Goal: Task Accomplishment & Management: Manage account settings

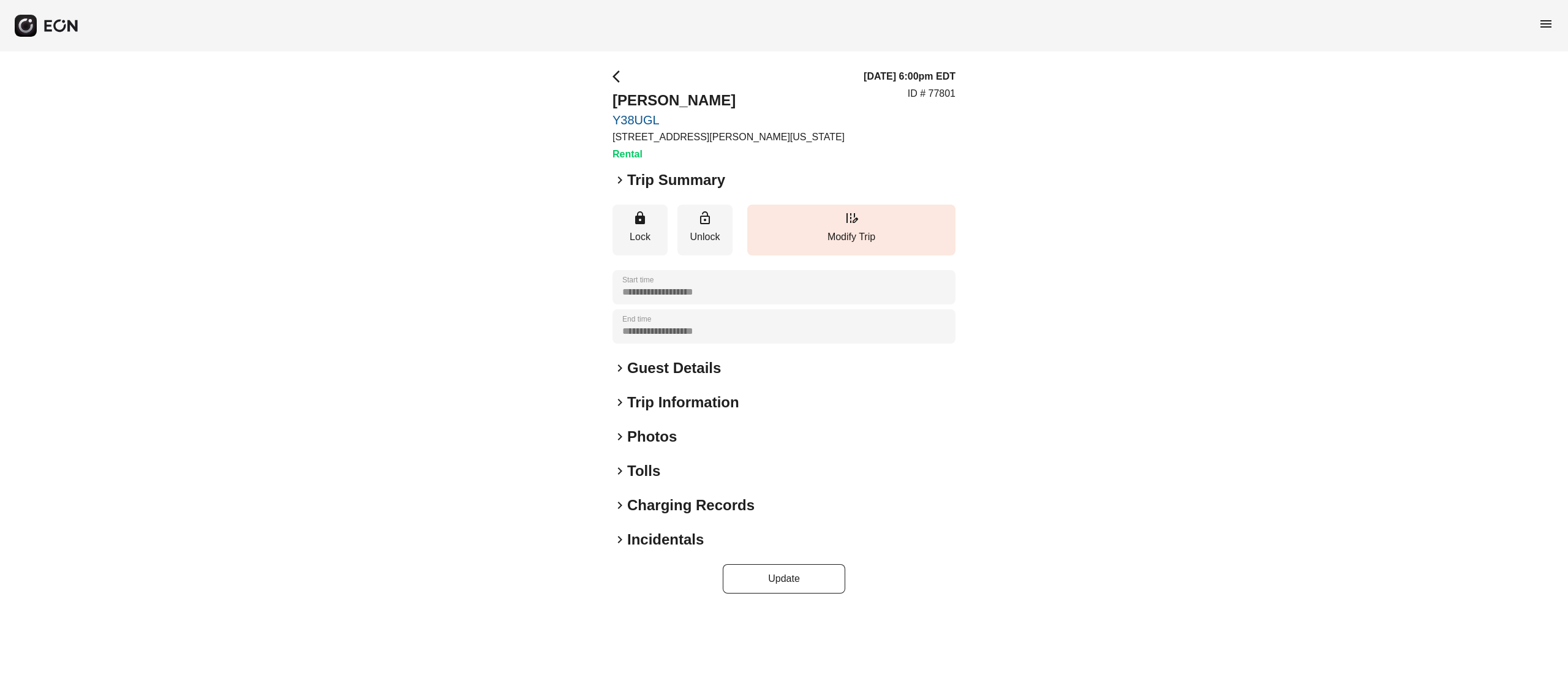
click at [935, 94] on p "ID # 77801" at bounding box center [932, 94] width 48 height 15
click at [944, 94] on p "ID # 77801" at bounding box center [932, 94] width 48 height 15
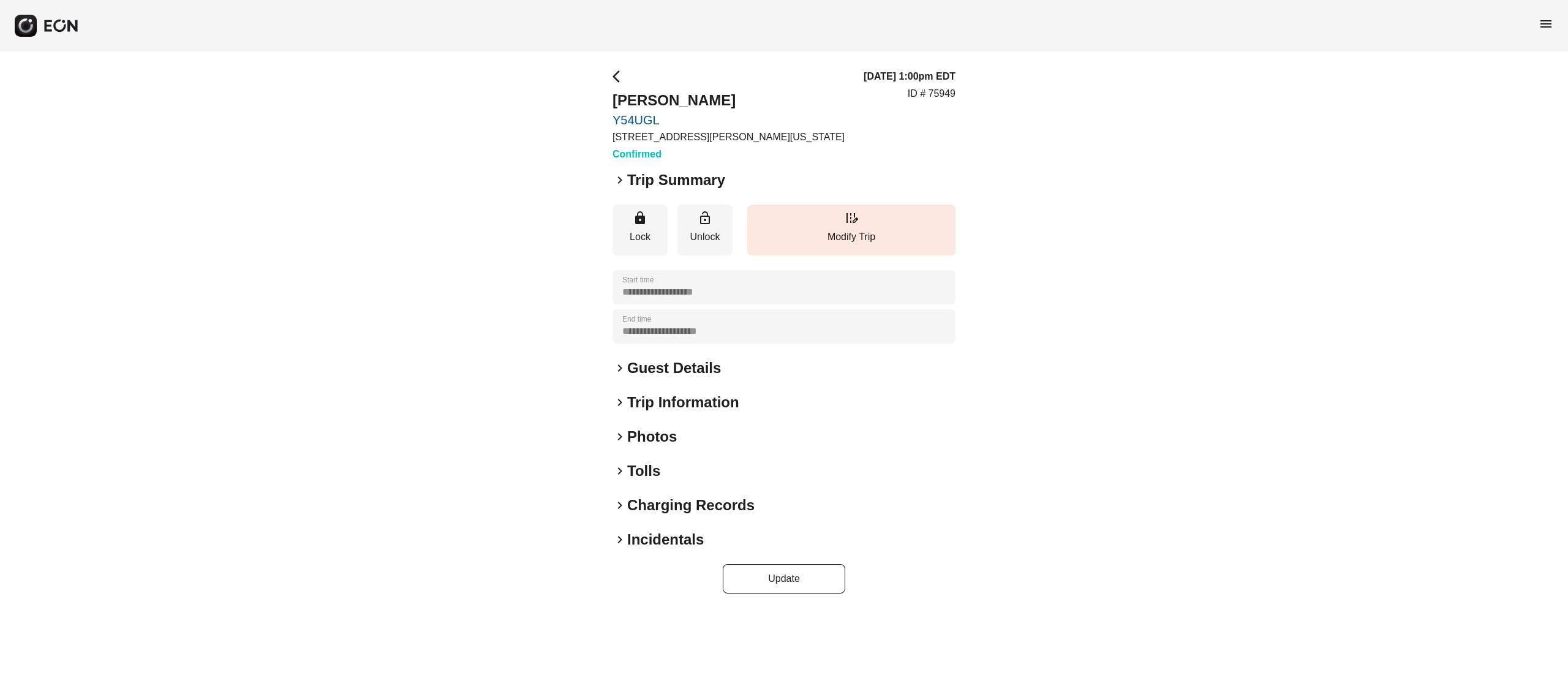
click at [949, 91] on p "ID # 75949" at bounding box center [932, 94] width 48 height 15
copy p "75949"
click at [436, 94] on div "**********" at bounding box center [784, 331] width 1568 height 559
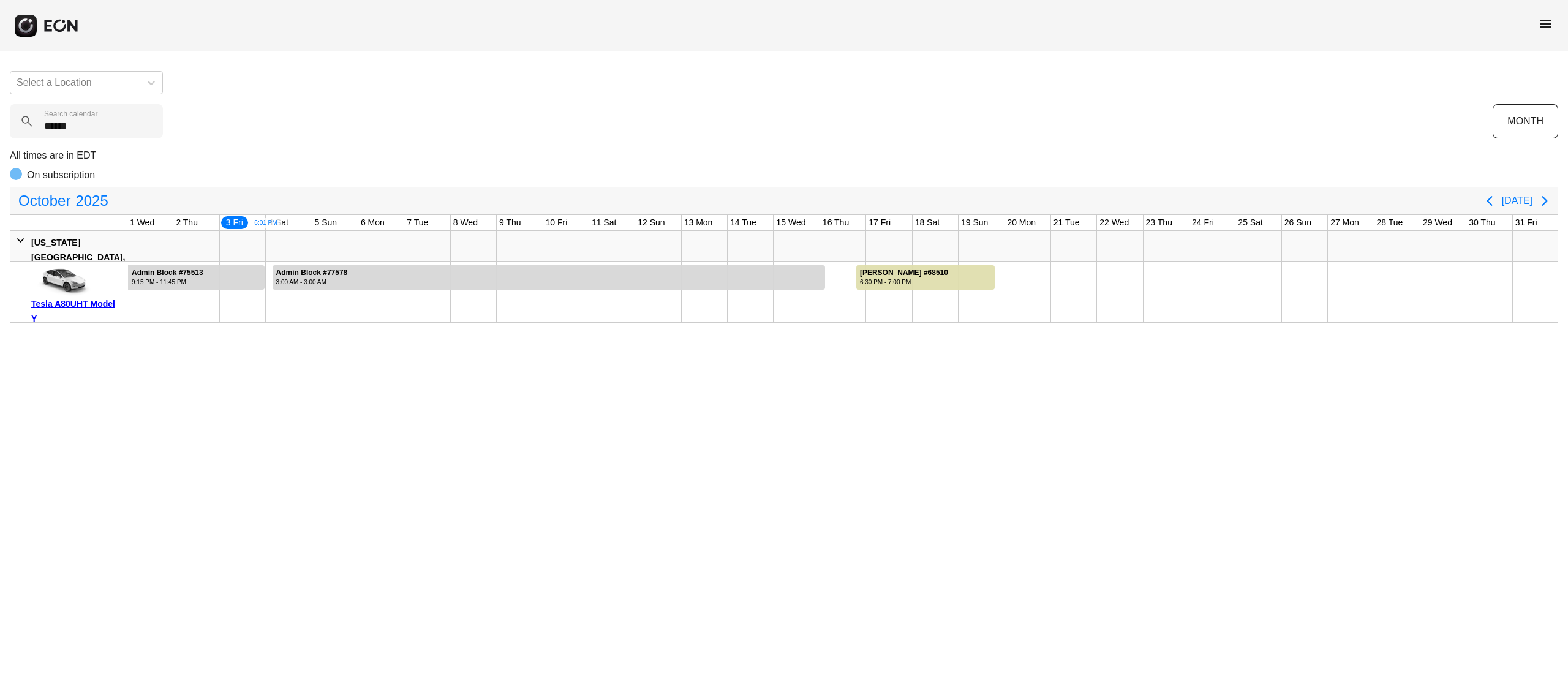
type calendar "******"
click at [101, 305] on div "Tesla A80UHT Model Y" at bounding box center [77, 311] width 92 height 30
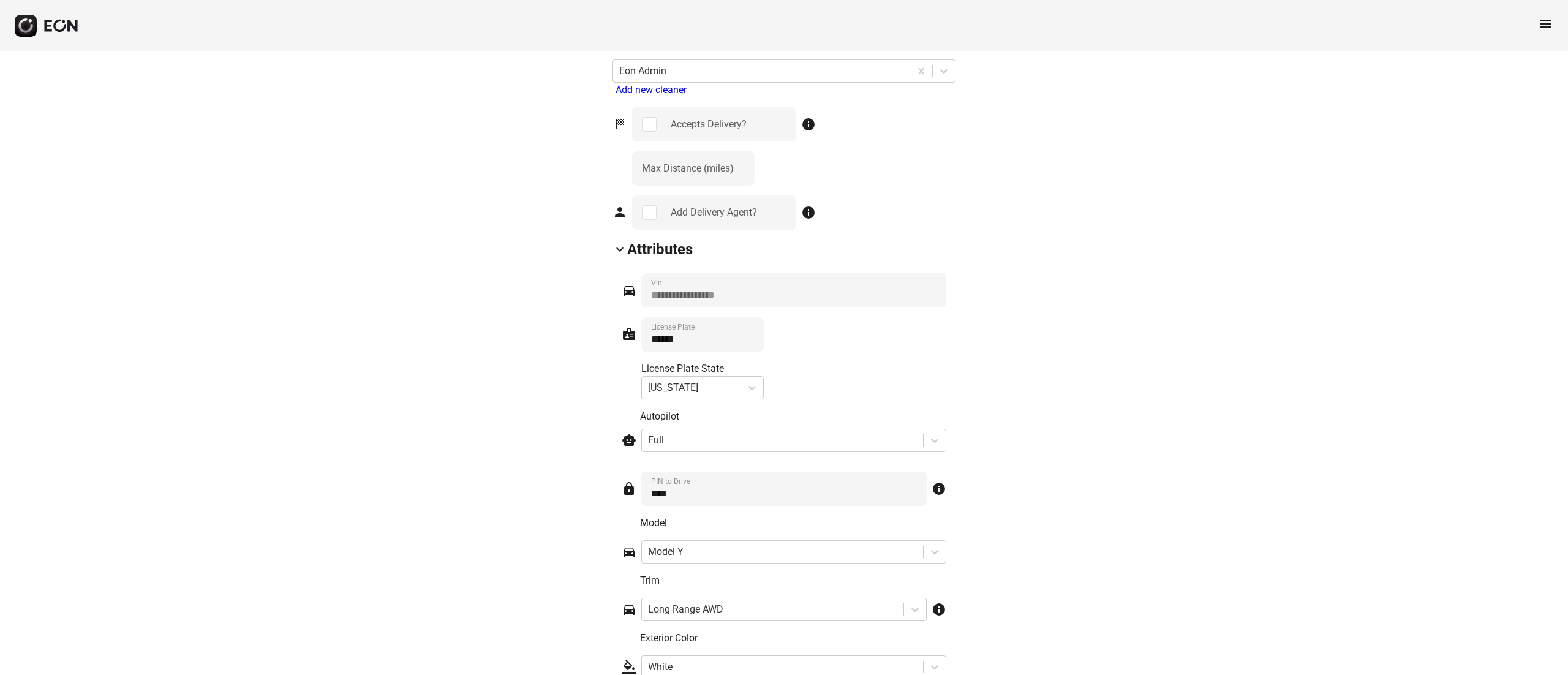
scroll to position [1577, 0]
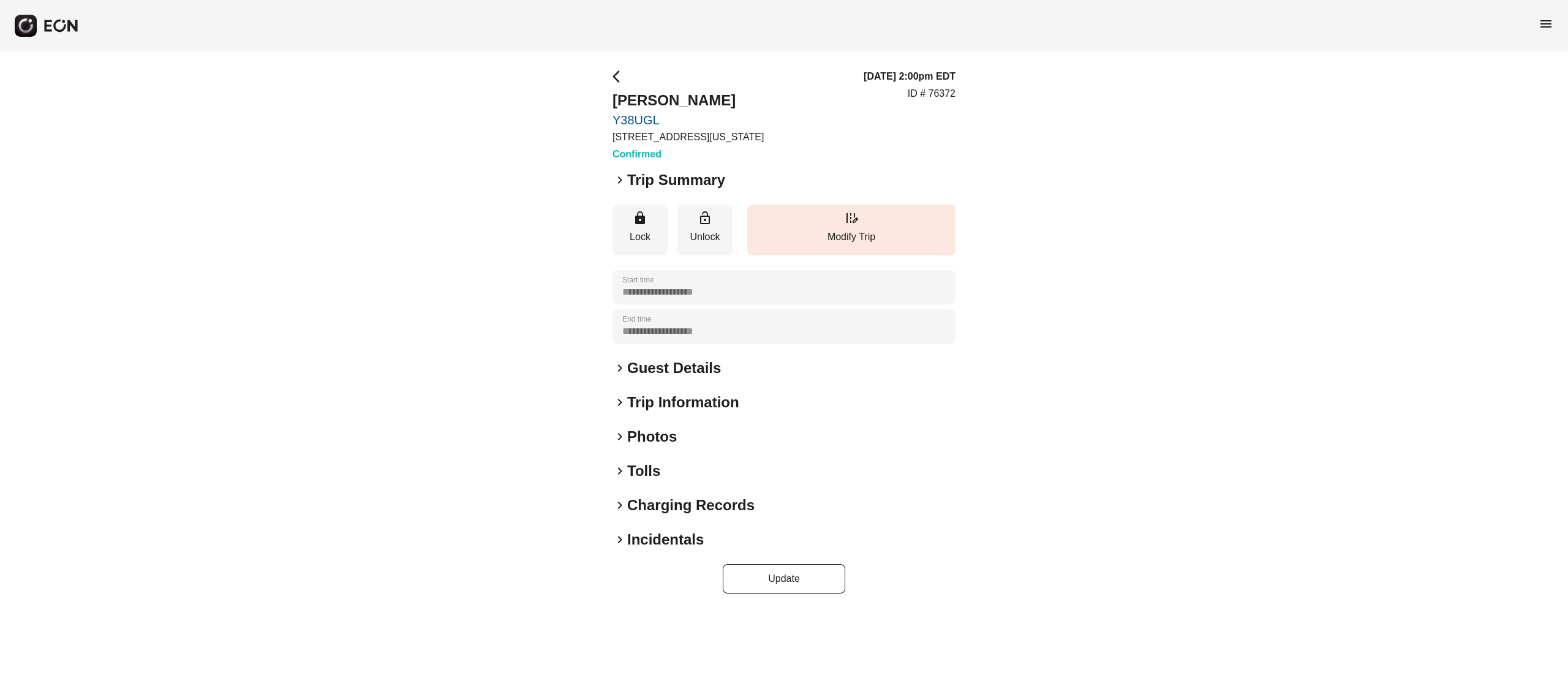
click at [949, 90] on p "ID # 76372" at bounding box center [932, 94] width 48 height 15
copy p "76372"
click at [648, 440] on h2 "Photos" at bounding box center [652, 436] width 50 height 19
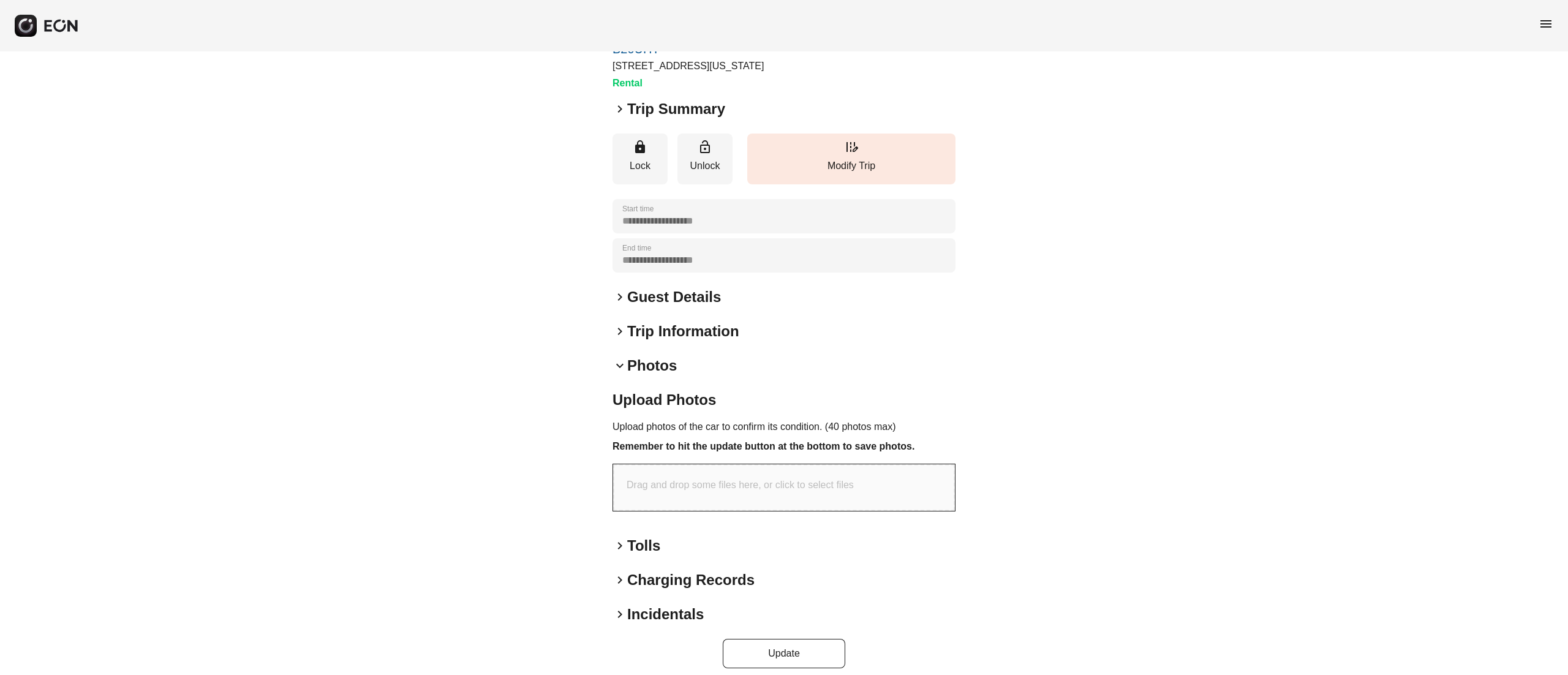
scroll to position [81, 0]
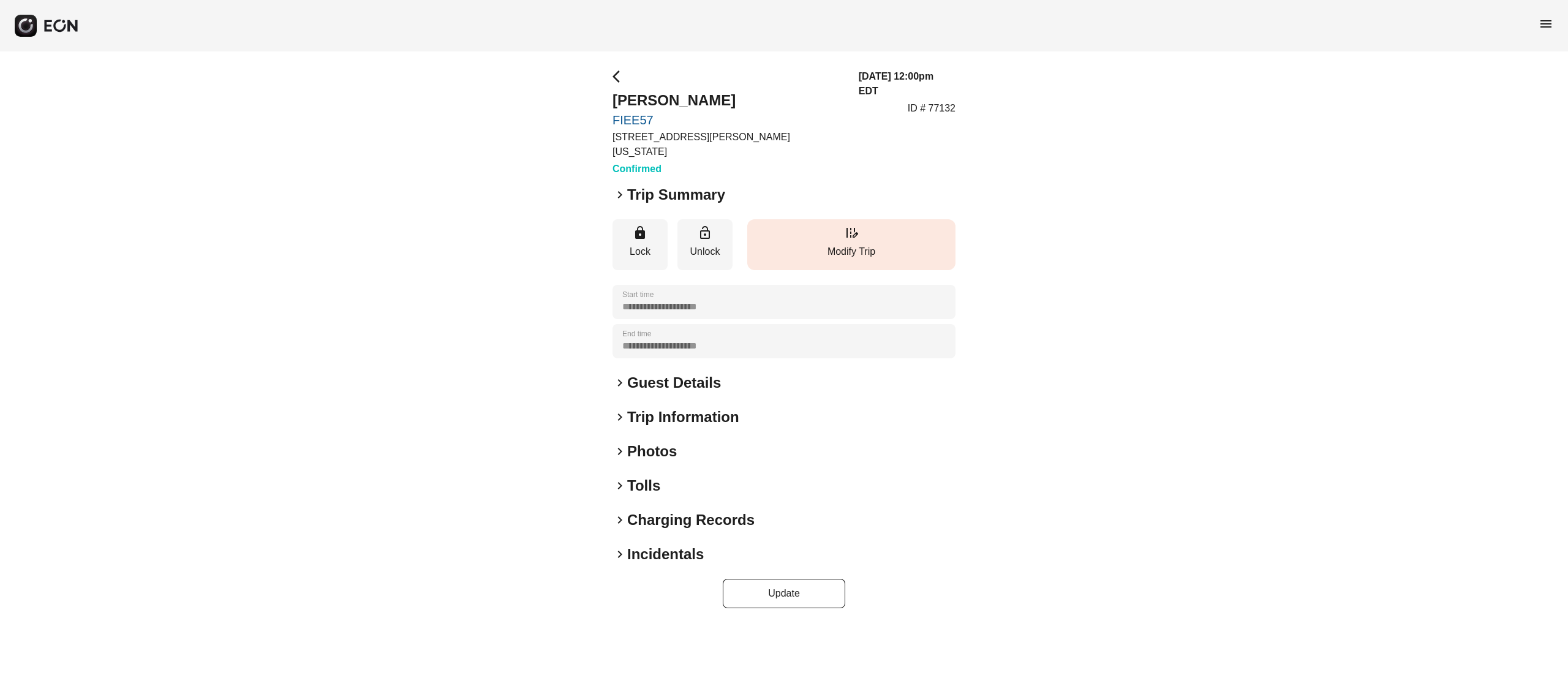
click at [856, 219] on button "edit_road Modify Trip" at bounding box center [851, 244] width 208 height 51
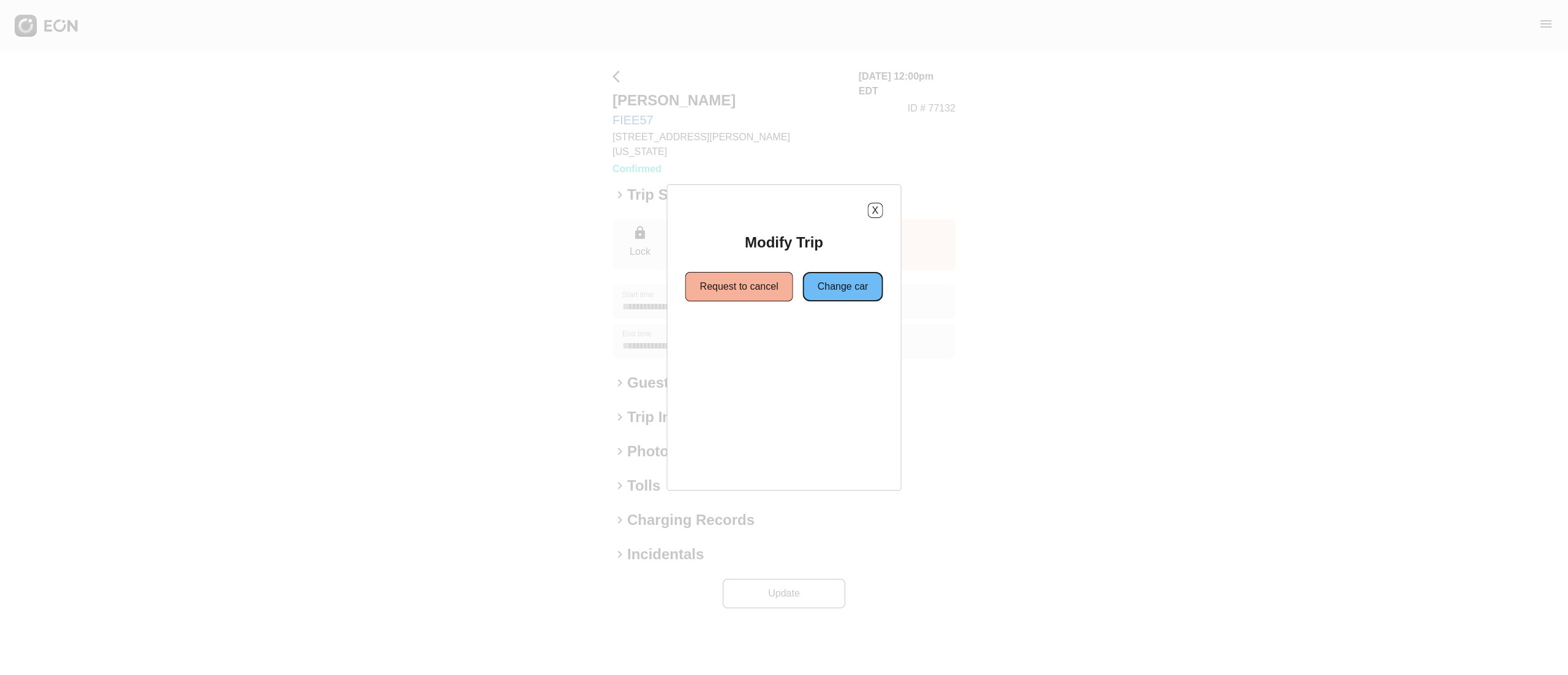
click at [858, 293] on button "Change car" at bounding box center [843, 287] width 81 height 30
drag, startPoint x: 728, startPoint y: 339, endPoint x: 750, endPoint y: 353, distance: 26.1
click at [729, 339] on button "Same location" at bounding box center [728, 331] width 92 height 30
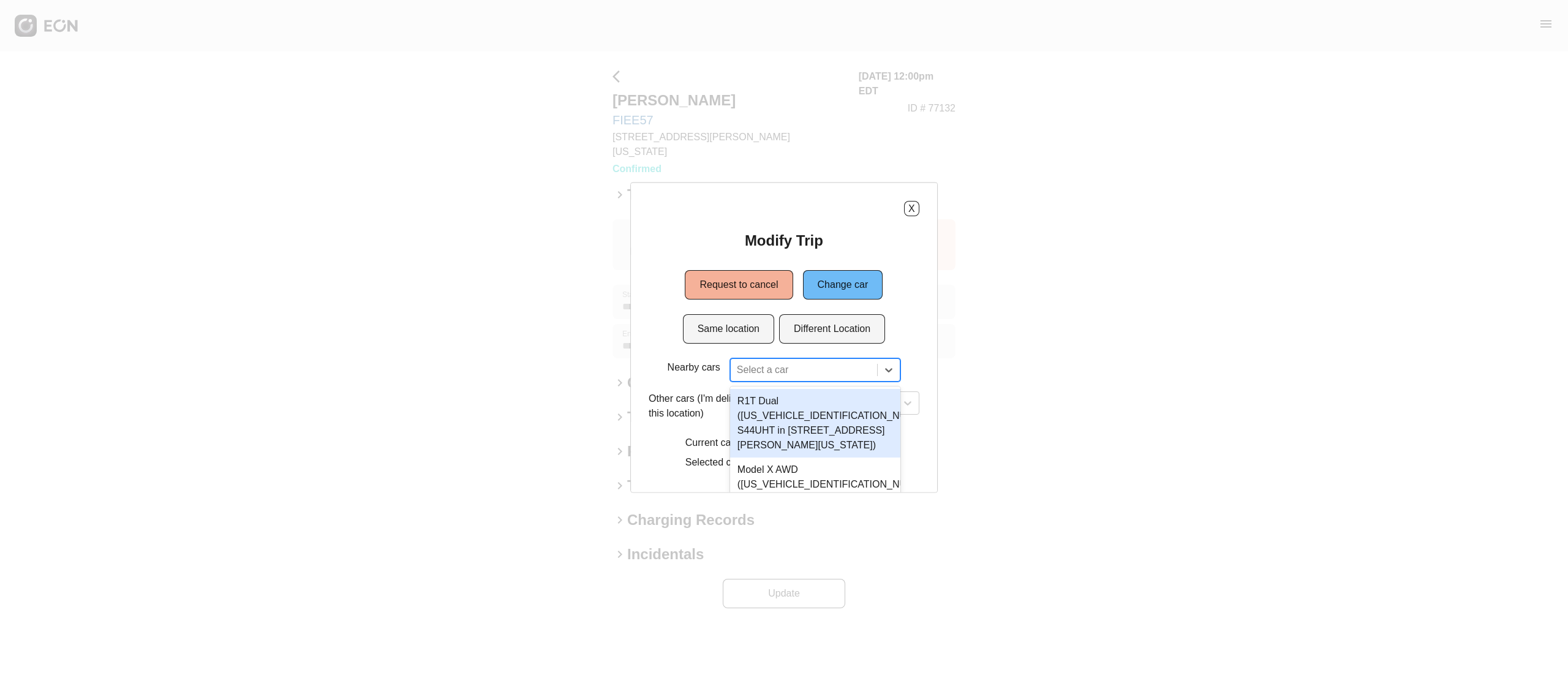
click at [774, 367] on div "2 results available. Use Up and Down to choose options, press Enter to select t…" at bounding box center [815, 369] width 170 height 23
type input "***"
click at [825, 426] on div "Model X AWD (7SAXCAE51PF419151 S85USZ in 45-50 Davis St, New York City, NY, 111…" at bounding box center [815, 423] width 170 height 69
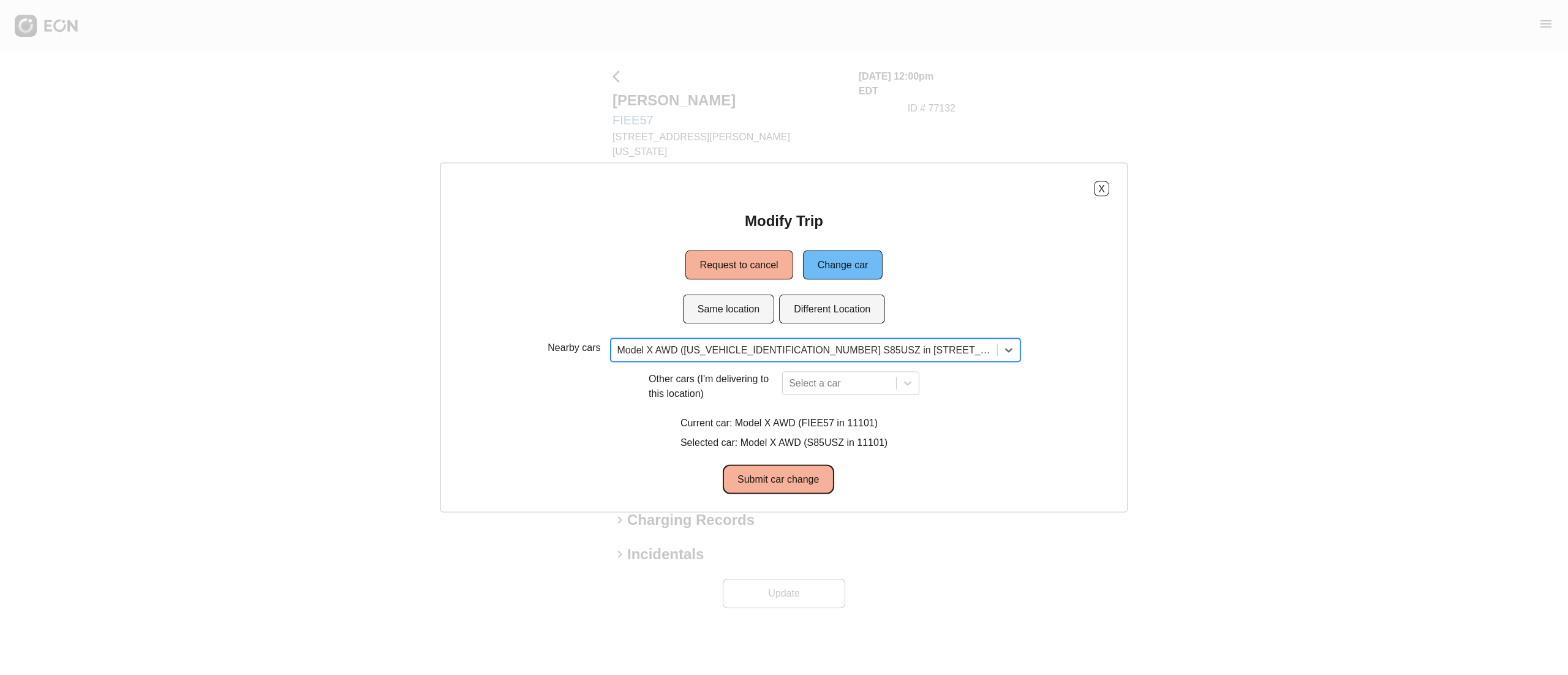
click at [802, 483] on button "Submit car change" at bounding box center [778, 480] width 111 height 30
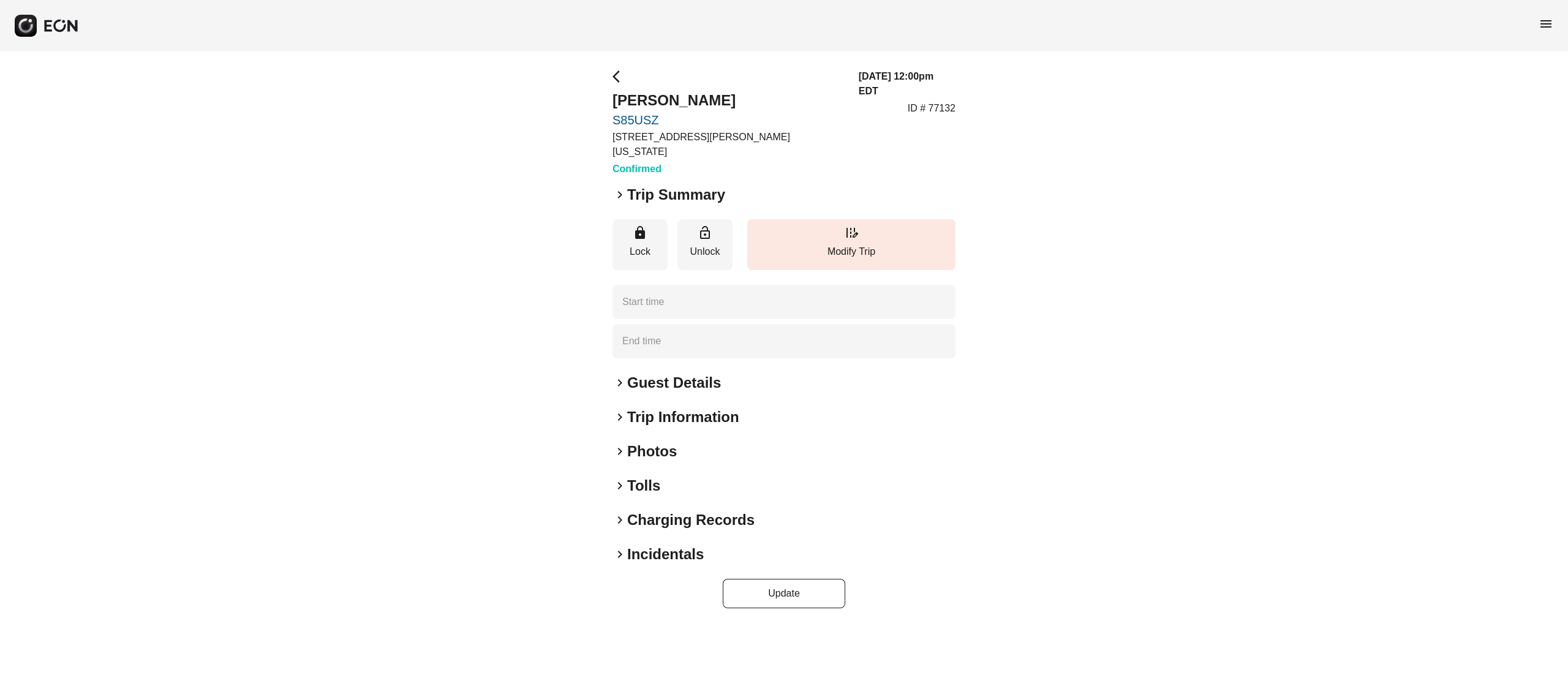
type time "**********"
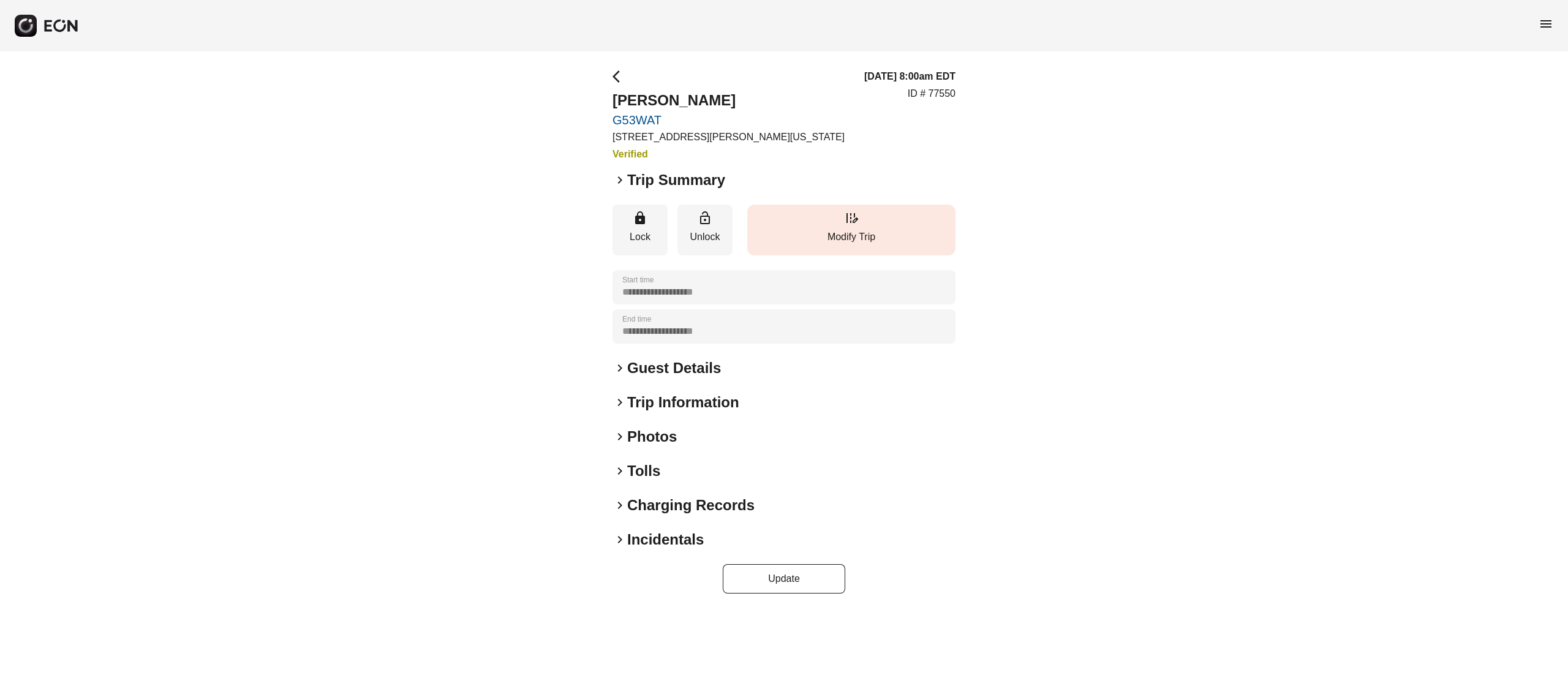
click at [846, 214] on span "edit_road" at bounding box center [851, 218] width 15 height 15
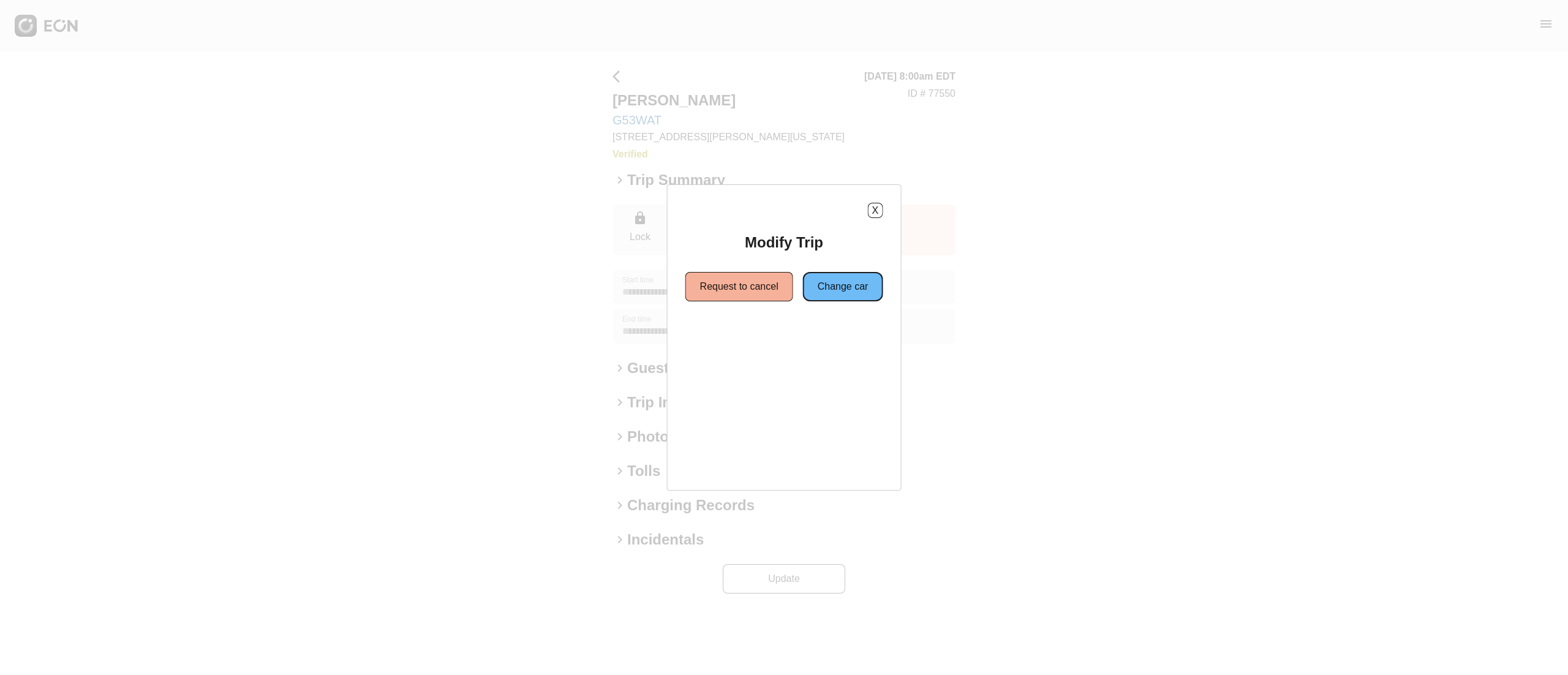
click at [813, 291] on button "Change car" at bounding box center [843, 287] width 81 height 30
click at [1054, 173] on div "X Modify Trip Request to cancel Change car Same location Different Location" at bounding box center [784, 337] width 1568 height 675
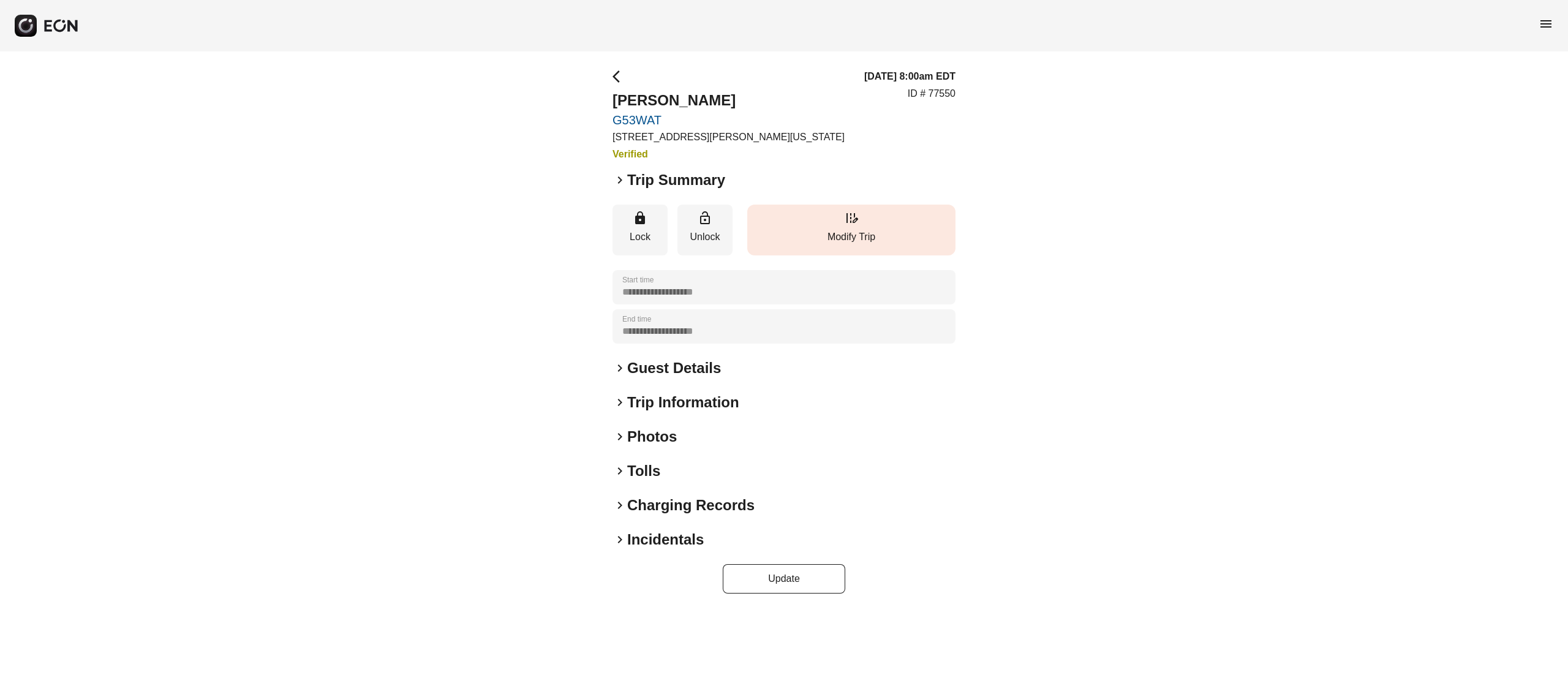
click at [836, 215] on button "edit_road Modify Trip" at bounding box center [851, 230] width 208 height 51
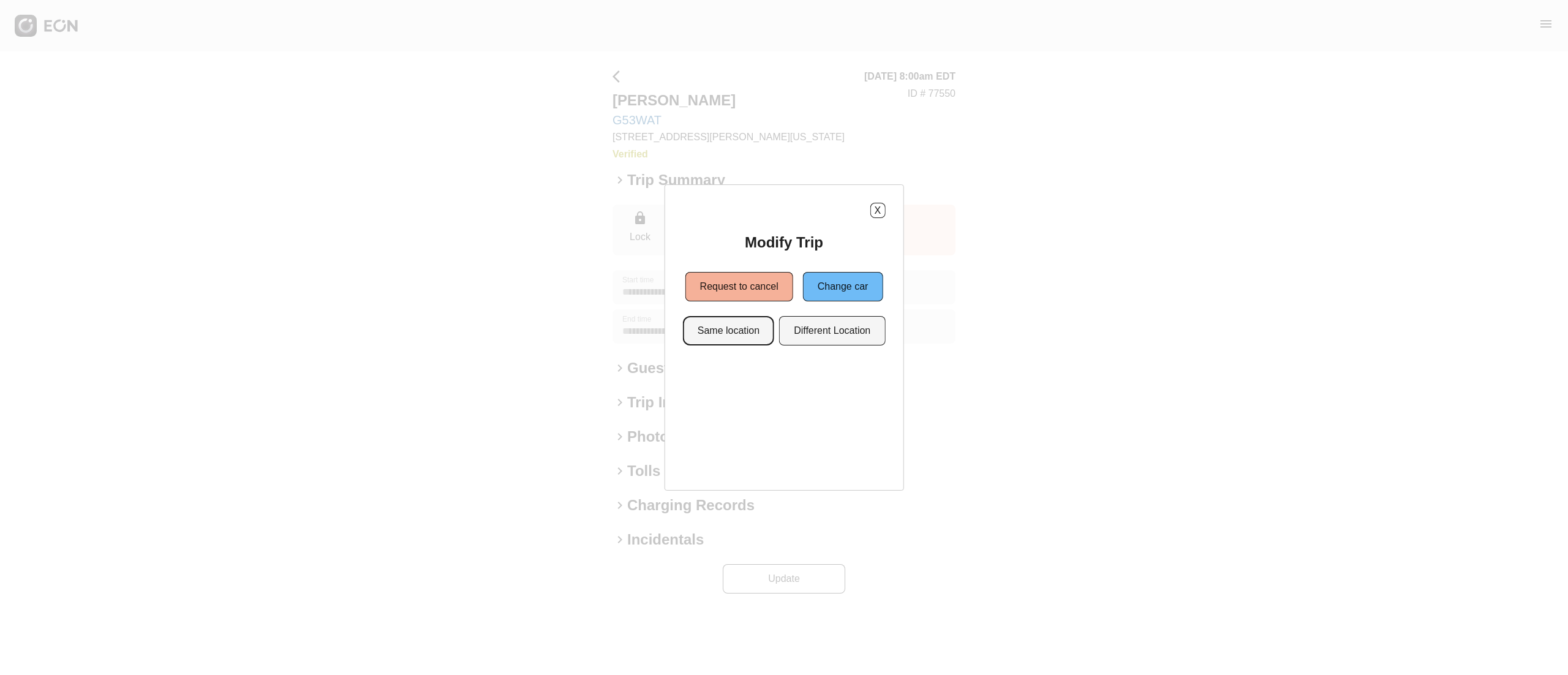
click at [740, 335] on button "Same location" at bounding box center [728, 331] width 92 height 30
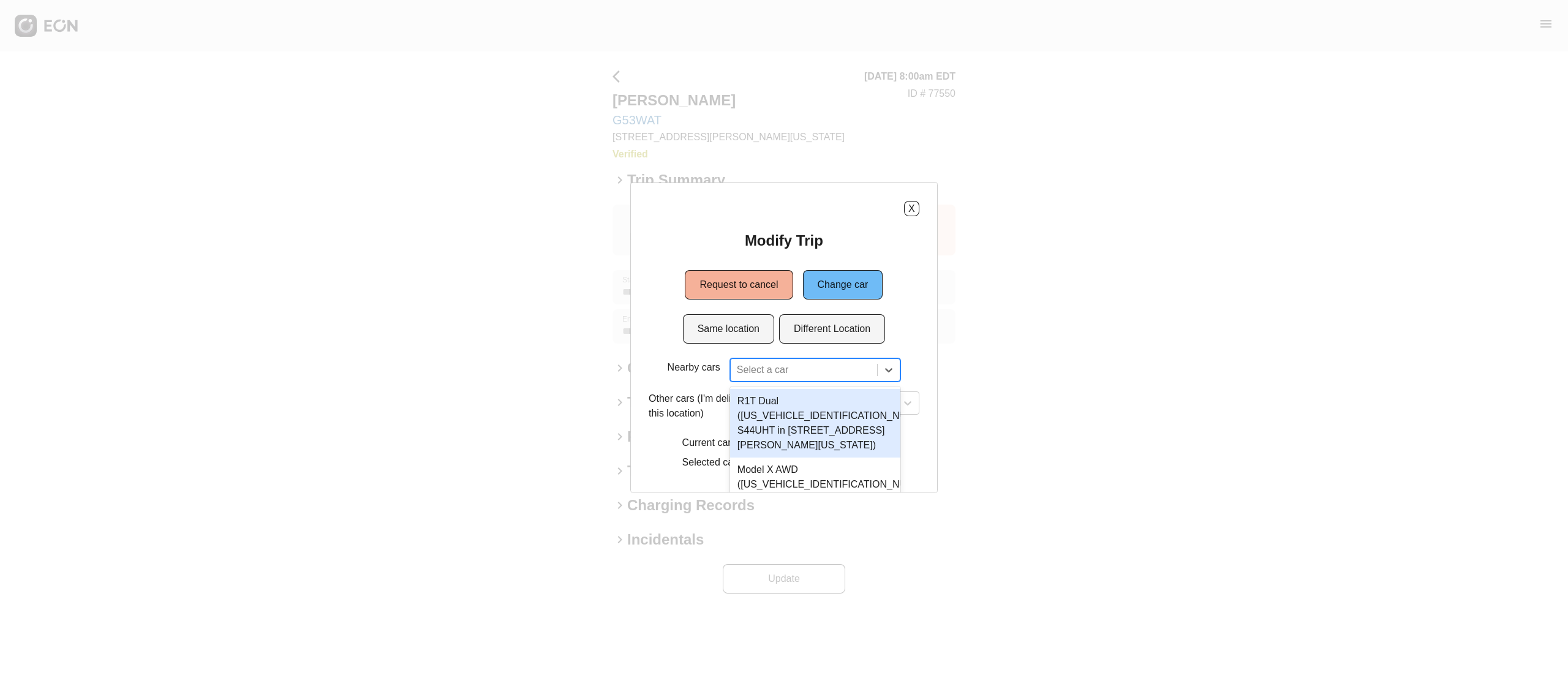
scroll to position [79, 0]
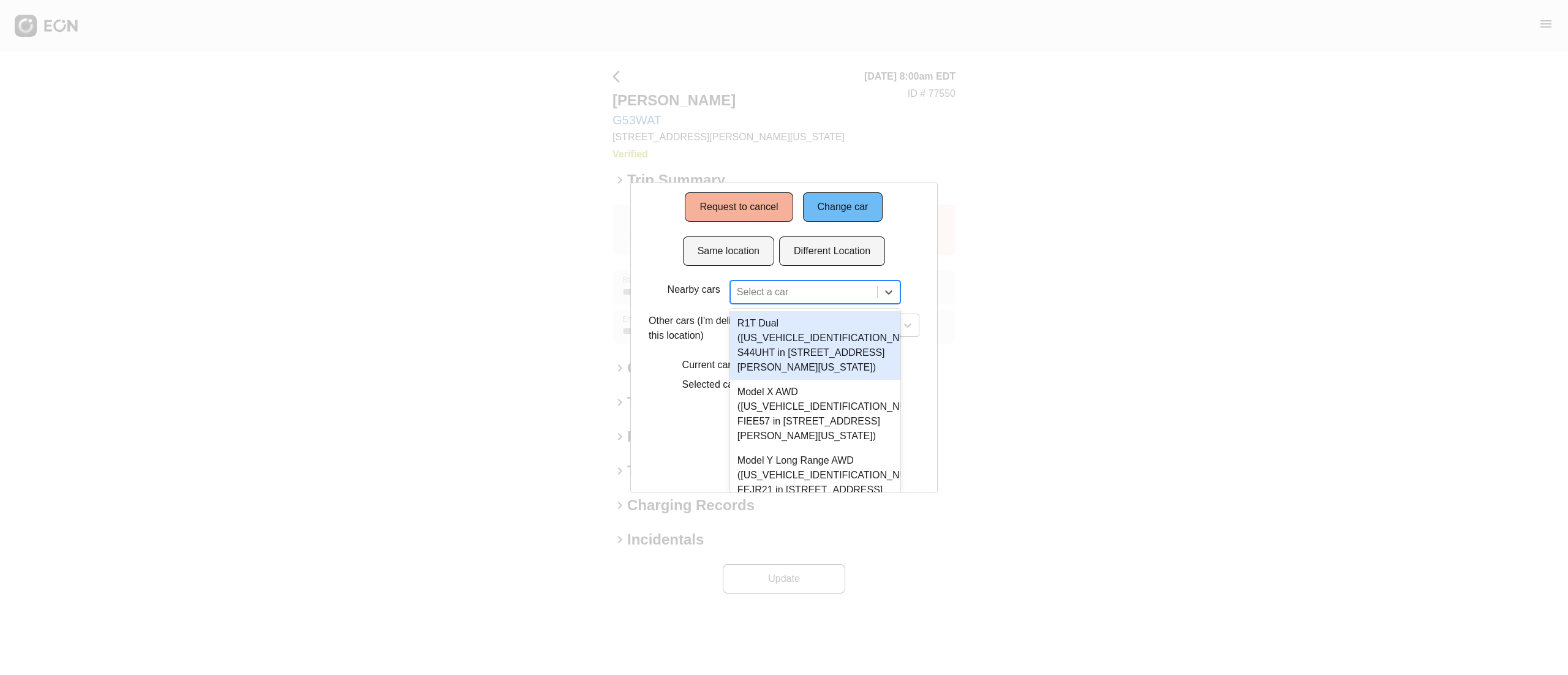
click at [776, 304] on div "3 results available. Use Up and Down to choose options, press Enter to select t…" at bounding box center [815, 292] width 170 height 23
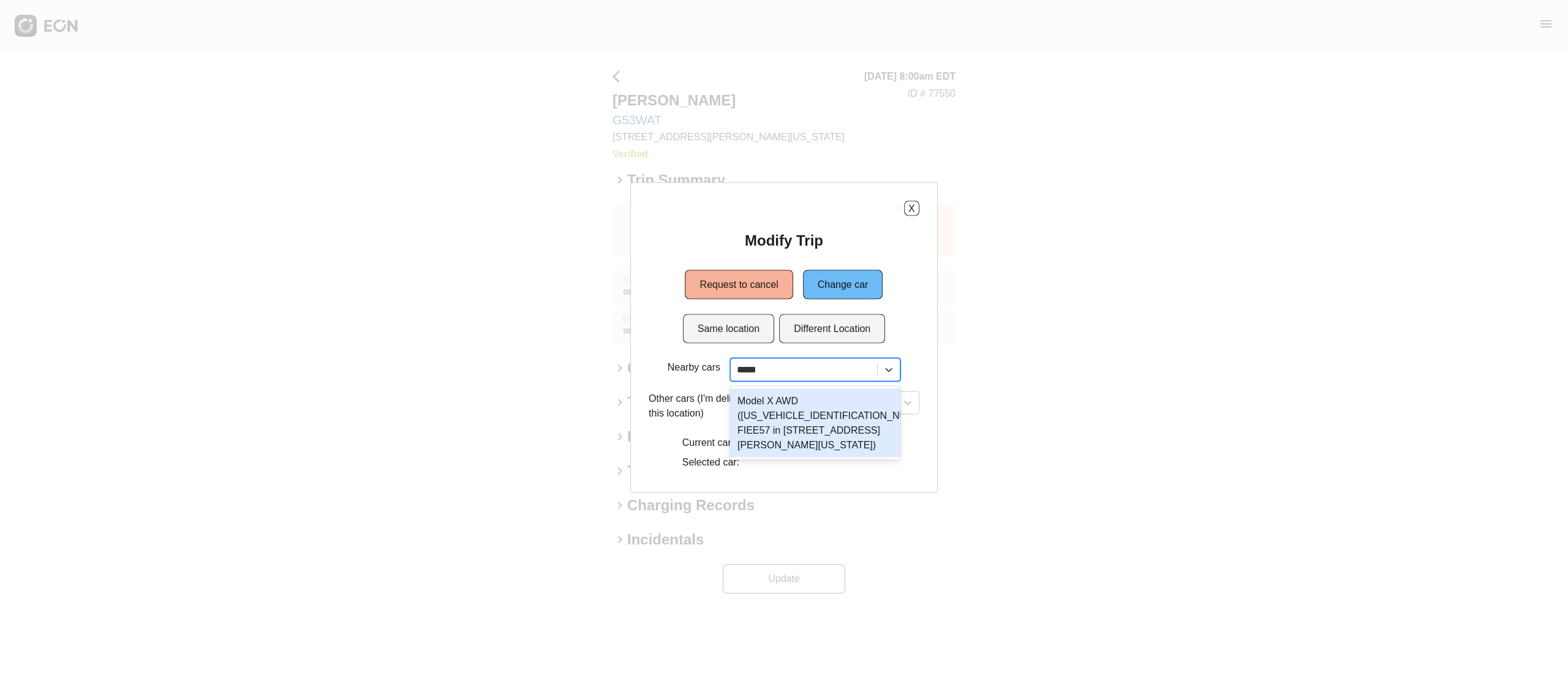
type input "******"
click at [804, 428] on div "Model X AWD (7SAXCDE58NF341451 FIEE57 in 45-50 Davis St, New York City, NY, 111…" at bounding box center [815, 423] width 170 height 69
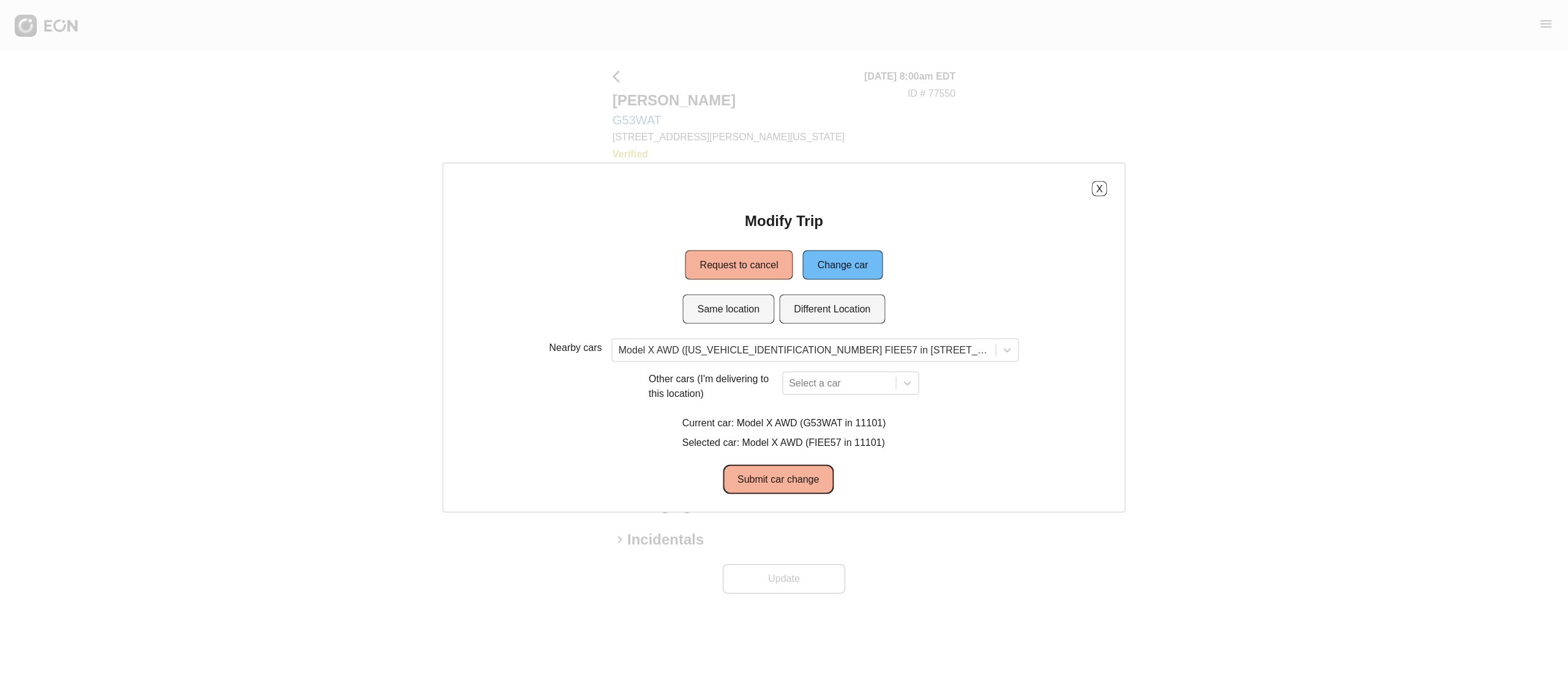
click at [812, 468] on button "Submit car change" at bounding box center [778, 480] width 111 height 30
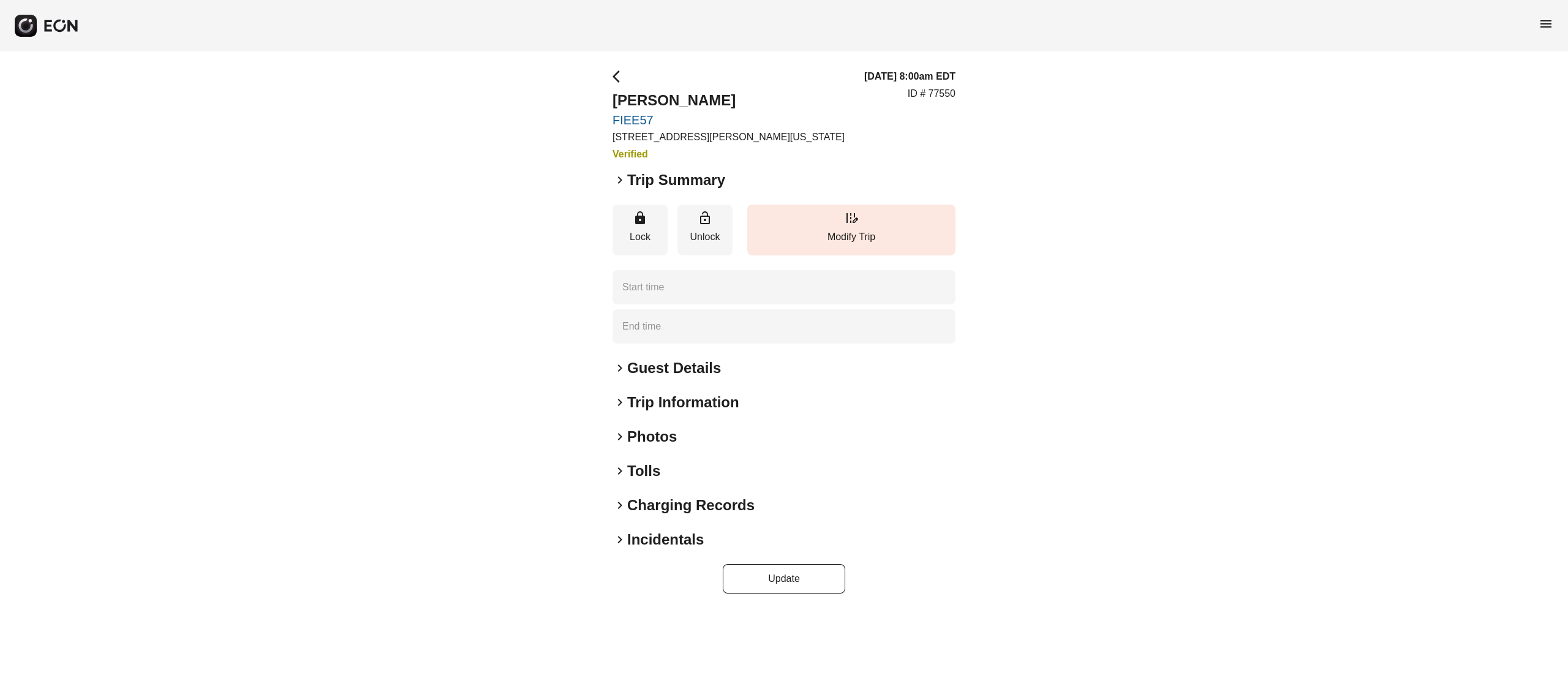
type time "**********"
click at [951, 87] on p "ID # 75949" at bounding box center [932, 94] width 48 height 15
click at [946, 100] on p "ID # 75949" at bounding box center [932, 94] width 48 height 15
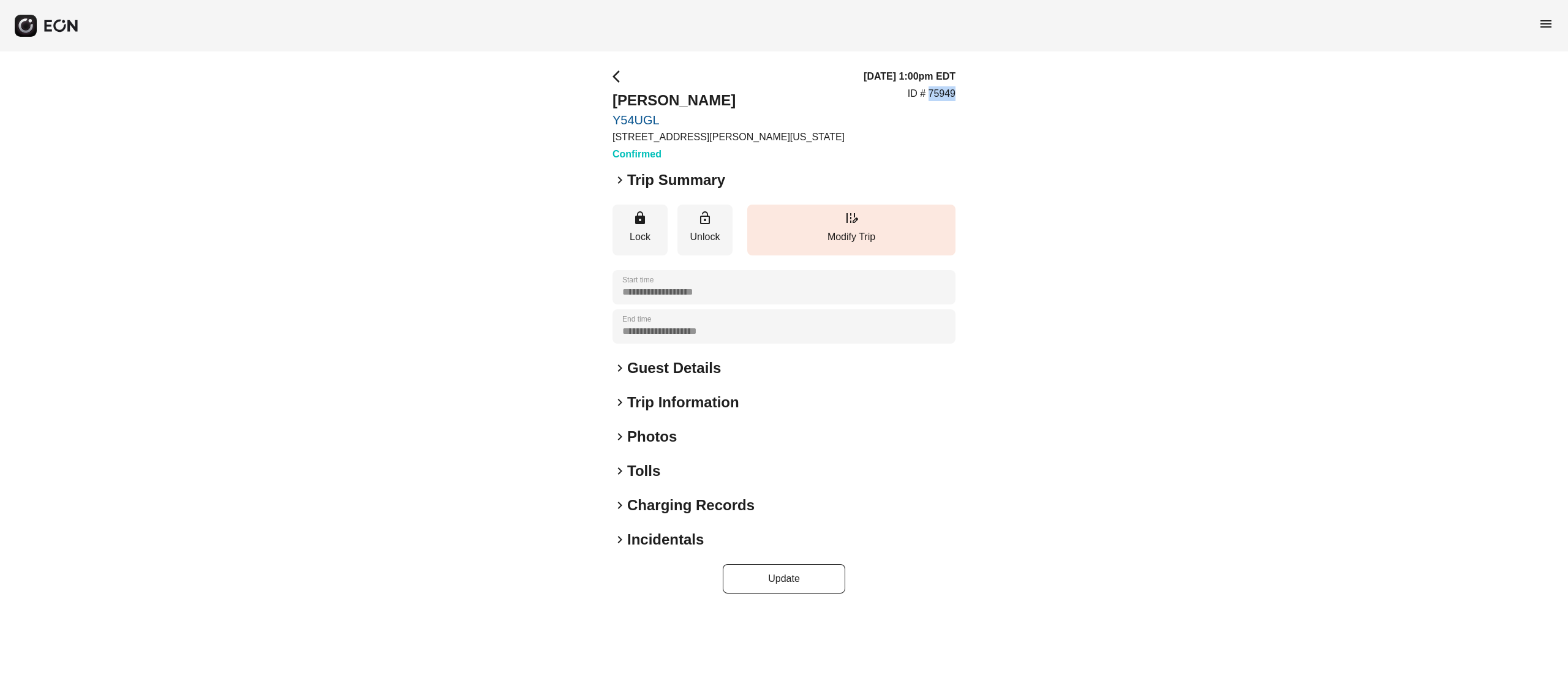
copy p "75949"
click at [1005, 166] on div "**********" at bounding box center [784, 331] width 1568 height 559
click at [1015, 91] on div "**********" at bounding box center [784, 331] width 1568 height 559
click at [995, 75] on div "**********" at bounding box center [784, 331] width 1568 height 559
click at [951, 95] on p "ID # 75949" at bounding box center [932, 94] width 48 height 15
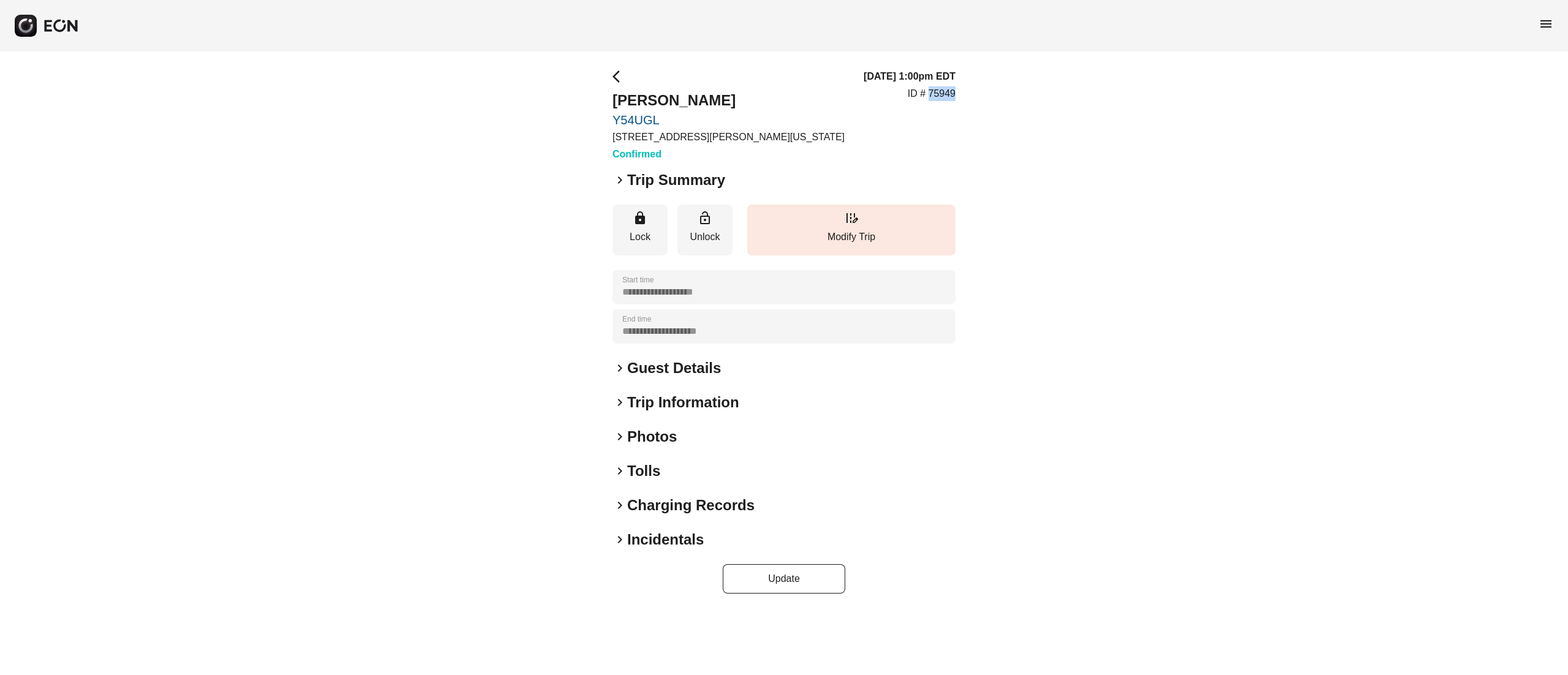
click at [951, 95] on p "ID # 75949" at bounding box center [932, 94] width 48 height 15
copy p "75949"
click at [860, 236] on p "Modify Trip" at bounding box center [851, 237] width 196 height 15
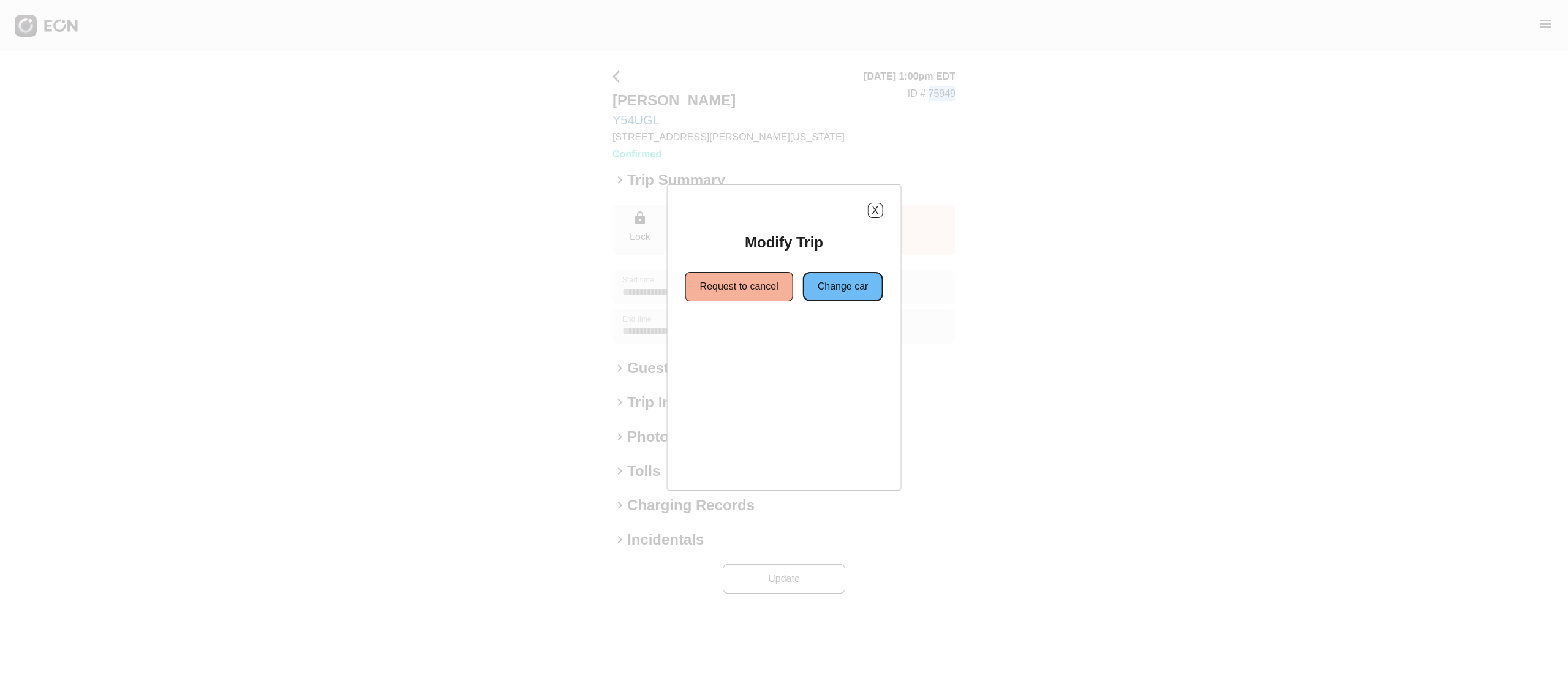
click at [834, 285] on button "Change car" at bounding box center [843, 287] width 81 height 30
click at [752, 337] on button "Same location" at bounding box center [728, 331] width 92 height 30
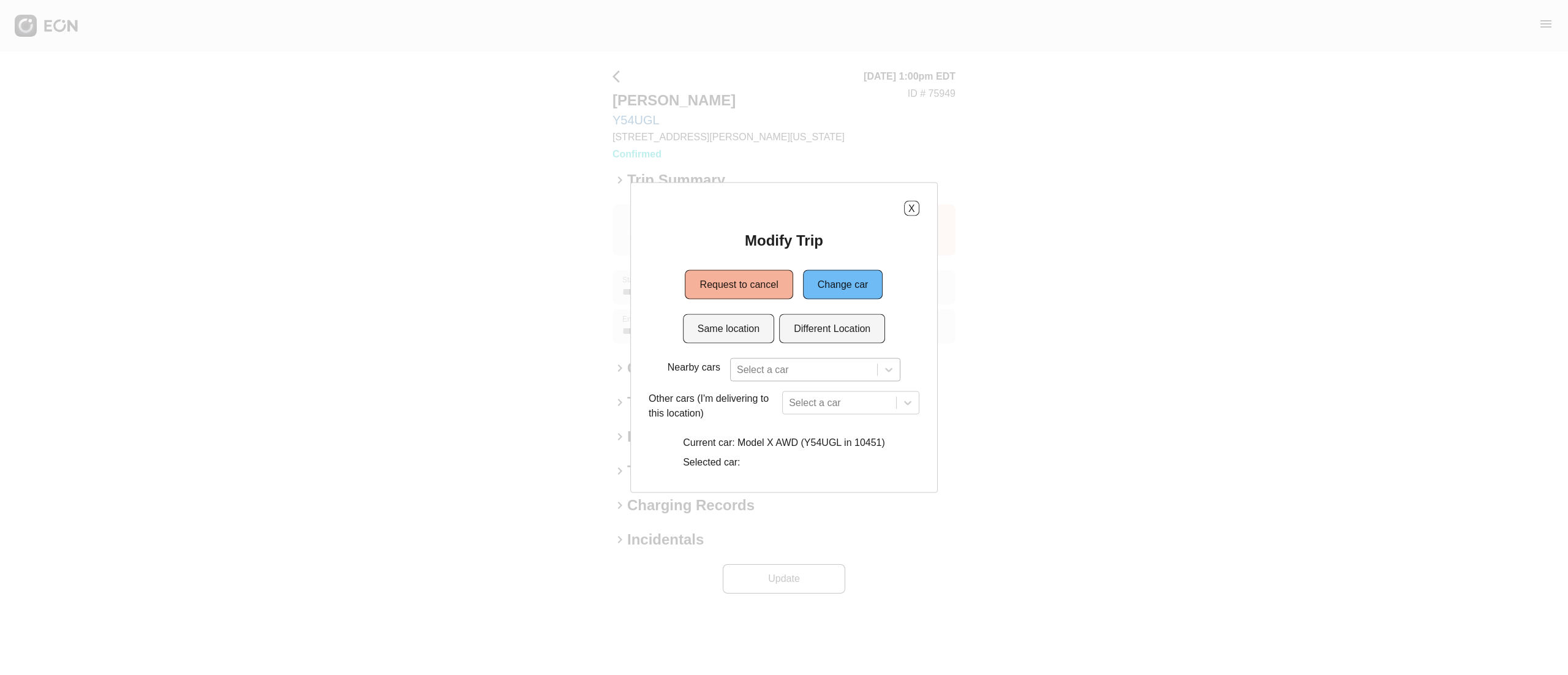
click at [774, 359] on div "Select a car" at bounding box center [815, 369] width 170 height 23
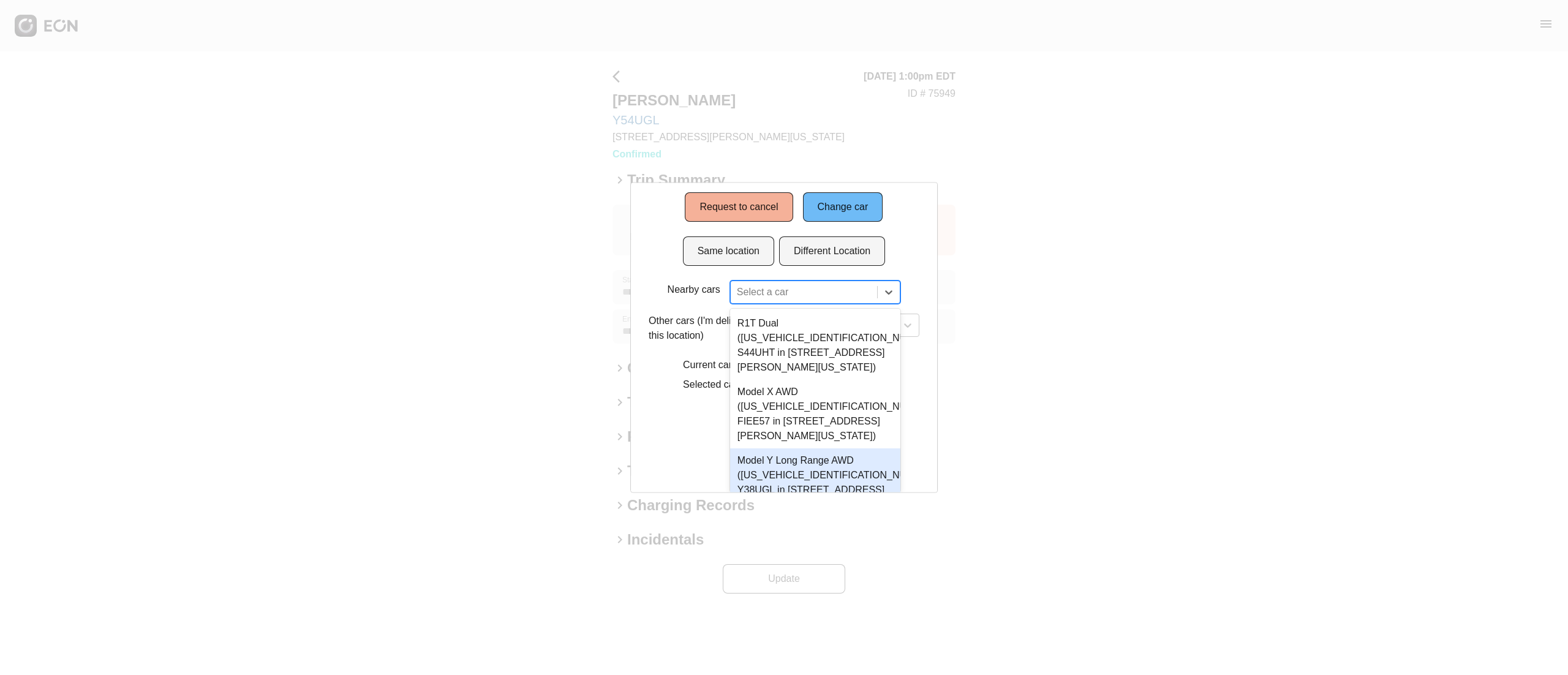
click at [839, 448] on div "Model Y Long Range AWD ([US_VEHICLE_IDENTIFICATION_NUMBER] Y38UGL in [STREET_AD…" at bounding box center [815, 482] width 170 height 69
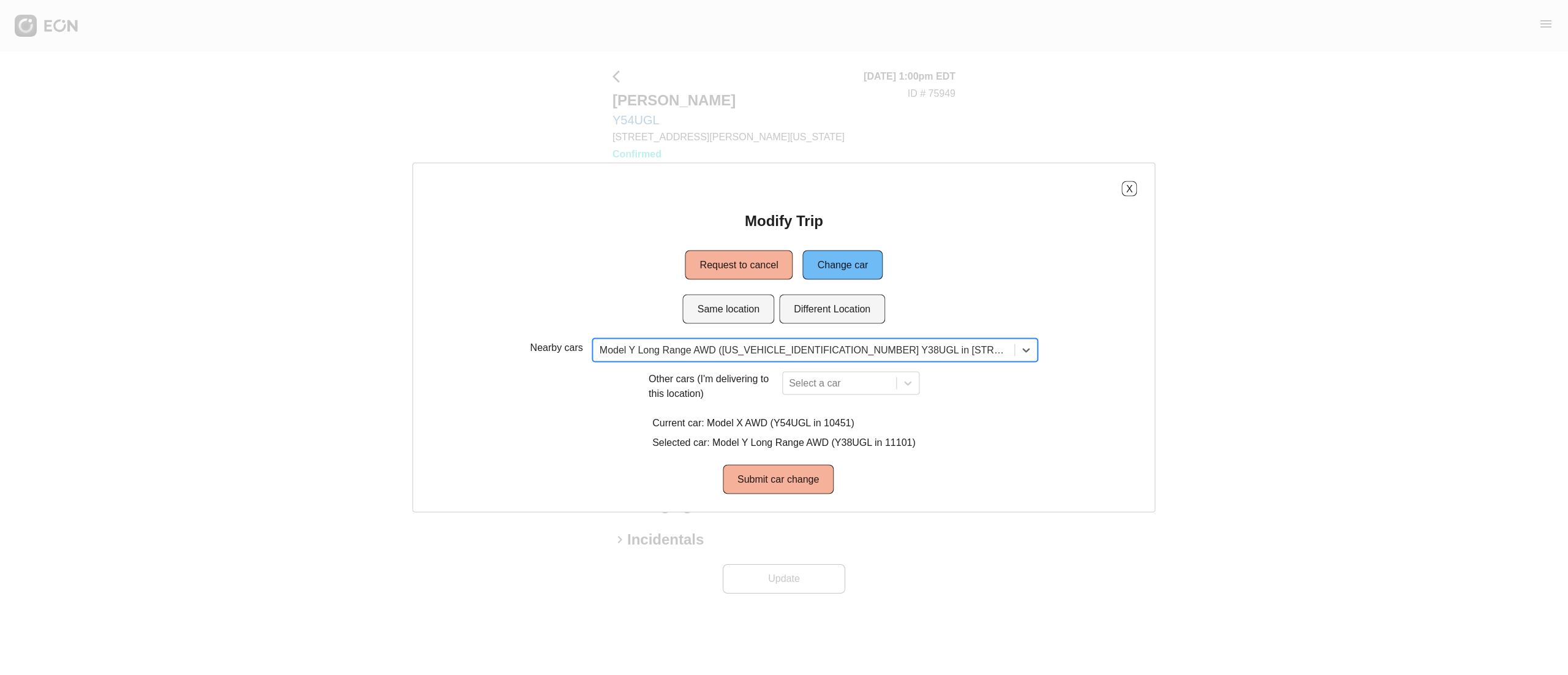
scroll to position [0, 0]
click at [794, 475] on button "Submit car change" at bounding box center [778, 480] width 111 height 30
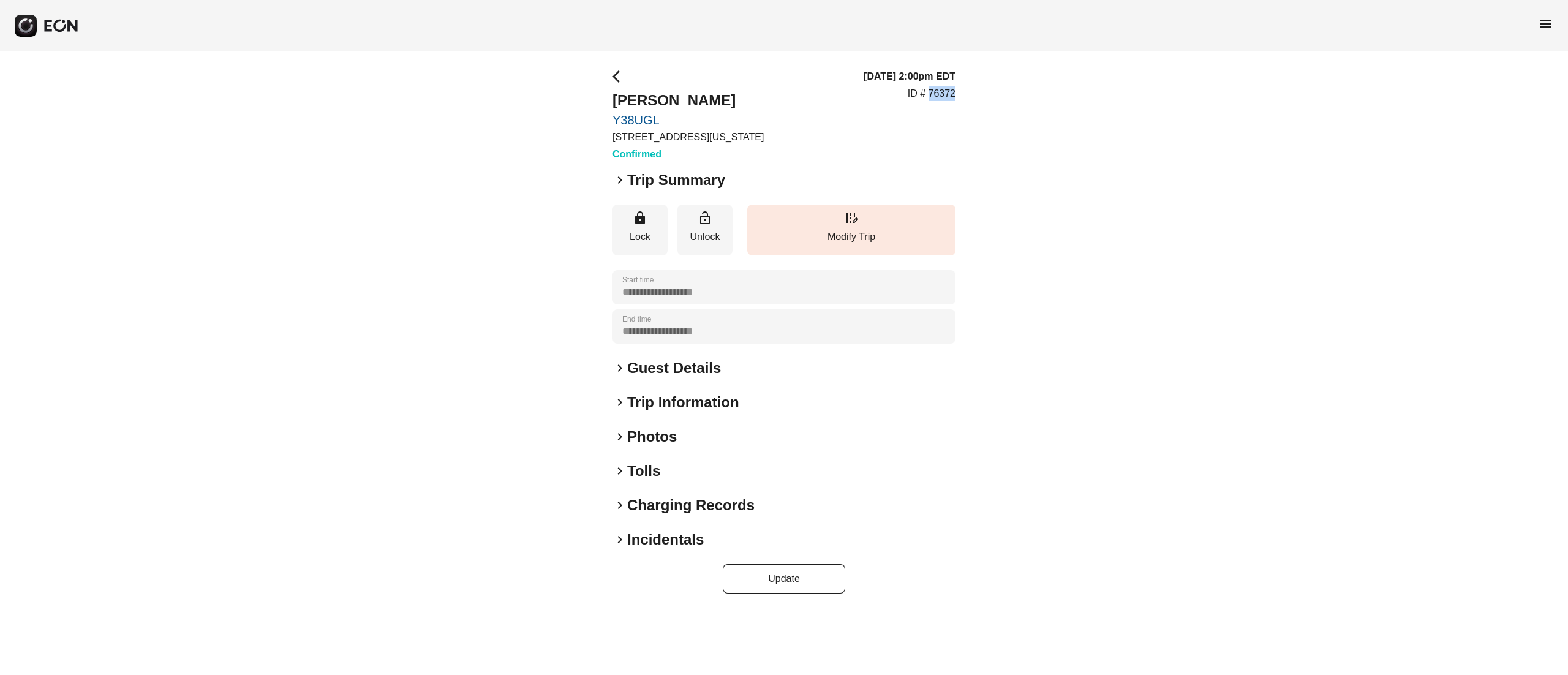
click at [959, 90] on div "**********" at bounding box center [784, 331] width 1568 height 559
click at [859, 242] on p "Modify Trip" at bounding box center [851, 237] width 196 height 15
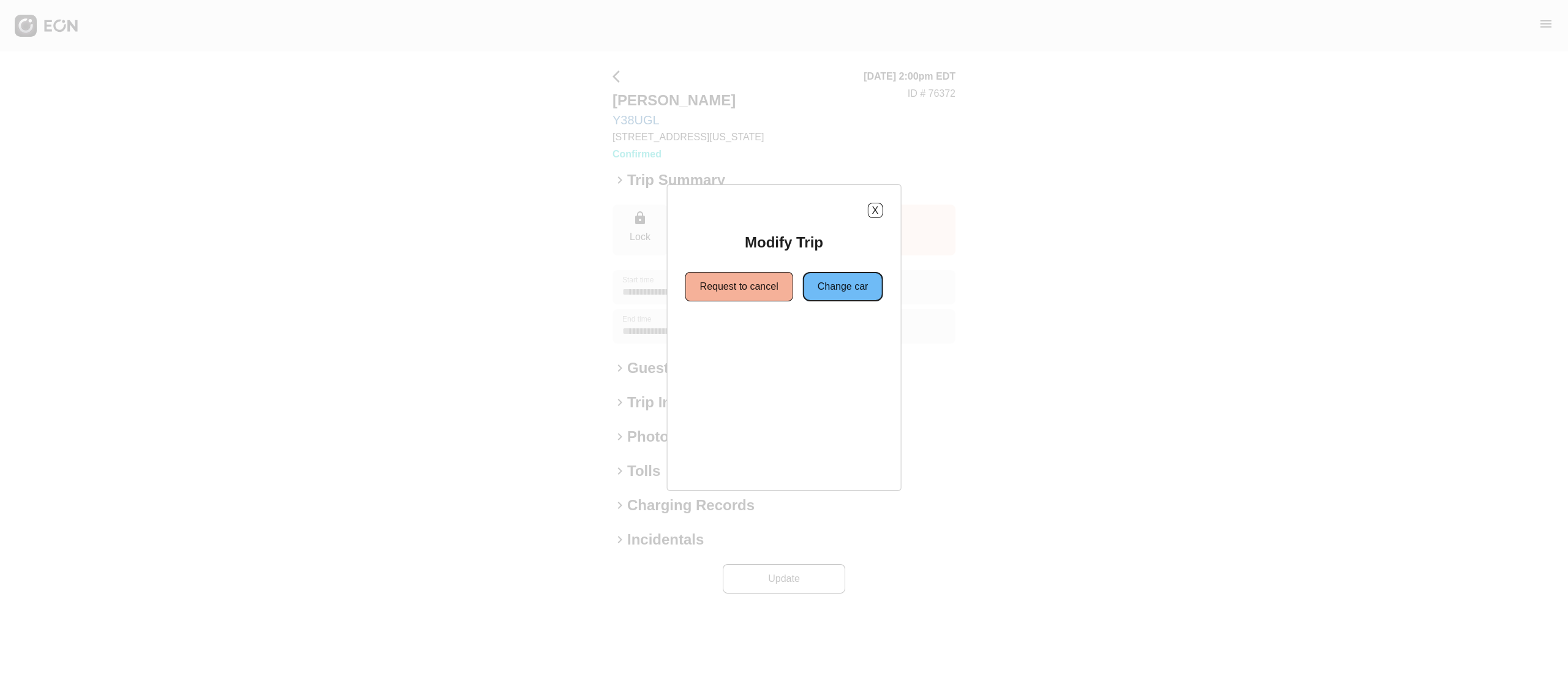
click at [831, 297] on button "Change car" at bounding box center [843, 287] width 81 height 30
click at [834, 276] on button "Change car" at bounding box center [843, 287] width 81 height 30
click at [744, 328] on button "Same location" at bounding box center [728, 331] width 92 height 30
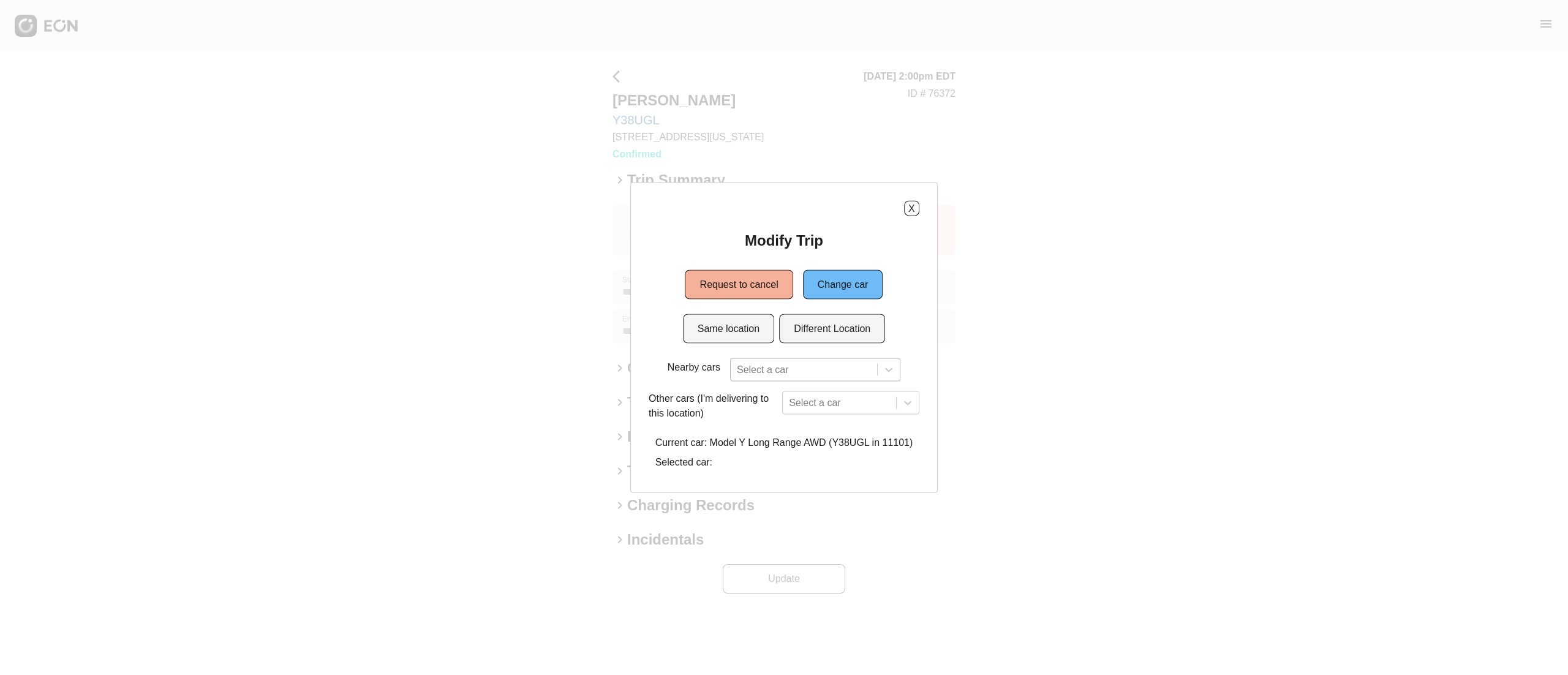
click at [797, 364] on div at bounding box center [803, 369] width 134 height 18
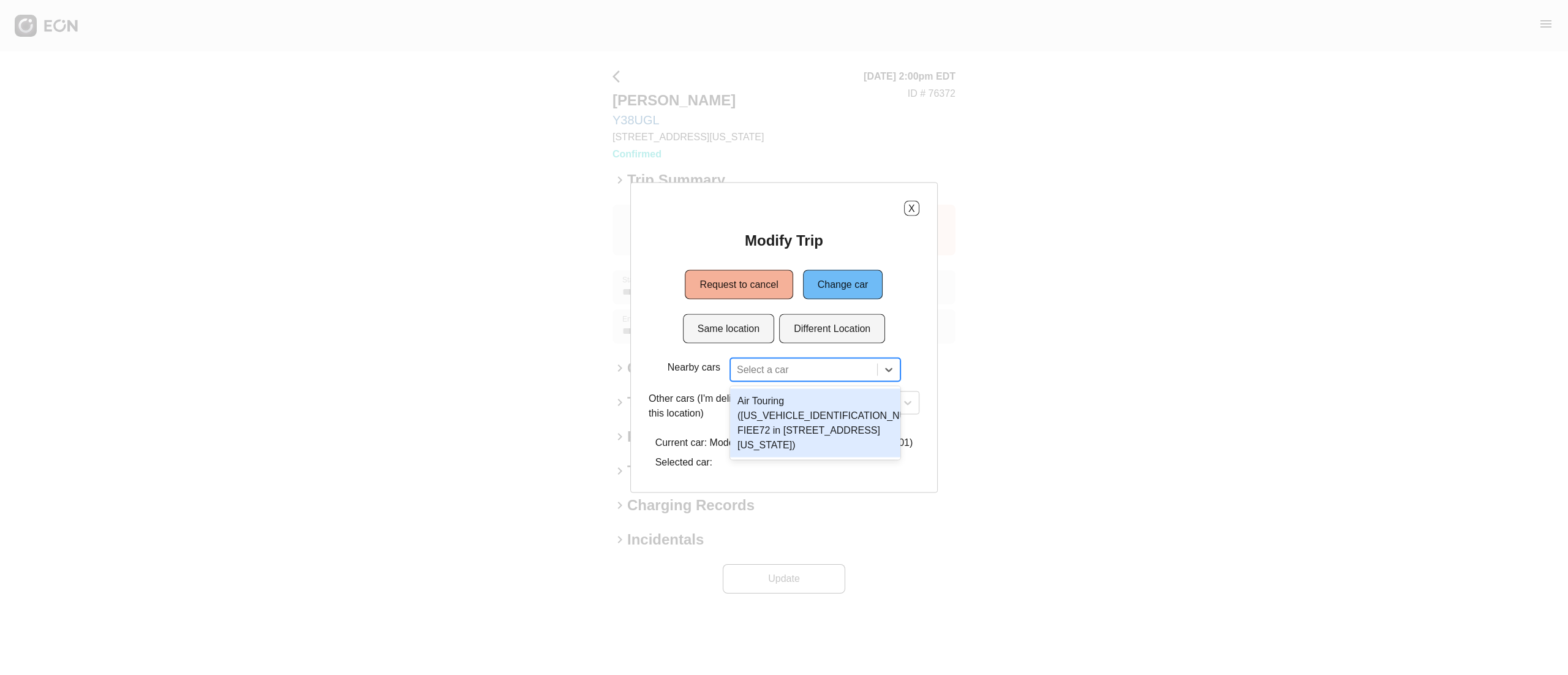
click at [787, 361] on div at bounding box center [803, 369] width 134 height 18
click at [816, 401] on div "Air Touring (50EA1TEA0RA003200 FIEE72 in 610 Exterior Street, The Bronx, New Yo…" at bounding box center [815, 423] width 170 height 69
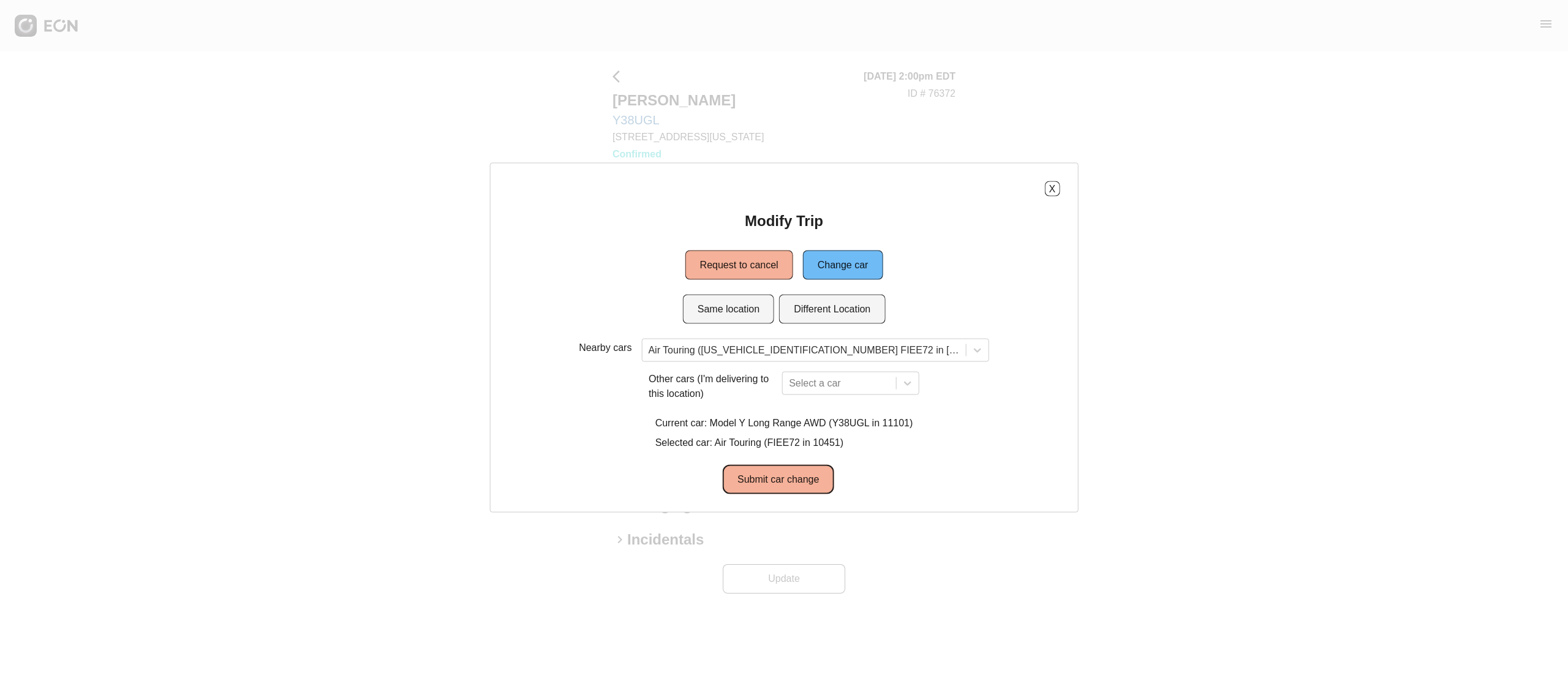
click at [816, 474] on button "Submit car change" at bounding box center [778, 480] width 111 height 30
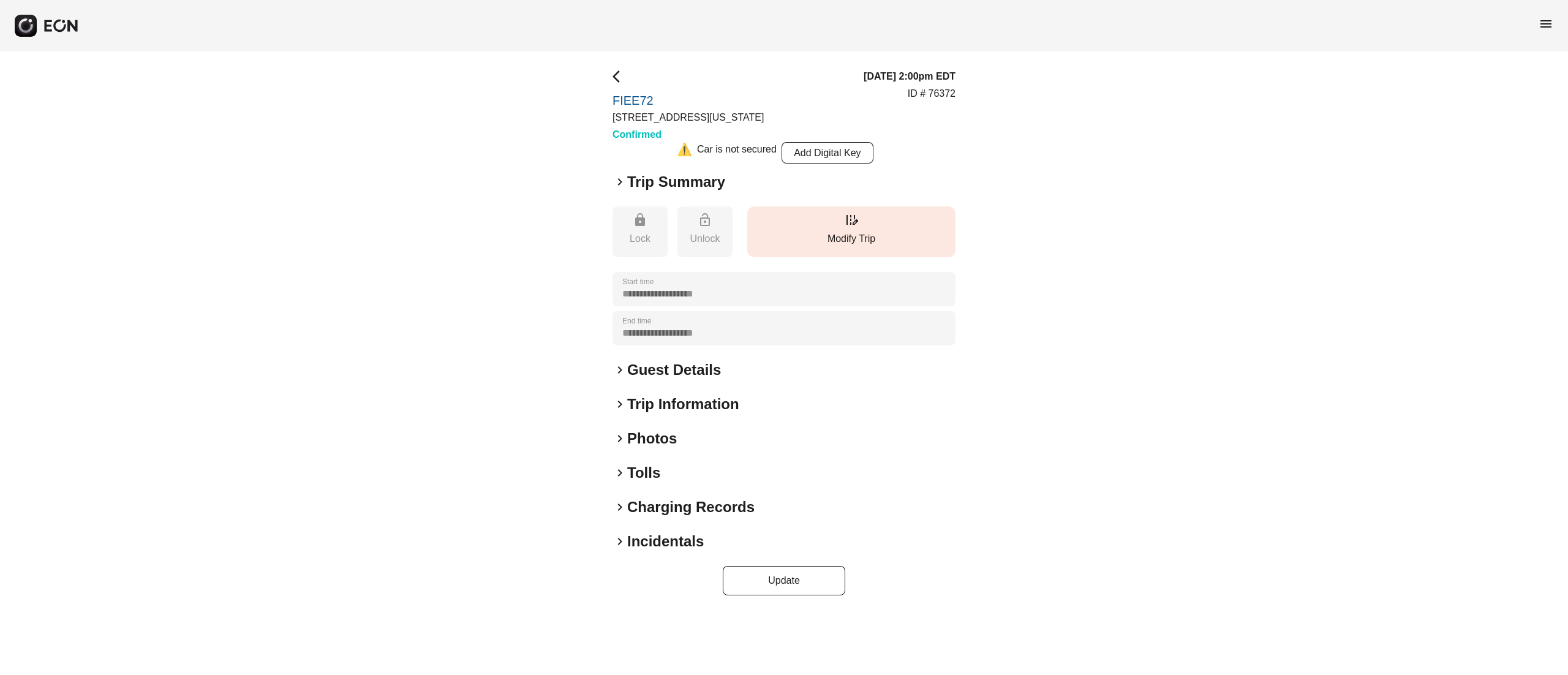
click at [867, 212] on button "edit_road Modify Trip" at bounding box center [851, 231] width 208 height 51
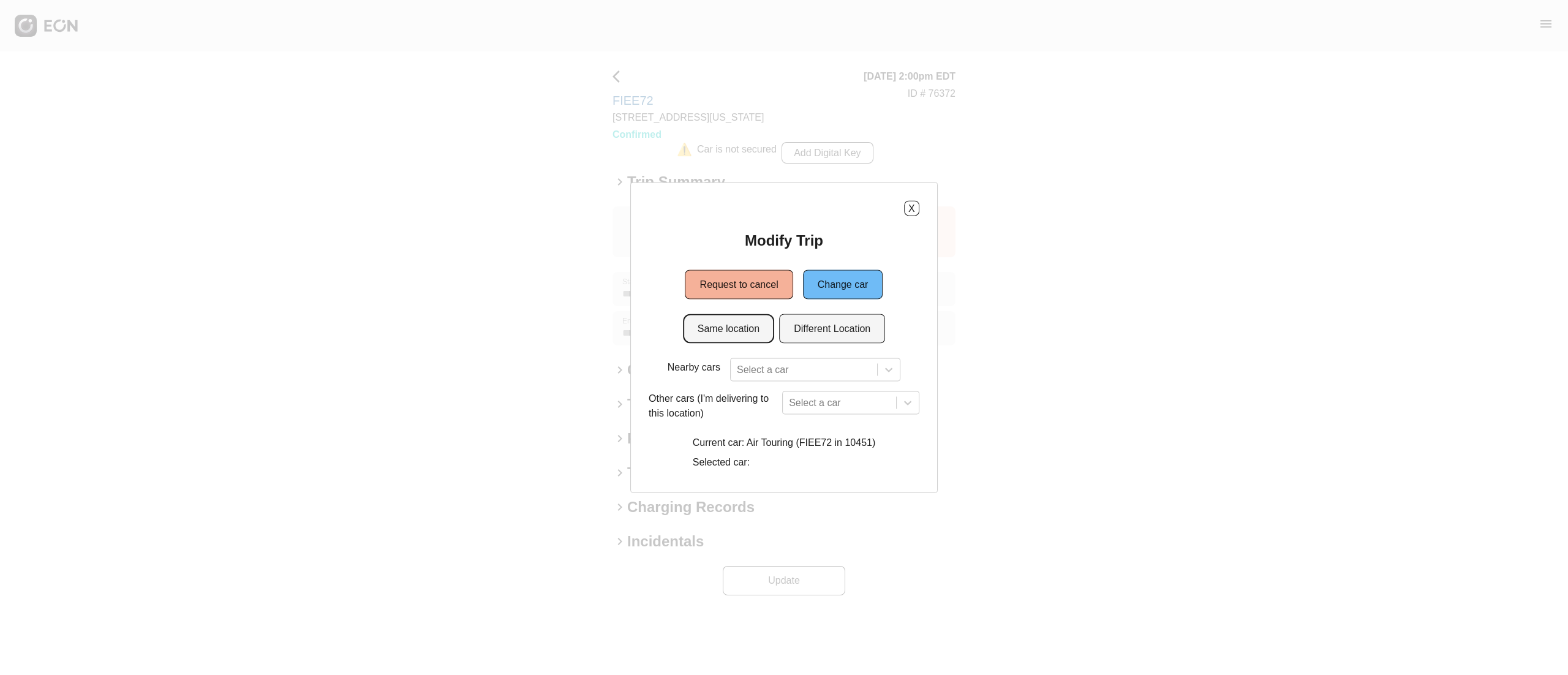
click at [747, 339] on button "Same location" at bounding box center [728, 329] width 92 height 30
click at [729, 319] on button "Same location" at bounding box center [728, 329] width 92 height 30
click at [784, 371] on div at bounding box center [803, 369] width 134 height 18
type input "***"
click at [914, 206] on button "X" at bounding box center [911, 208] width 16 height 16
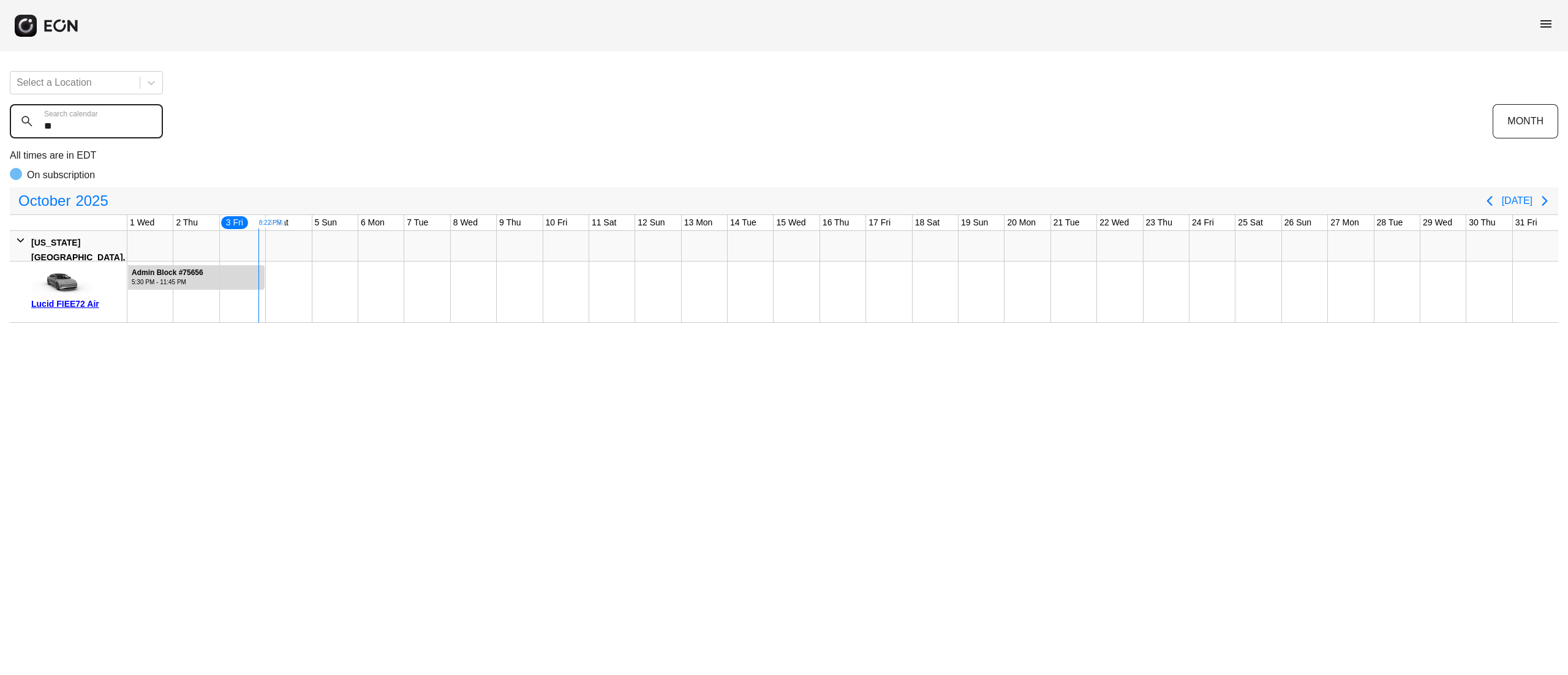
type calendar "*"
type calendar "****"
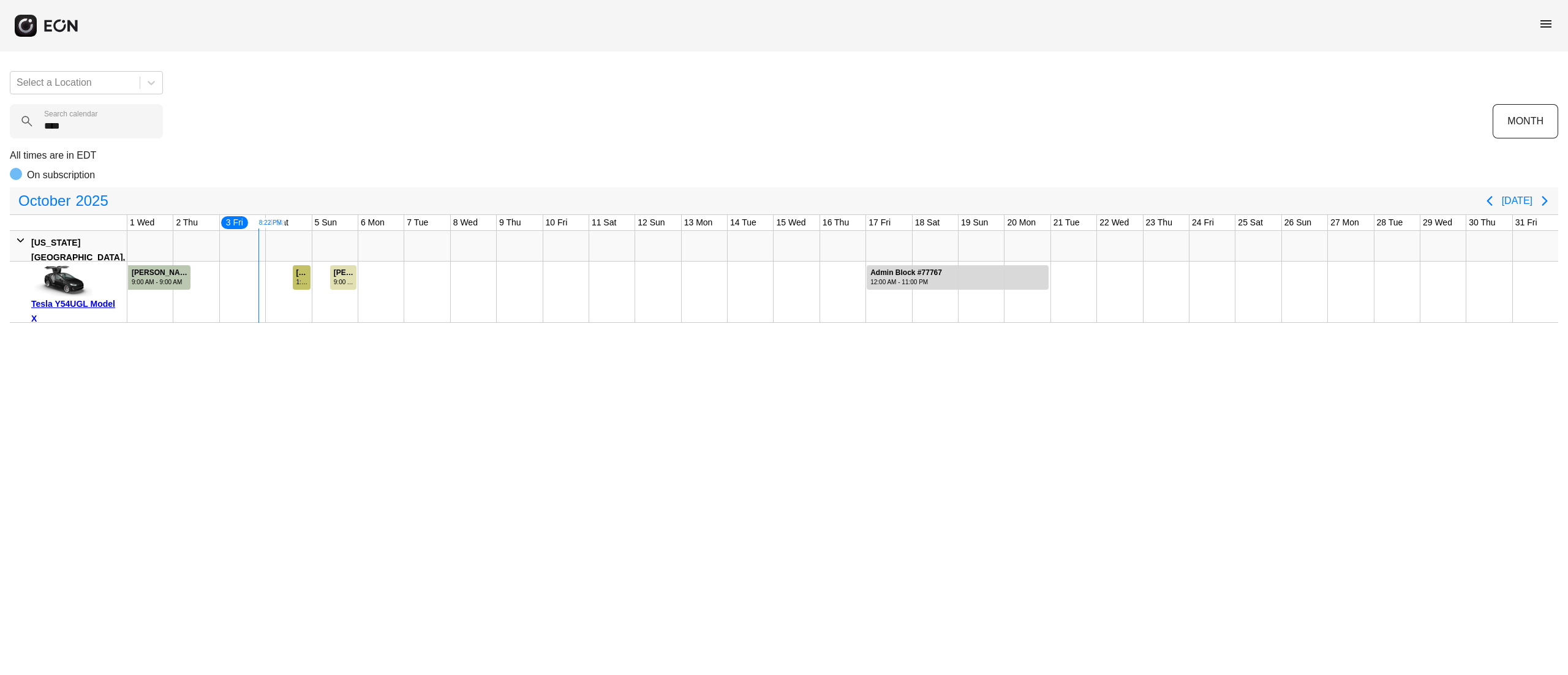
click at [302, 280] on div "1:30 PM - 11:30 PM" at bounding box center [303, 282] width 13 height 9
click at [300, 266] on div "Michael Bowen #75949 1:30 PM - 11:30 PM" at bounding box center [303, 277] width 19 height 24
click at [300, 269] on div "Michael Bowen #75949" at bounding box center [303, 273] width 13 height 9
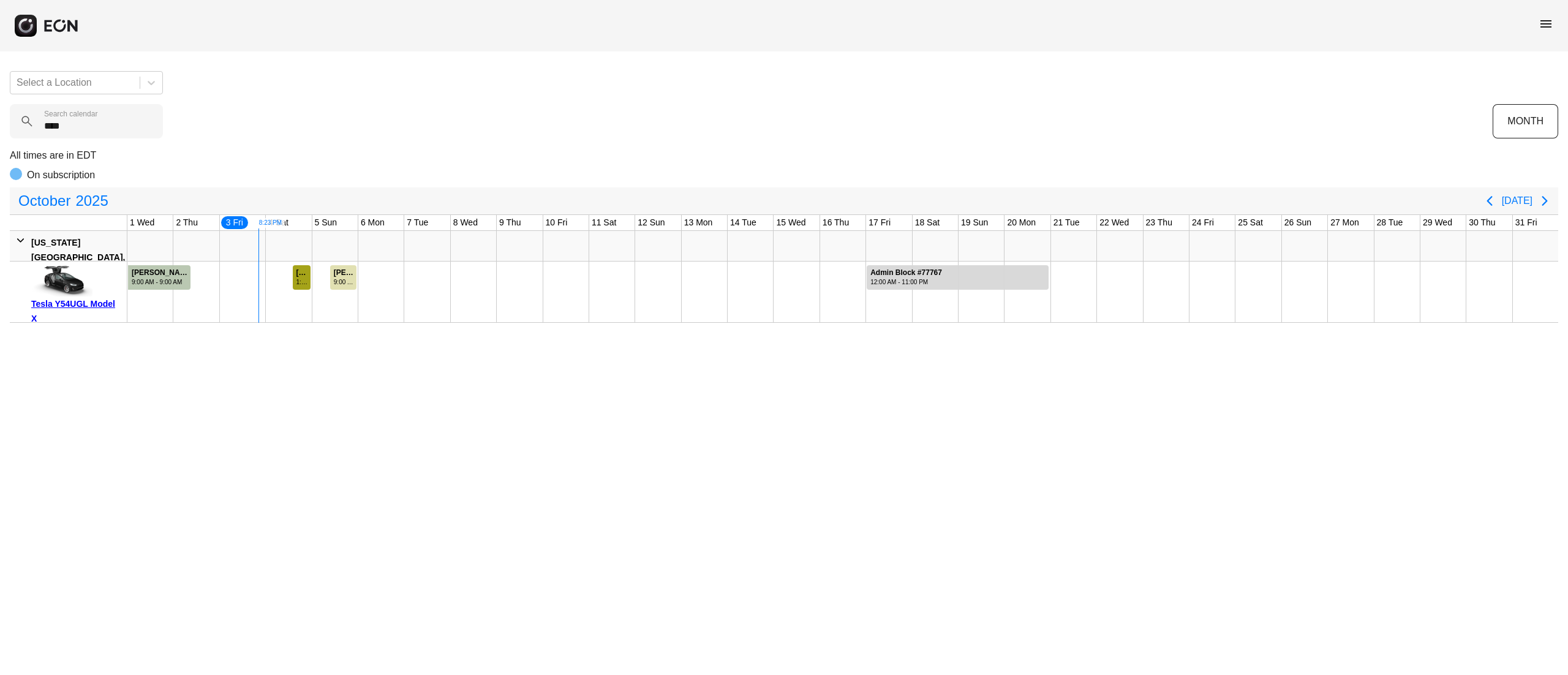
click at [300, 269] on div "Michael Bowen #75949" at bounding box center [303, 273] width 13 height 9
drag, startPoint x: 106, startPoint y: 134, endPoint x: 25, endPoint y: 134, distance: 81.0
click at [25, 134] on calendar "****" at bounding box center [86, 120] width 153 height 34
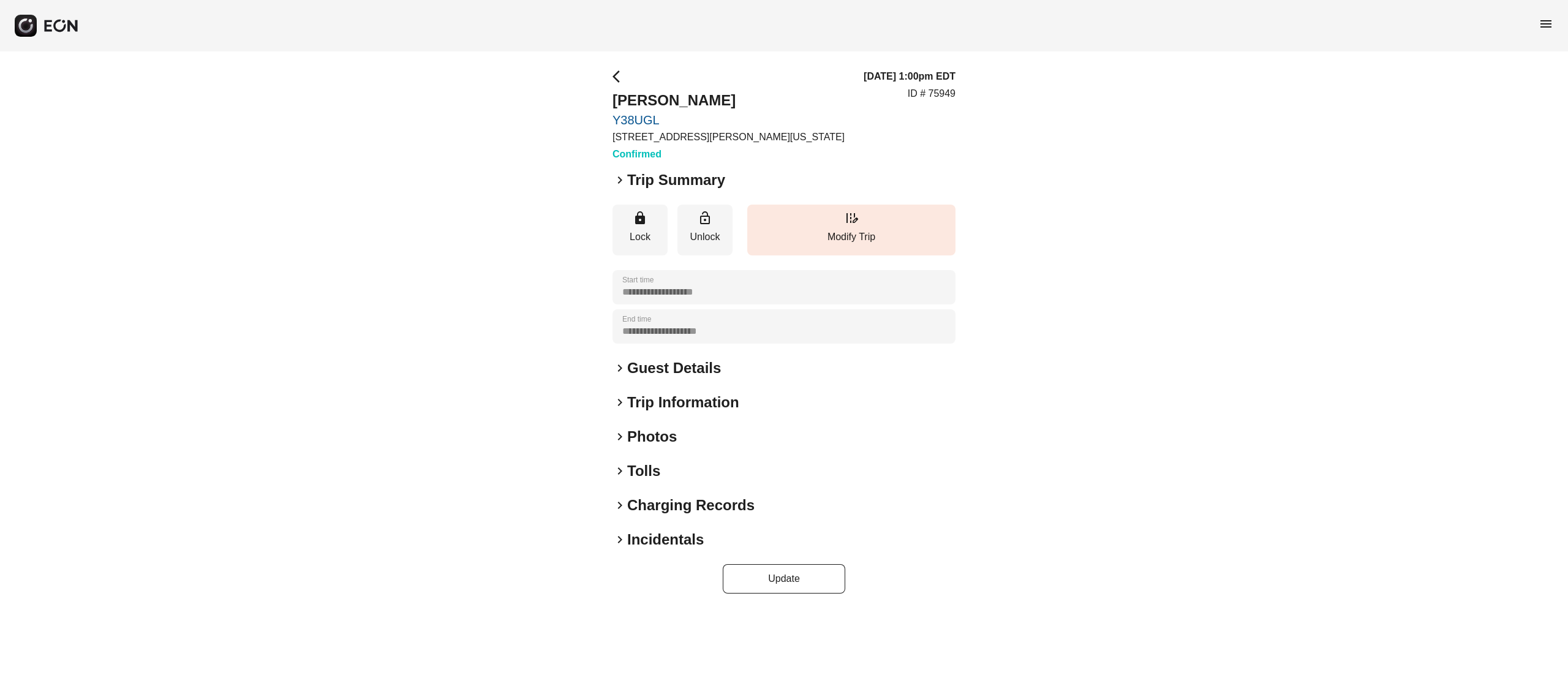
click at [668, 100] on h2 "[PERSON_NAME]" at bounding box center [728, 100] width 232 height 19
click at [668, 100] on h2 "Nayo Reboucas" at bounding box center [728, 100] width 232 height 19
copy h2 "Nayo Reboucas"
click at [942, 95] on p "ID # 75949" at bounding box center [932, 94] width 48 height 15
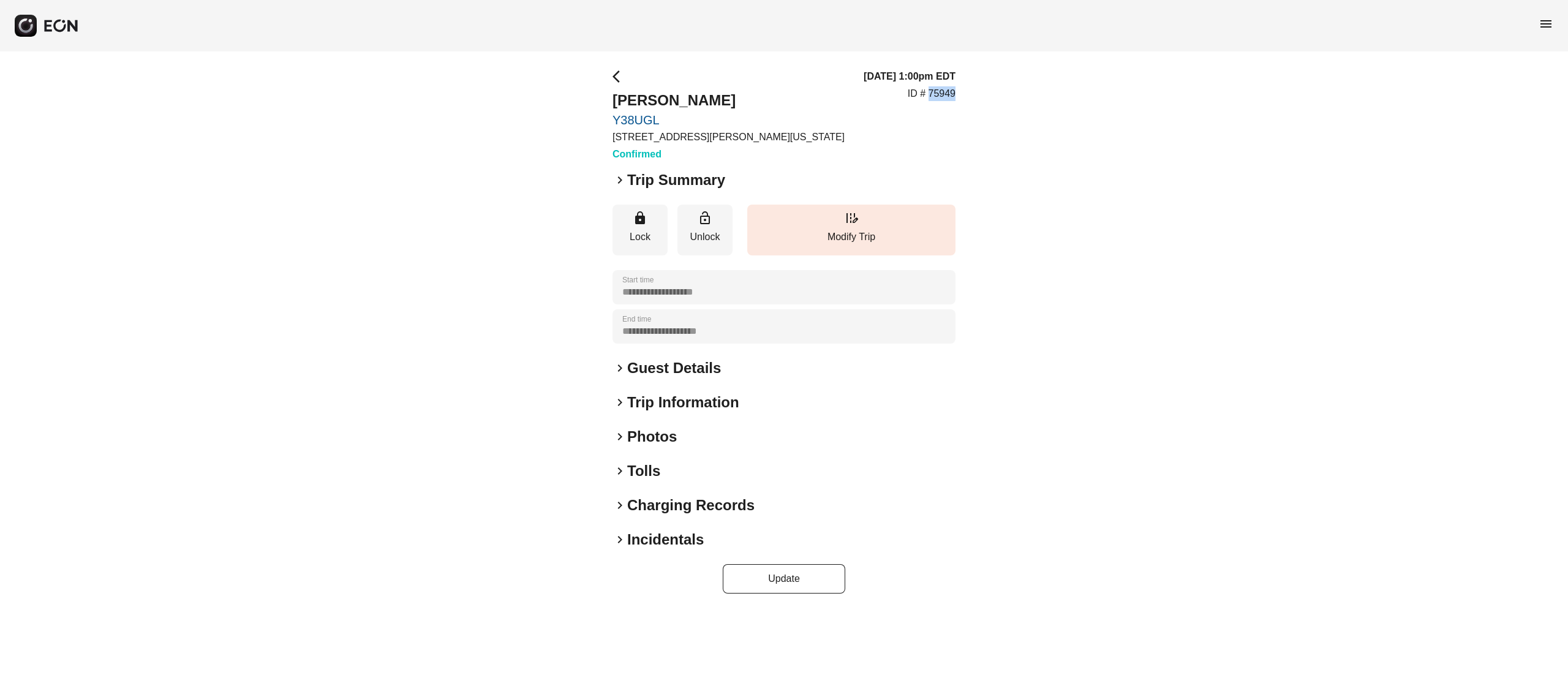
click at [943, 95] on p "ID # 75949" at bounding box center [932, 94] width 48 height 15
copy p "75949"
click at [831, 234] on p "Modify Trip" at bounding box center [851, 237] width 196 height 15
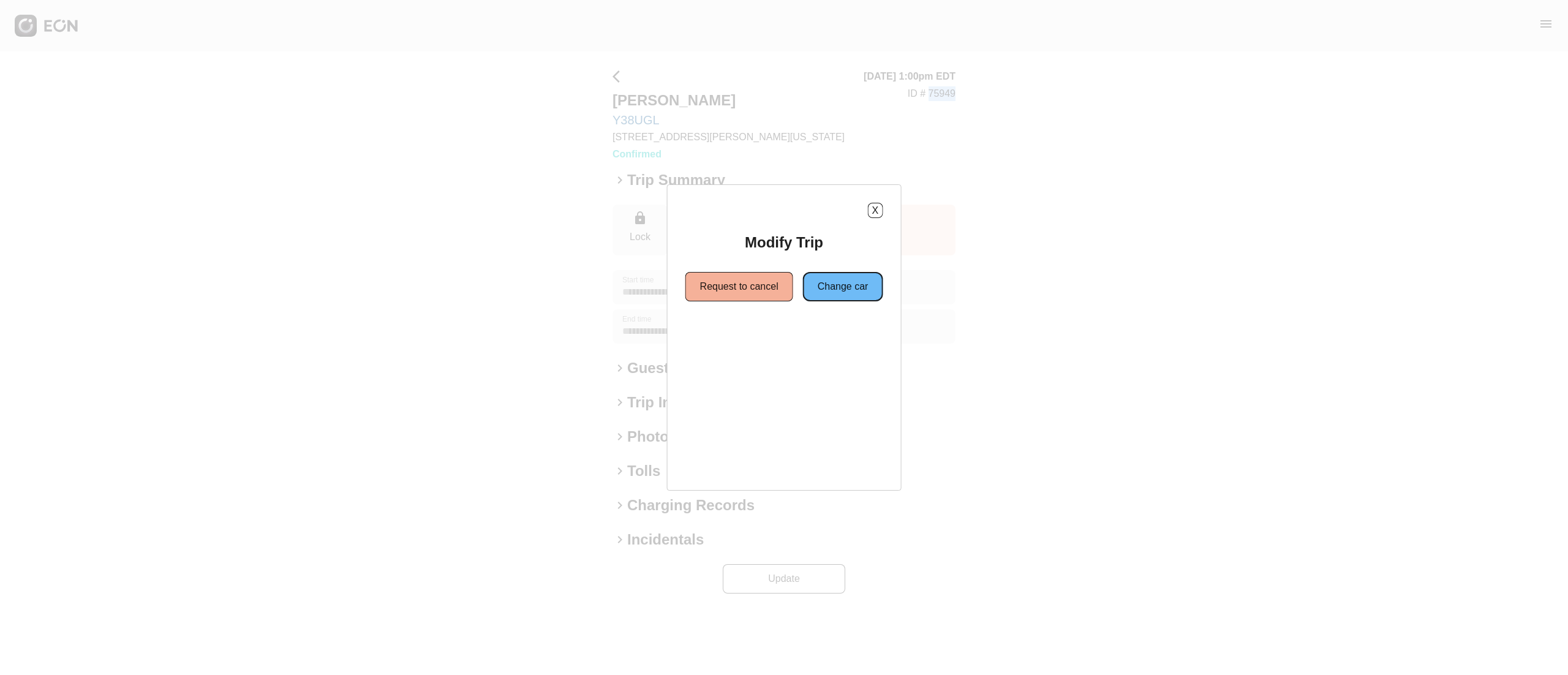
click at [835, 281] on button "Change car" at bounding box center [843, 287] width 81 height 30
click at [759, 337] on button "Same location" at bounding box center [728, 331] width 92 height 30
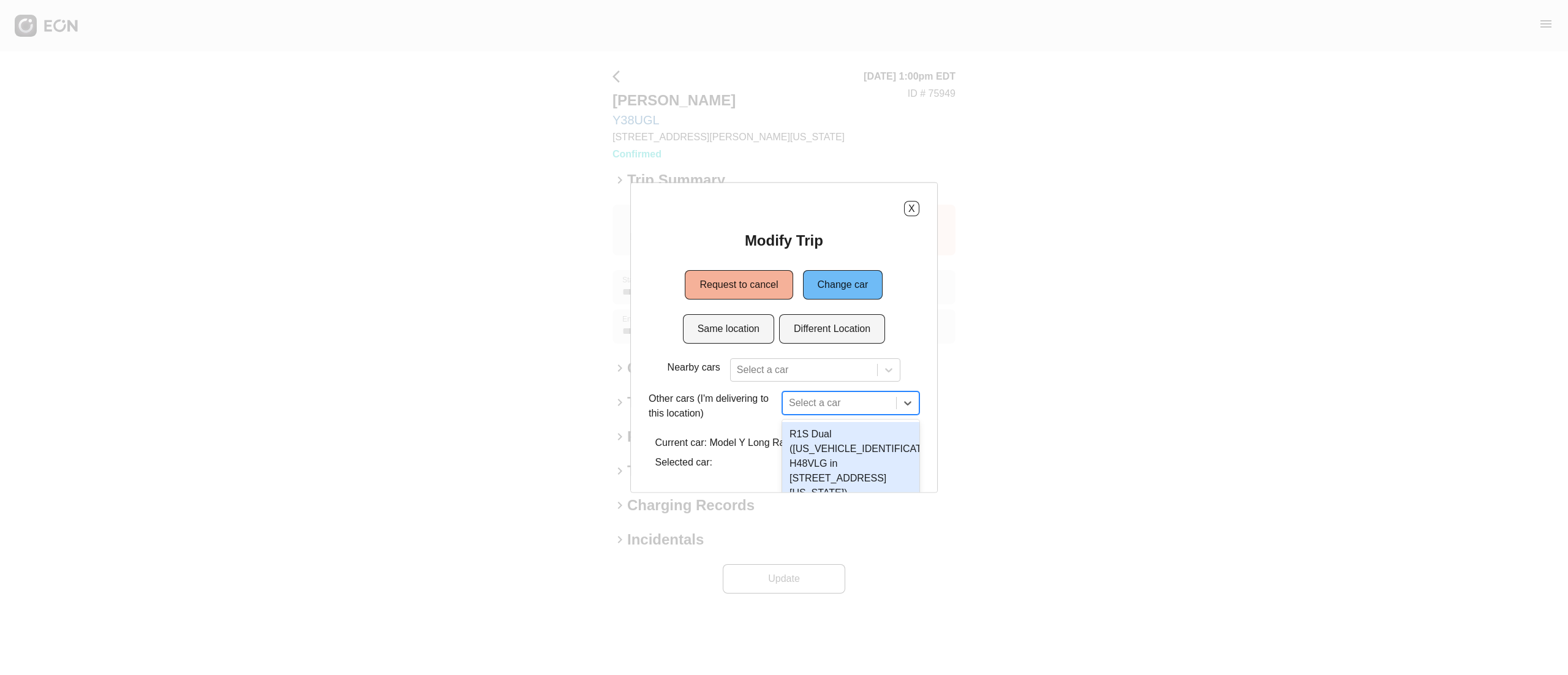
scroll to position [111, 0]
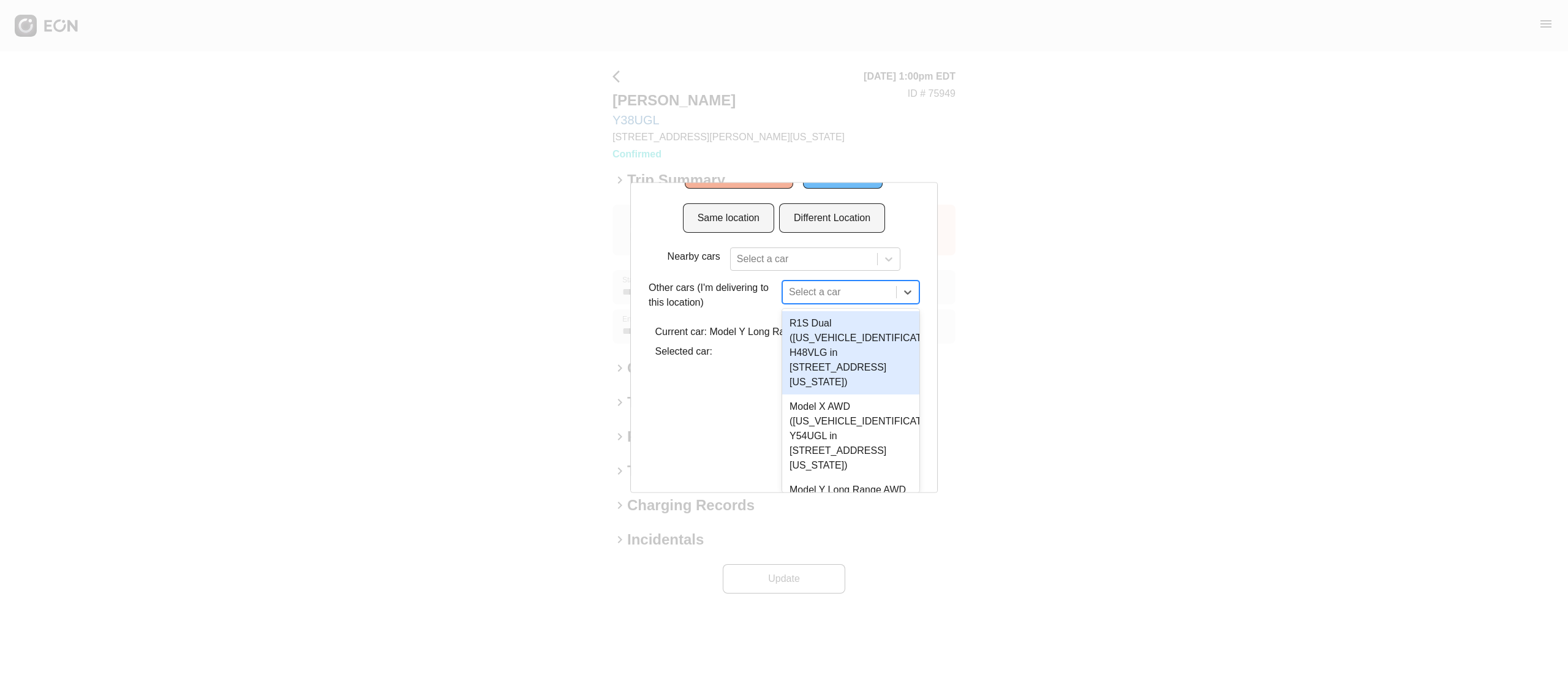
click at [831, 304] on div "4 results available. Use Up and Down to choose options, press Enter to select t…" at bounding box center [850, 292] width 137 height 23
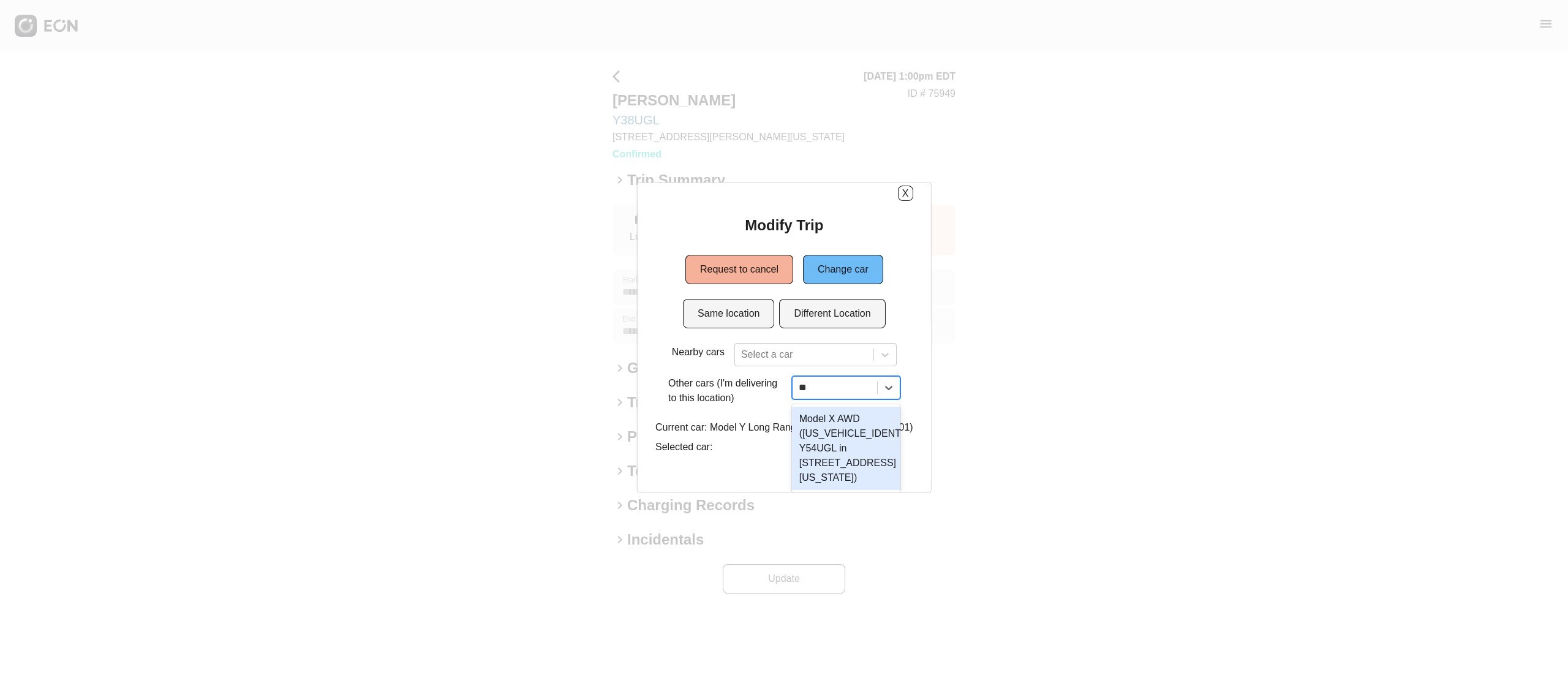
type input "***"
click at [875, 462] on div "Model X AWD (7SAXCDE56NF341741 Y54UGL in 610 Exterior Street, The Bronx, New Yo…" at bounding box center [846, 448] width 112 height 83
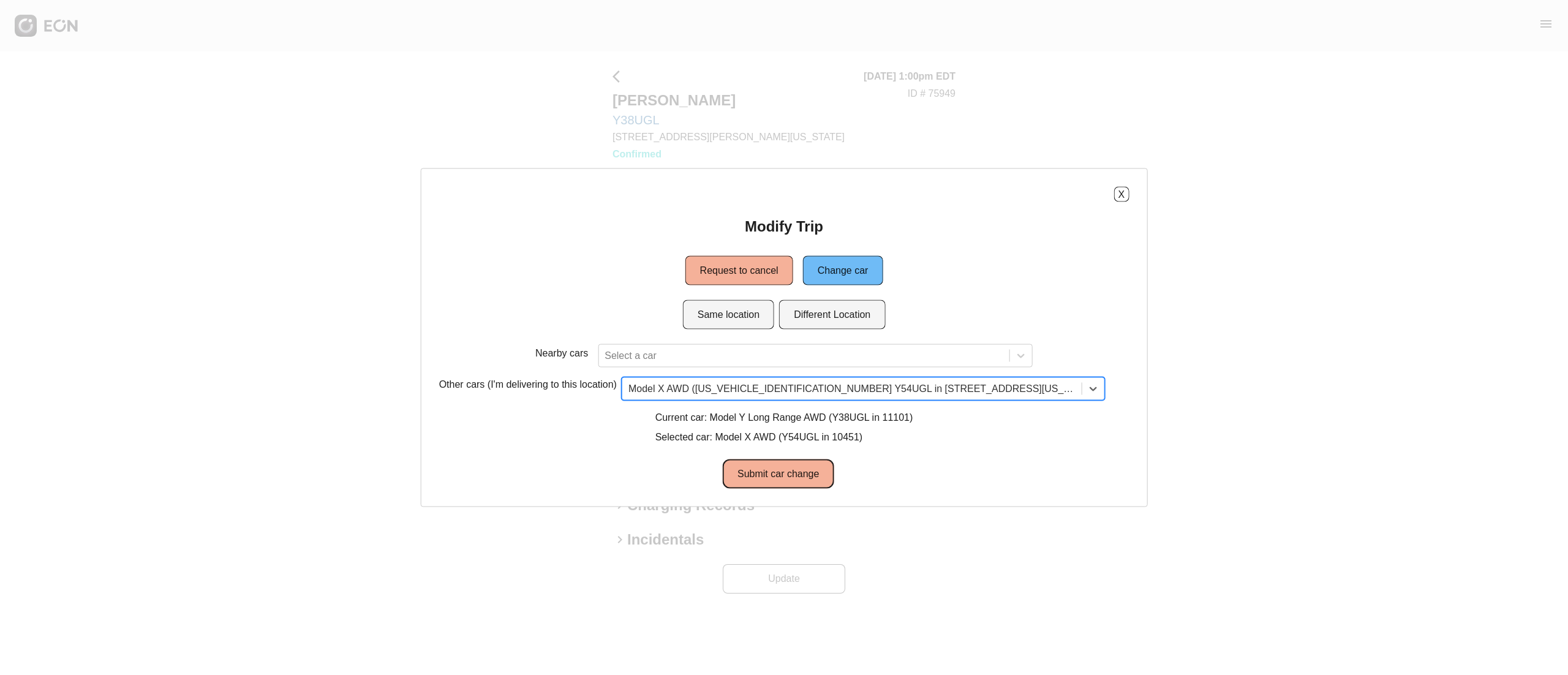
click at [808, 472] on button "Submit car change" at bounding box center [778, 474] width 111 height 30
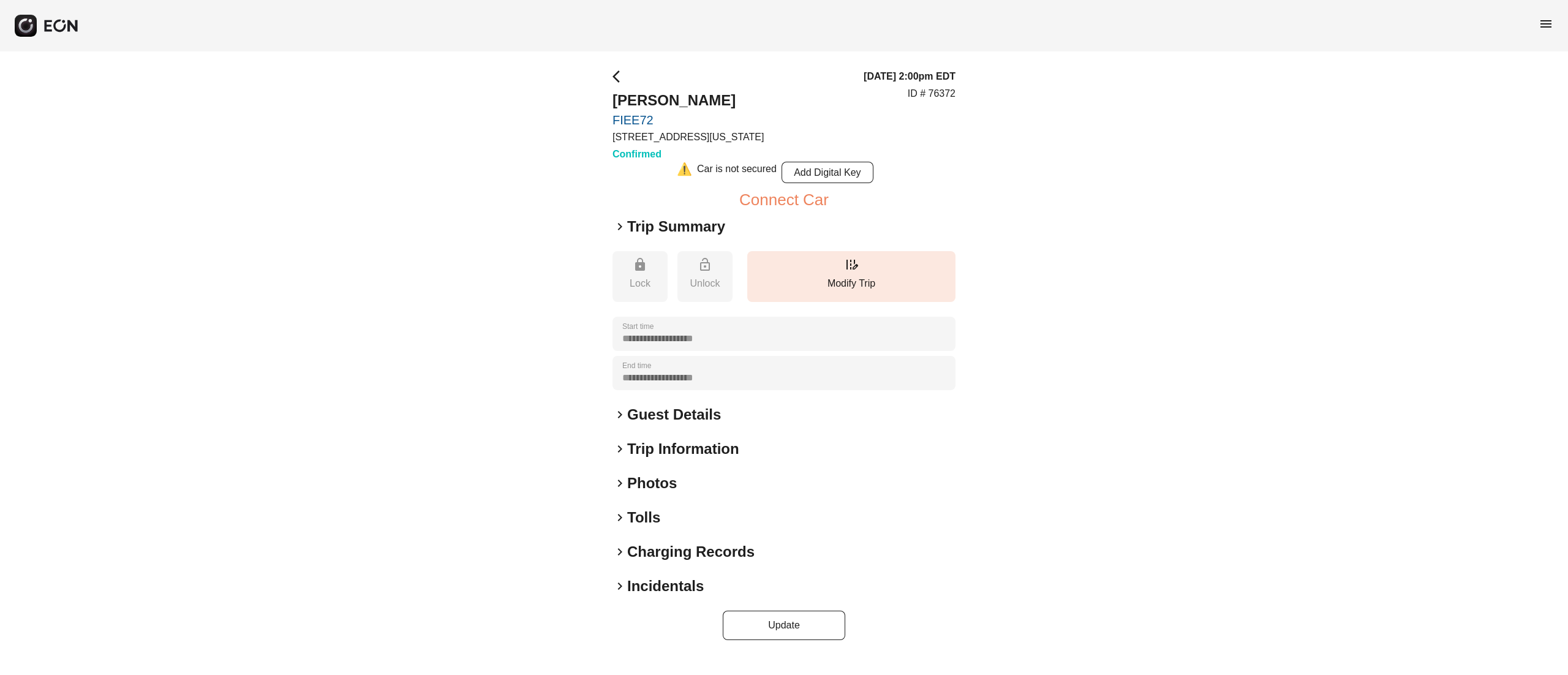
click at [947, 90] on p "ID # 76372" at bounding box center [932, 94] width 48 height 15
copy p "76372"
click at [800, 276] on p "Modify Trip" at bounding box center [851, 283] width 196 height 15
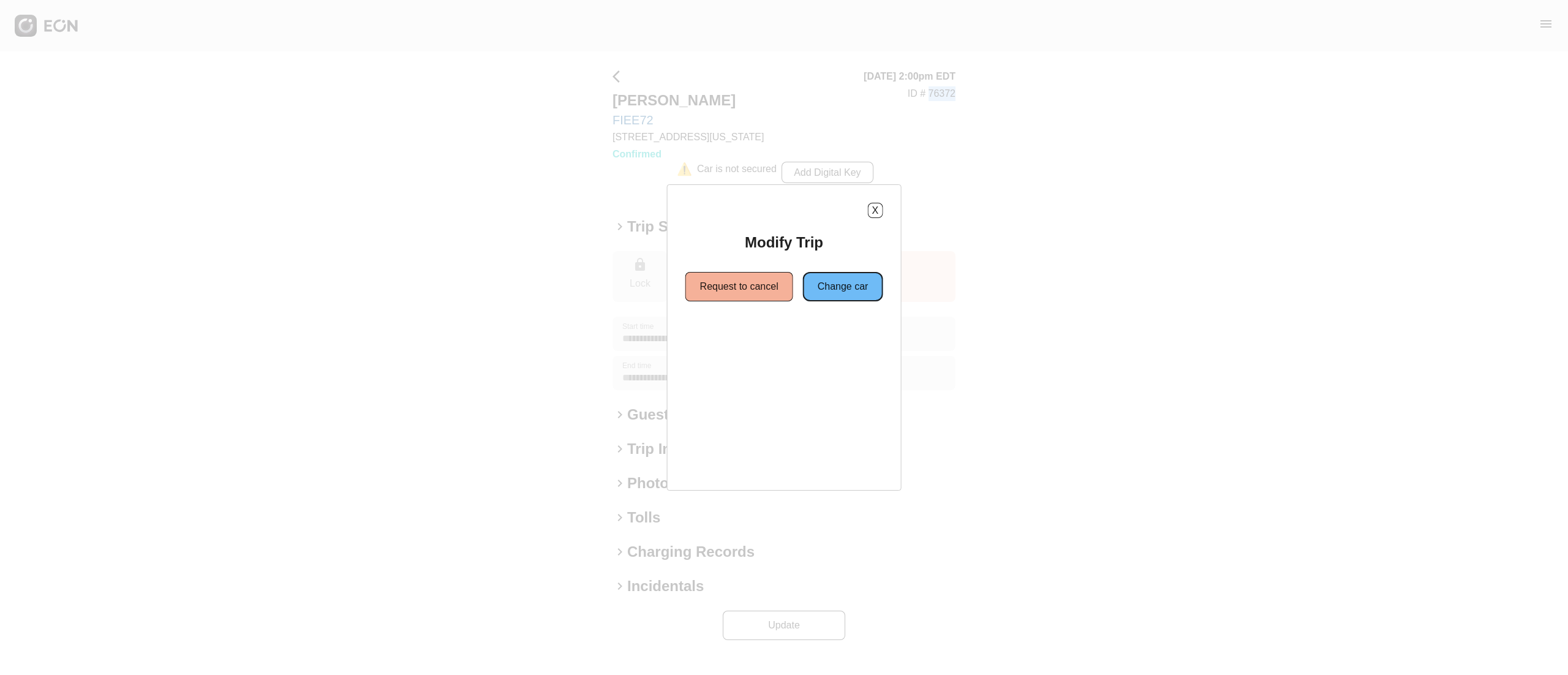
click at [840, 283] on button "Change car" at bounding box center [843, 287] width 81 height 30
click at [733, 333] on button "Same location" at bounding box center [728, 331] width 92 height 30
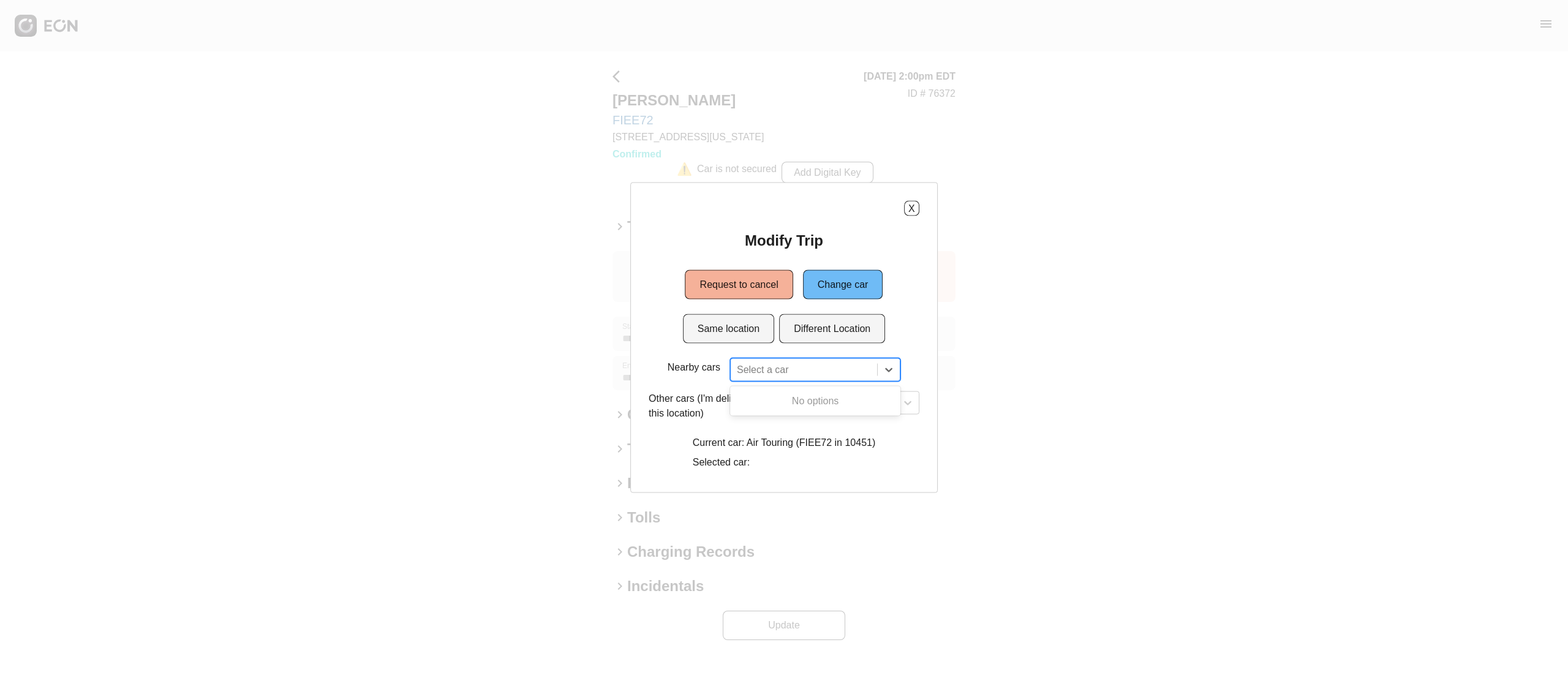
click at [771, 369] on div at bounding box center [803, 369] width 134 height 18
type input "*"
click at [912, 201] on button "X" at bounding box center [911, 208] width 16 height 16
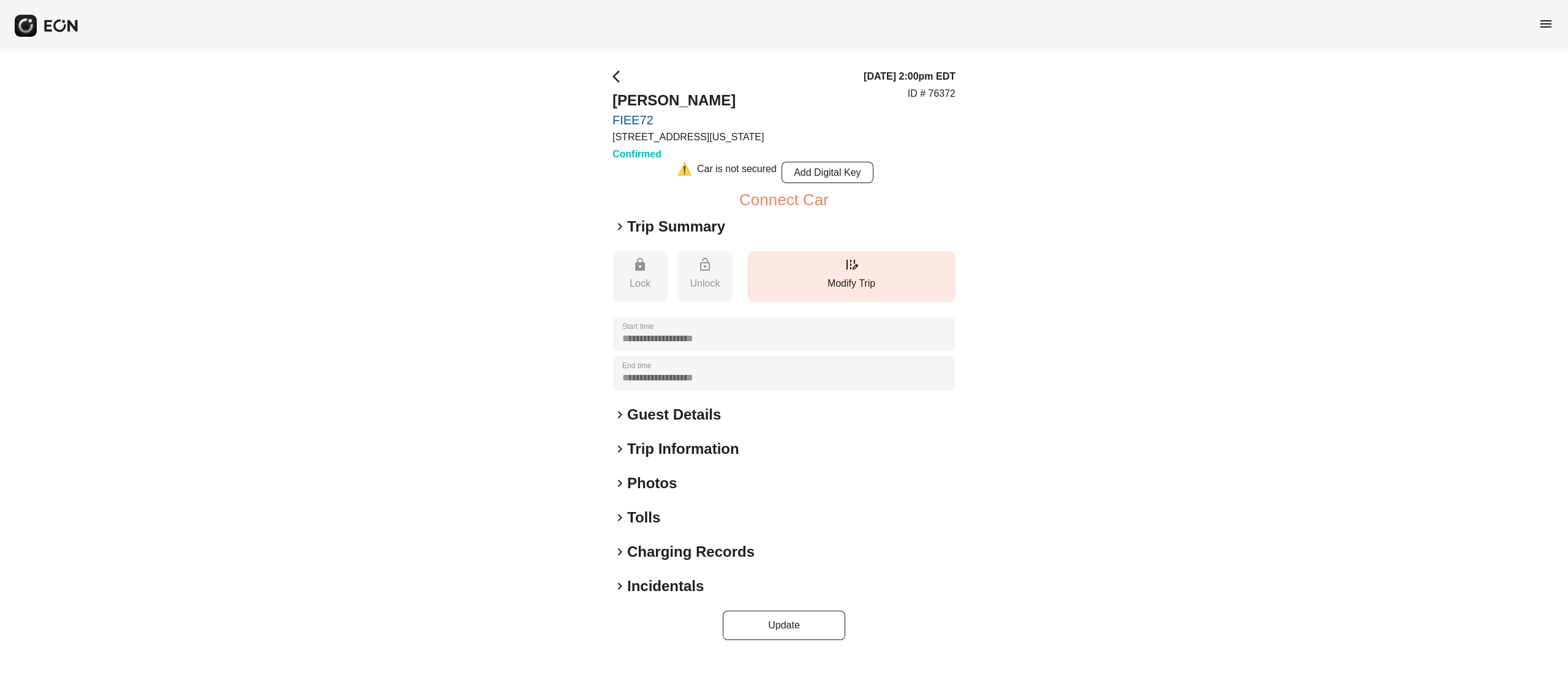
click at [870, 265] on button "edit_road Modify Trip" at bounding box center [851, 276] width 208 height 51
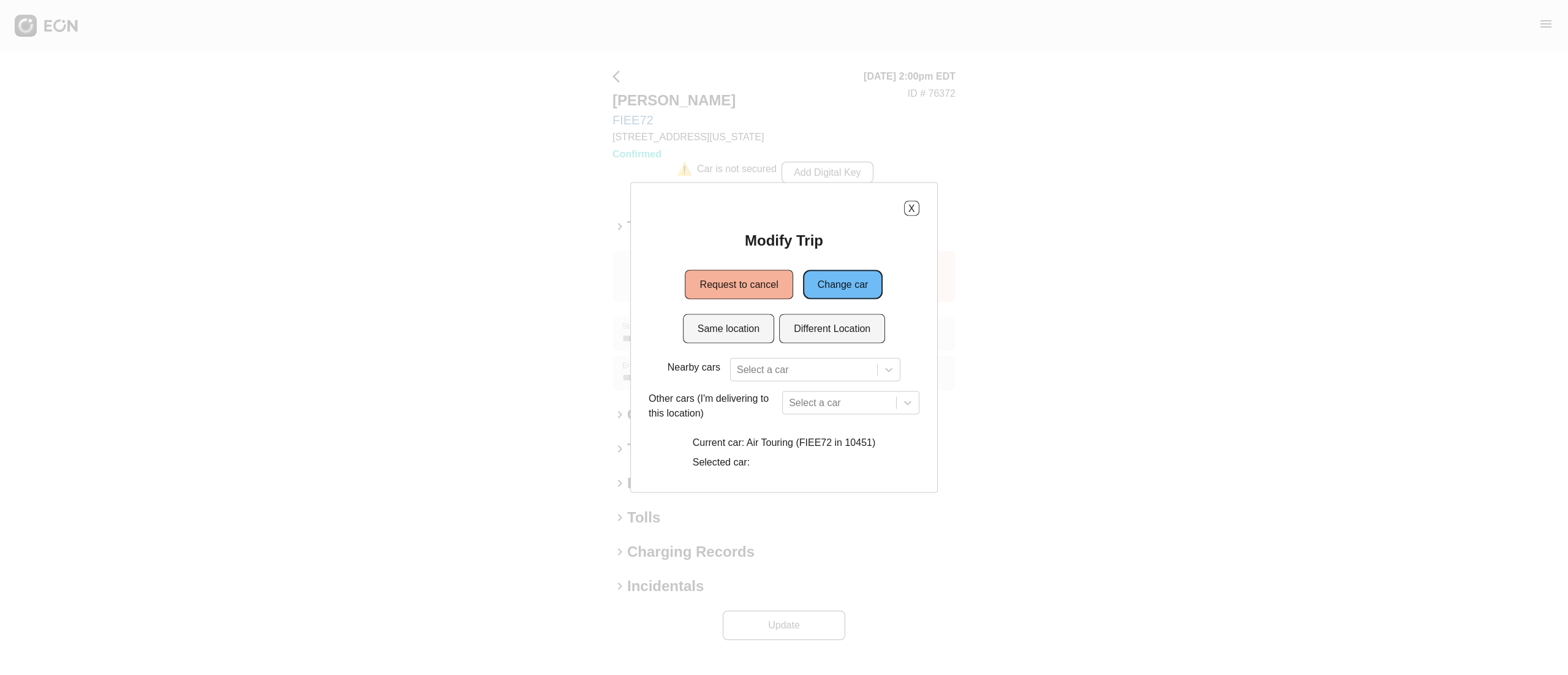
click at [848, 294] on button "Change car" at bounding box center [843, 285] width 81 height 30
click at [926, 208] on div "X Modify Trip Request to cancel Change car Same location Different Location Nea…" at bounding box center [784, 337] width 307 height 310
click at [917, 208] on button "X" at bounding box center [911, 208] width 16 height 16
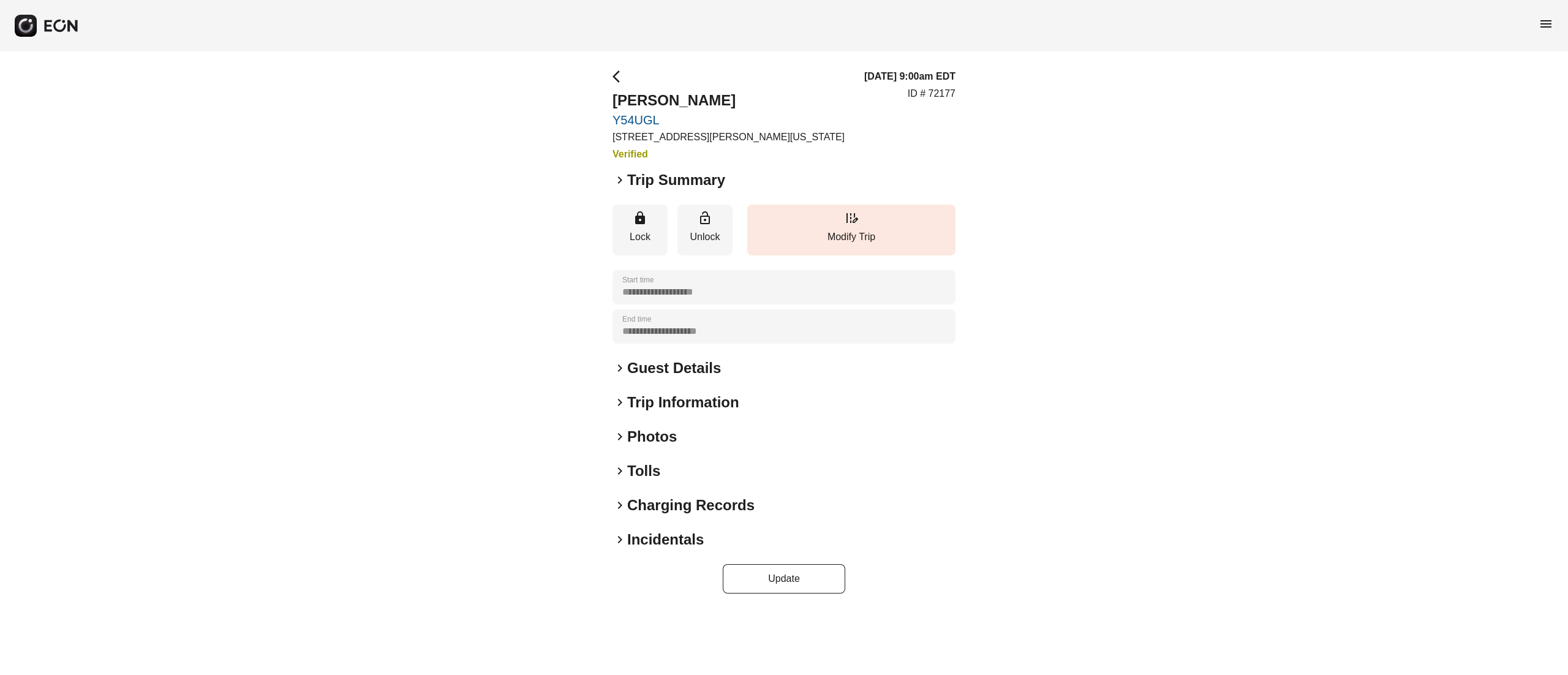
click at [947, 94] on p "ID # 72177" at bounding box center [932, 94] width 48 height 15
copy p "72177"
click at [947, 112] on div "[DATE] 9:00am EDT ID # 72177" at bounding box center [909, 116] width 92 height 93
click at [946, 97] on p "ID # 72177" at bounding box center [932, 94] width 48 height 15
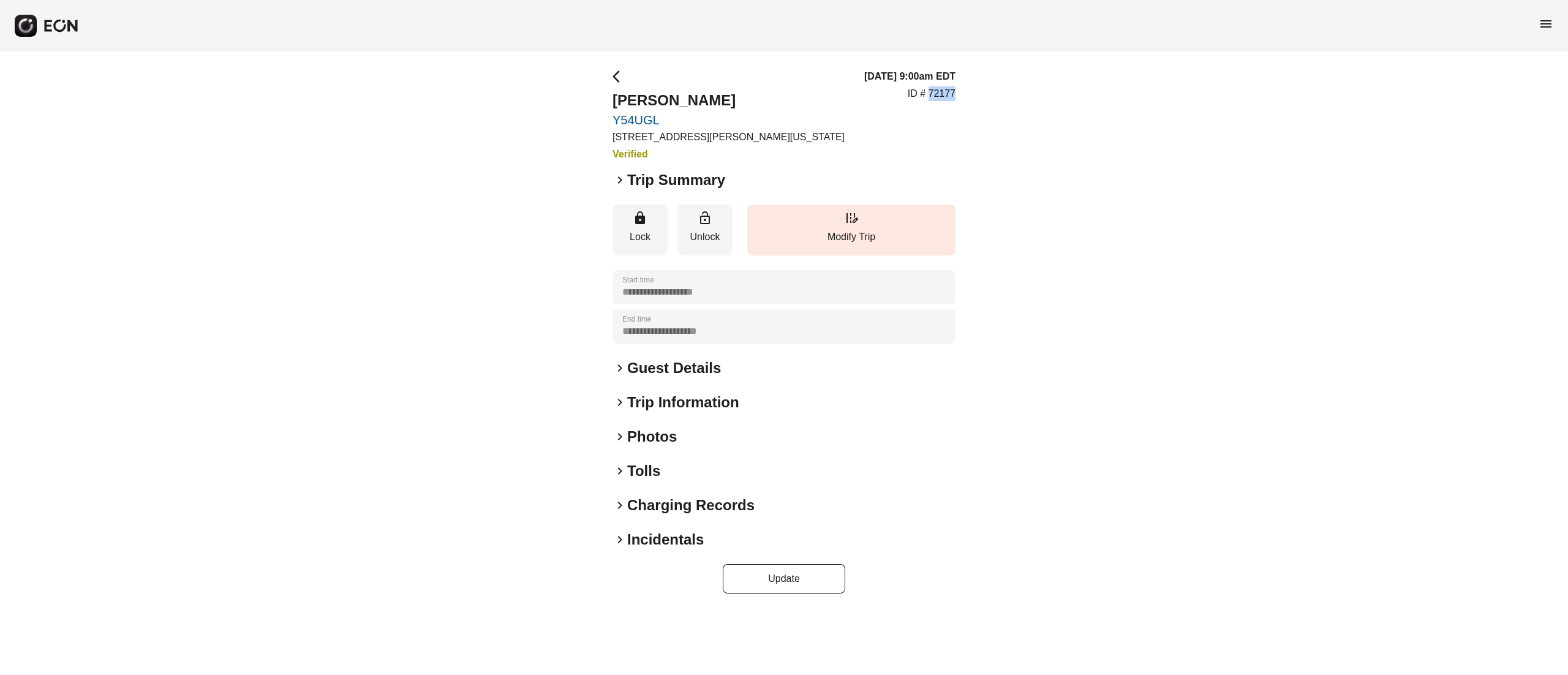
click at [946, 97] on p "ID # 72177" at bounding box center [932, 94] width 48 height 15
copy p "72177"
type time "**********"
click at [1024, 17] on div "menu" at bounding box center [784, 26] width 1568 height 52
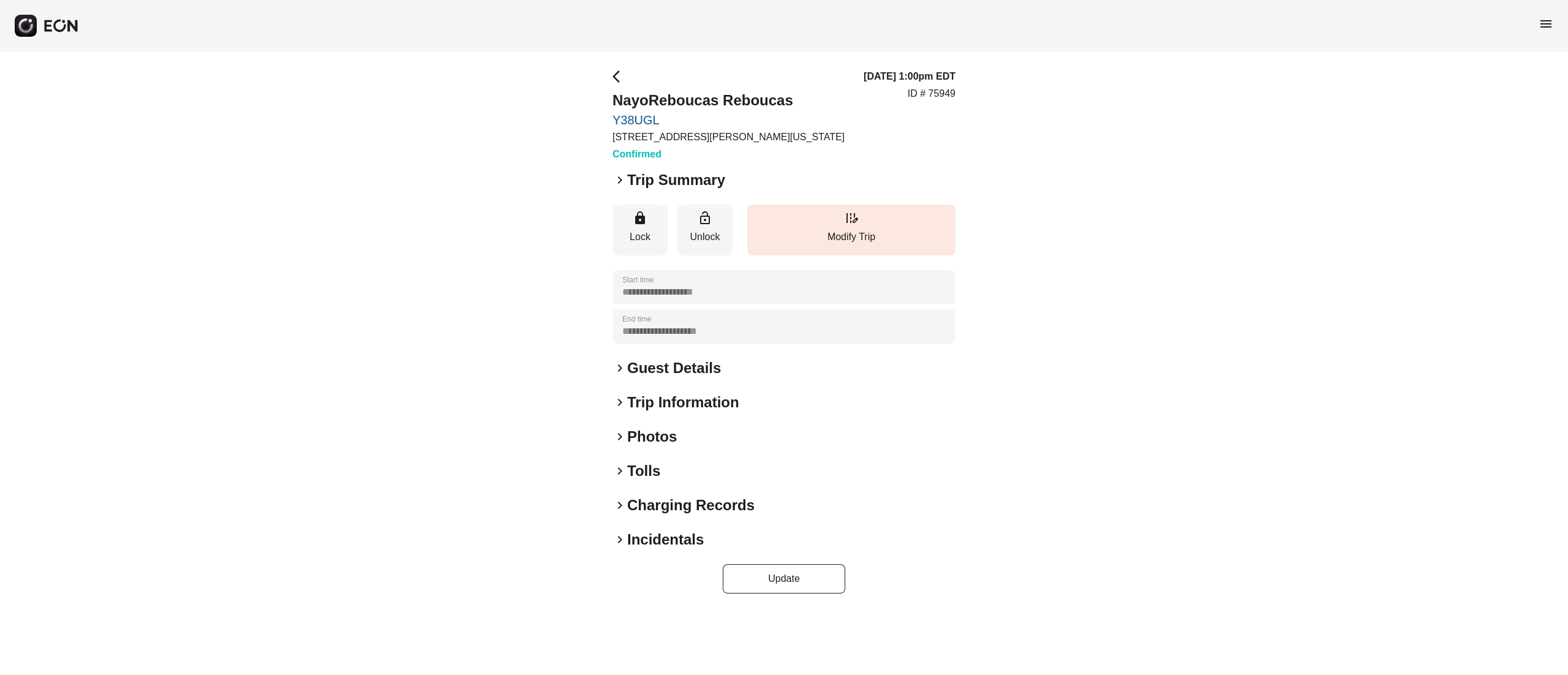
click at [295, 56] on div "**********" at bounding box center [784, 331] width 1568 height 559
click at [829, 240] on p "Modify Trip" at bounding box center [851, 237] width 196 height 15
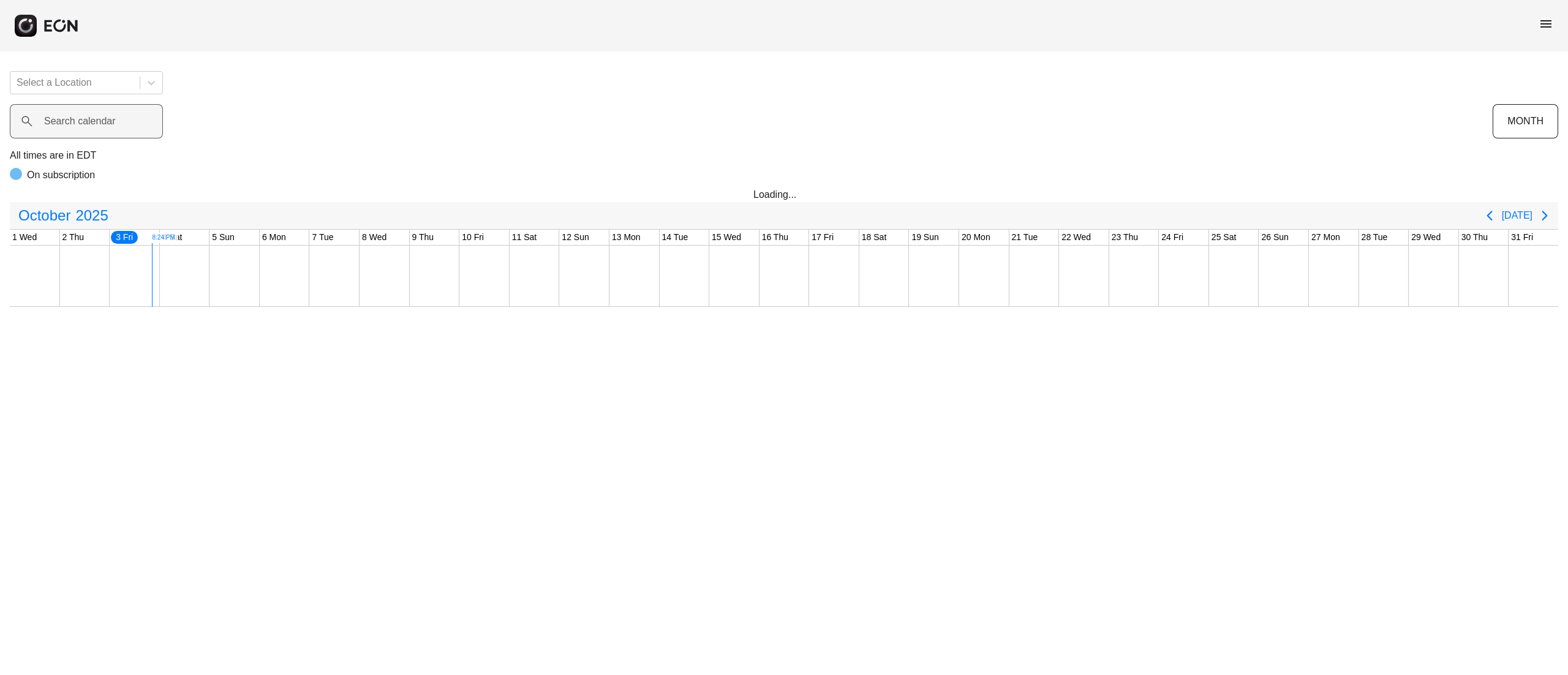
click at [82, 128] on label "Search calendar" at bounding box center [80, 121] width 71 height 15
click at [82, 128] on calendar "Search calendar" at bounding box center [86, 120] width 153 height 34
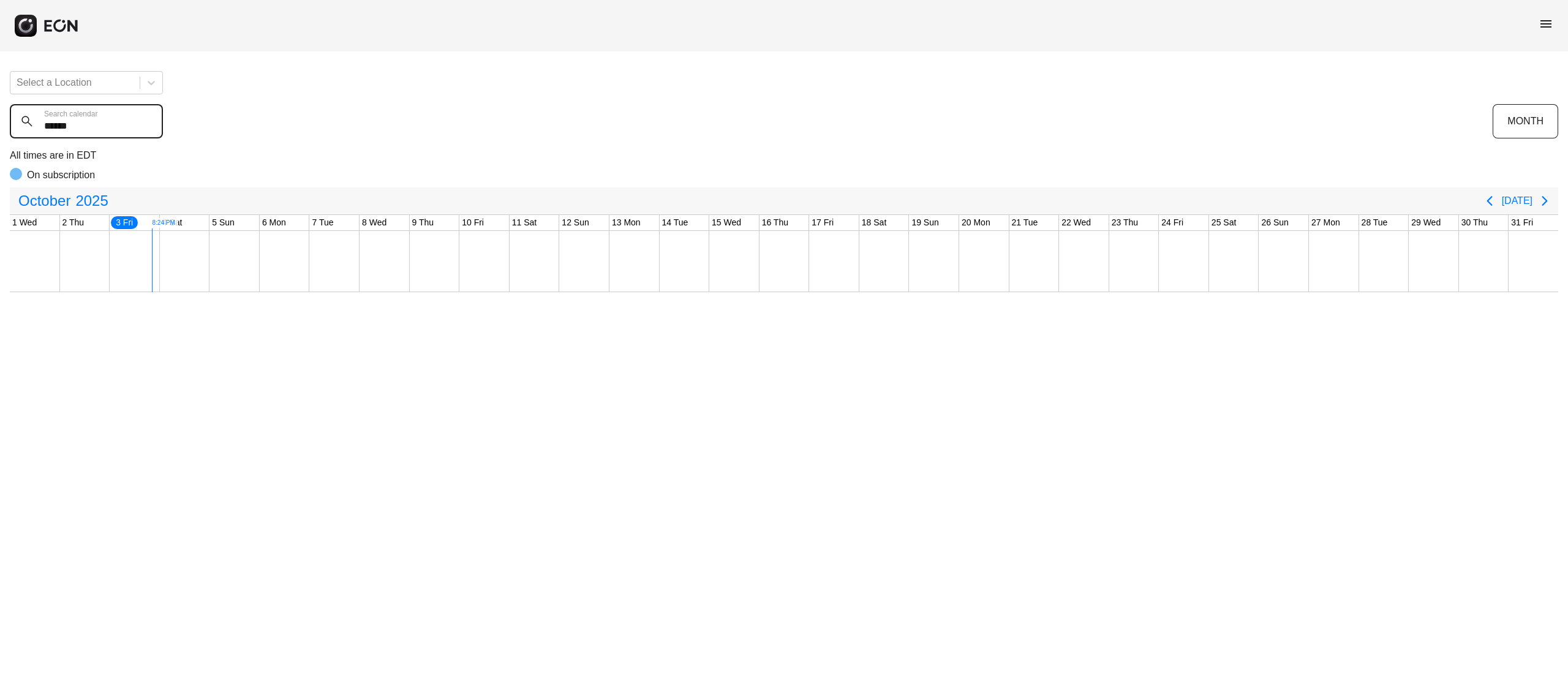
type calendar "******"
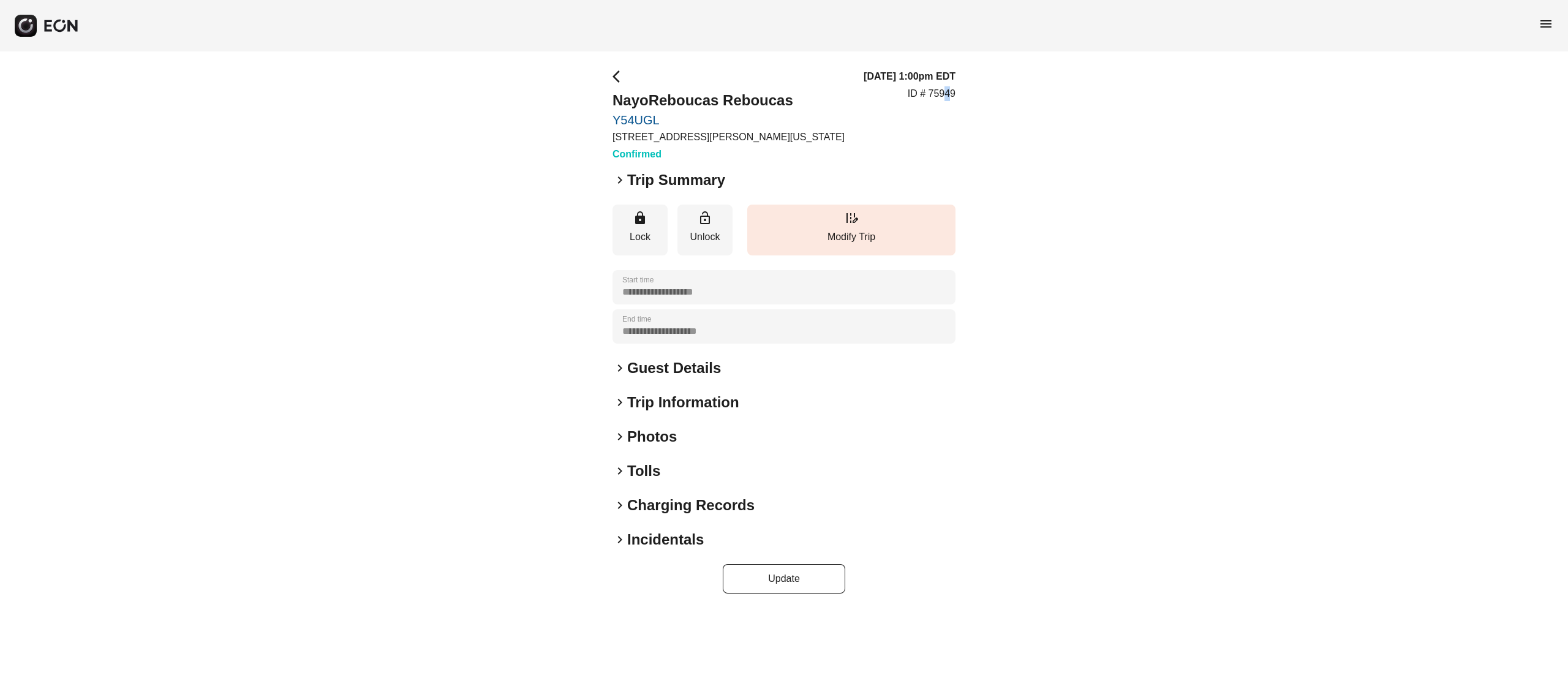
click at [948, 88] on p "ID # 75949" at bounding box center [932, 94] width 48 height 15
click at [949, 90] on p "ID # 75949" at bounding box center [932, 94] width 48 height 15
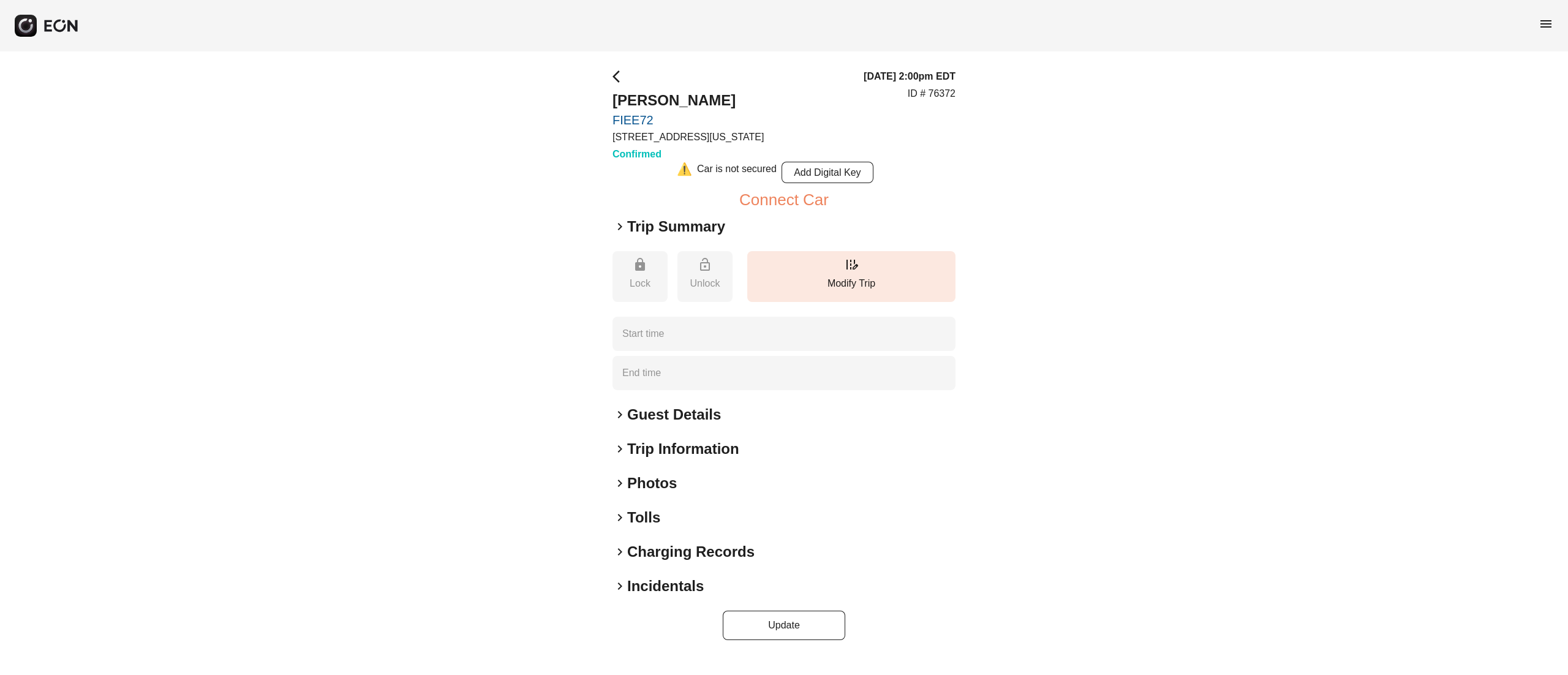
type time "**********"
click at [871, 257] on button "edit_road Modify Trip" at bounding box center [851, 276] width 208 height 51
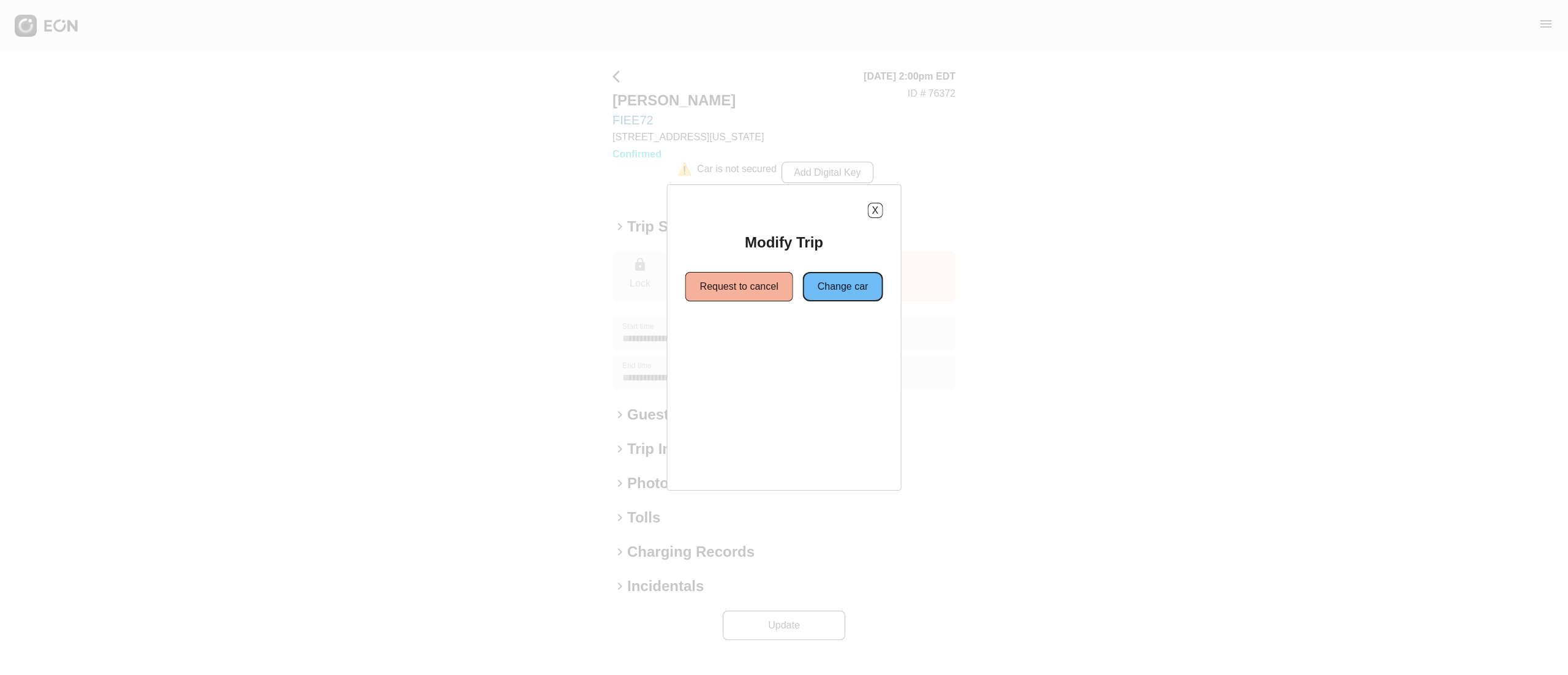
click at [856, 294] on button "Change car" at bounding box center [843, 287] width 81 height 30
click at [807, 337] on button "Different Location" at bounding box center [832, 331] width 106 height 30
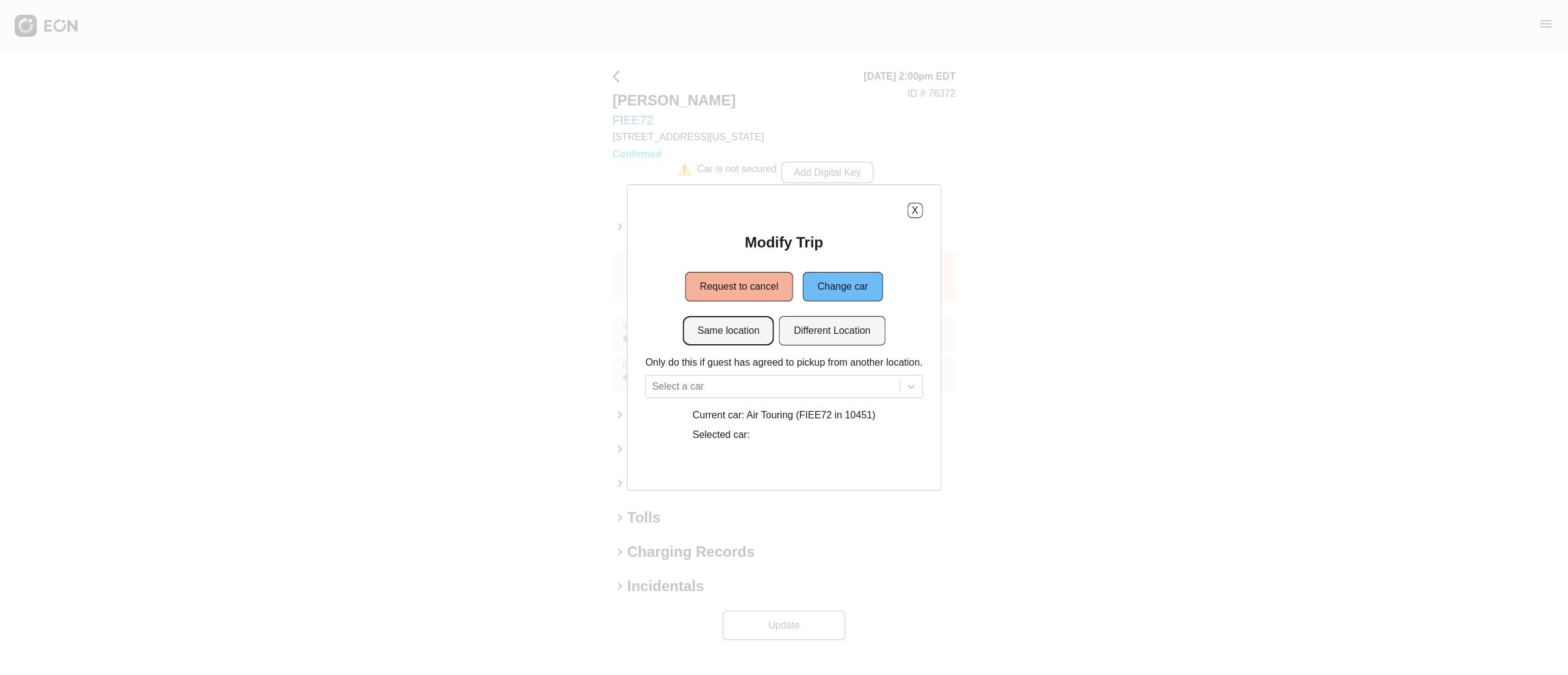
click at [749, 330] on button "Same location" at bounding box center [728, 331] width 92 height 30
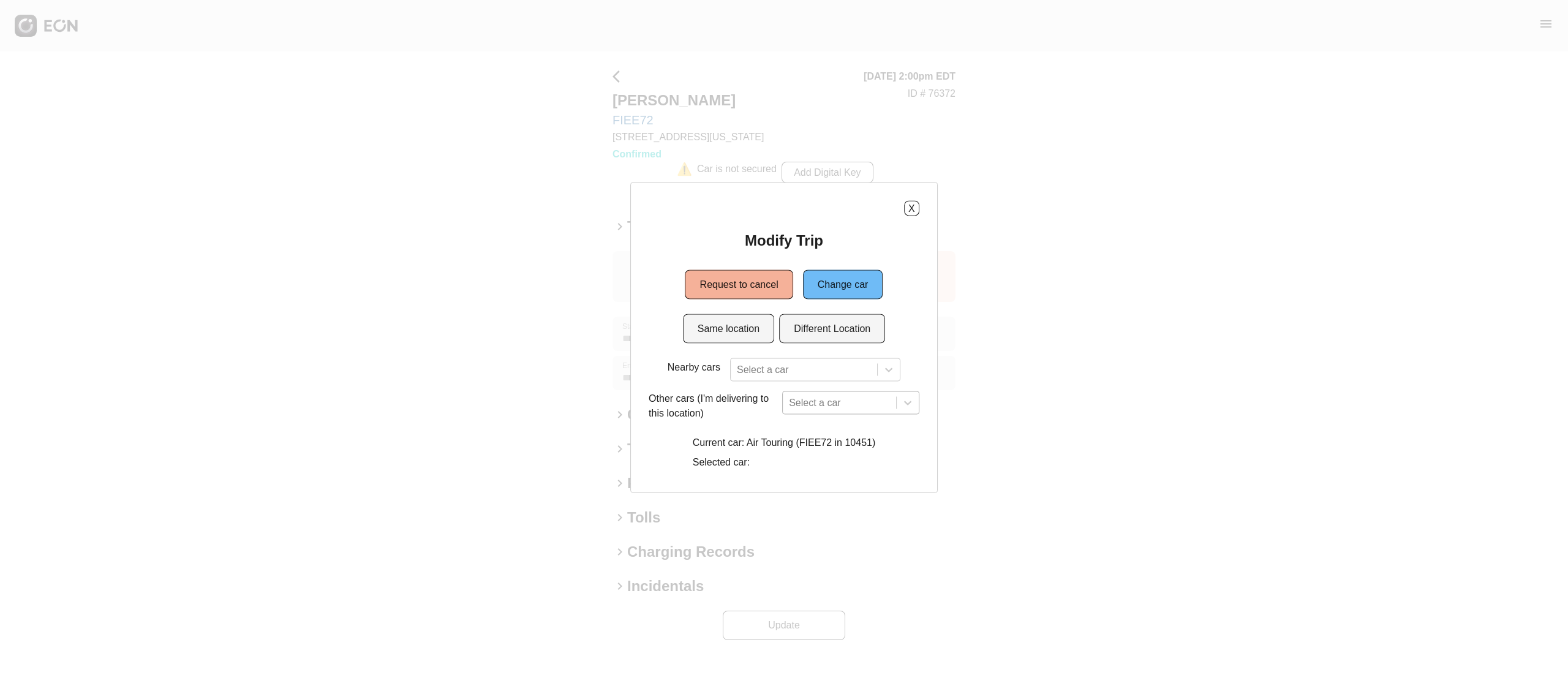
click at [817, 399] on div "Select a car" at bounding box center [850, 403] width 137 height 23
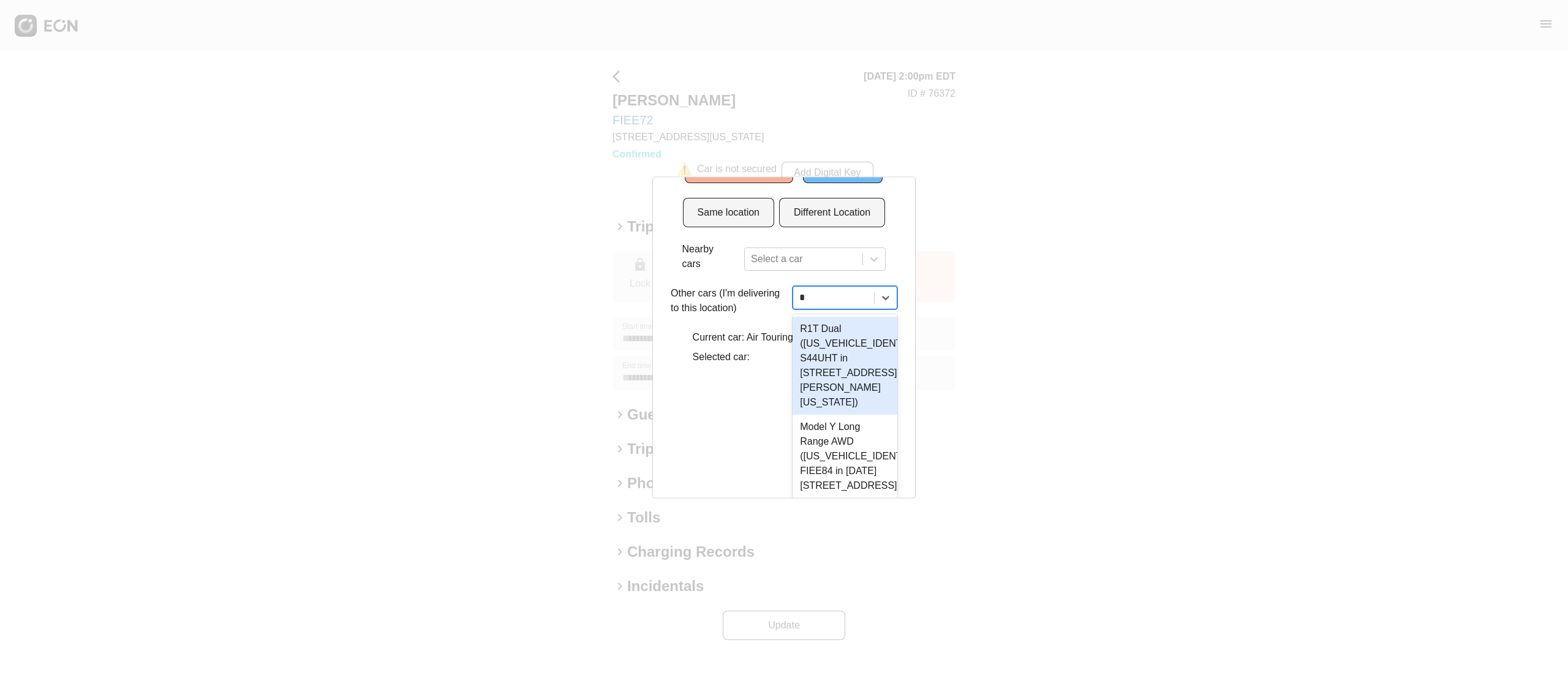
type input "**"
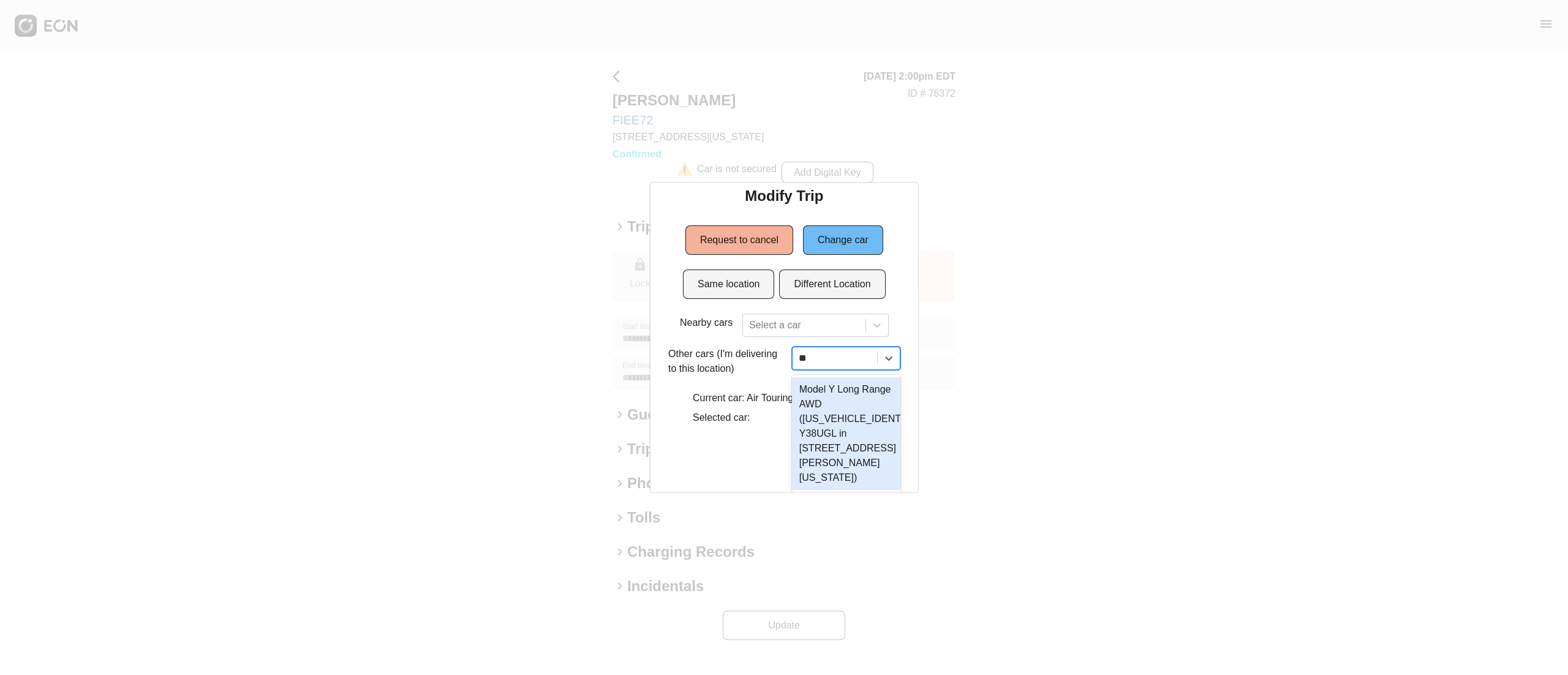
scroll to position [50, 0]
click at [871, 425] on div "Model Y Long Range AWD ([US_VEHICLE_IDENTIFICATION_NUMBER] Y38UGL in [STREET_AD…" at bounding box center [845, 433] width 108 height 113
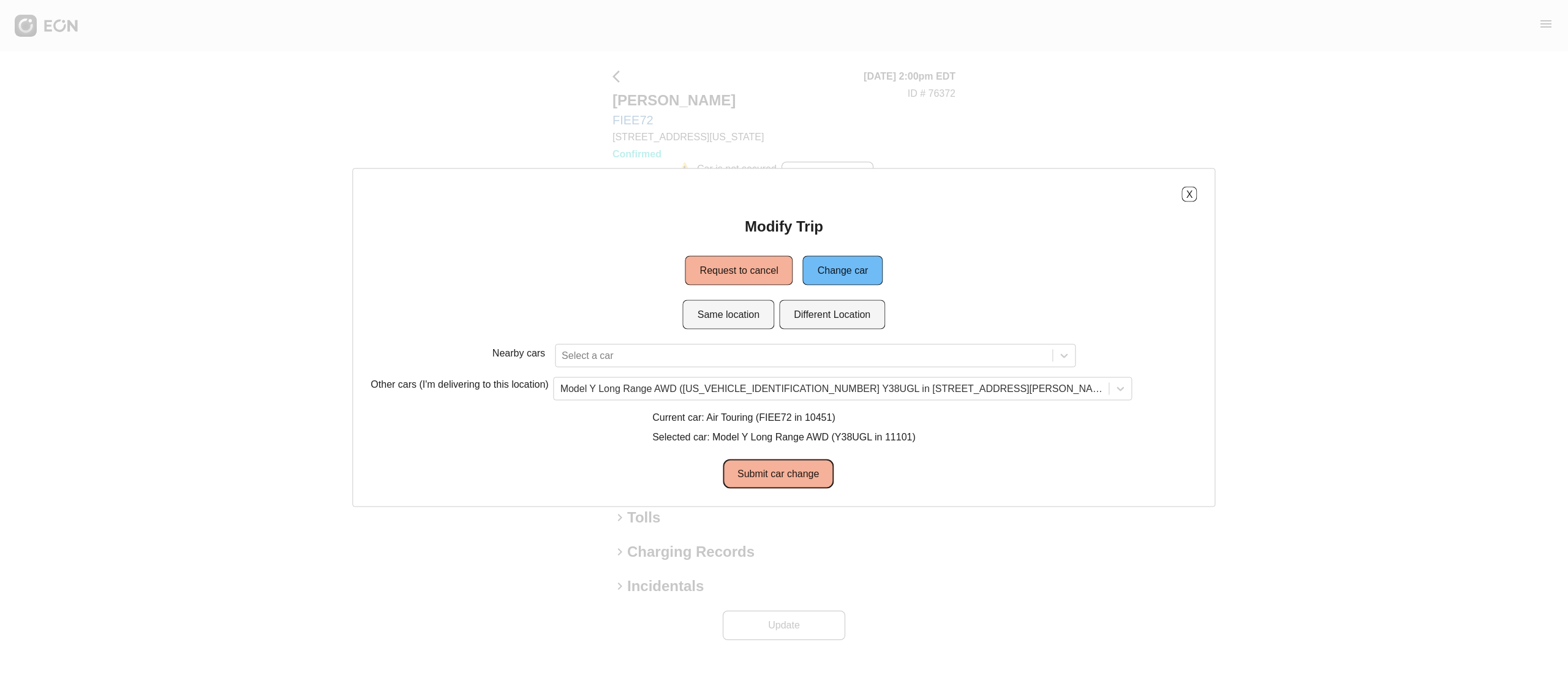
click at [808, 462] on button "Submit car change" at bounding box center [778, 474] width 111 height 30
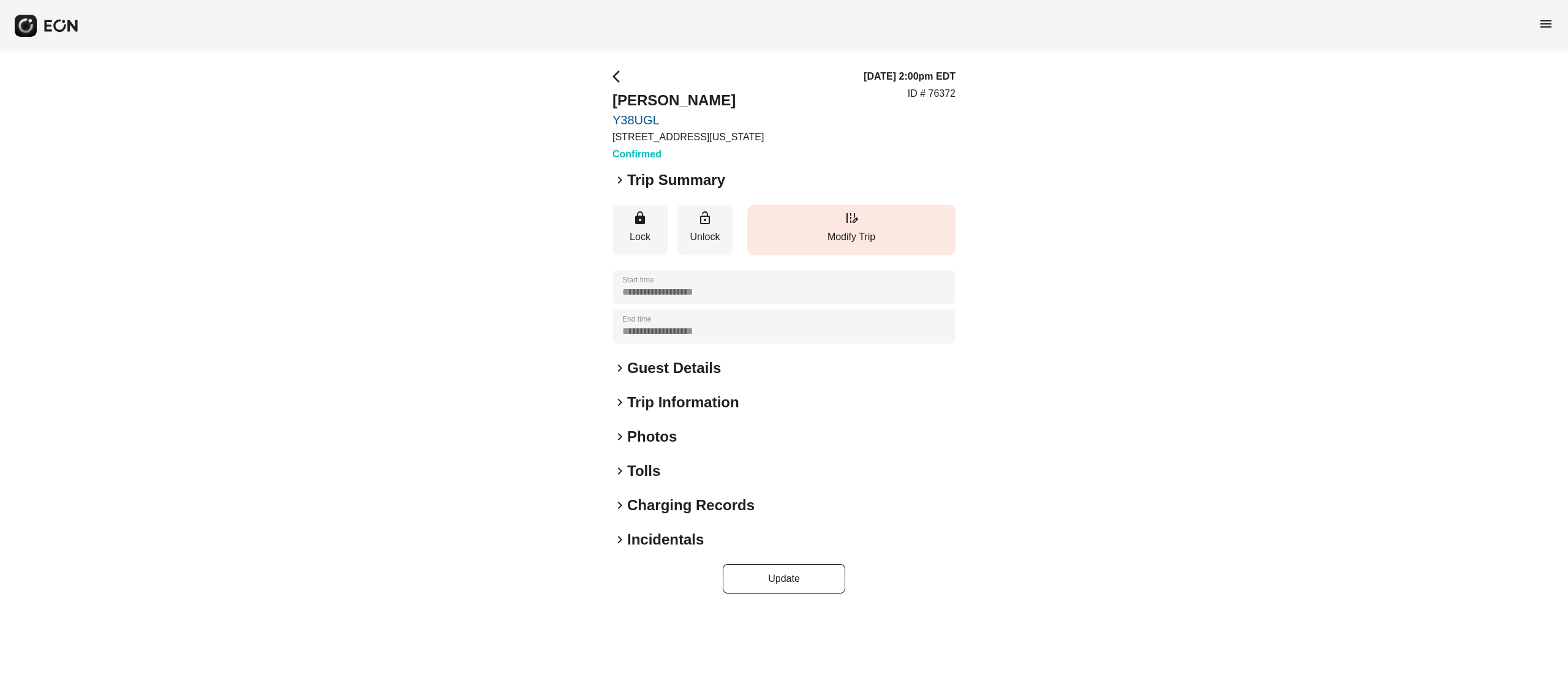
click at [831, 205] on button "edit_road Modify Trip" at bounding box center [851, 230] width 208 height 51
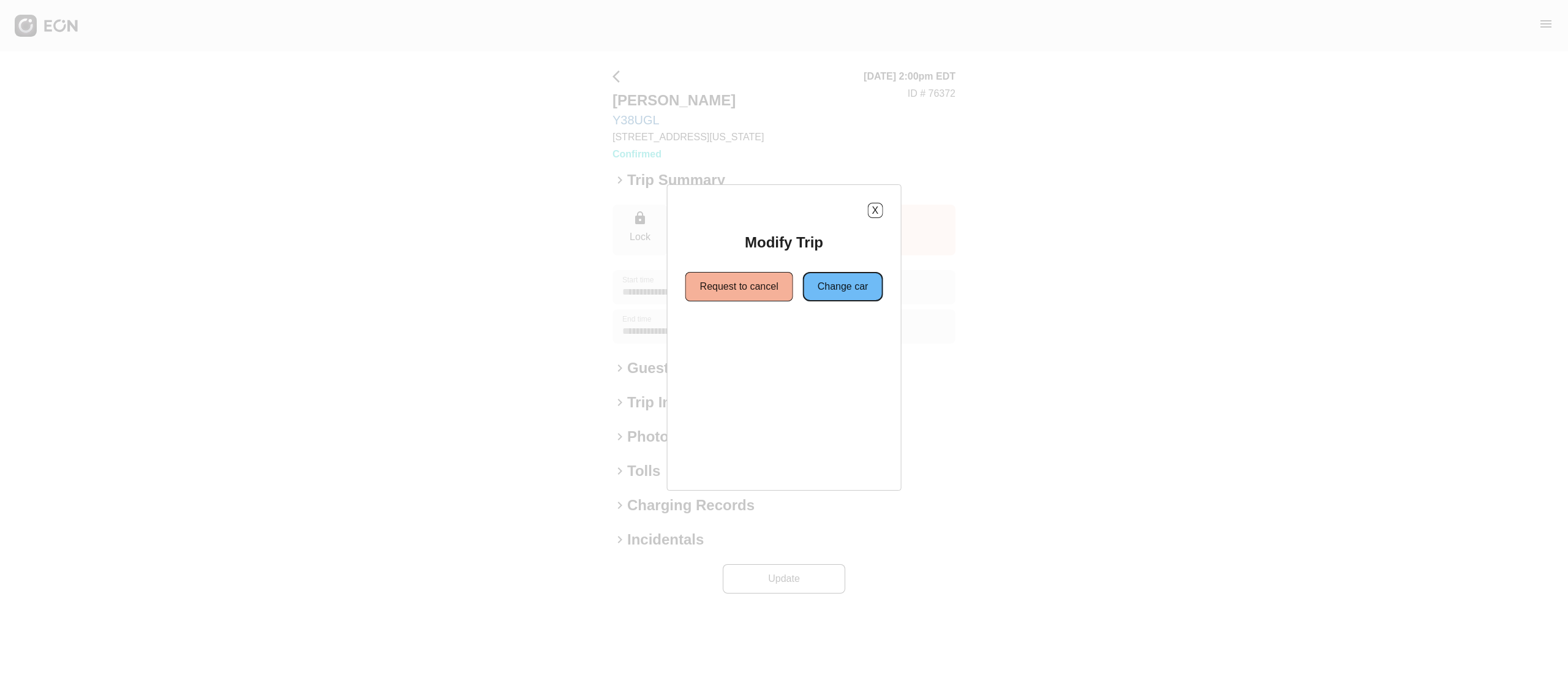
click at [829, 281] on button "Change car" at bounding box center [843, 287] width 81 height 30
click at [730, 338] on button "Same location" at bounding box center [728, 331] width 92 height 30
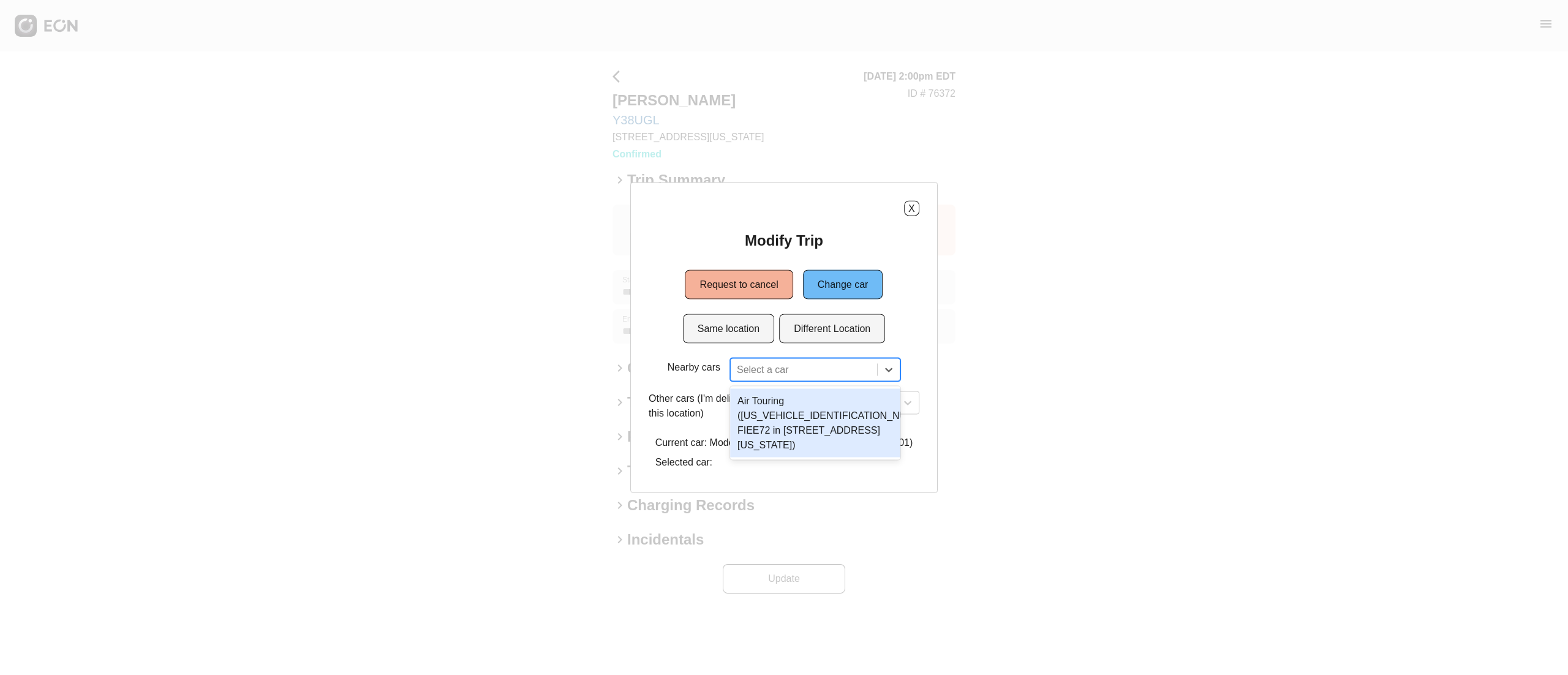
click at [785, 369] on div at bounding box center [803, 369] width 134 height 18
click at [833, 426] on div "Air Touring ([US_VEHICLE_IDENTIFICATION_NUMBER] FIEE72 in [STREET_ADDRESS][US_S…" at bounding box center [815, 423] width 170 height 69
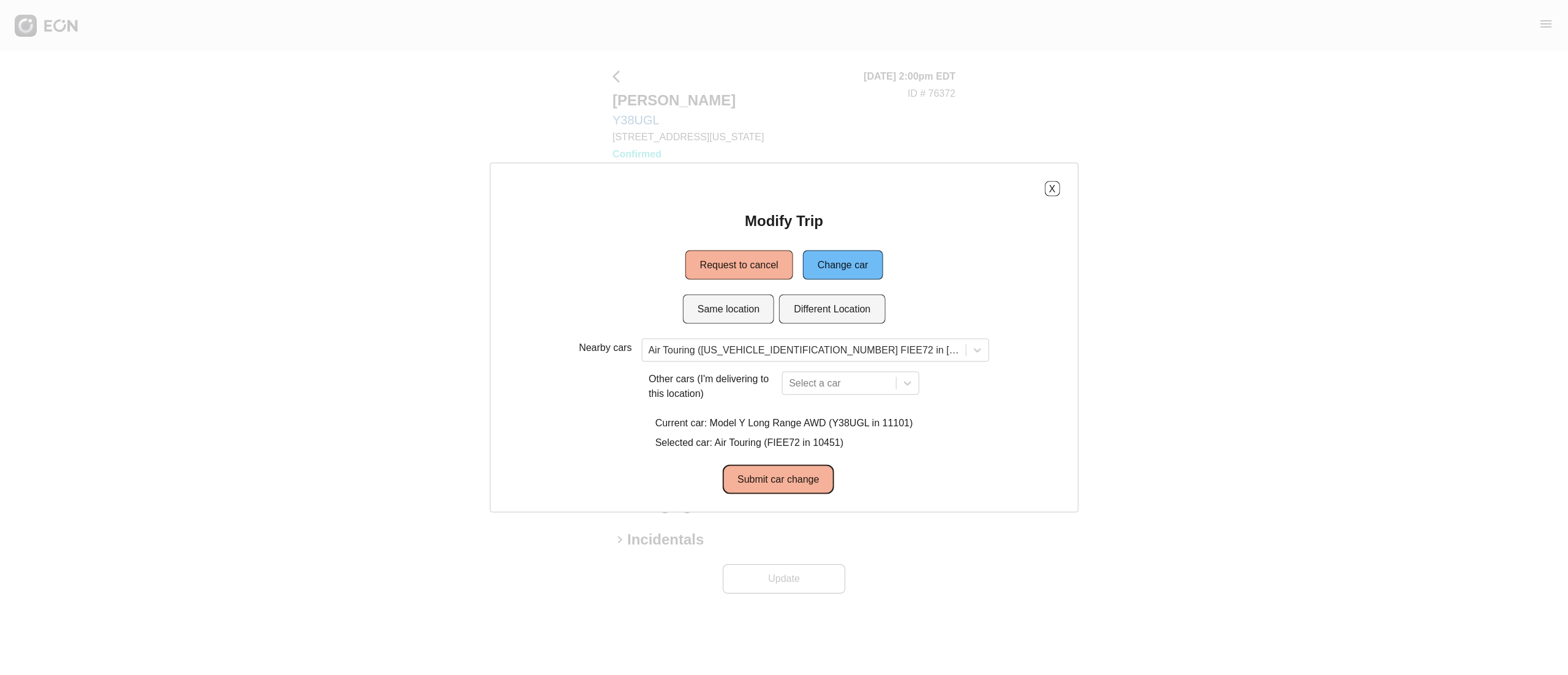
click at [794, 491] on button "Submit car change" at bounding box center [778, 480] width 111 height 30
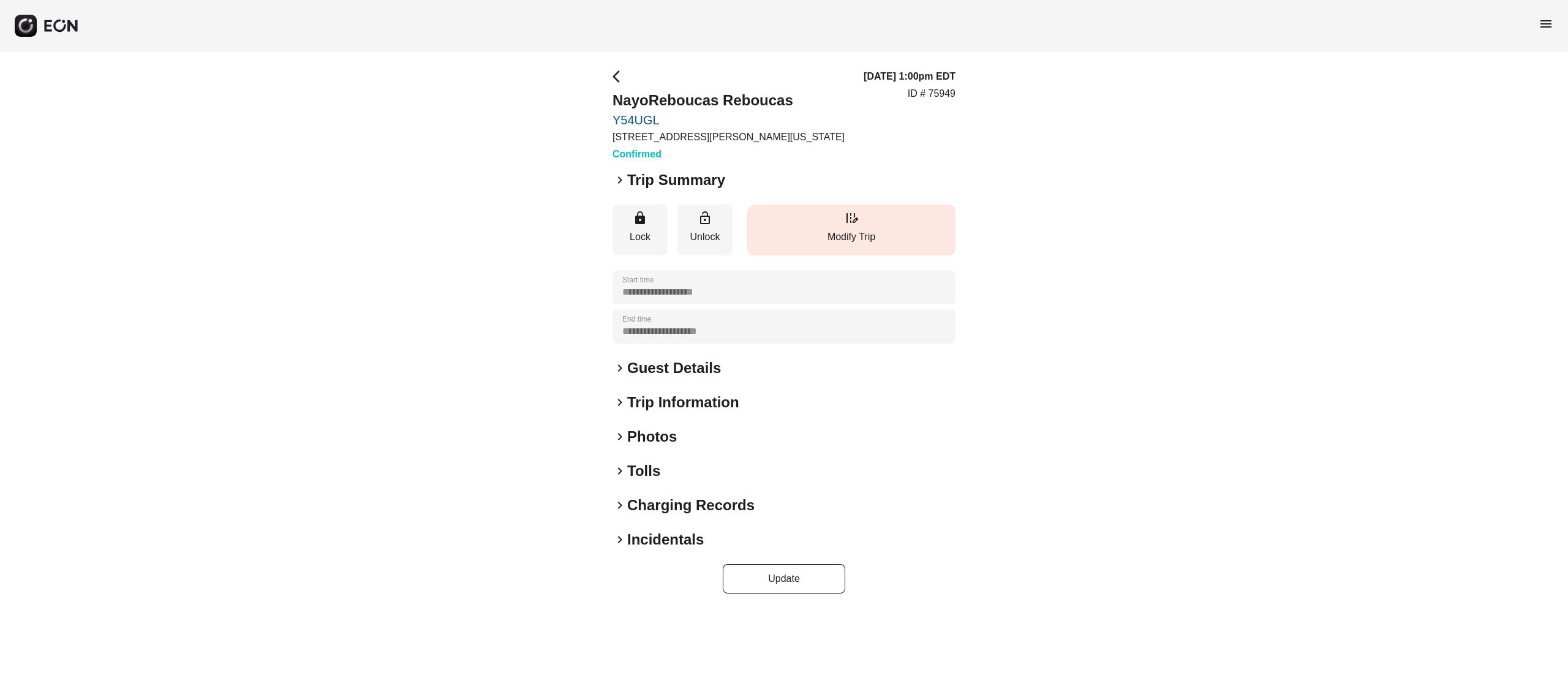
click at [840, 212] on button "edit_road Modify Trip" at bounding box center [851, 230] width 208 height 51
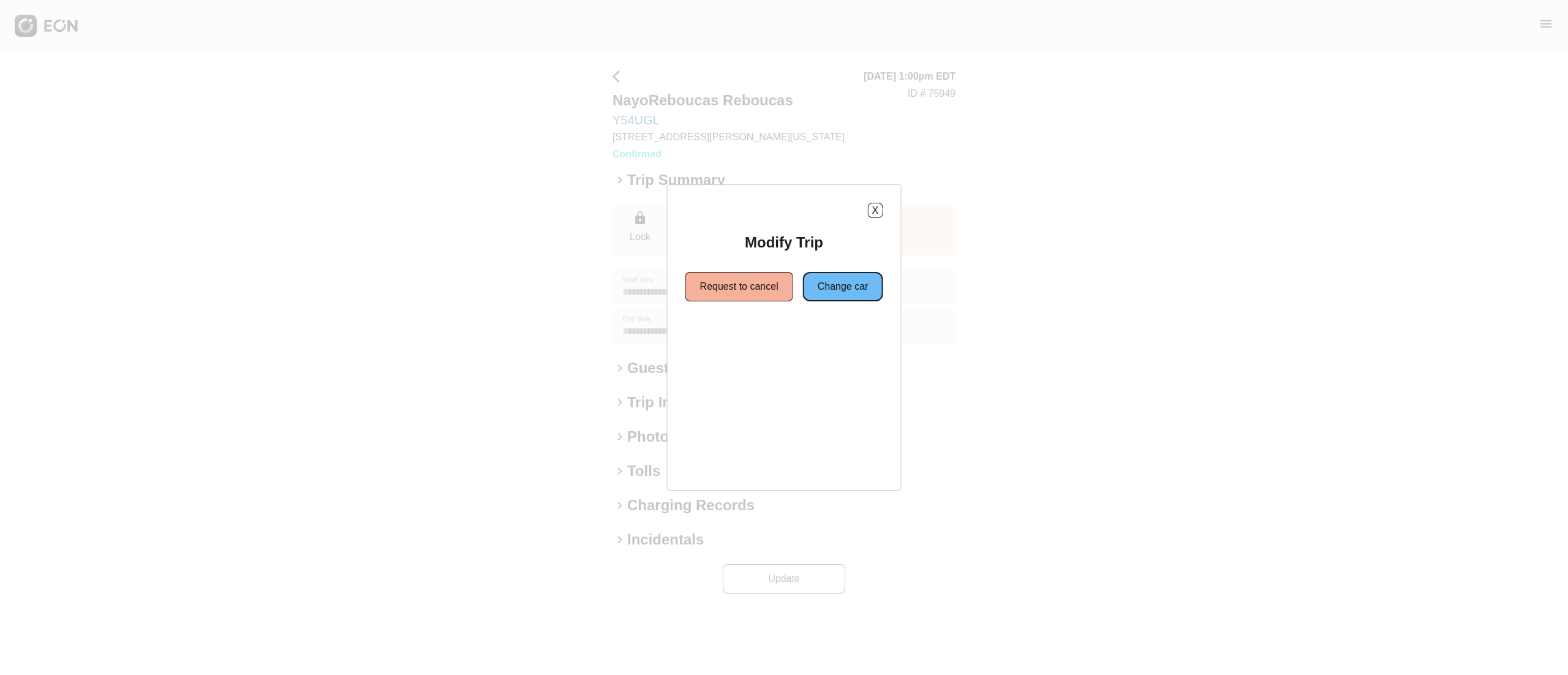
click at [829, 294] on button "Change car" at bounding box center [843, 287] width 81 height 30
drag, startPoint x: 729, startPoint y: 331, endPoint x: 775, endPoint y: 356, distance: 52.4
click at [734, 335] on button "Same location" at bounding box center [728, 331] width 92 height 30
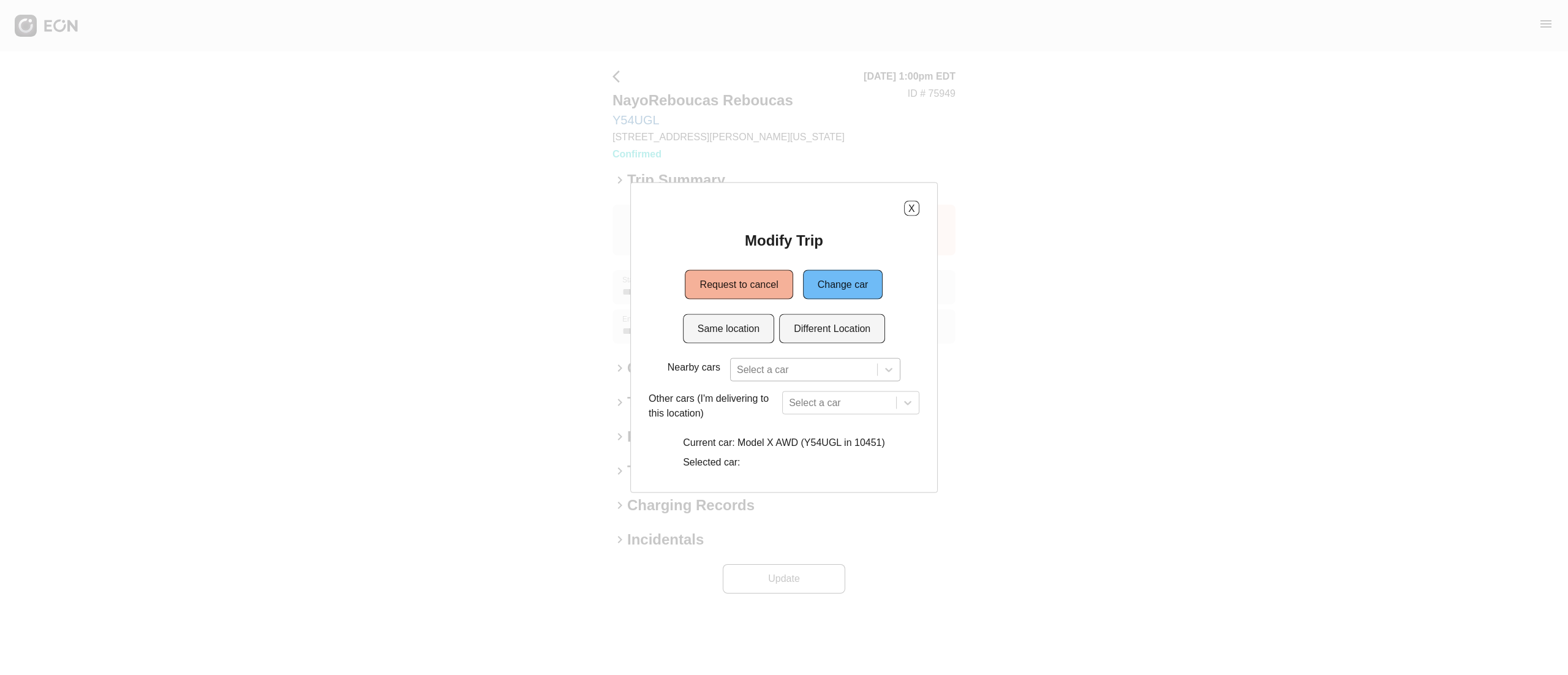
click at [797, 380] on div "Select a car" at bounding box center [815, 369] width 170 height 23
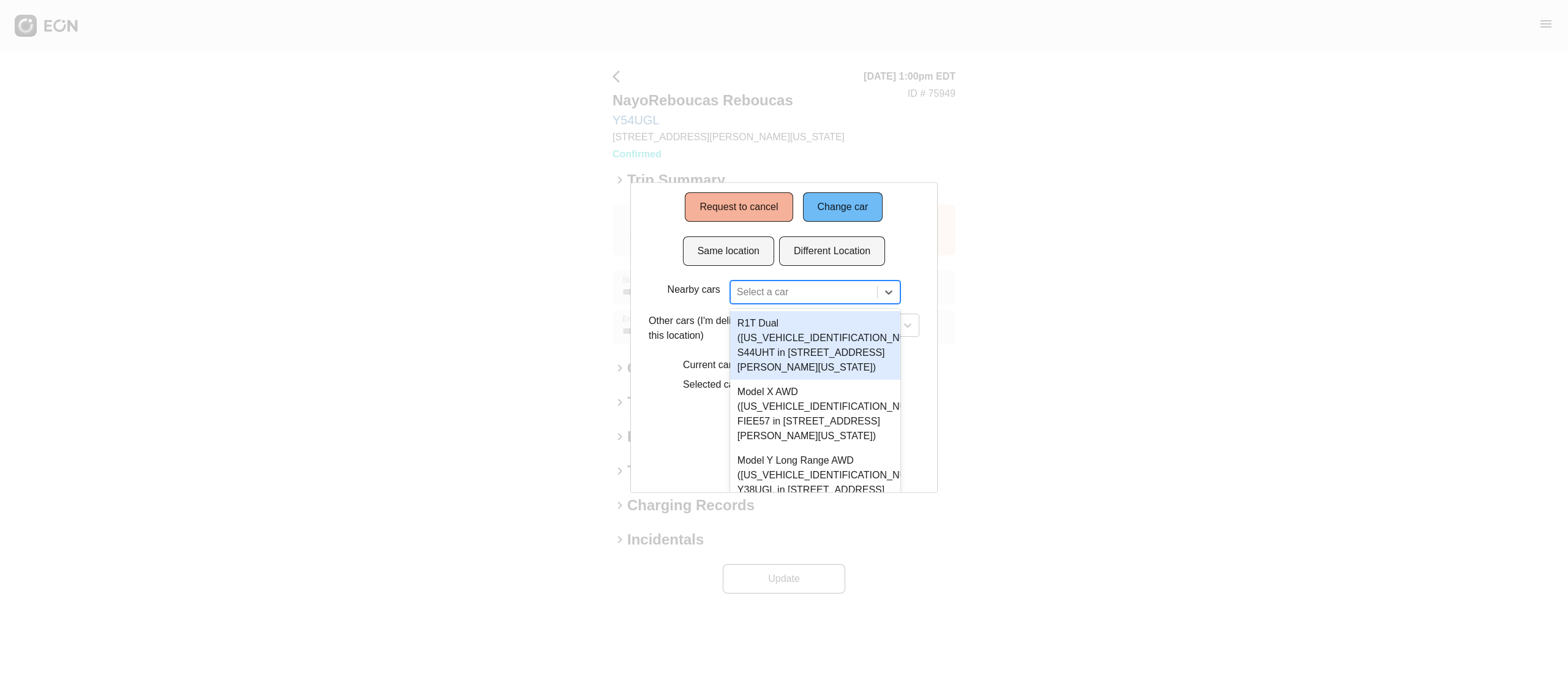
click at [461, 178] on div "X Modify Trip Request to cancel Change car Same location Different Location Nea…" at bounding box center [784, 337] width 1568 height 675
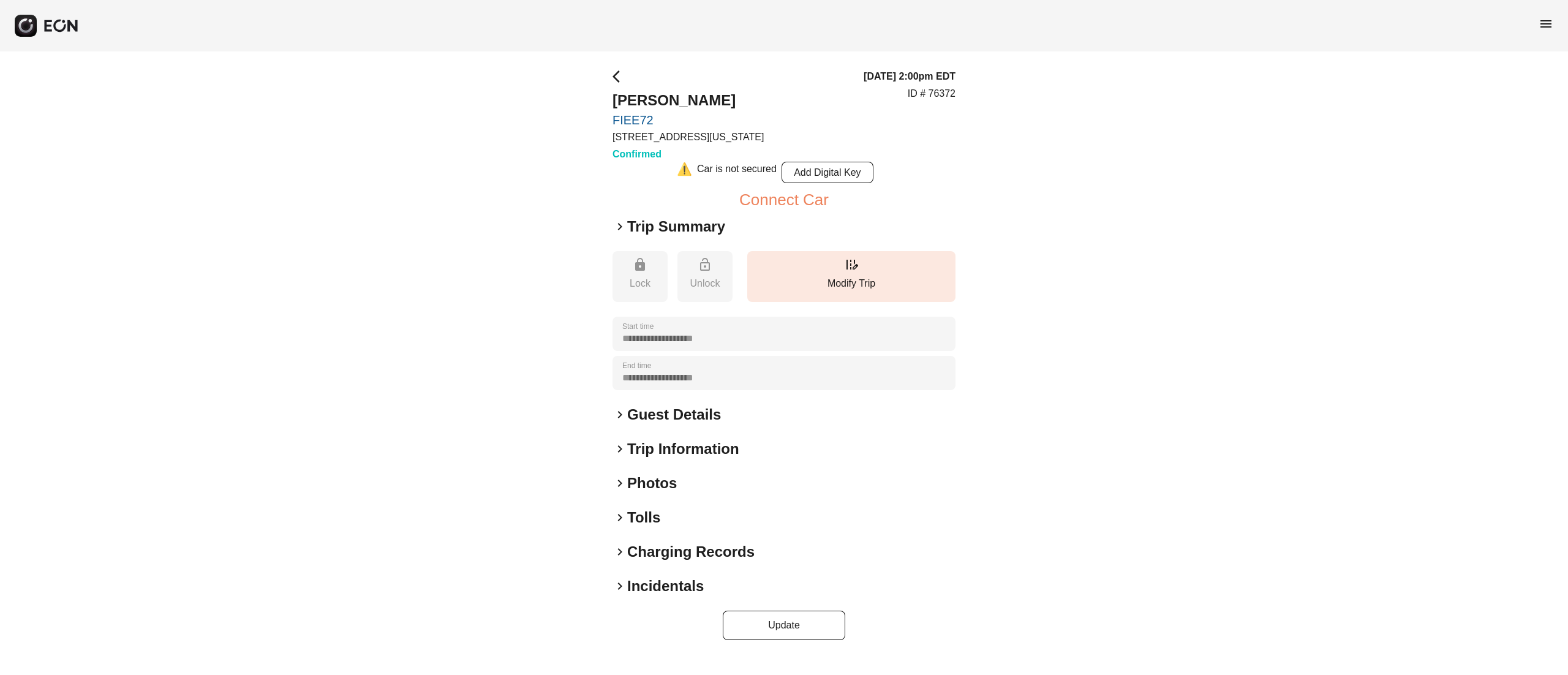
click at [948, 94] on p "ID # 76372" at bounding box center [932, 94] width 48 height 15
copy p "76372"
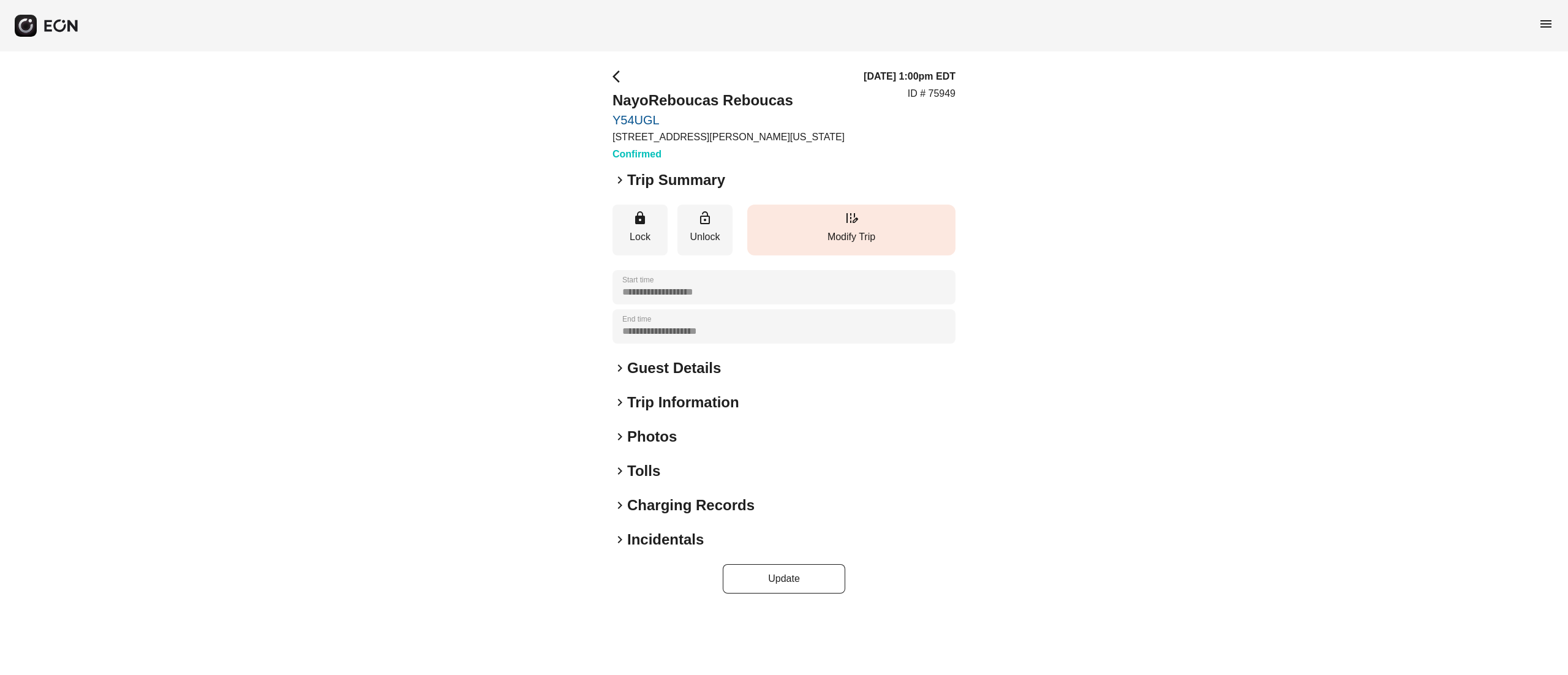
click at [876, 219] on button "edit_road Modify Trip" at bounding box center [851, 230] width 208 height 51
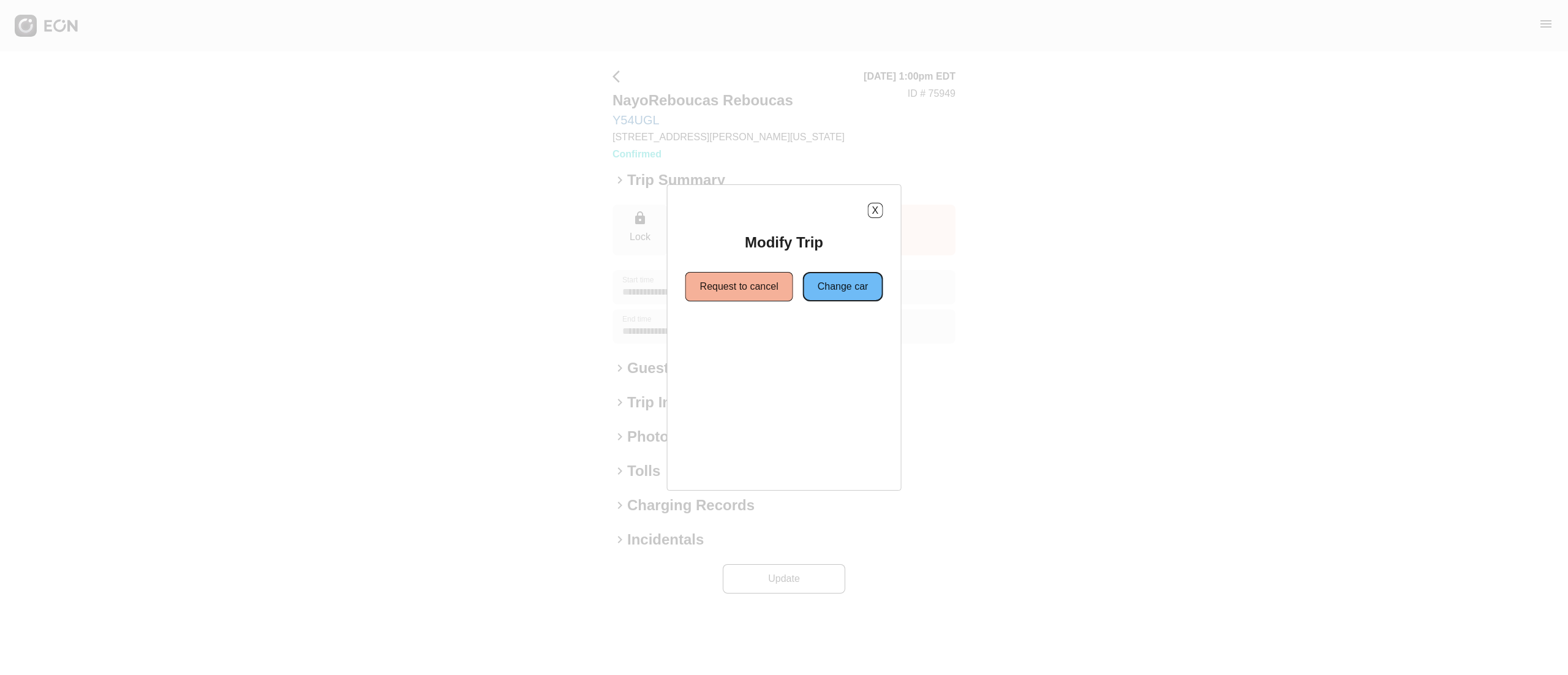
click at [852, 280] on button "Change car" at bounding box center [843, 287] width 81 height 30
drag, startPoint x: 780, startPoint y: 332, endPoint x: 760, endPoint y: 333, distance: 20.0
click at [775, 332] on div "Same location Different Location" at bounding box center [784, 331] width 203 height 30
click at [759, 333] on button "Same location" at bounding box center [728, 331] width 92 height 30
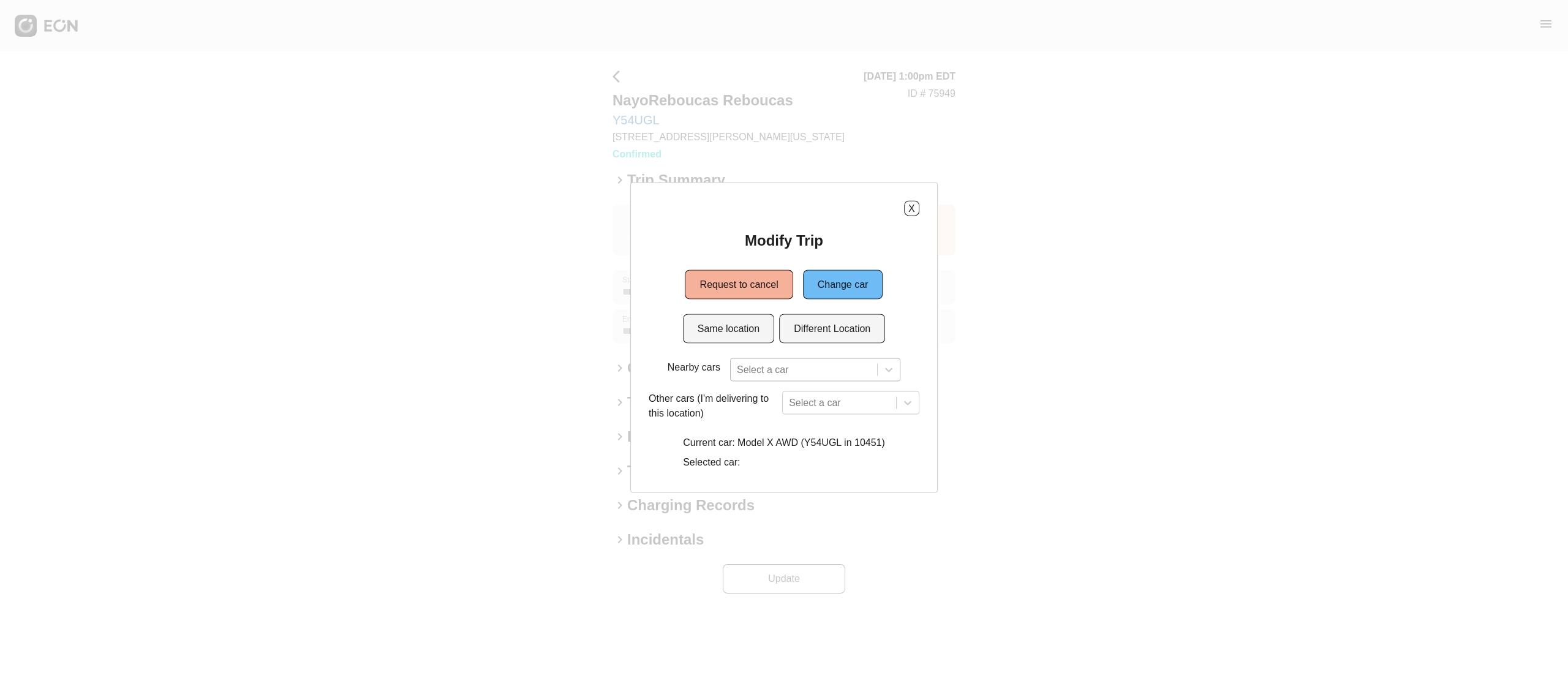
click at [819, 365] on div "Select a car" at bounding box center [815, 369] width 170 height 23
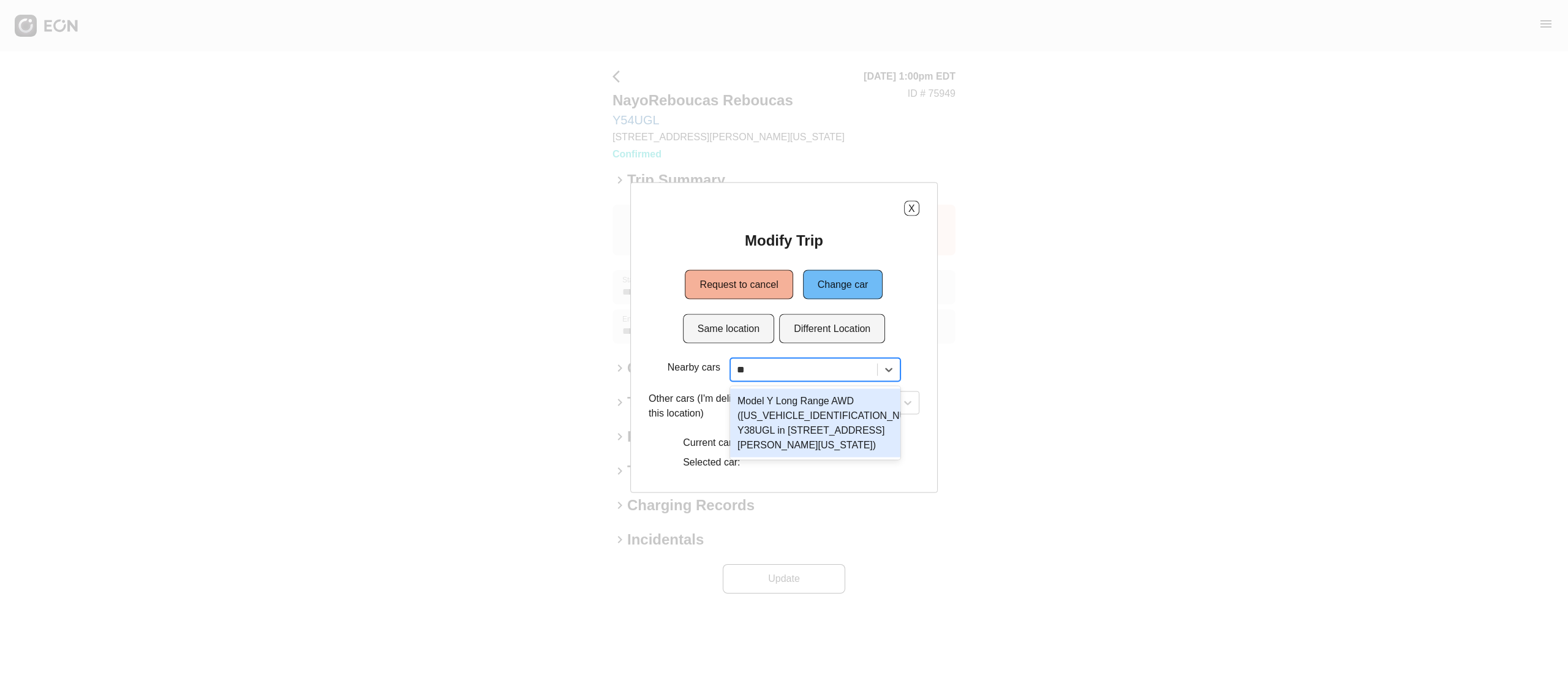
type input "***"
click at [814, 425] on div "Model Y Long Range AWD (7SAYGAEE1PF919397 Y38UGL in 45-50 Davis St, New York Ci…" at bounding box center [815, 423] width 170 height 69
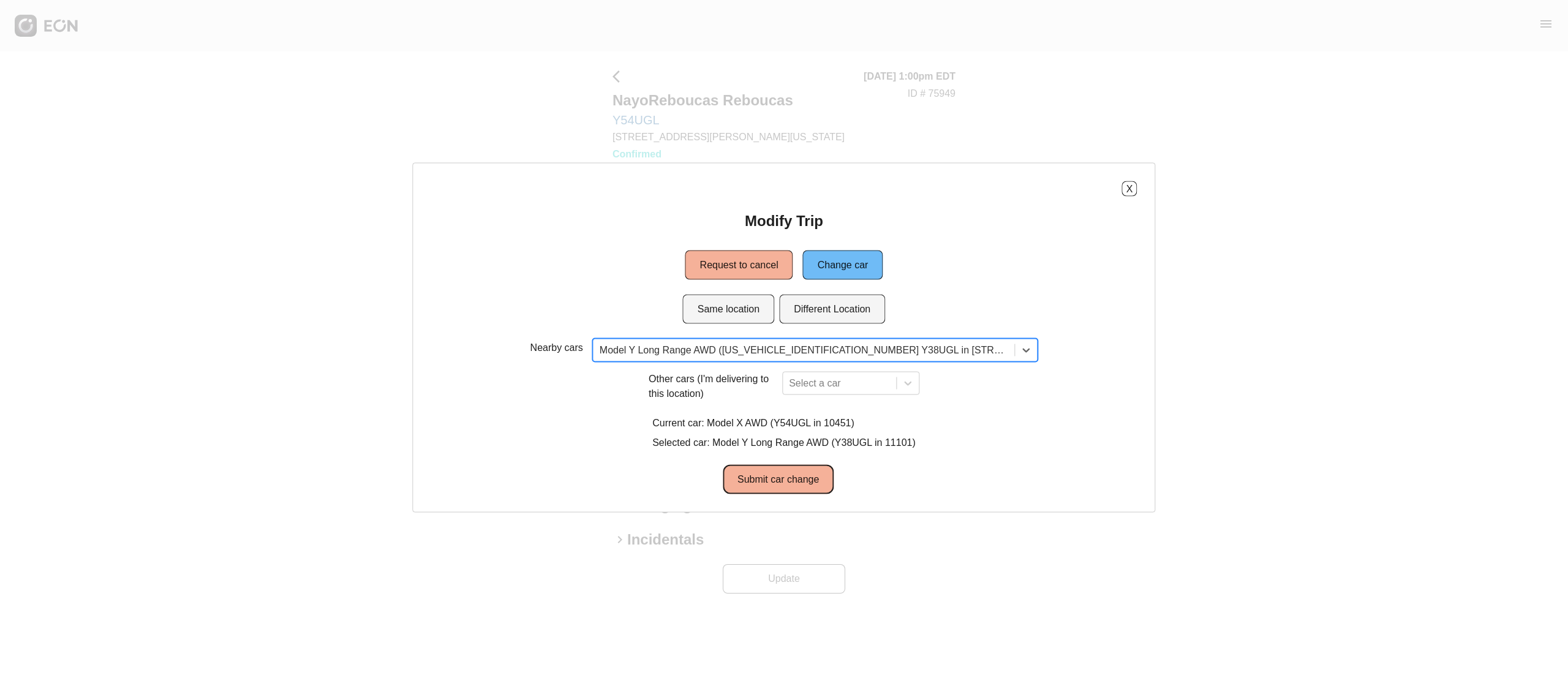
click at [784, 489] on button "Submit car change" at bounding box center [778, 480] width 111 height 30
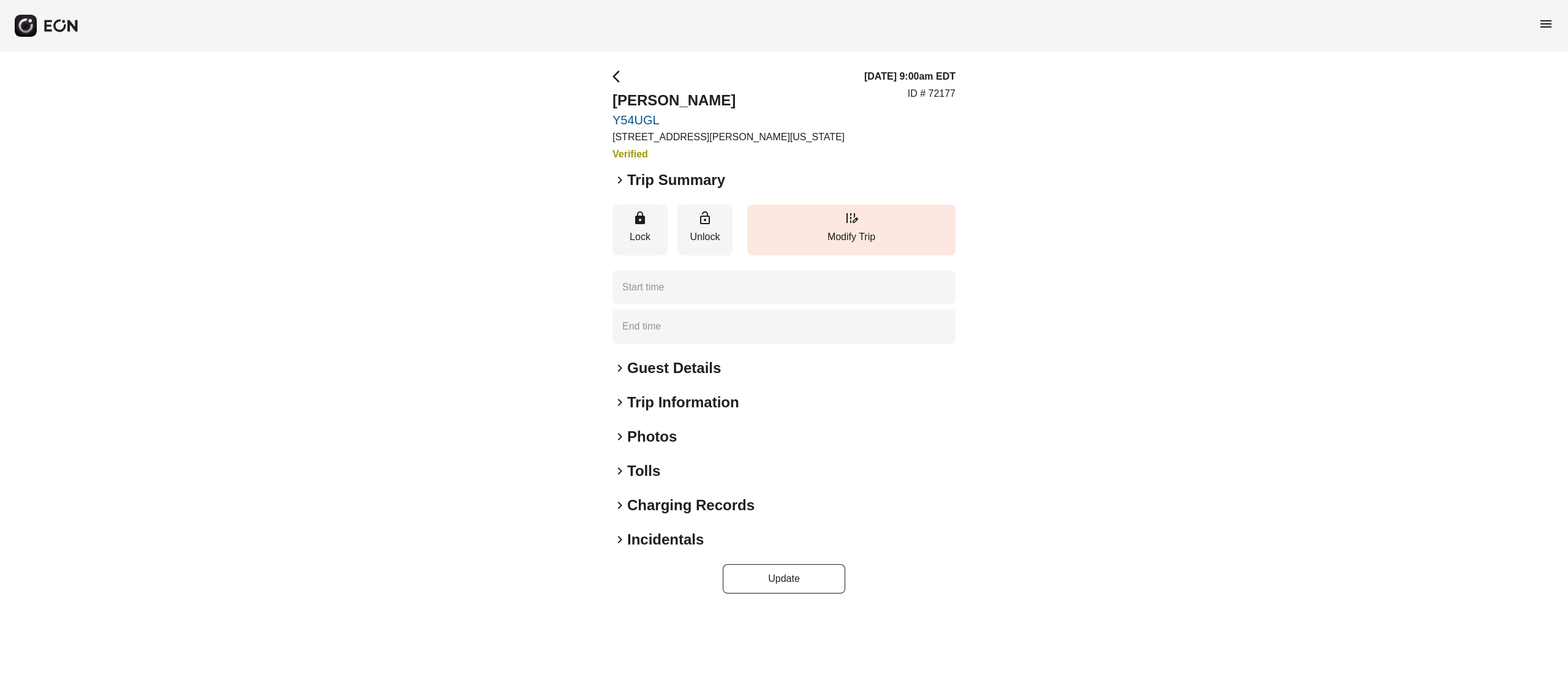
type time "**********"
click at [831, 215] on button "edit_road Modify Trip" at bounding box center [851, 230] width 208 height 51
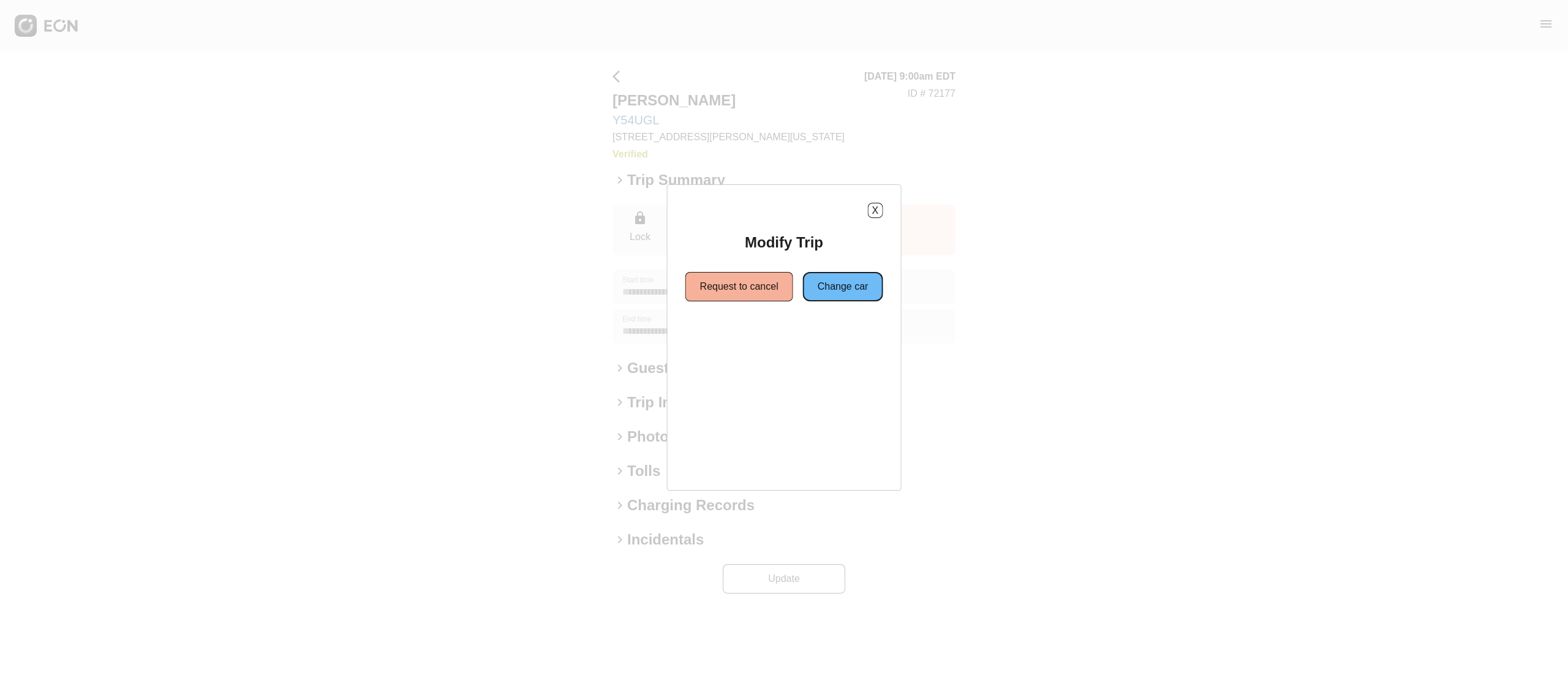
click at [846, 295] on button "Change car" at bounding box center [843, 287] width 81 height 30
click at [764, 330] on button "Same location" at bounding box center [728, 331] width 92 height 30
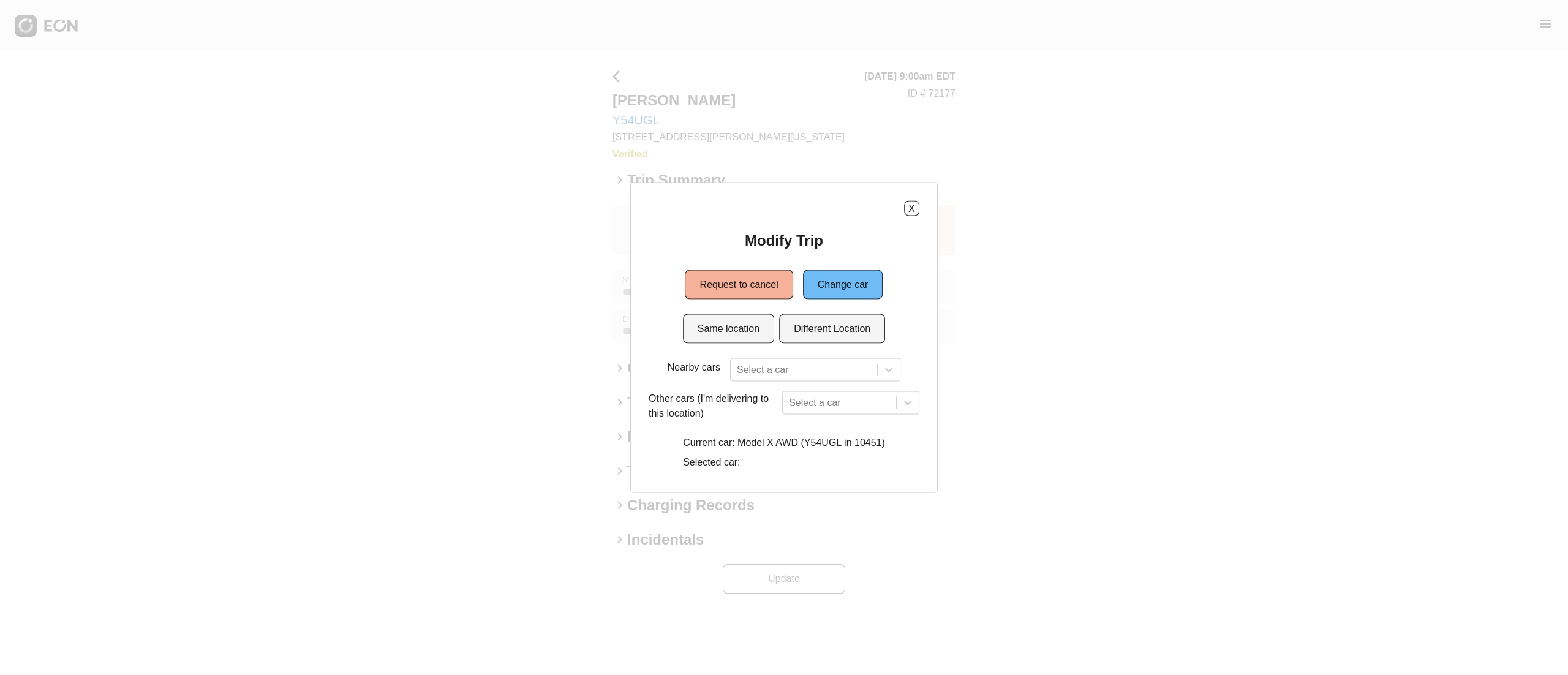
click at [813, 383] on div "Nearby cars Select a car Other cars (I'm delivering to this location) Select a …" at bounding box center [784, 417] width 270 height 117
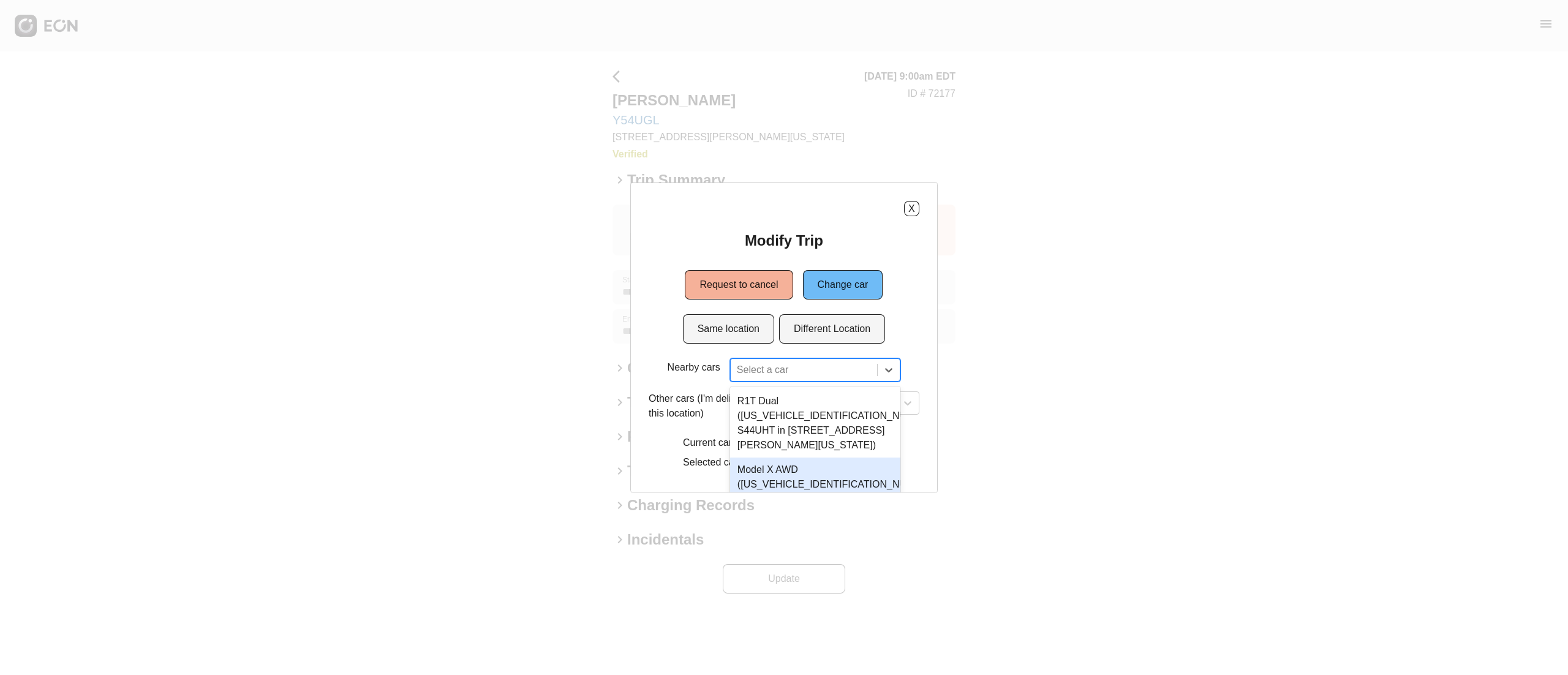
click at [809, 377] on div "4 results available. Use Up and Down to choose options, press Enter to select t…" at bounding box center [815, 369] width 170 height 23
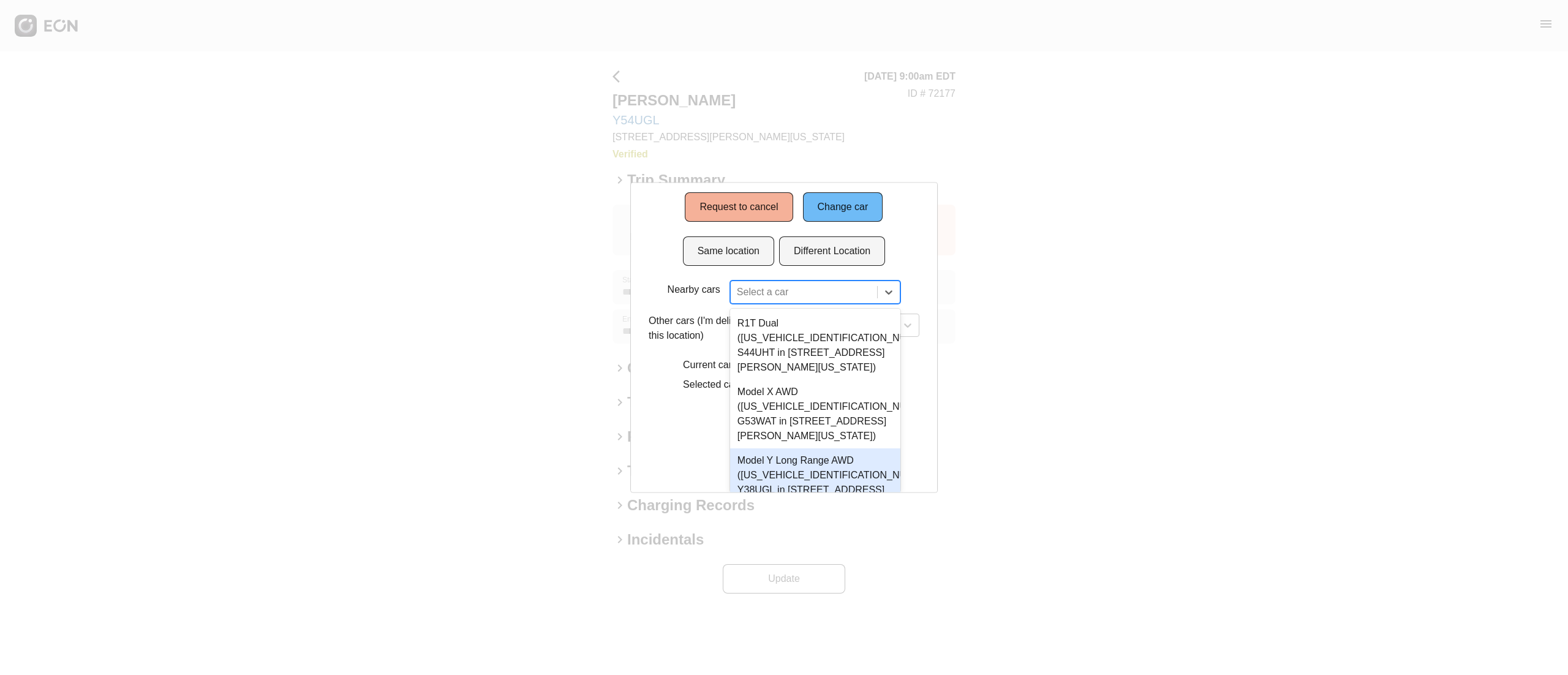
click at [848, 460] on div "Model Y Long Range AWD (7SAYGAEE1PF919397 Y38UGL in 45-50 Davis St, New York Ci…" at bounding box center [815, 482] width 170 height 69
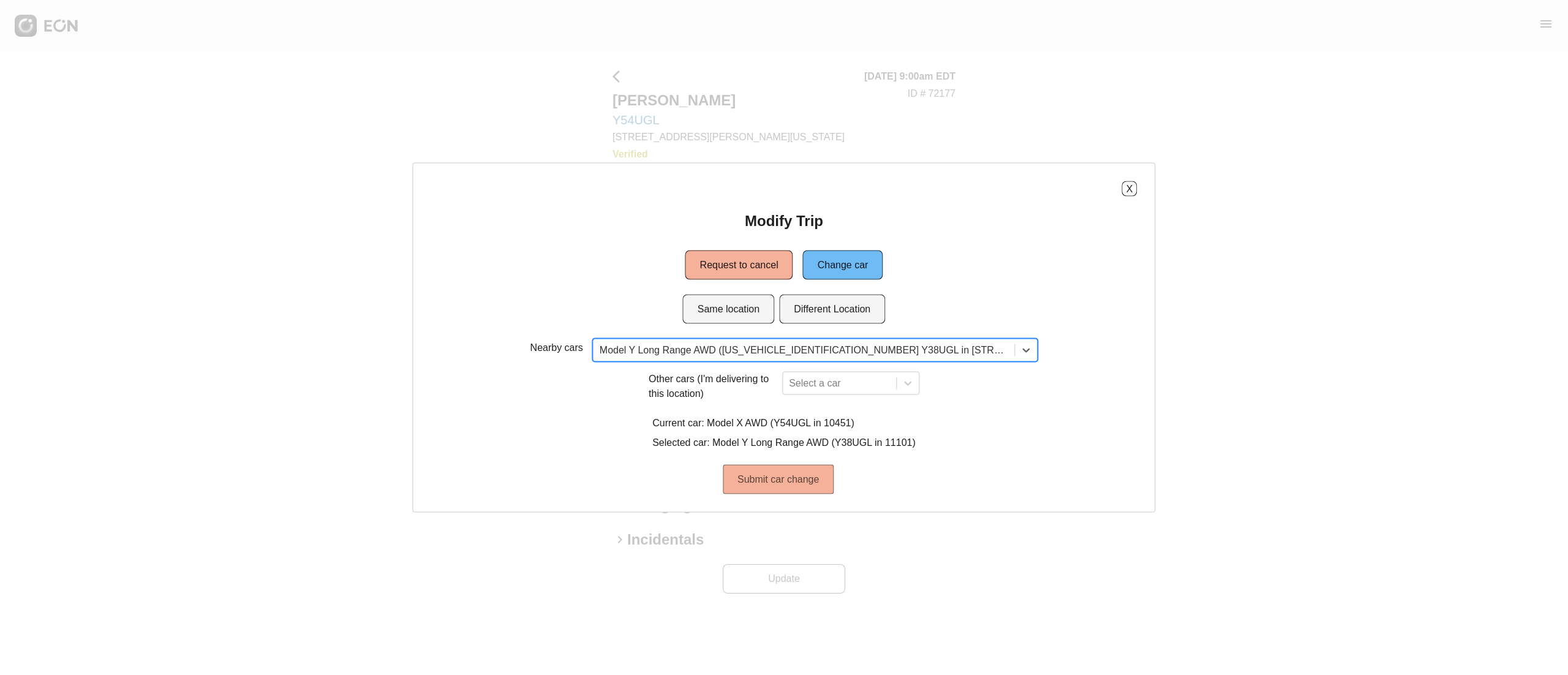
scroll to position [0, 0]
click at [779, 484] on button "Submit car change" at bounding box center [778, 480] width 111 height 30
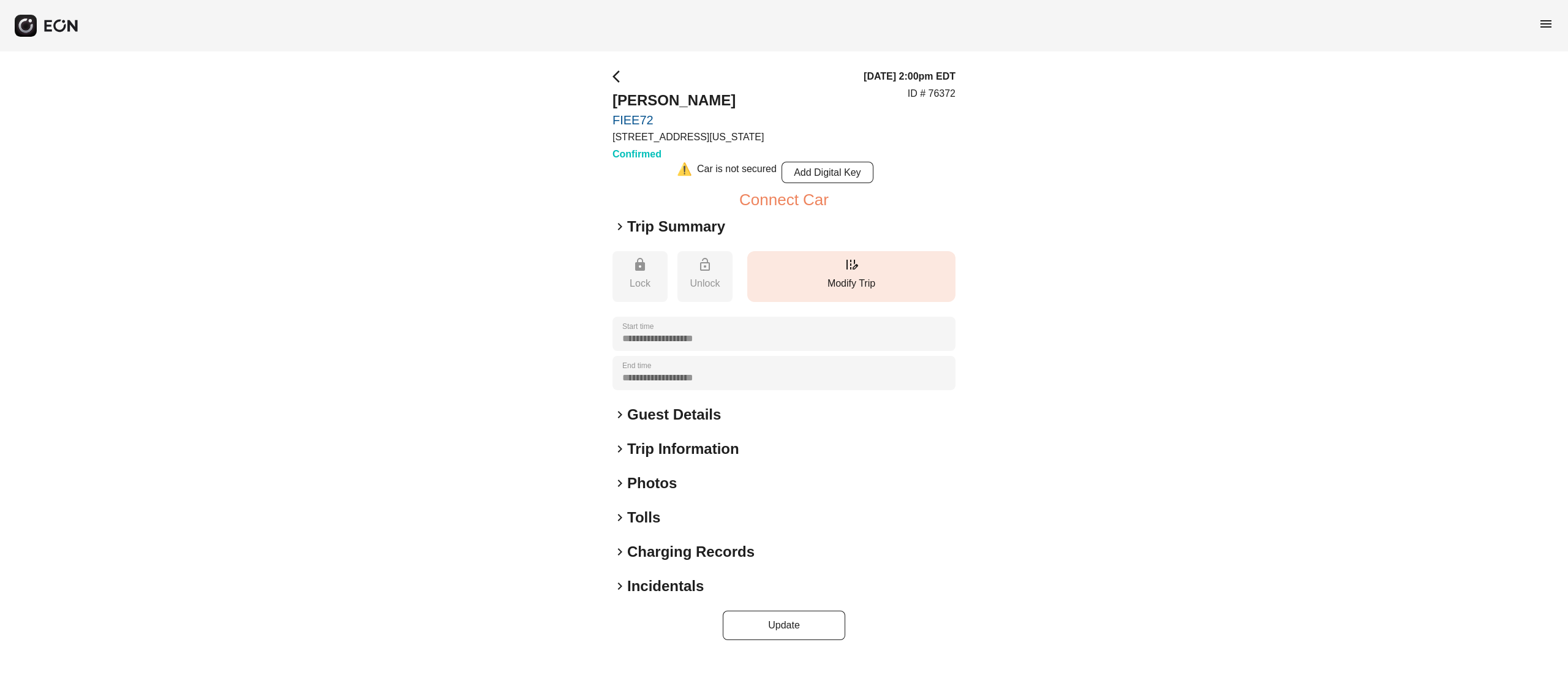
click at [892, 276] on p "Modify Trip" at bounding box center [851, 283] width 196 height 15
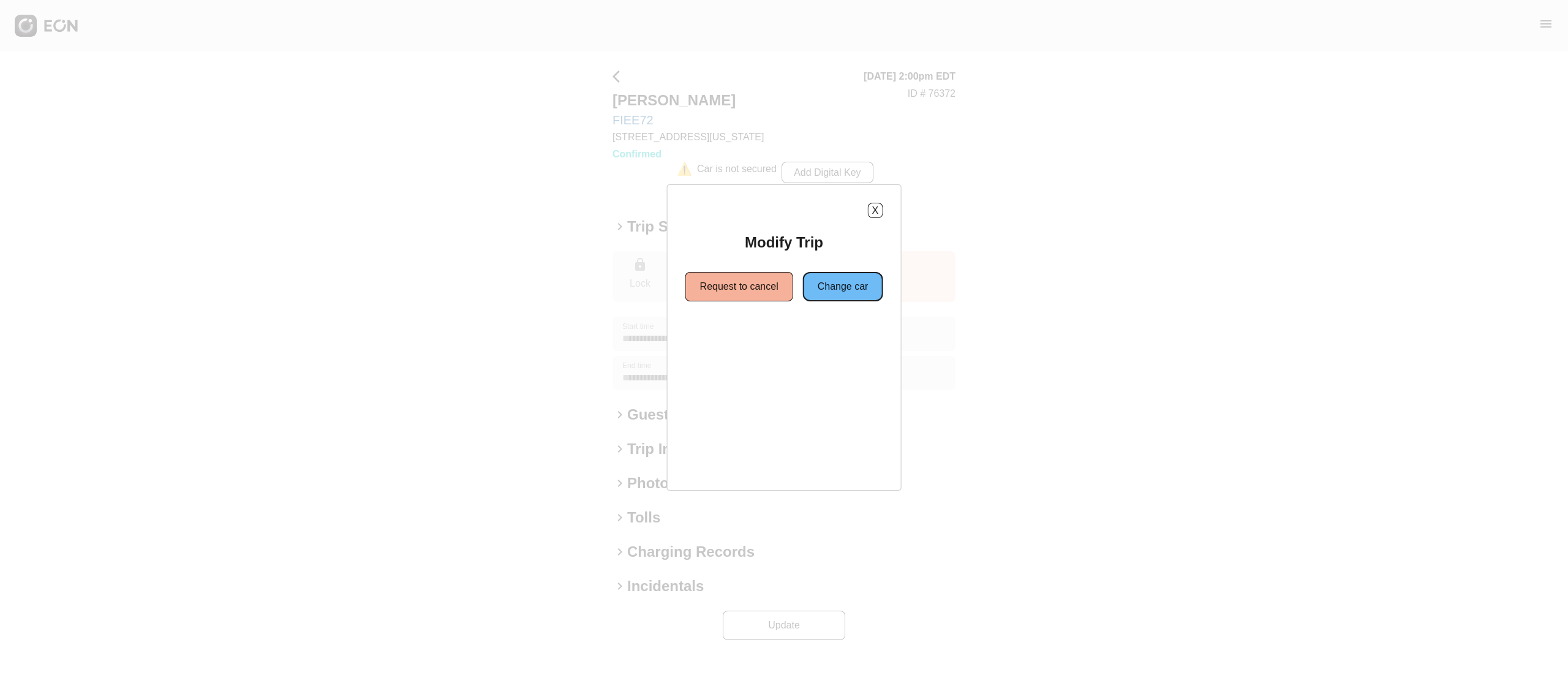
click at [838, 299] on button "Change car" at bounding box center [843, 287] width 81 height 30
click at [752, 333] on button "Same location" at bounding box center [728, 331] width 92 height 30
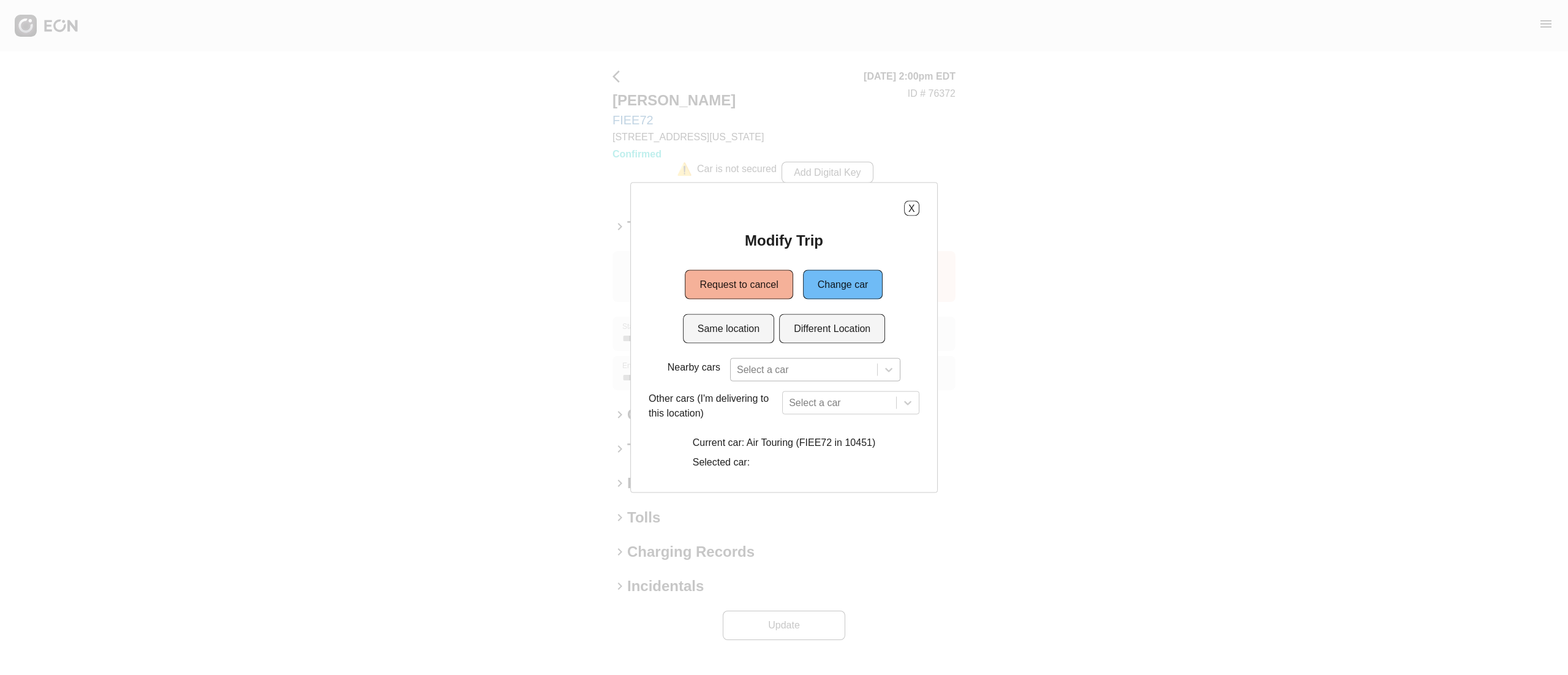
click at [786, 372] on div at bounding box center [803, 369] width 134 height 18
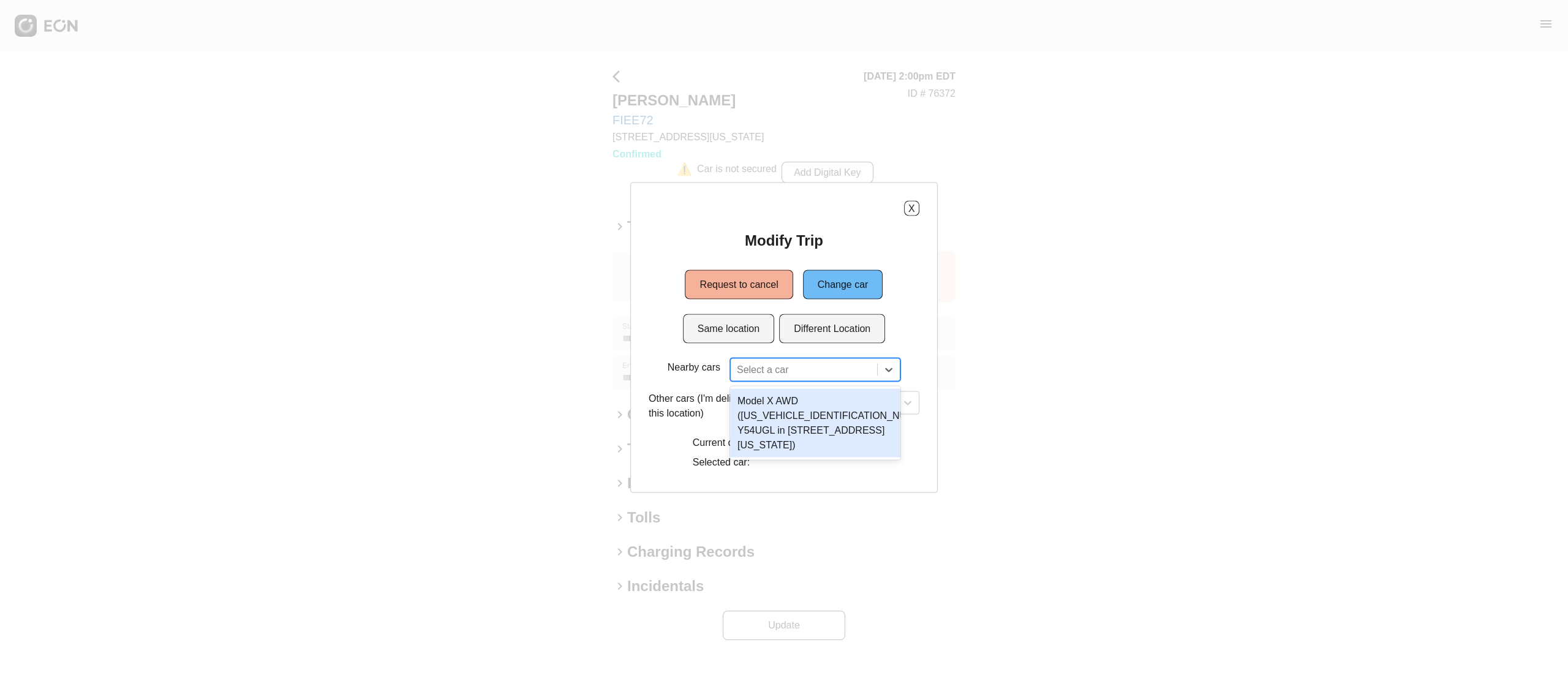
click at [810, 421] on div "Model X AWD (7SAXCDE56NF341741 Y54UGL in 610 Exterior Street, The Bronx, New Yo…" at bounding box center [815, 423] width 170 height 69
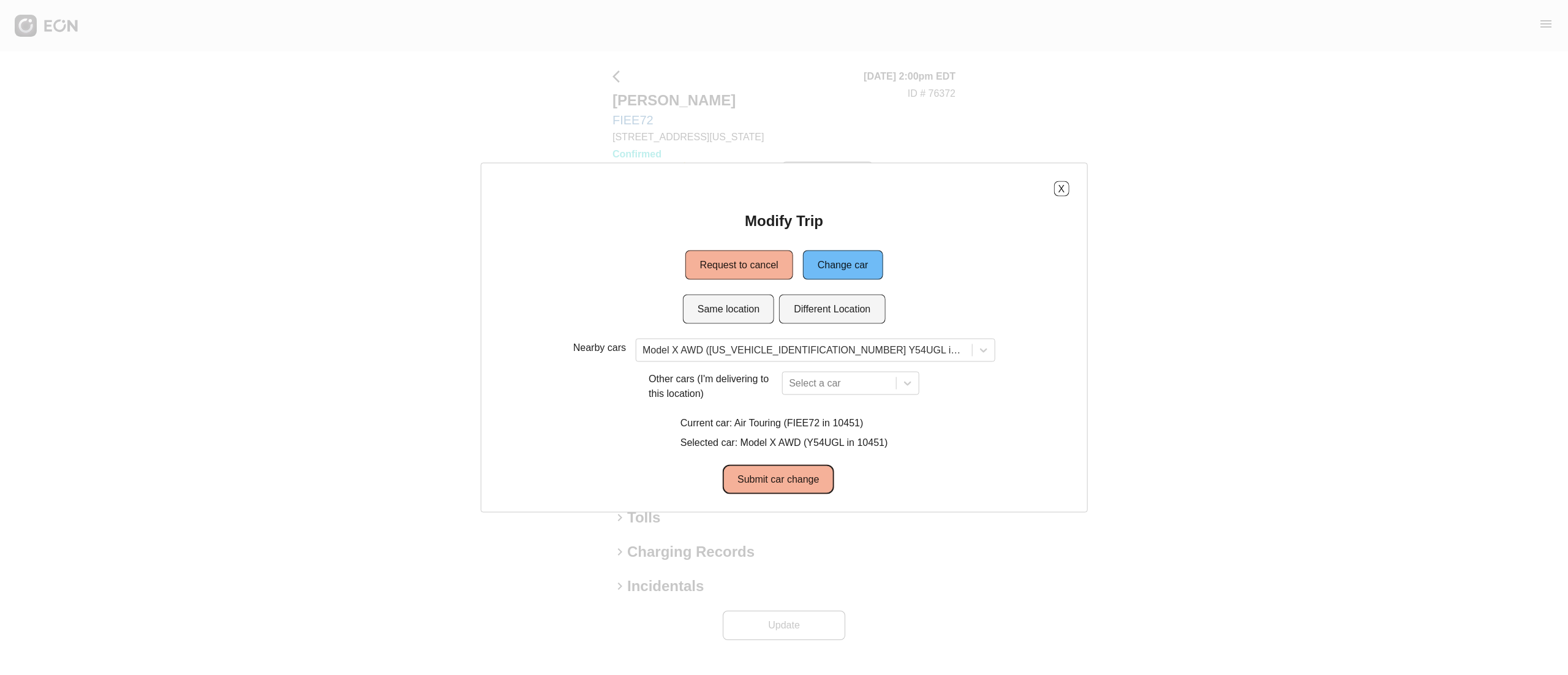
click at [799, 470] on button "Submit car change" at bounding box center [778, 480] width 111 height 30
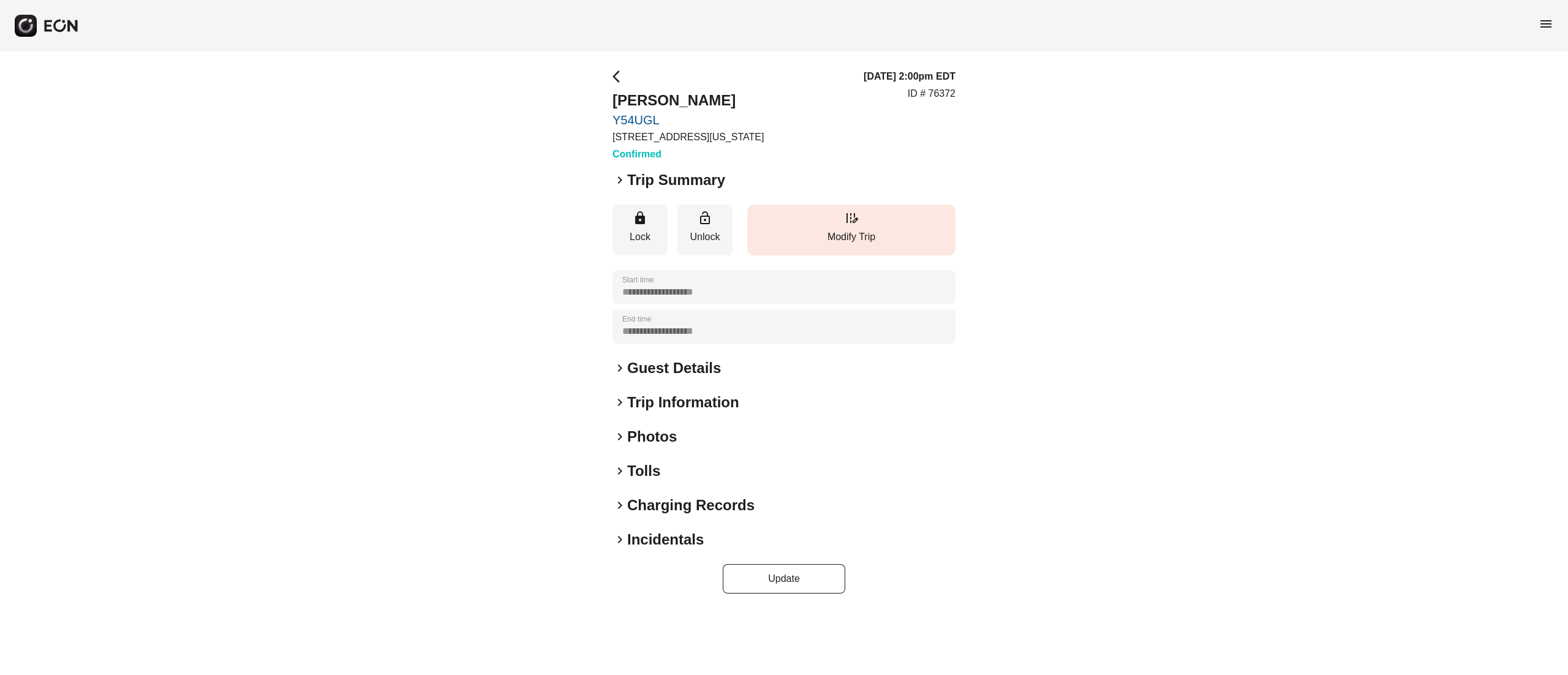
click at [828, 252] on button "edit_road Modify Trip" at bounding box center [851, 230] width 208 height 51
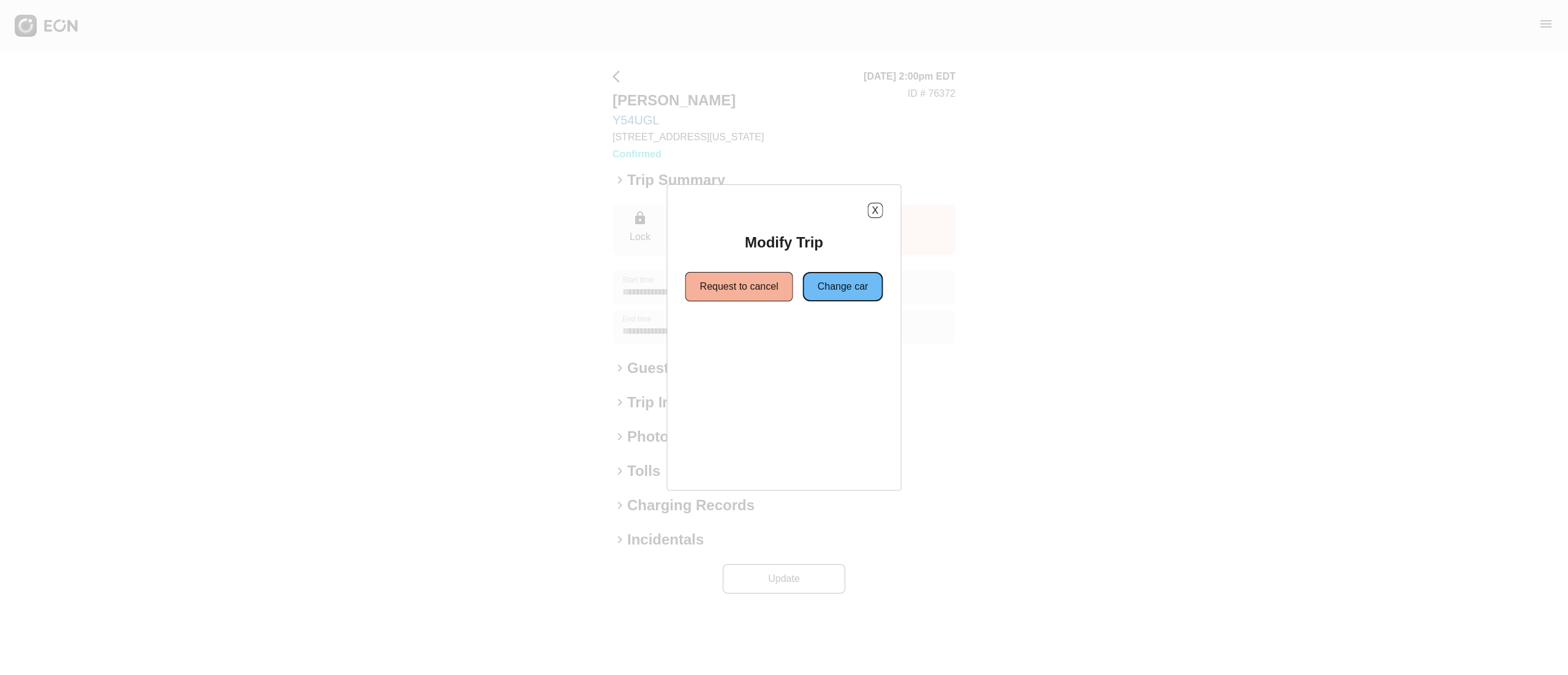
click at [834, 286] on button "Change car" at bounding box center [843, 287] width 81 height 30
click at [748, 331] on button "Same location" at bounding box center [728, 331] width 92 height 30
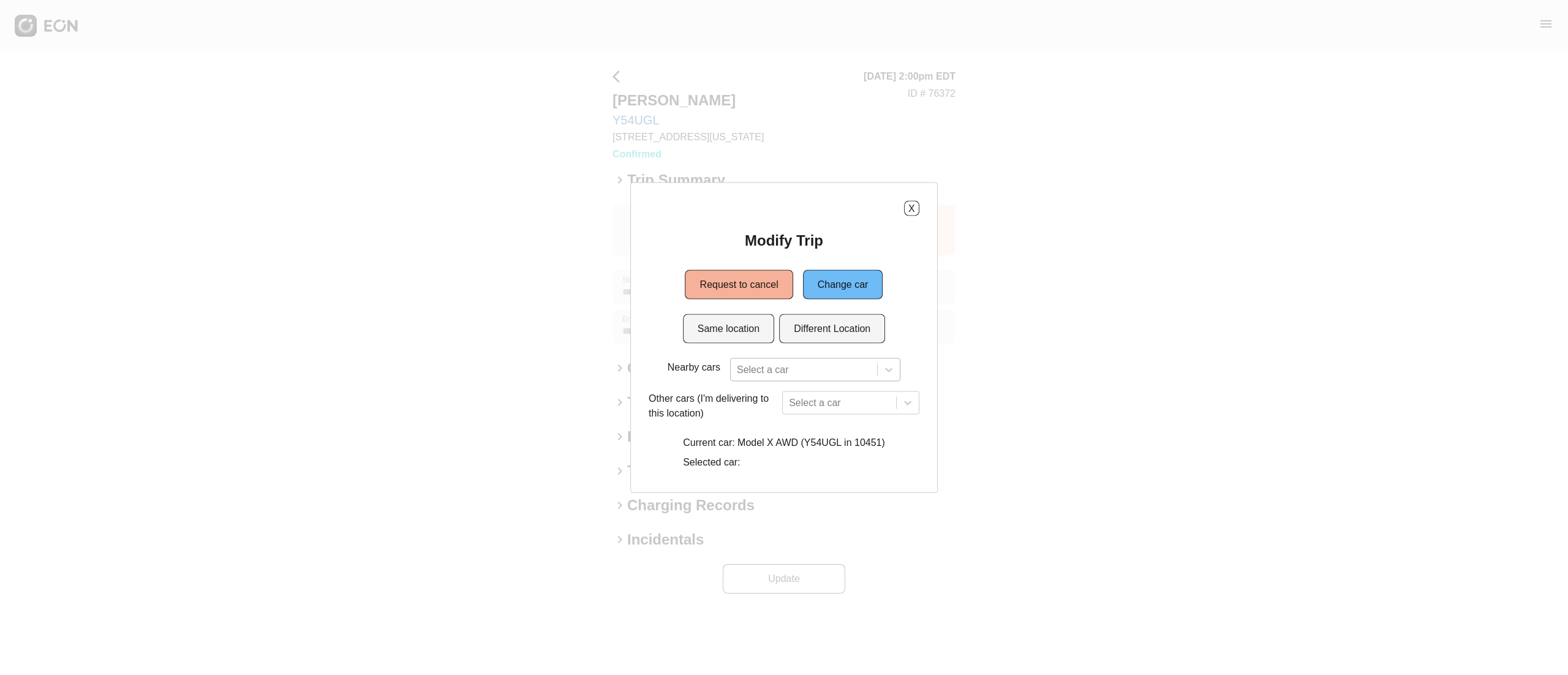
click at [771, 361] on div at bounding box center [803, 369] width 134 height 18
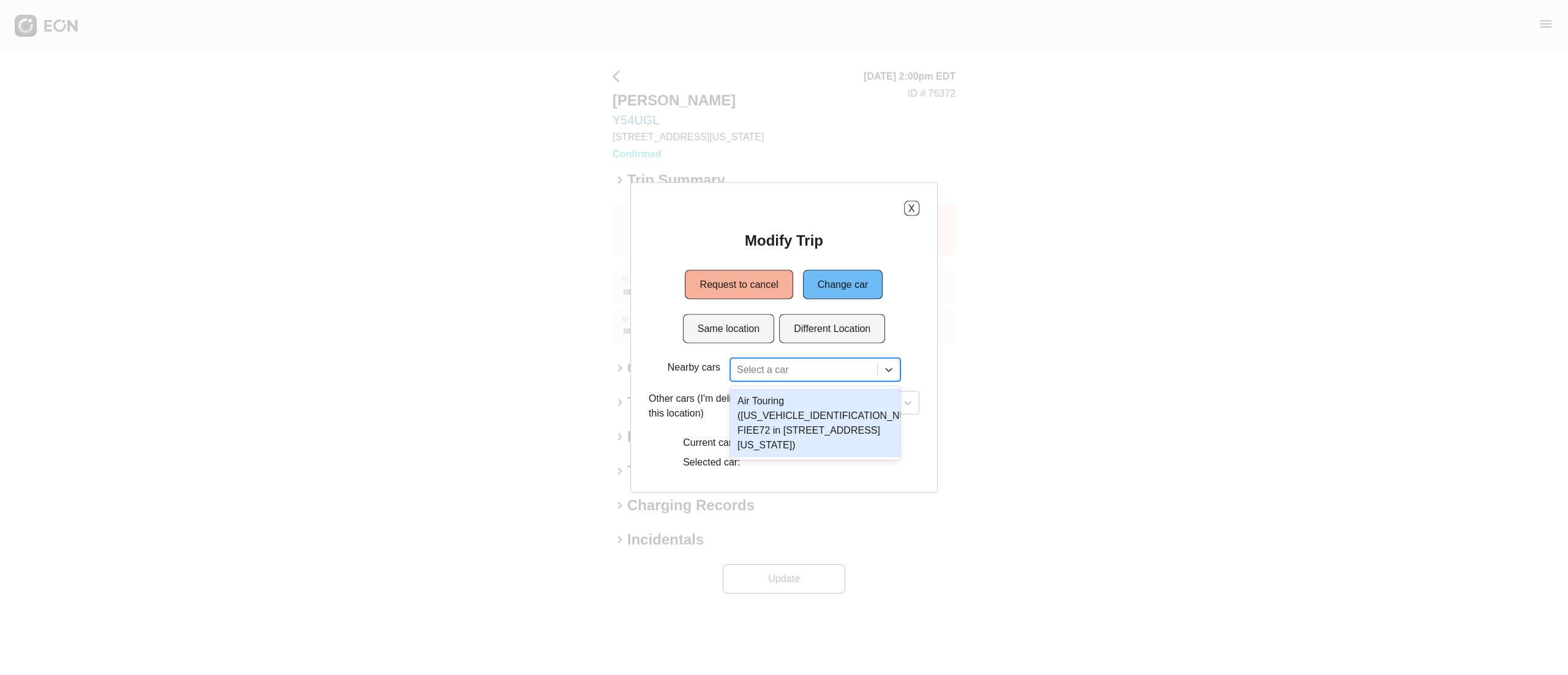
click at [832, 420] on div "Air Touring (50EA1TEA0RA003200 FIEE72 in 610 Exterior Street, The Bronx, New Yo…" at bounding box center [815, 423] width 170 height 69
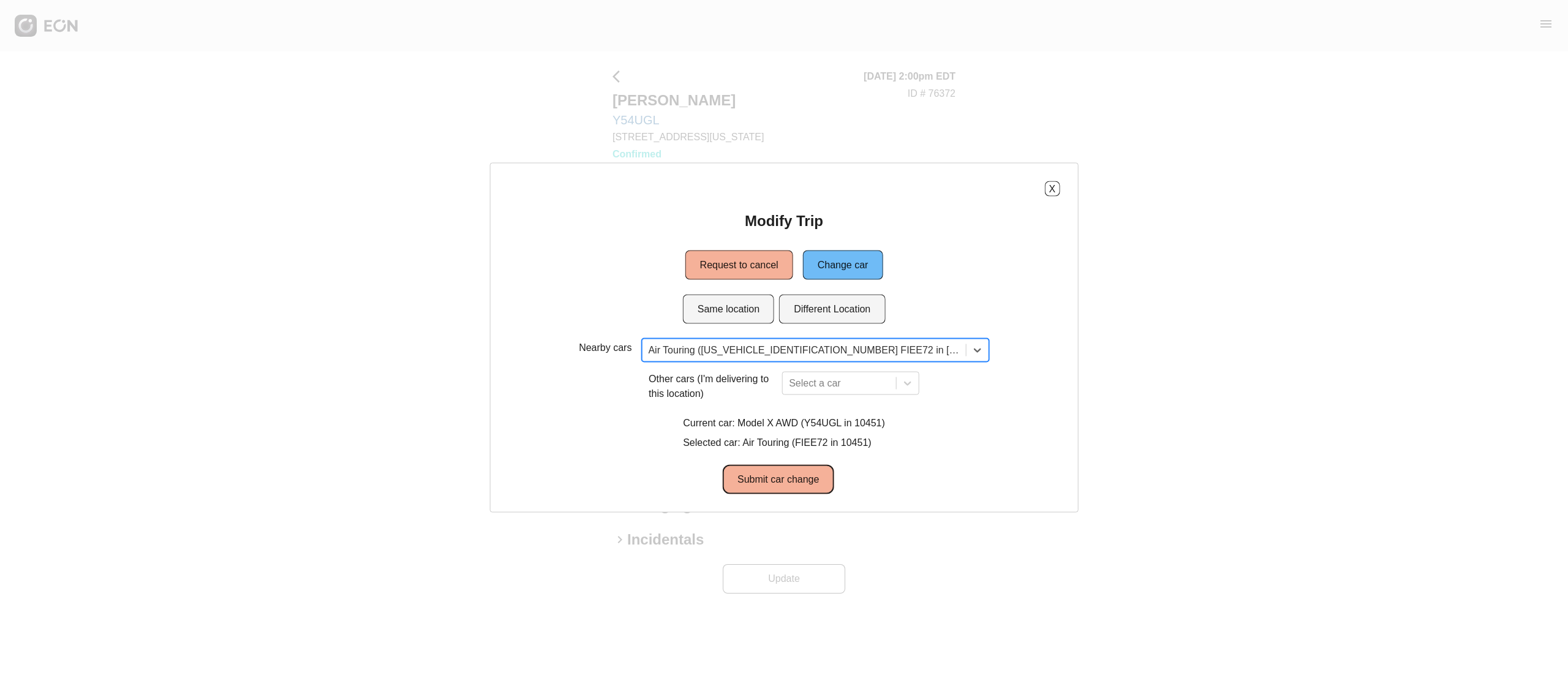
click at [790, 481] on button "Submit car change" at bounding box center [778, 480] width 111 height 30
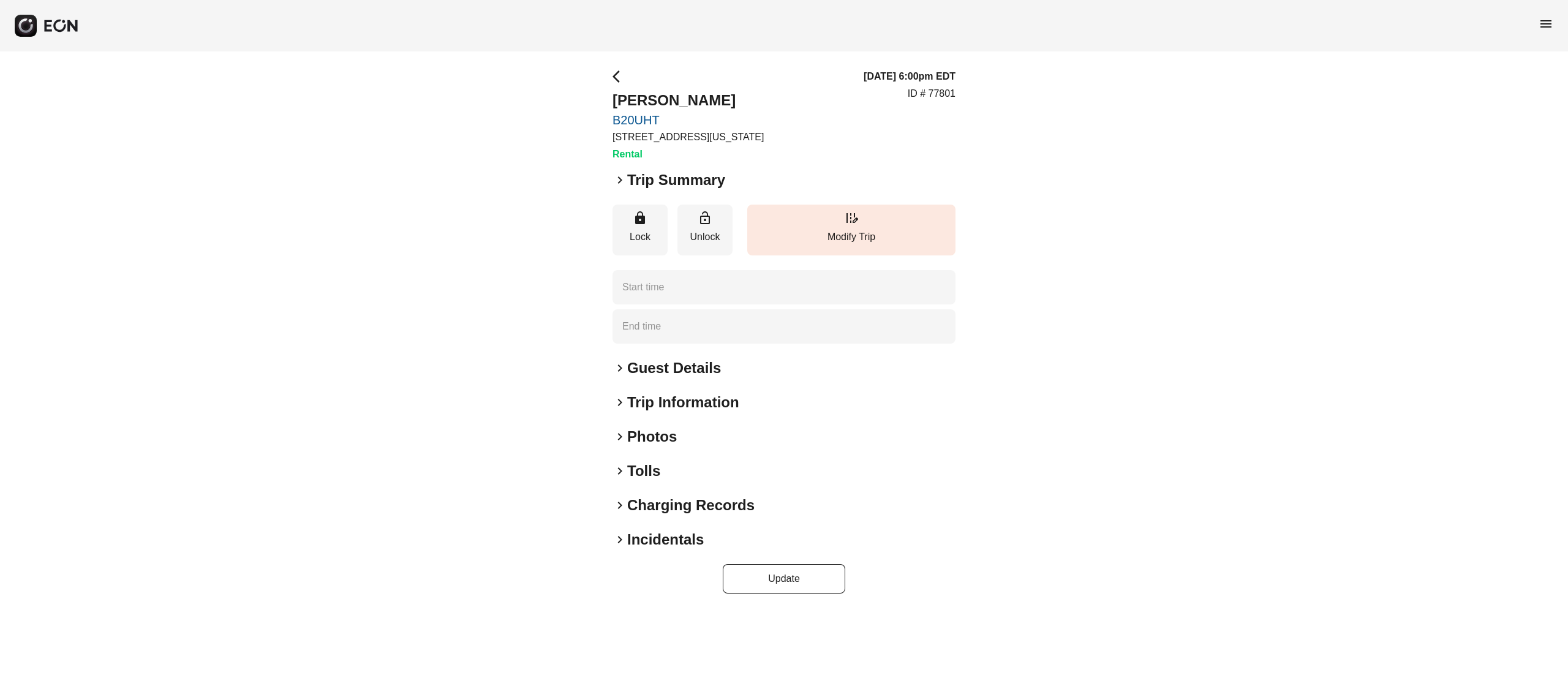
type time "**********"
click at [670, 371] on h2 "Guest Details" at bounding box center [673, 368] width 94 height 19
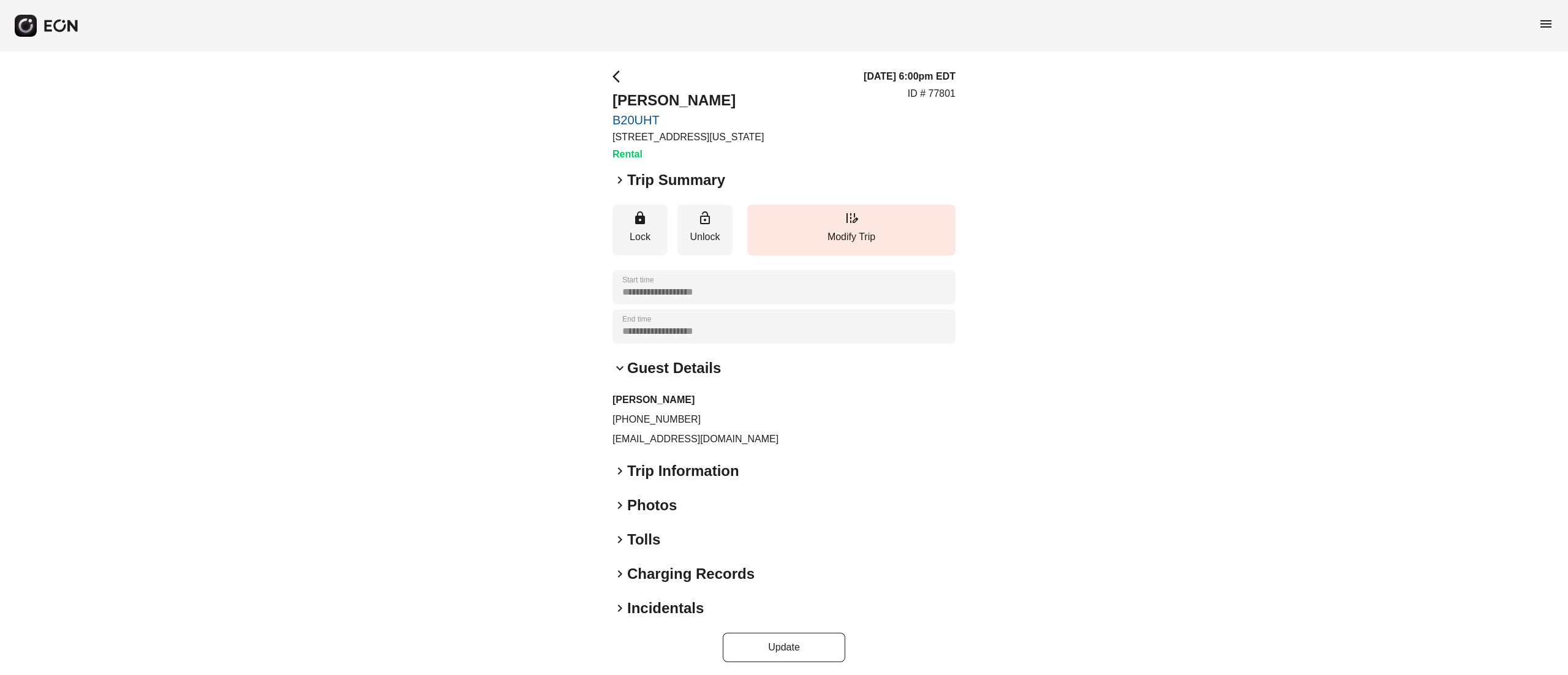
scroll to position [4, 0]
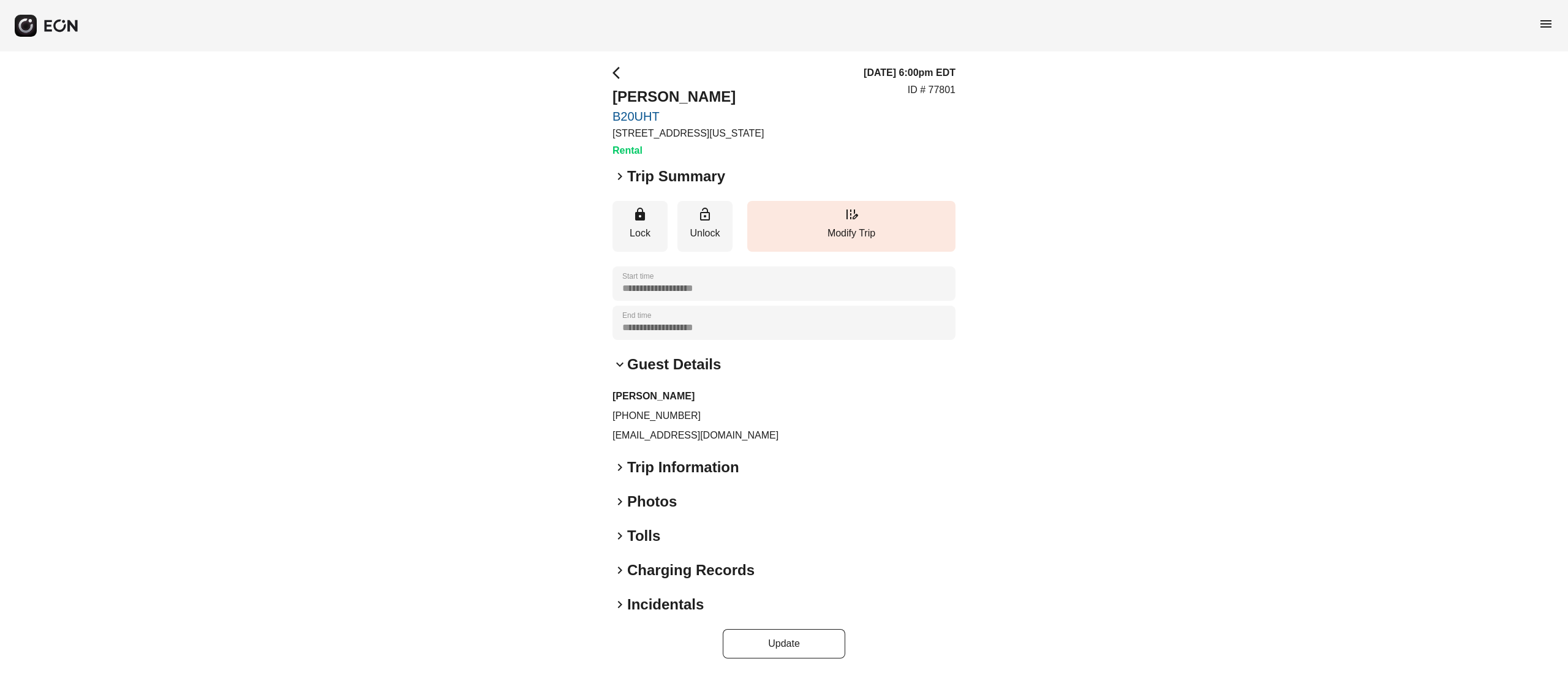
click at [684, 369] on h2 "Guest Details" at bounding box center [673, 364] width 94 height 19
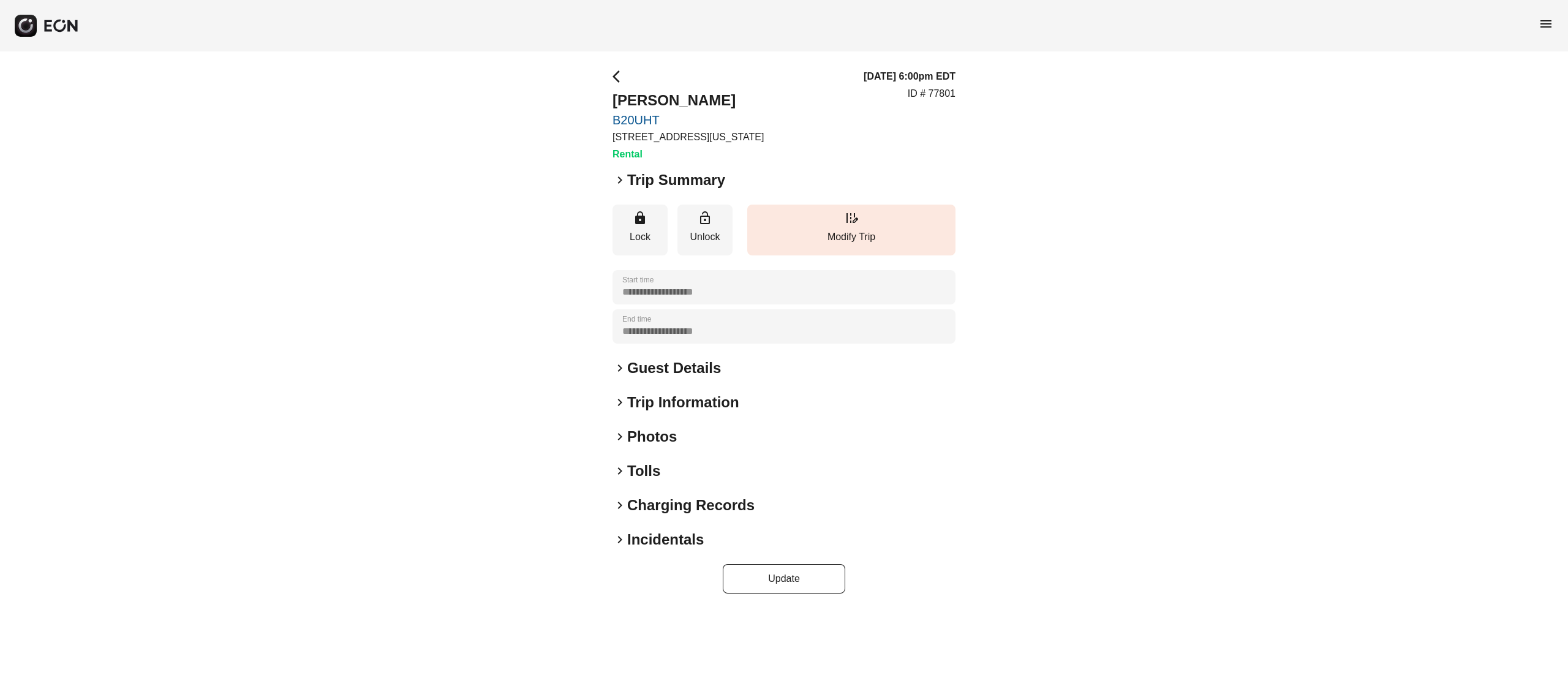
click at [664, 430] on h2 "Photos" at bounding box center [652, 436] width 50 height 19
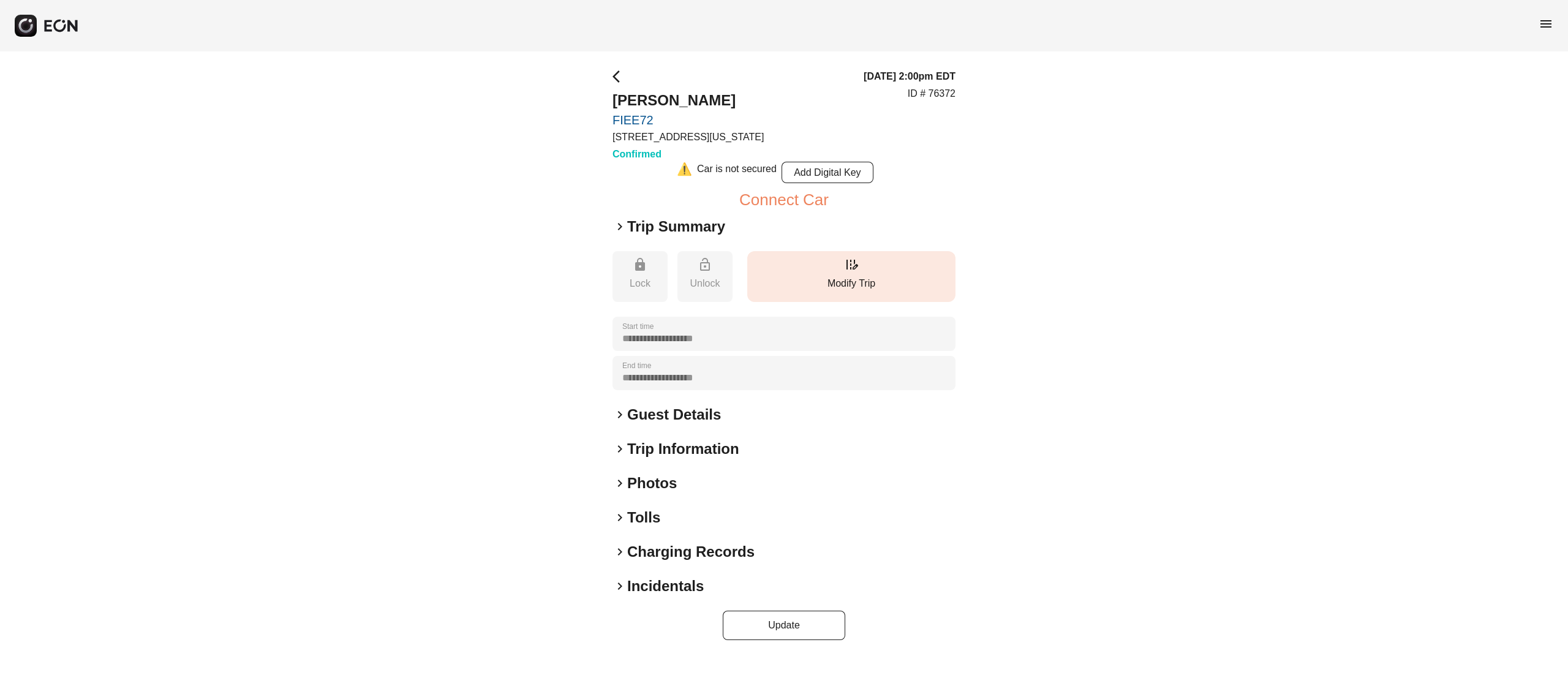
click at [838, 293] on button "edit_road Modify Trip" at bounding box center [851, 276] width 208 height 51
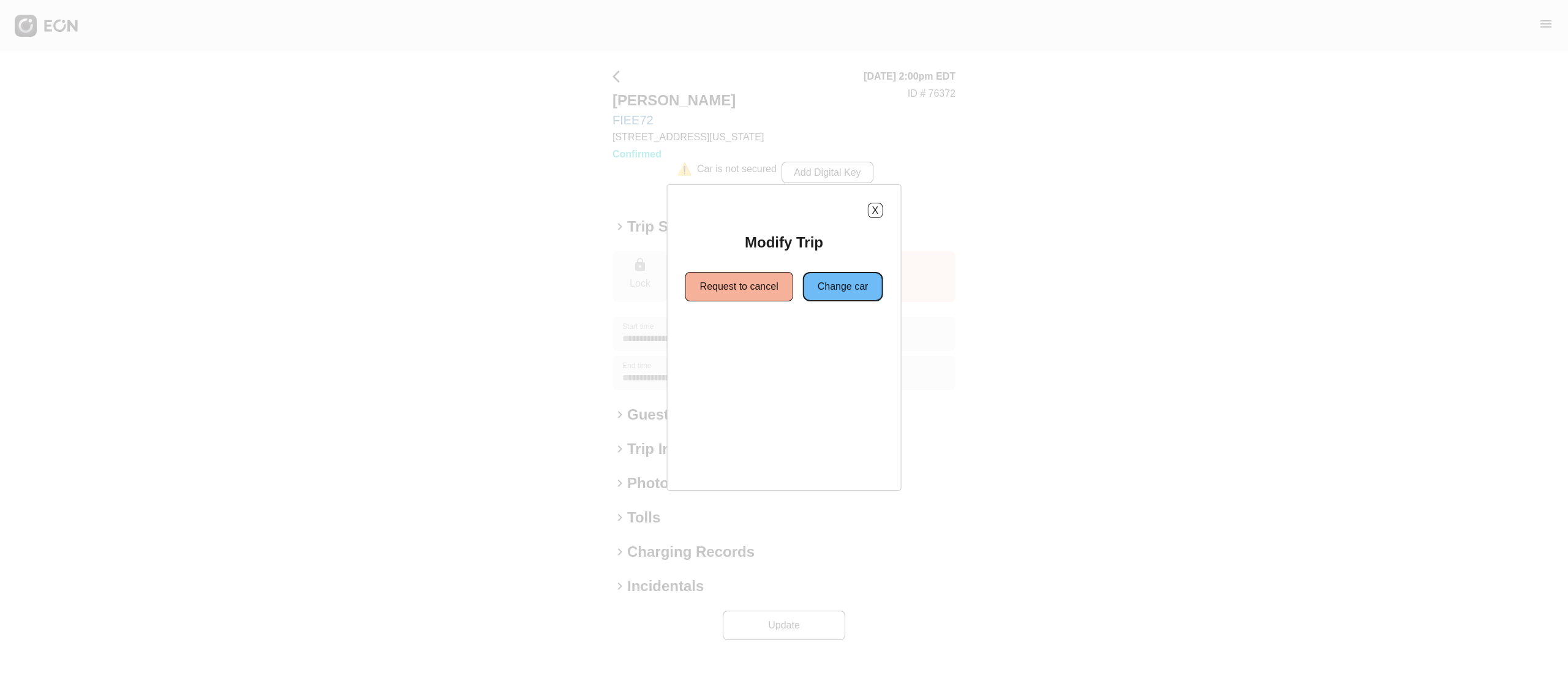
drag, startPoint x: 862, startPoint y: 295, endPoint x: 834, endPoint y: 313, distance: 33.3
click at [856, 295] on button "Change car" at bounding box center [843, 287] width 81 height 30
click at [733, 339] on button "Same location" at bounding box center [728, 331] width 92 height 30
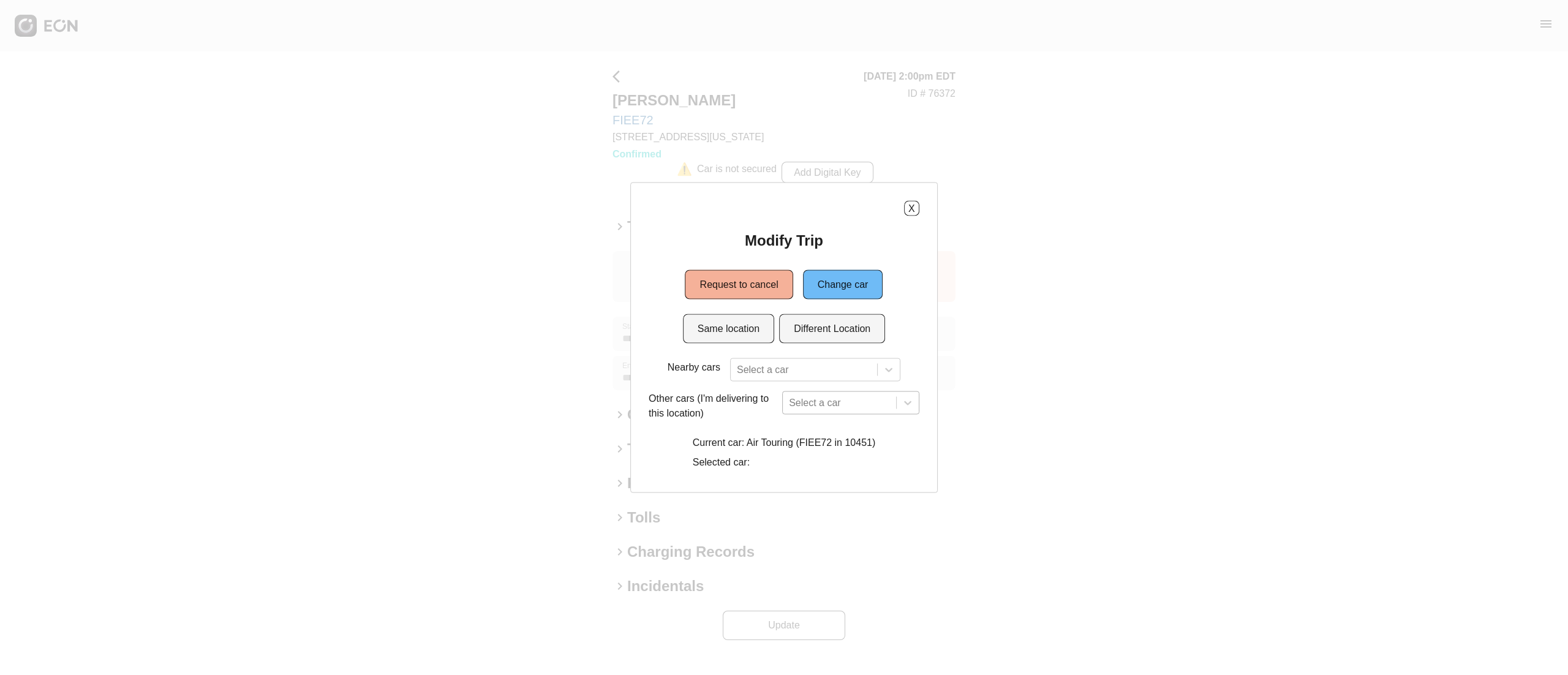
click at [795, 404] on div "Select a car" at bounding box center [850, 403] width 137 height 23
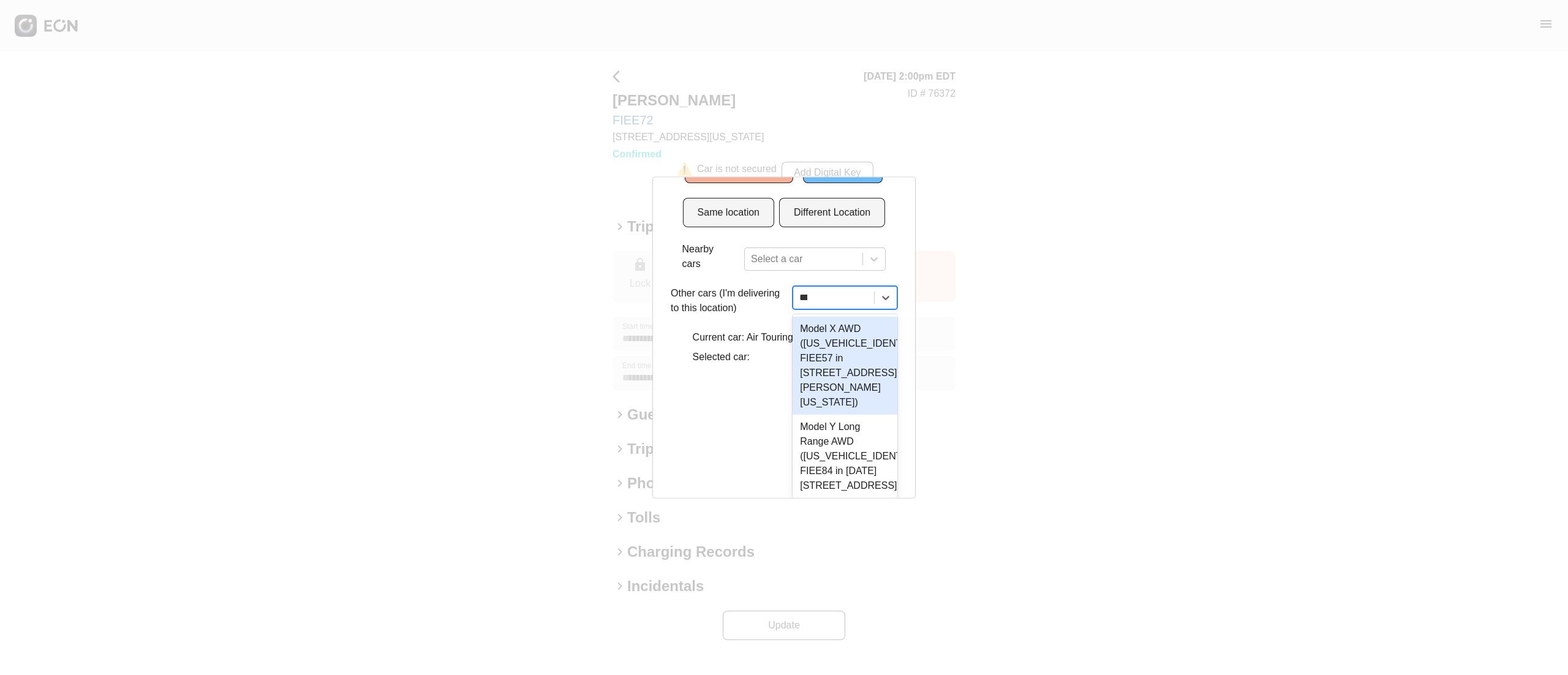
type input "****"
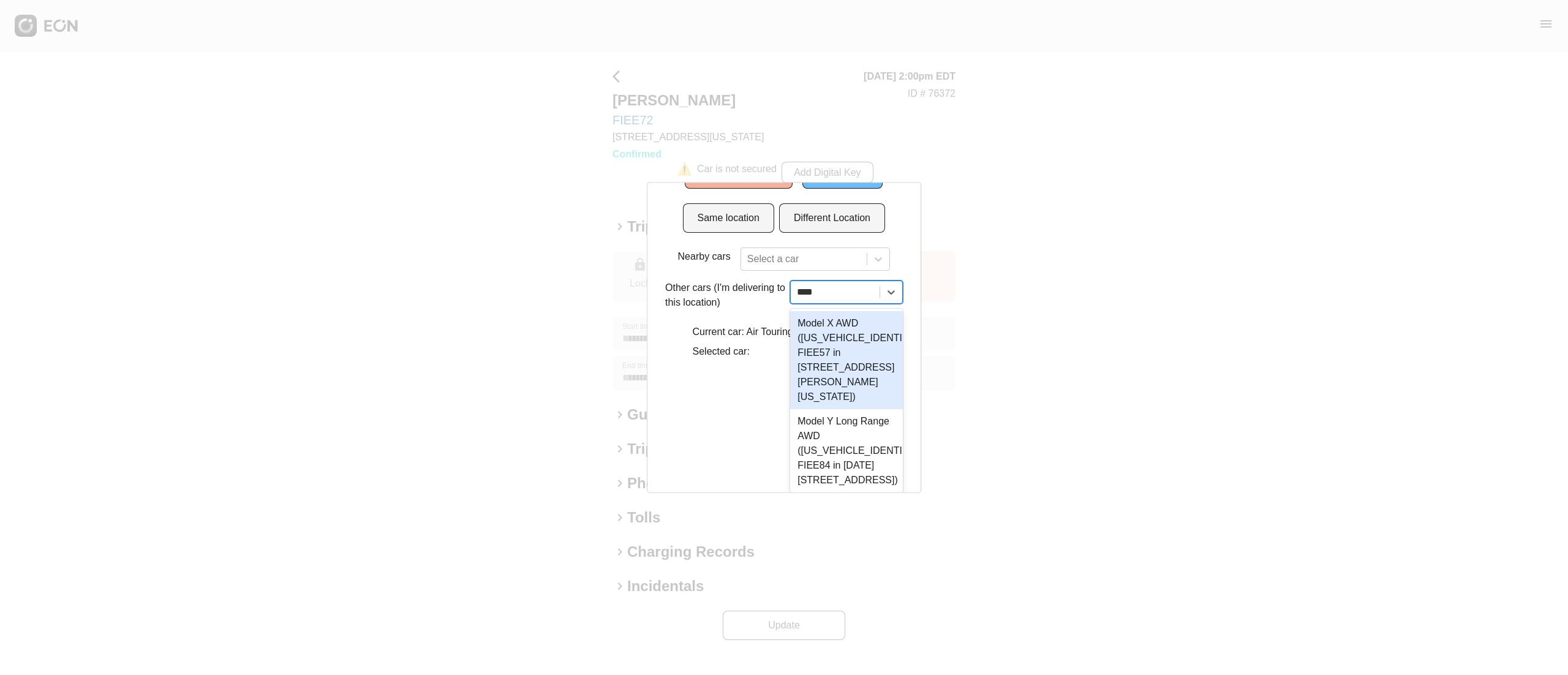
click at [827, 352] on div "Model X AWD ([US_VEHICLE_IDENTIFICATION_NUMBER] FIEE57 in [STREET_ADDRESS][PERS…" at bounding box center [846, 360] width 112 height 98
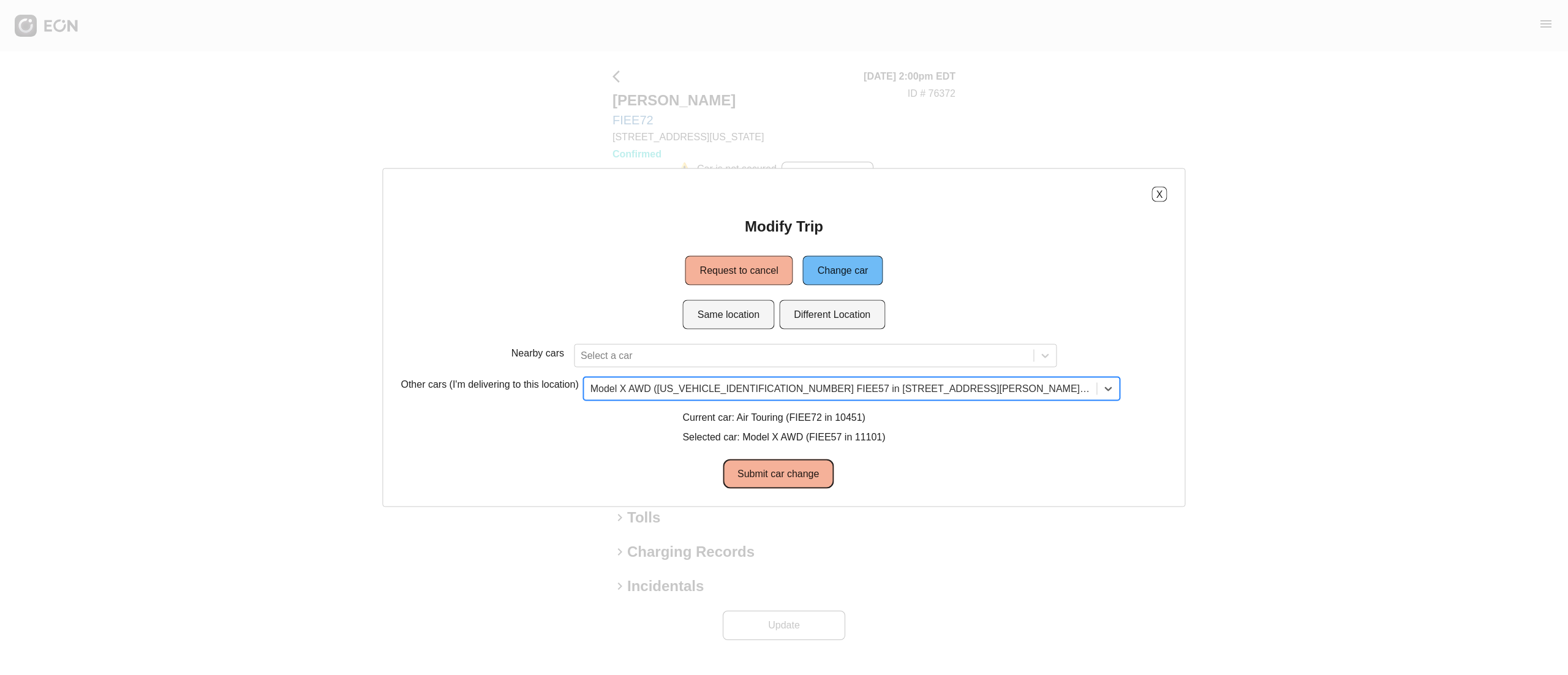
click at [779, 462] on button "Submit car change" at bounding box center [778, 474] width 111 height 30
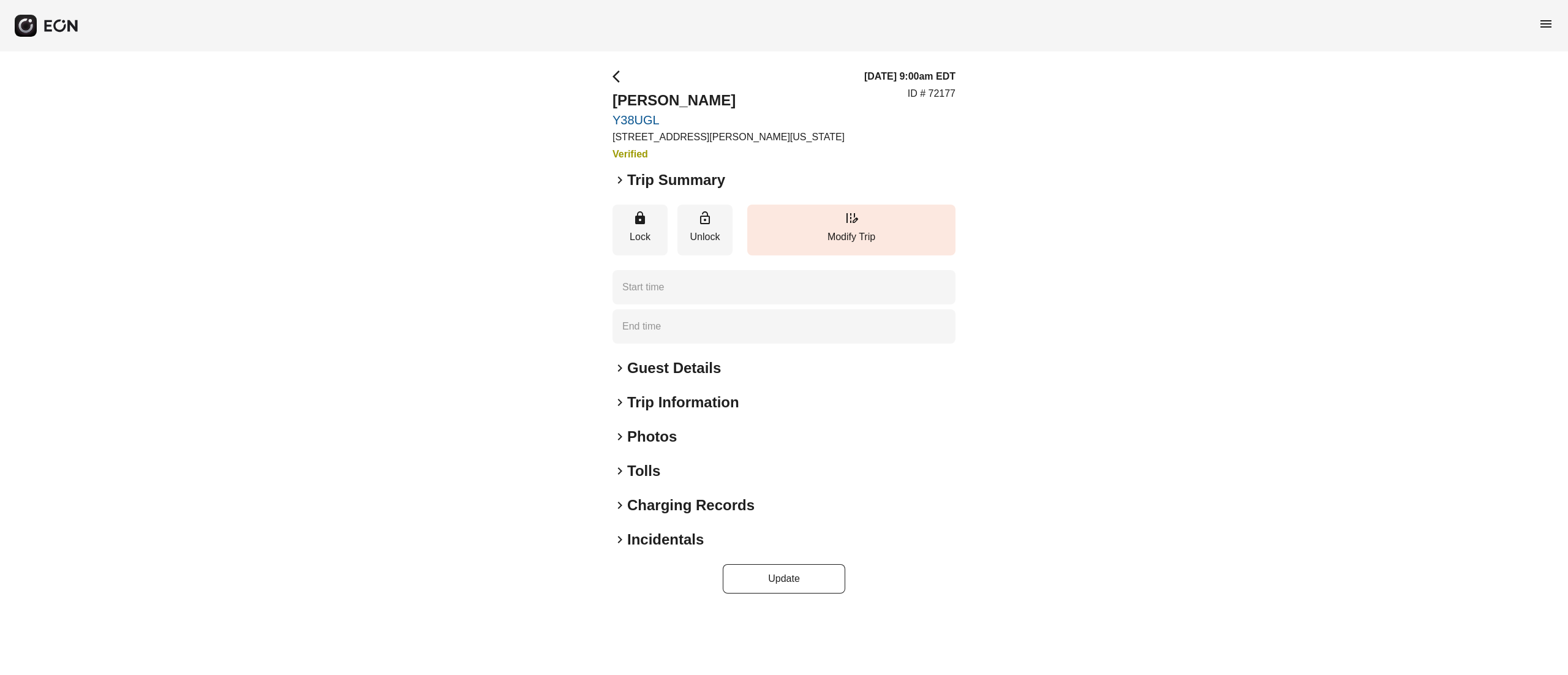
type time "**********"
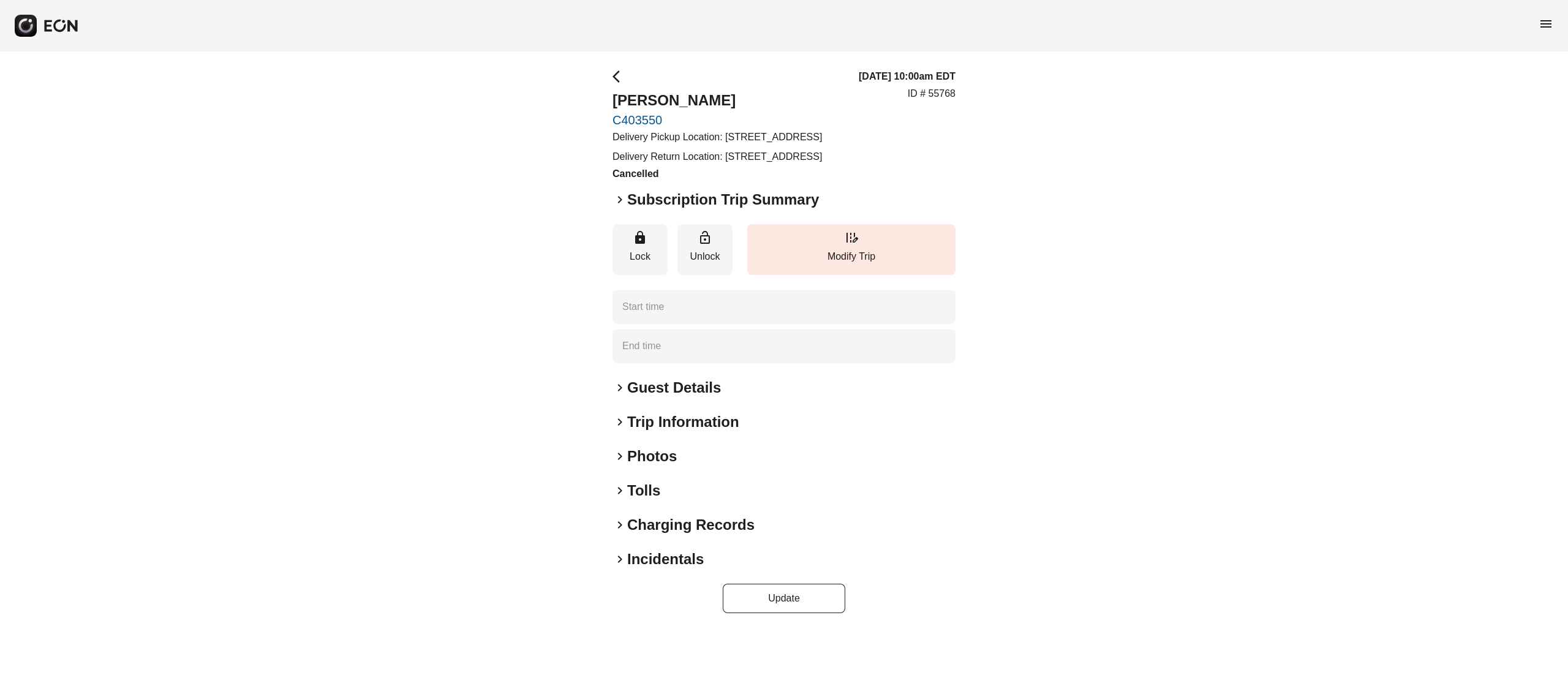
type time "**********"
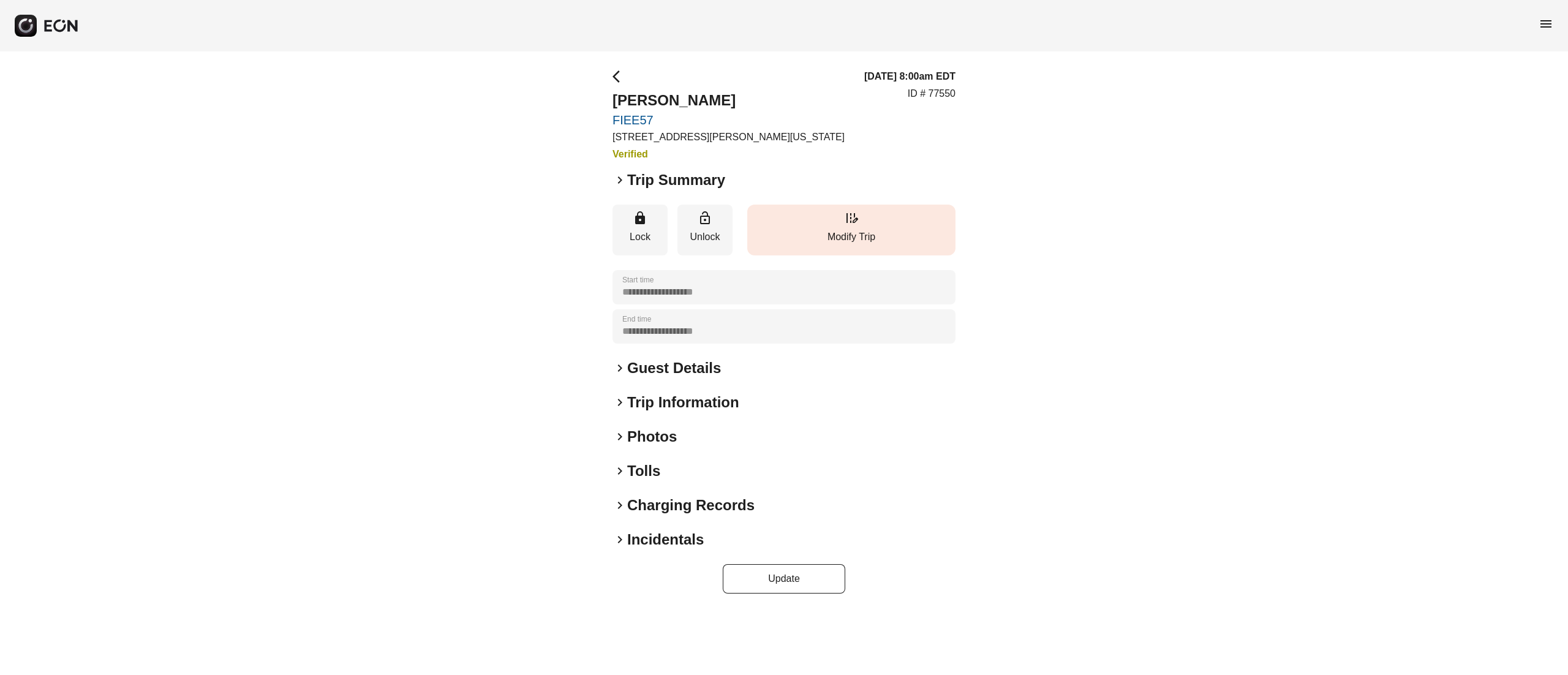
click at [868, 219] on button "edit_road Modify Trip" at bounding box center [851, 230] width 208 height 51
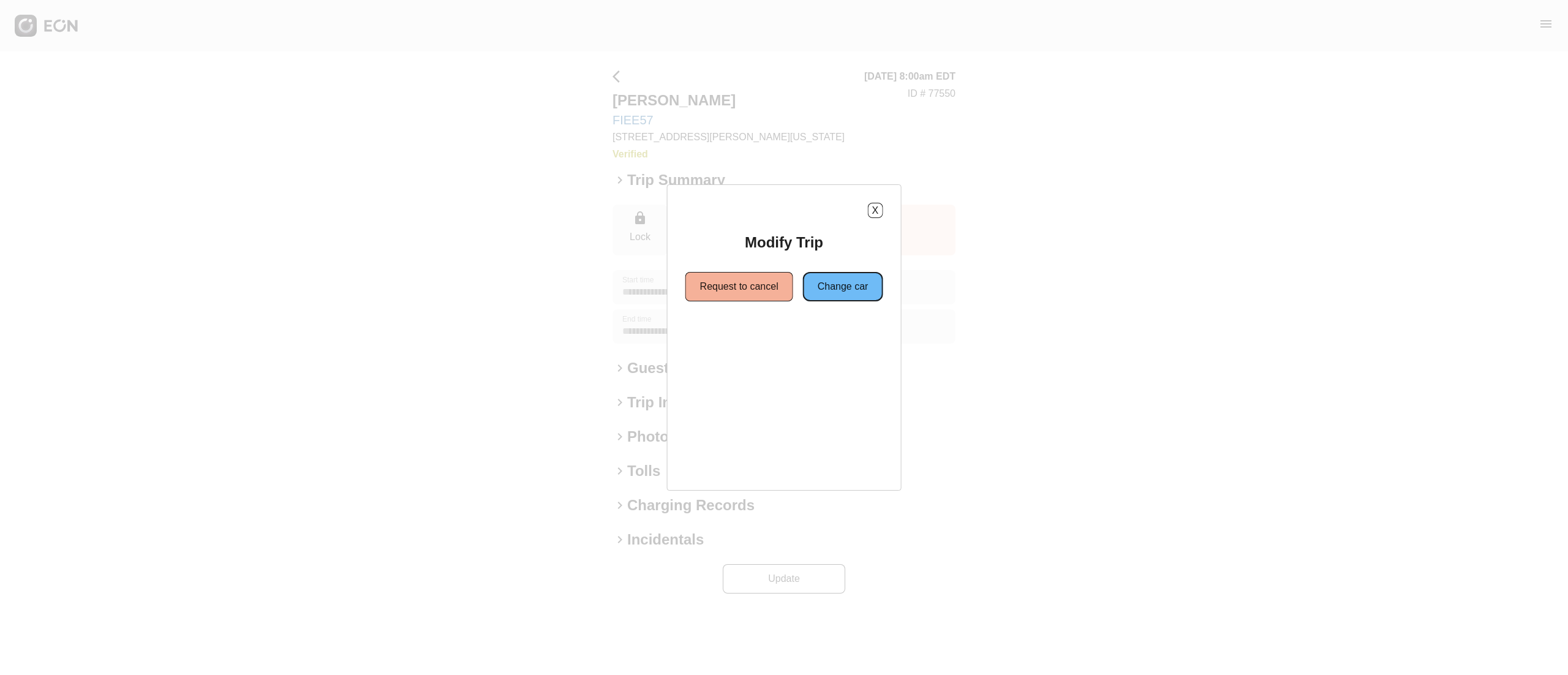
click at [847, 279] on button "Change car" at bounding box center [843, 287] width 81 height 30
click at [721, 331] on button "Same location" at bounding box center [728, 331] width 92 height 30
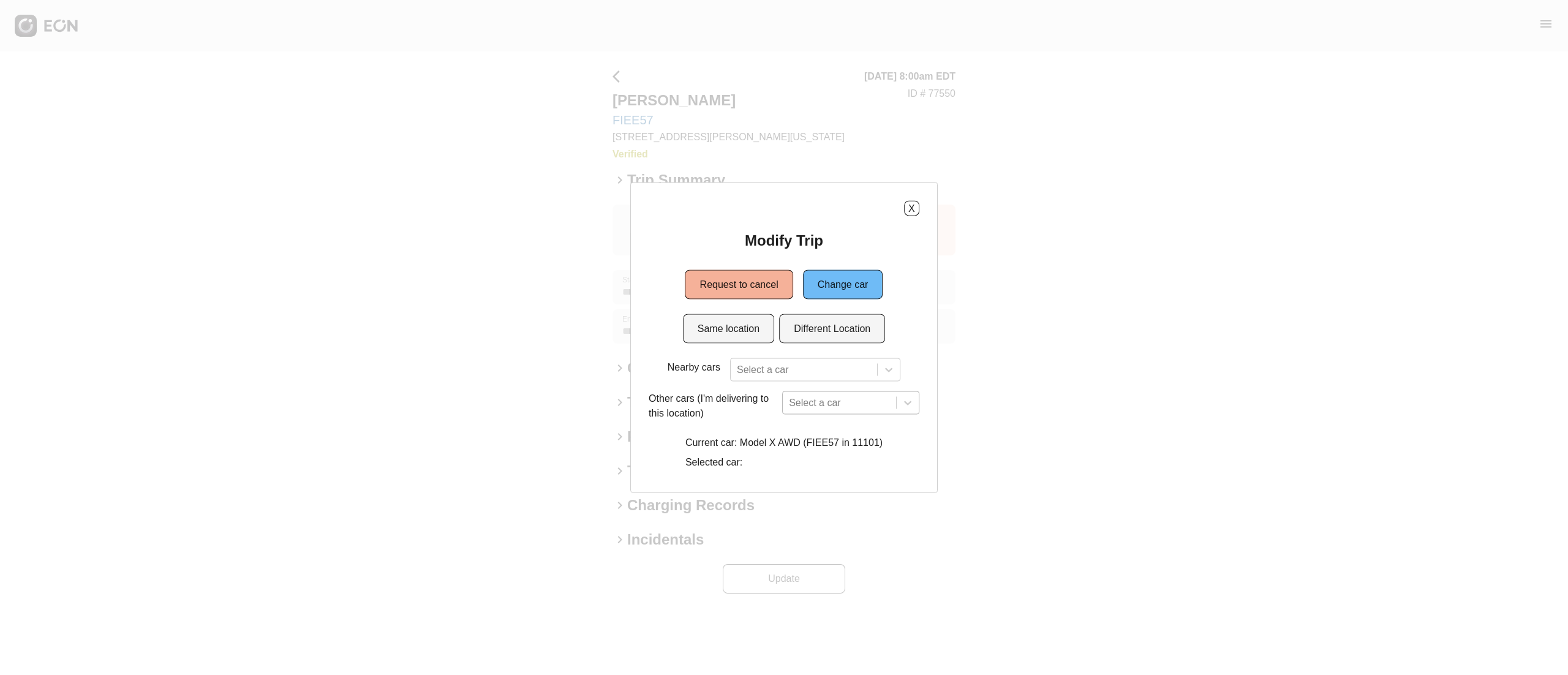
click at [811, 404] on div "Select a car" at bounding box center [850, 403] width 137 height 23
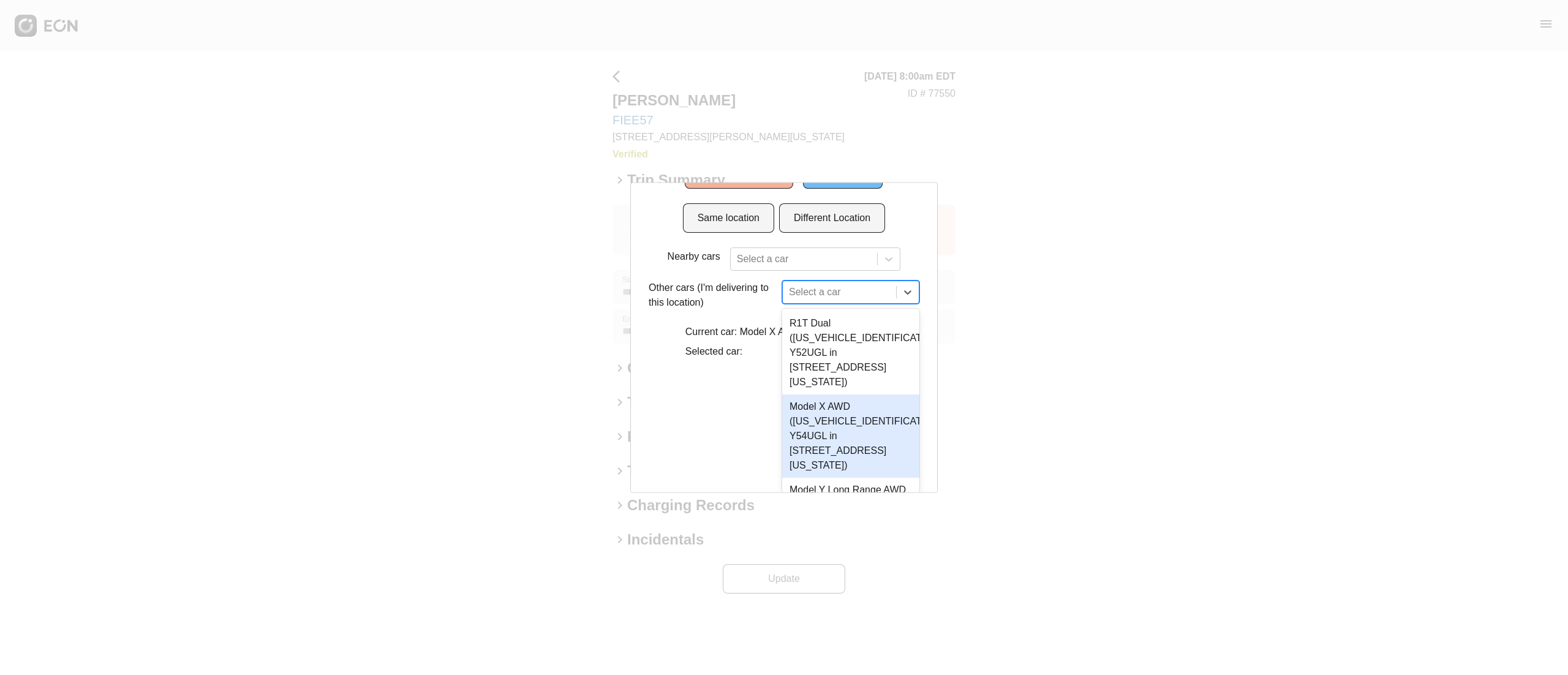
click at [850, 437] on div "Model X AWD (7SAXCDE56NF341741 Y54UGL in 610 Exterior Street, The Bronx, New Yo…" at bounding box center [850, 436] width 137 height 83
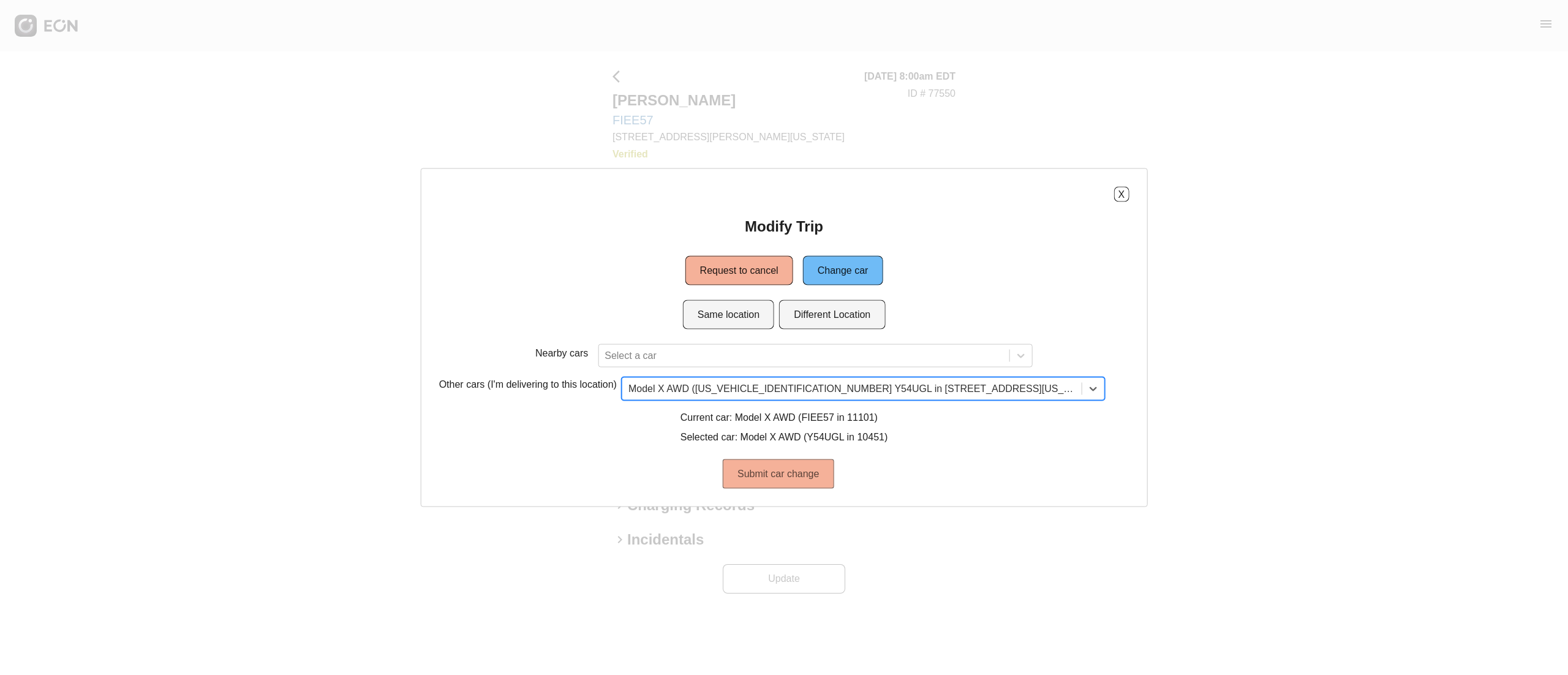
scroll to position [0, 0]
click at [812, 478] on button "Submit car change" at bounding box center [778, 474] width 111 height 30
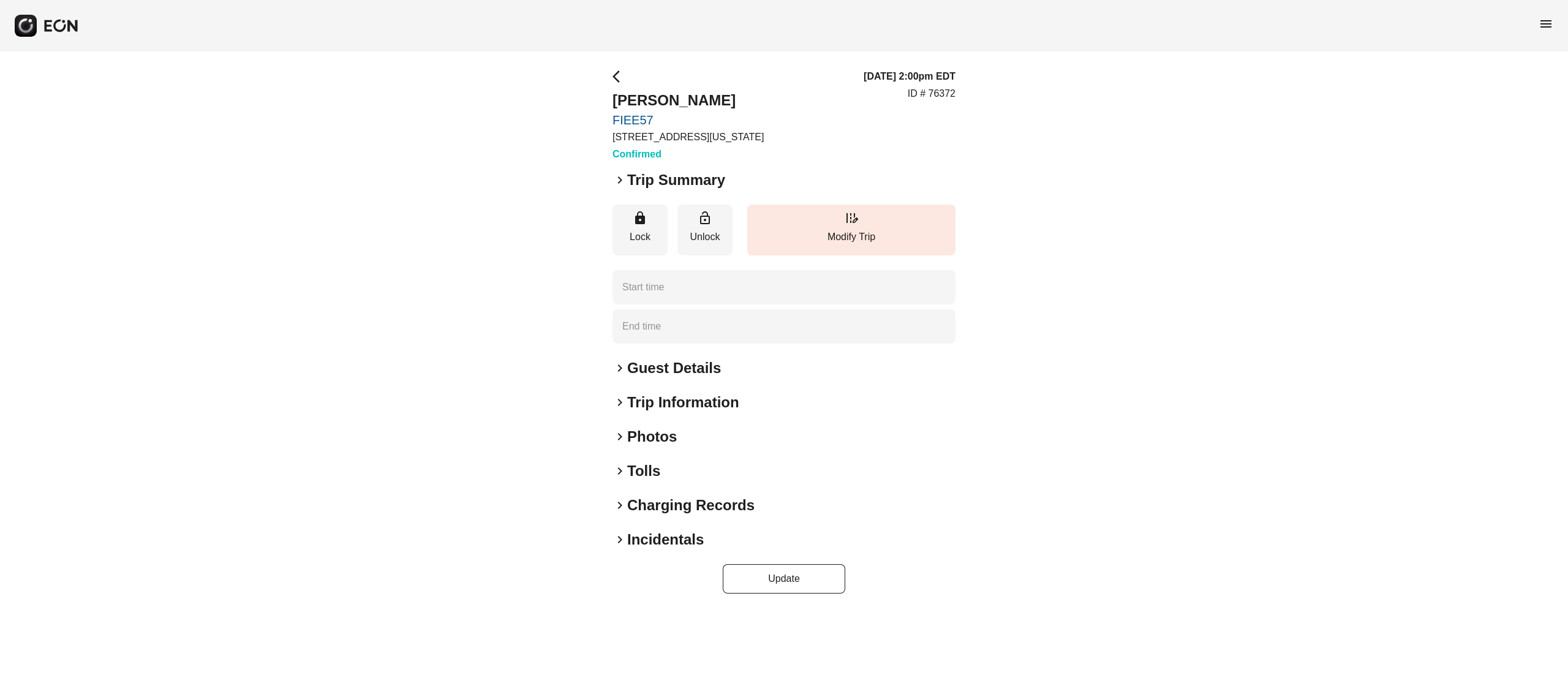
type time "**********"
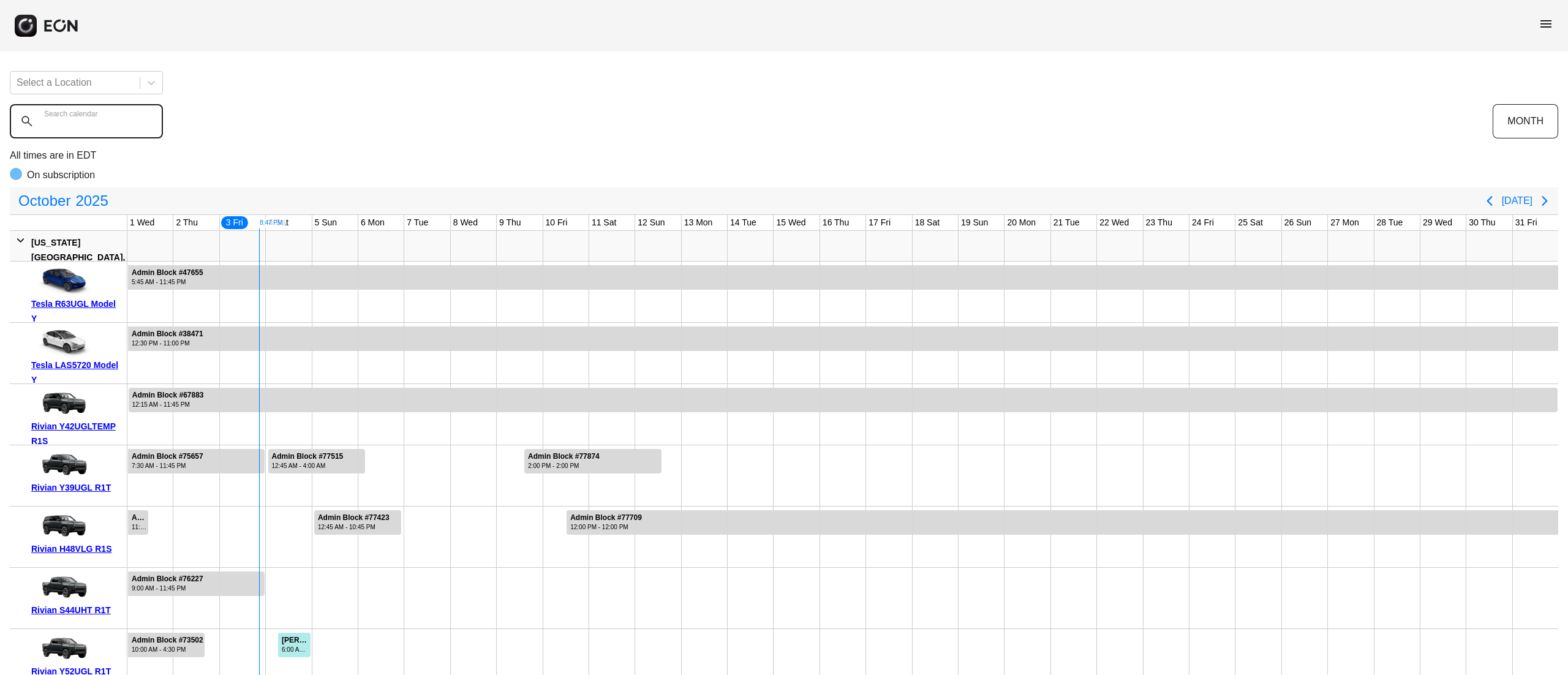
click at [94, 137] on calendar "Search calendar" at bounding box center [86, 120] width 153 height 34
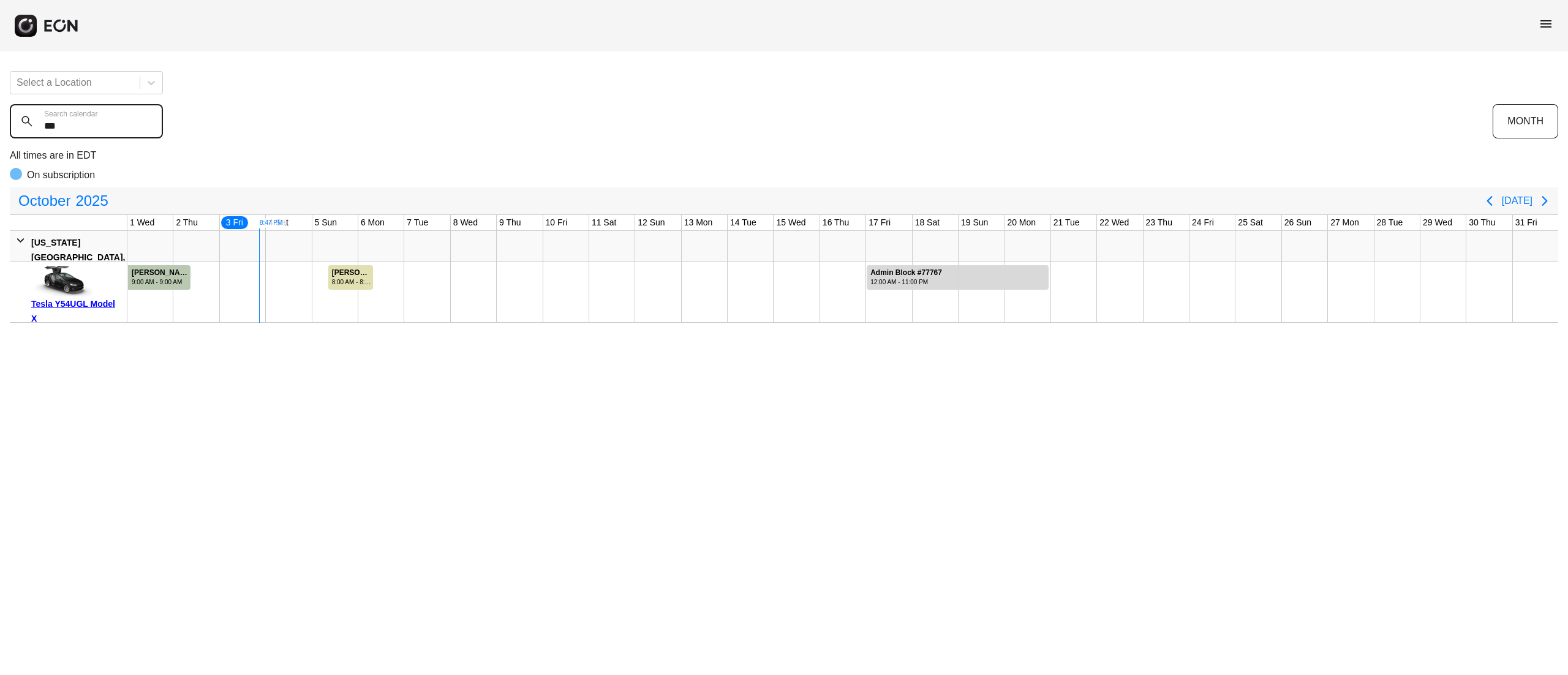
type calendar "***"
drag, startPoint x: 238, startPoint y: 281, endPoint x: 236, endPoint y: 303, distance: 22.1
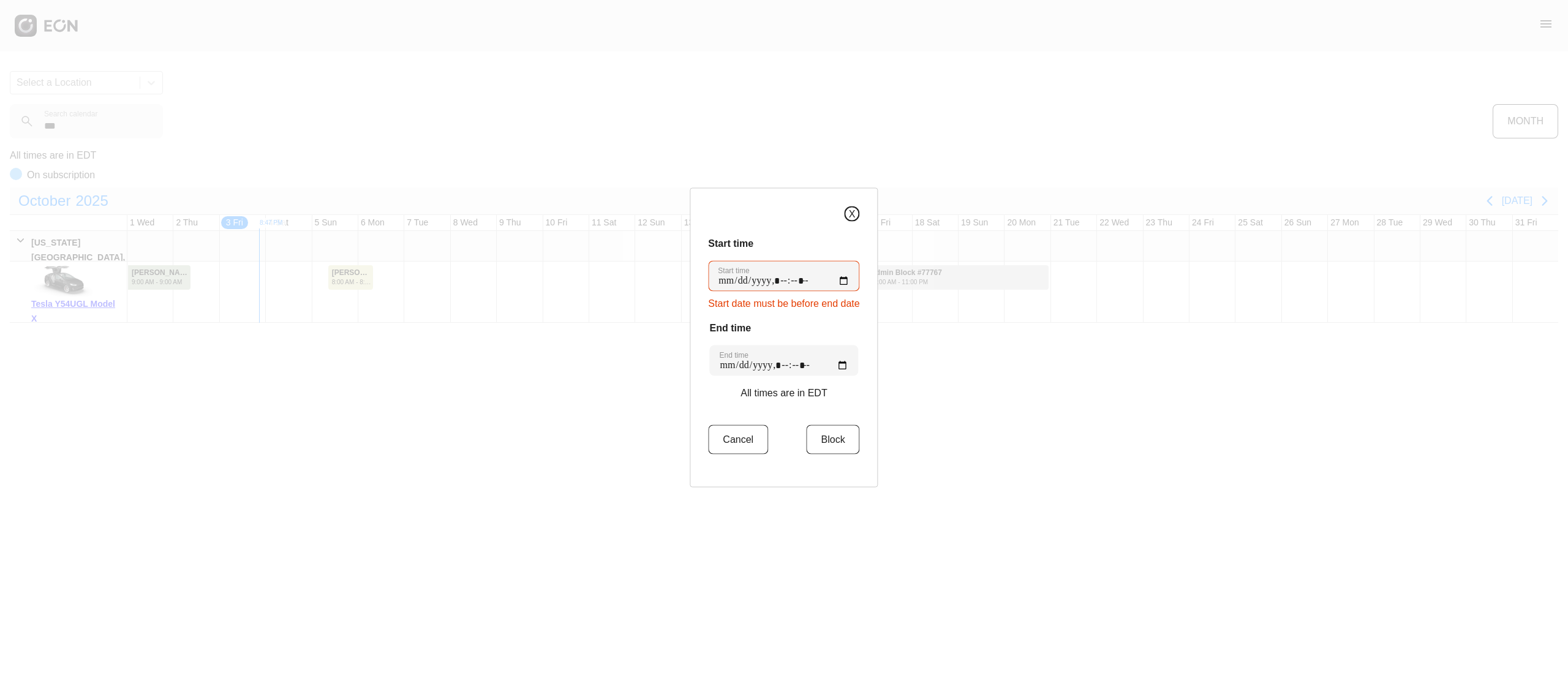
click at [847, 210] on button "X" at bounding box center [852, 214] width 16 height 16
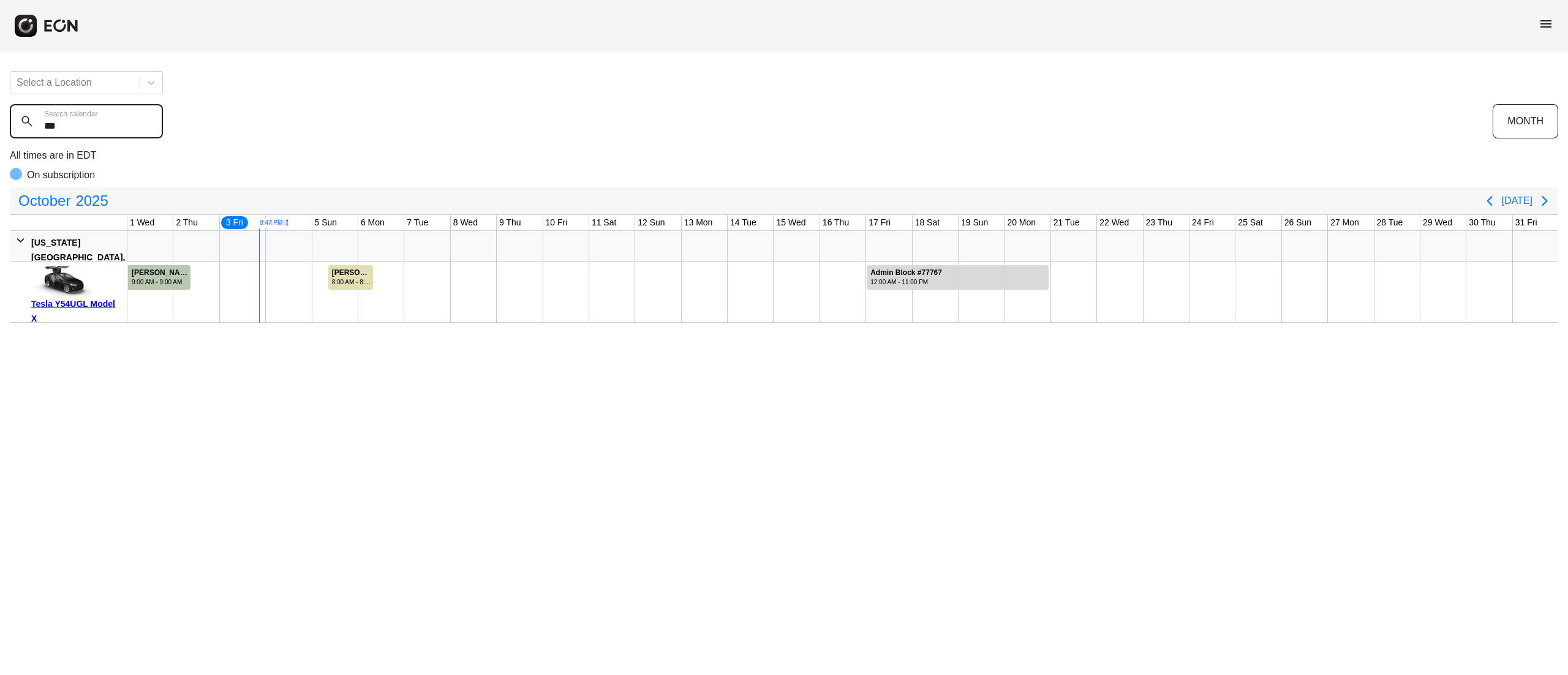
drag, startPoint x: 57, startPoint y: 132, endPoint x: 16, endPoint y: 132, distance: 41.0
click at [16, 132] on calendar "***" at bounding box center [86, 120] width 153 height 34
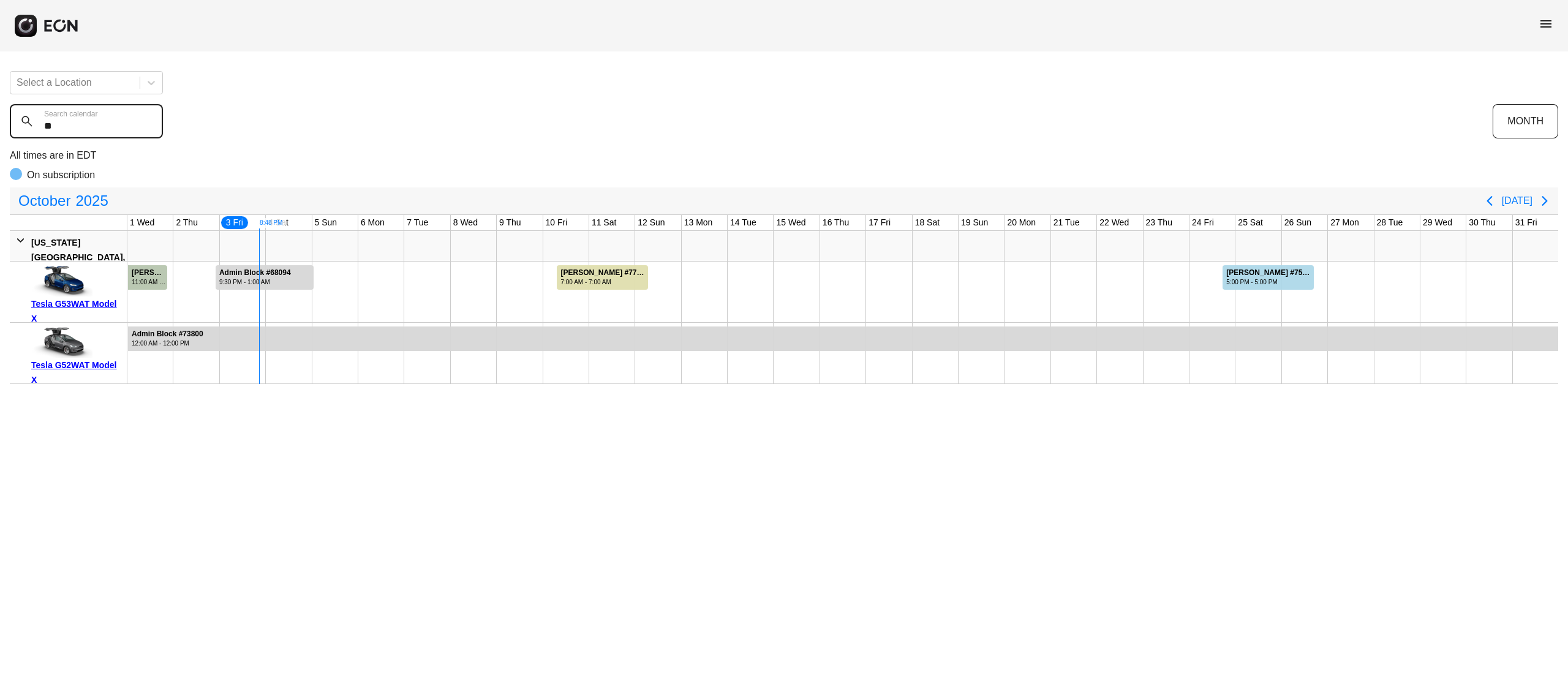
type calendar "*"
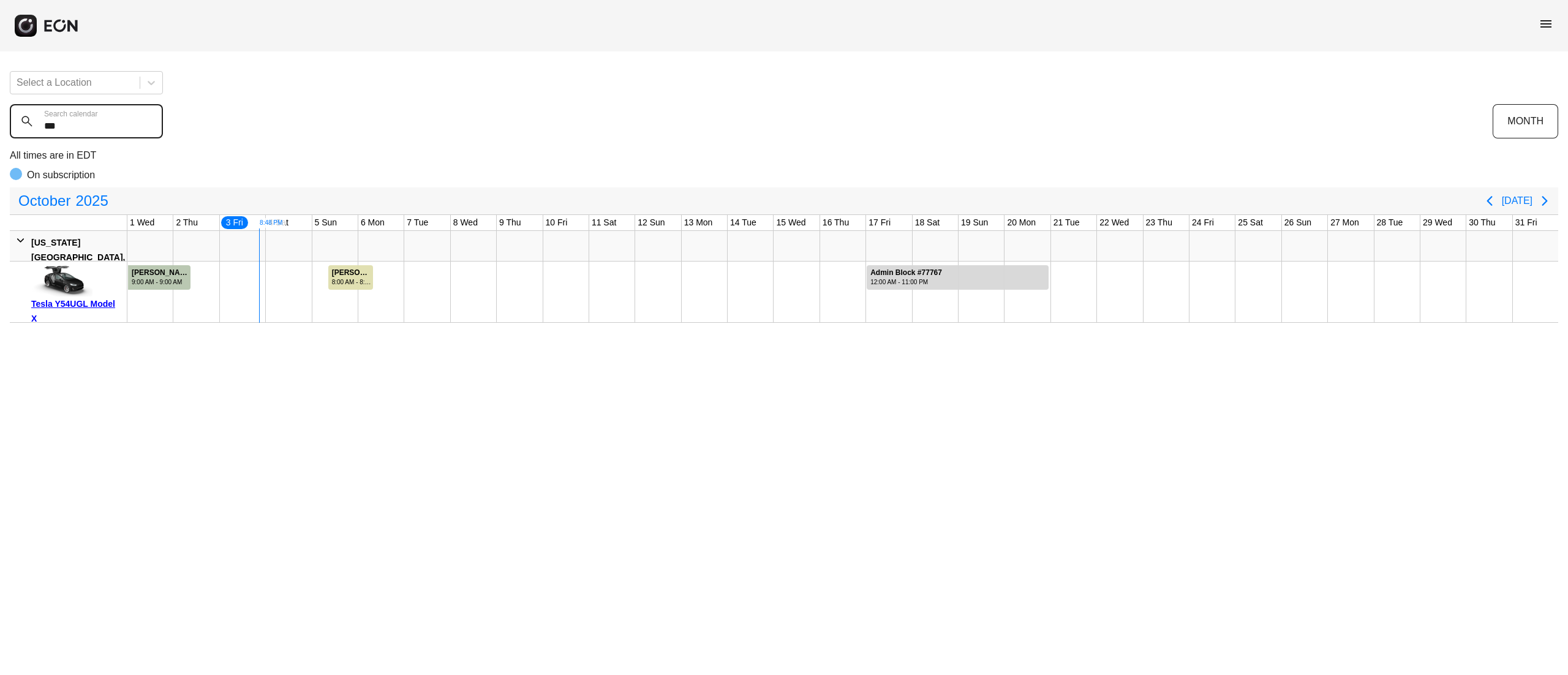
type calendar "***"
drag, startPoint x: 246, startPoint y: 281, endPoint x: 308, endPoint y: 296, distance: 63.8
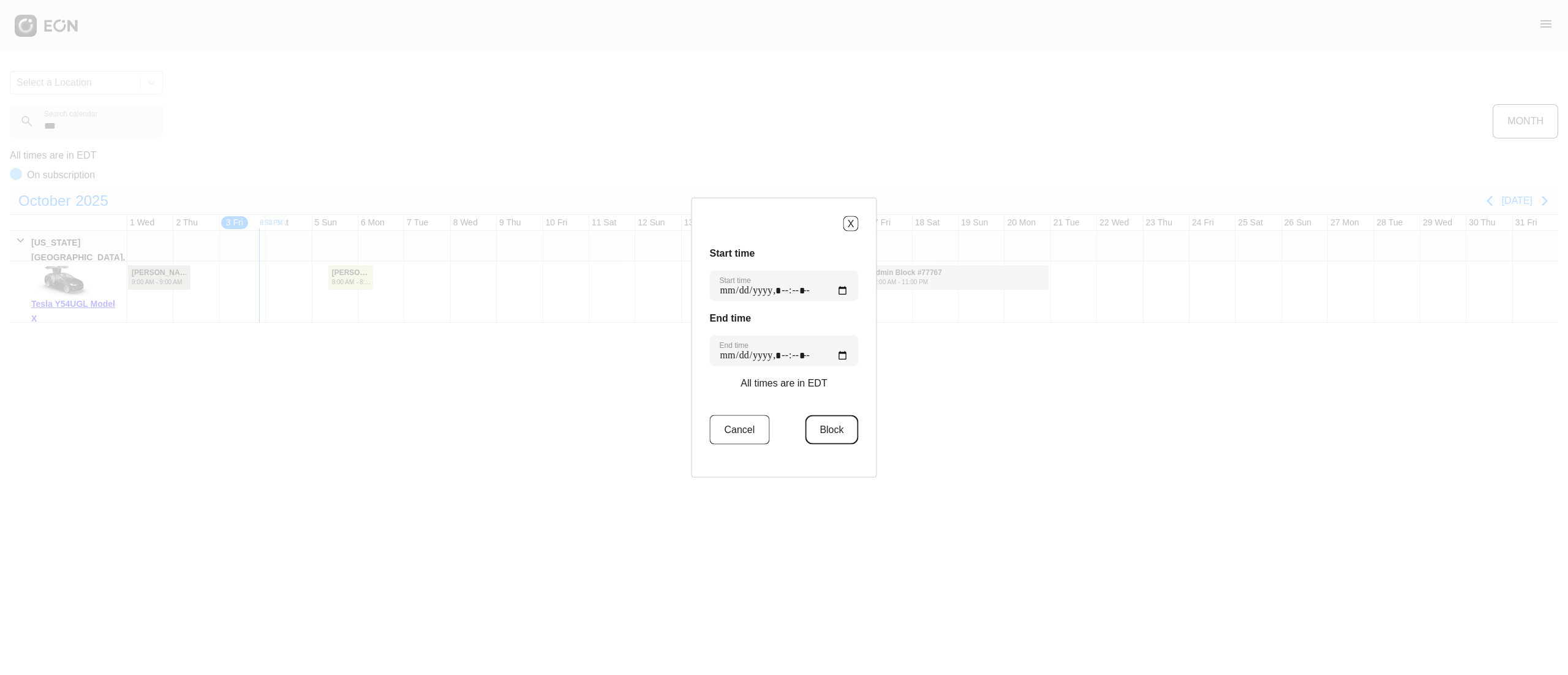
click at [805, 428] on button "Block" at bounding box center [832, 430] width 54 height 30
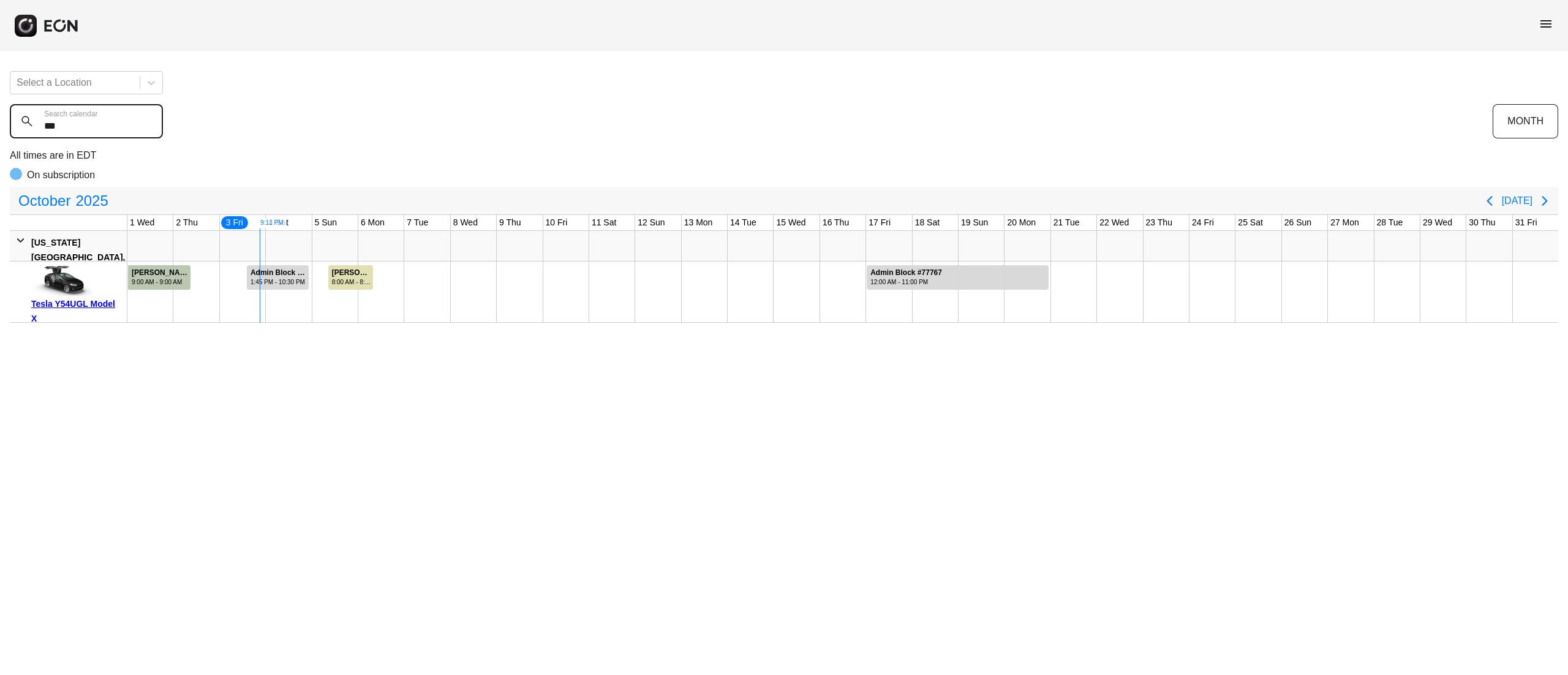
drag, startPoint x: 83, startPoint y: 132, endPoint x: 0, endPoint y: 119, distance: 84.0
click at [0, 119] on div "Select a Location *** Search calendar MONTH All times are in EDT On subscriptio…" at bounding box center [784, 192] width 1568 height 261
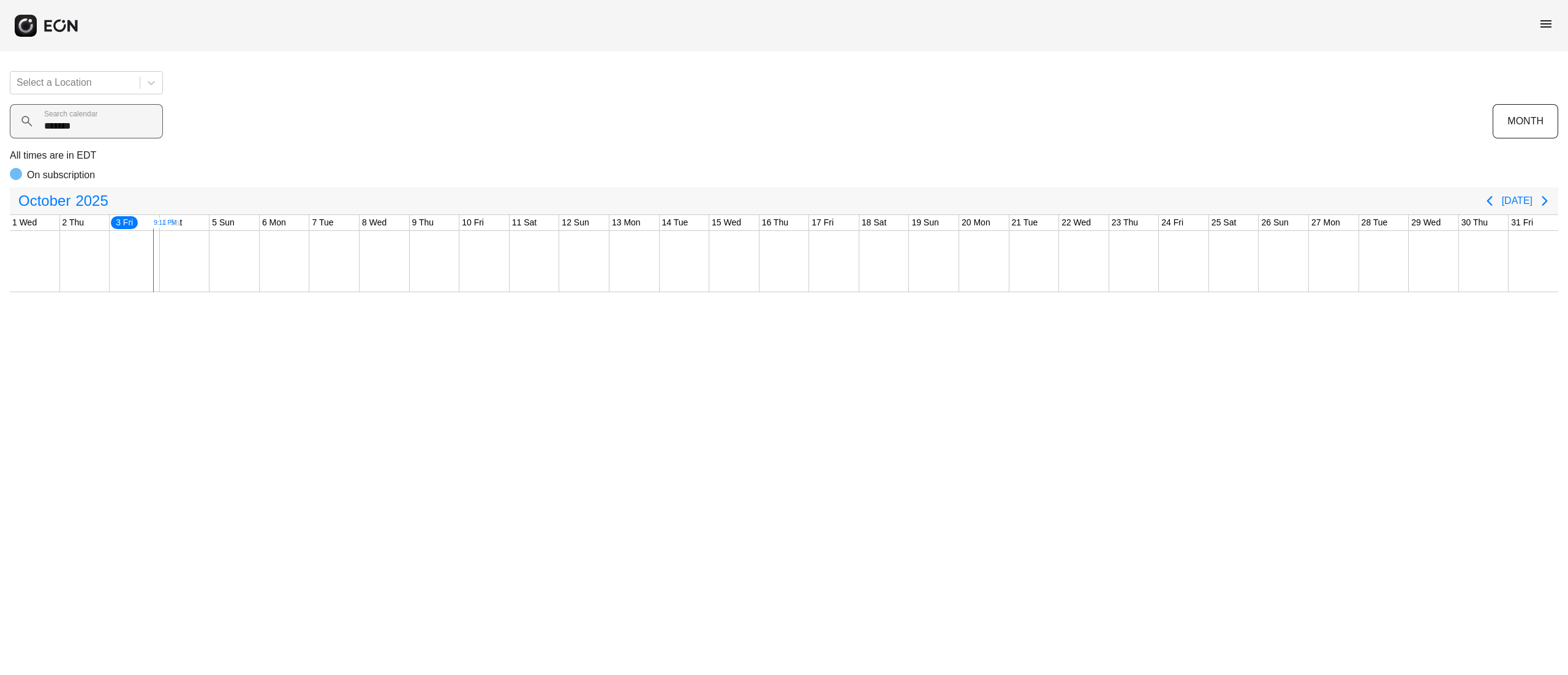
type calendar "******"
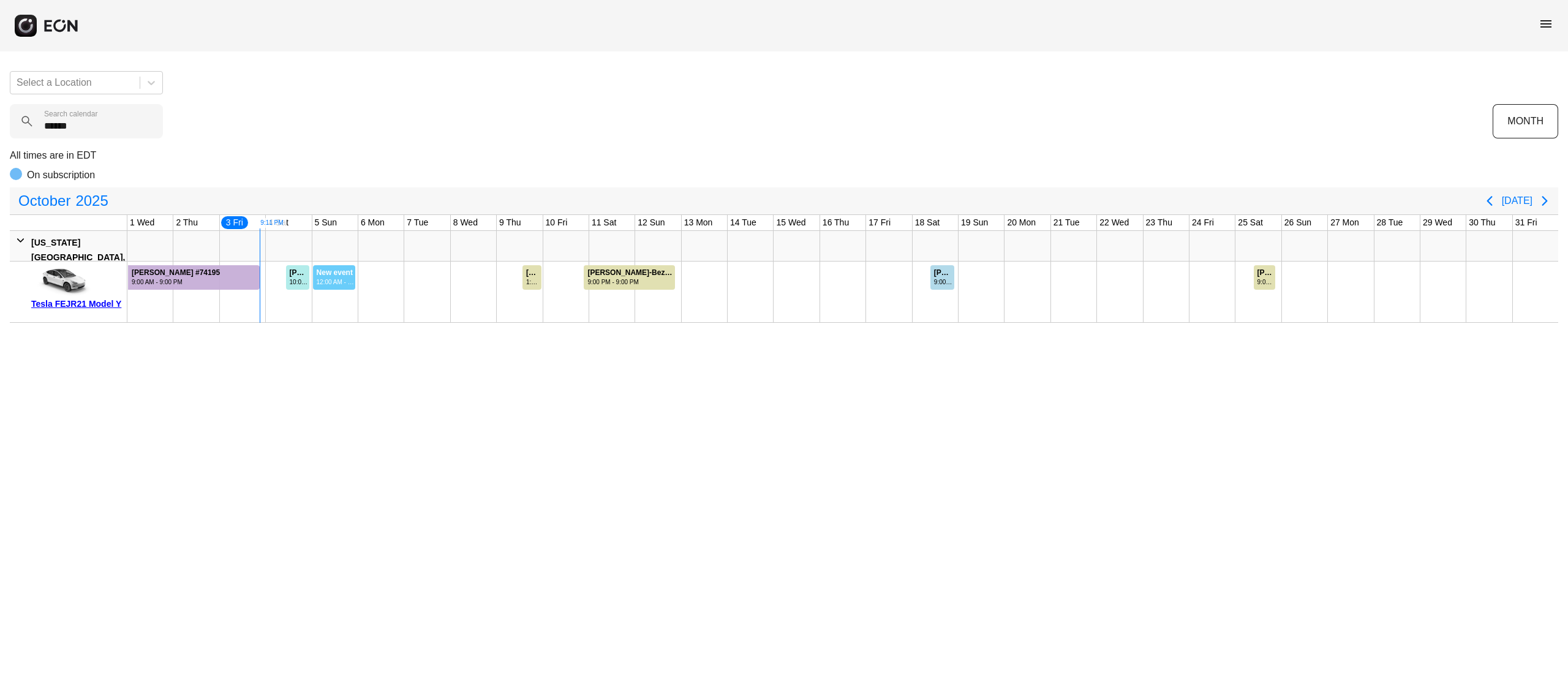
drag, startPoint x: 312, startPoint y: 276, endPoint x: 356, endPoint y: 281, distance: 44.3
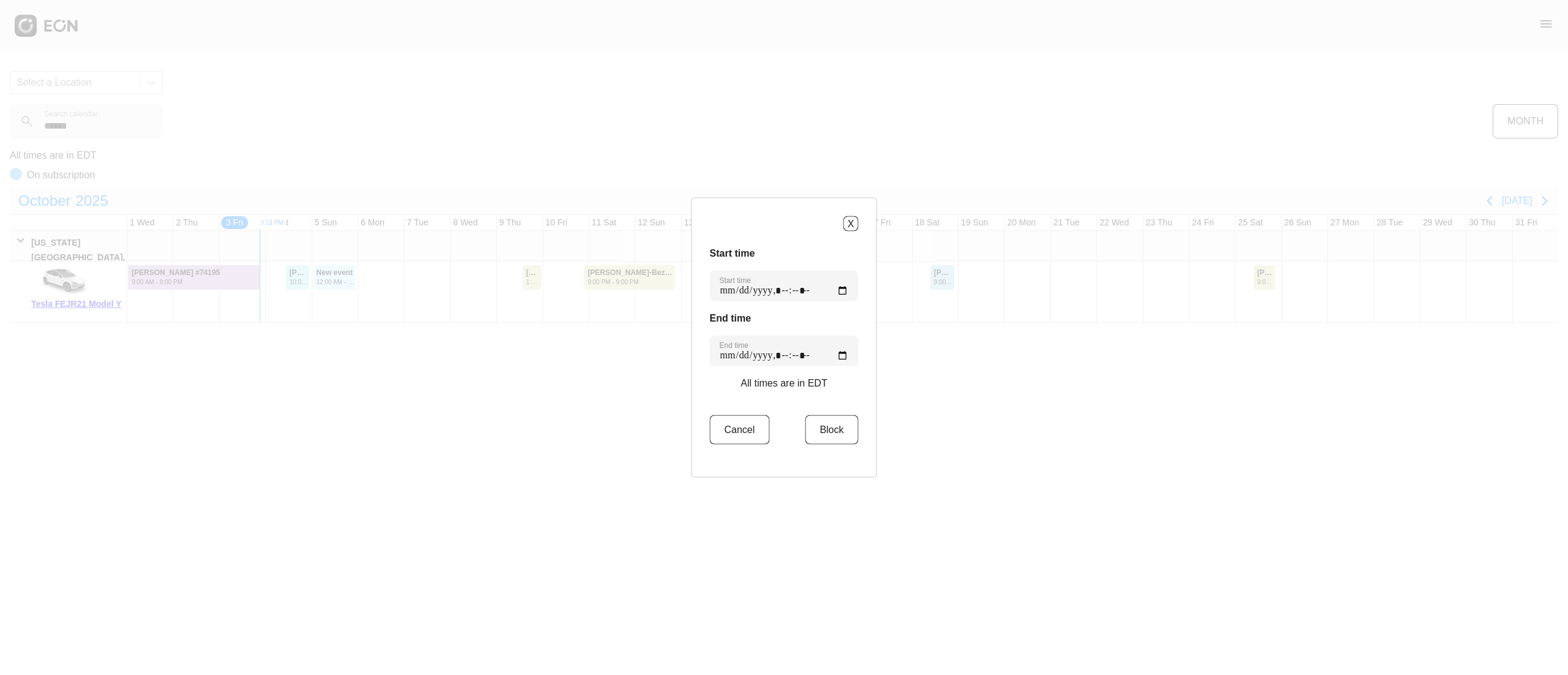
click at [356, 281] on div "X Start time Start time End time End time All times are in EDT Cancel Block" at bounding box center [784, 337] width 1568 height 675
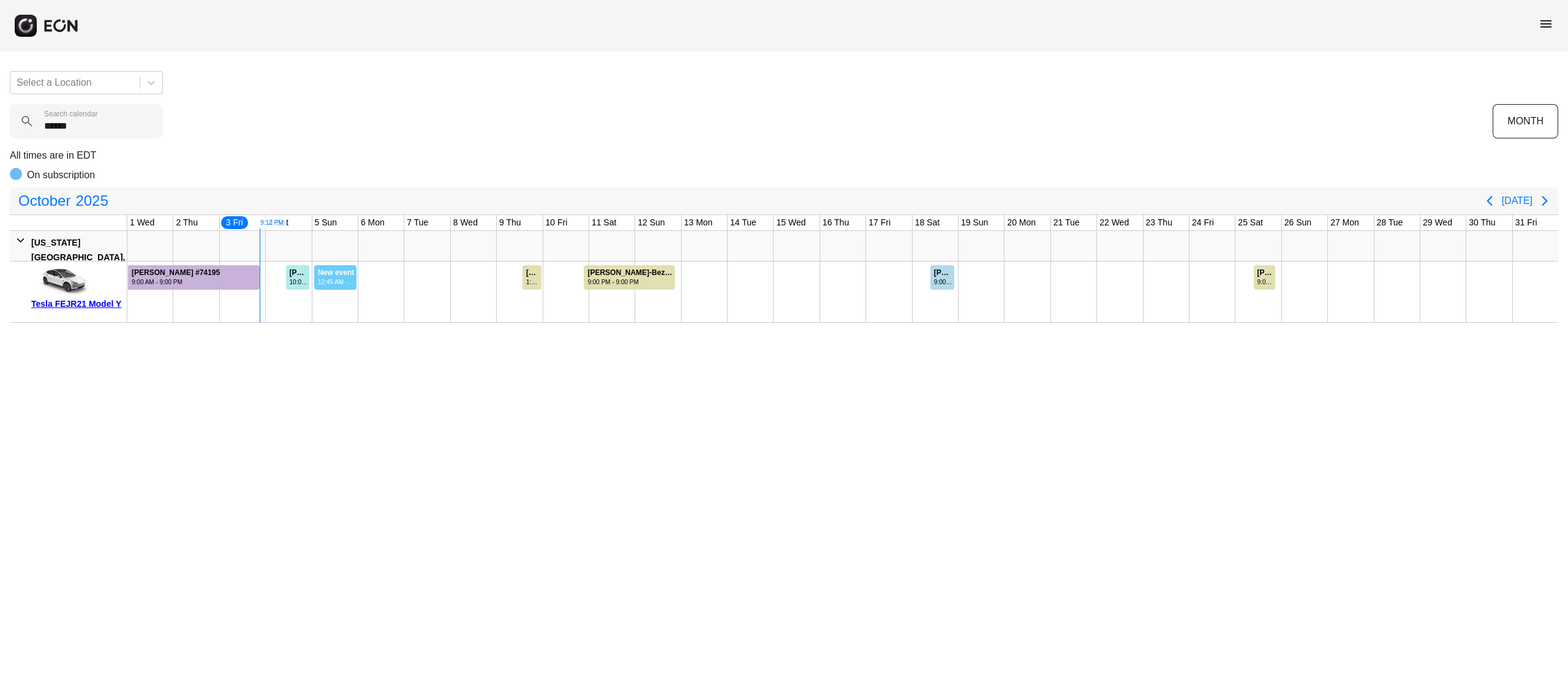
drag, startPoint x: 314, startPoint y: 277, endPoint x: 357, endPoint y: 290, distance: 44.9
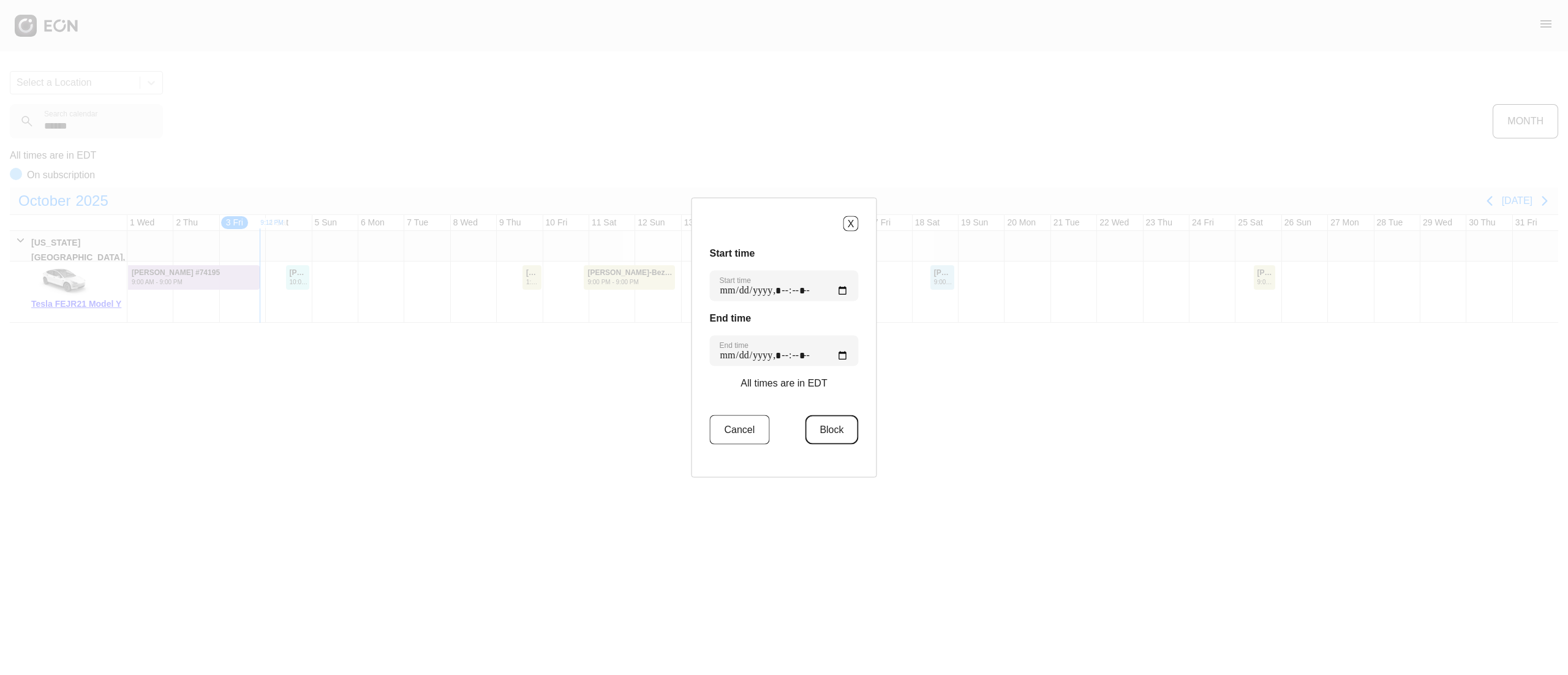
click at [832, 418] on button "Block" at bounding box center [832, 430] width 54 height 30
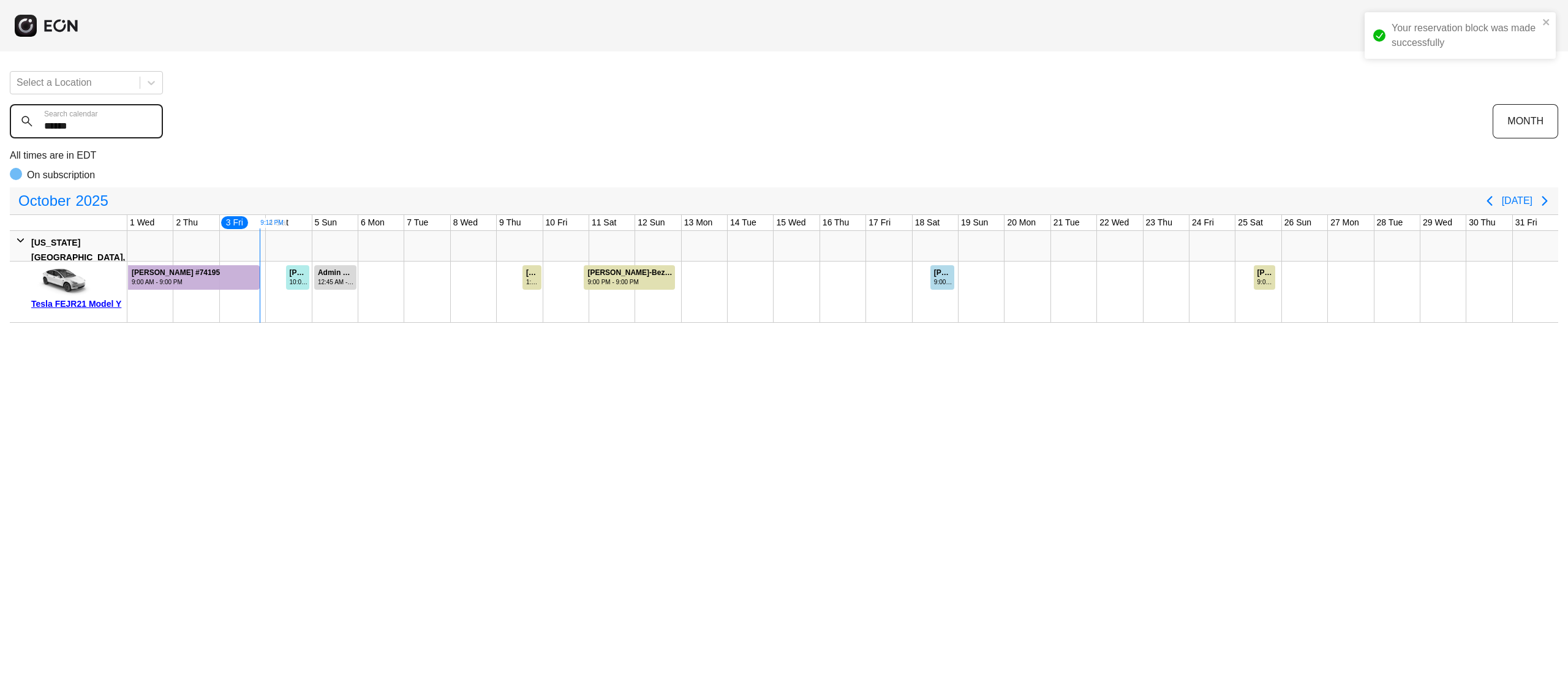
drag, startPoint x: 95, startPoint y: 122, endPoint x: 31, endPoint y: 122, distance: 64.0
click at [31, 122] on div "****** Search calendar" at bounding box center [751, 120] width 1483 height 34
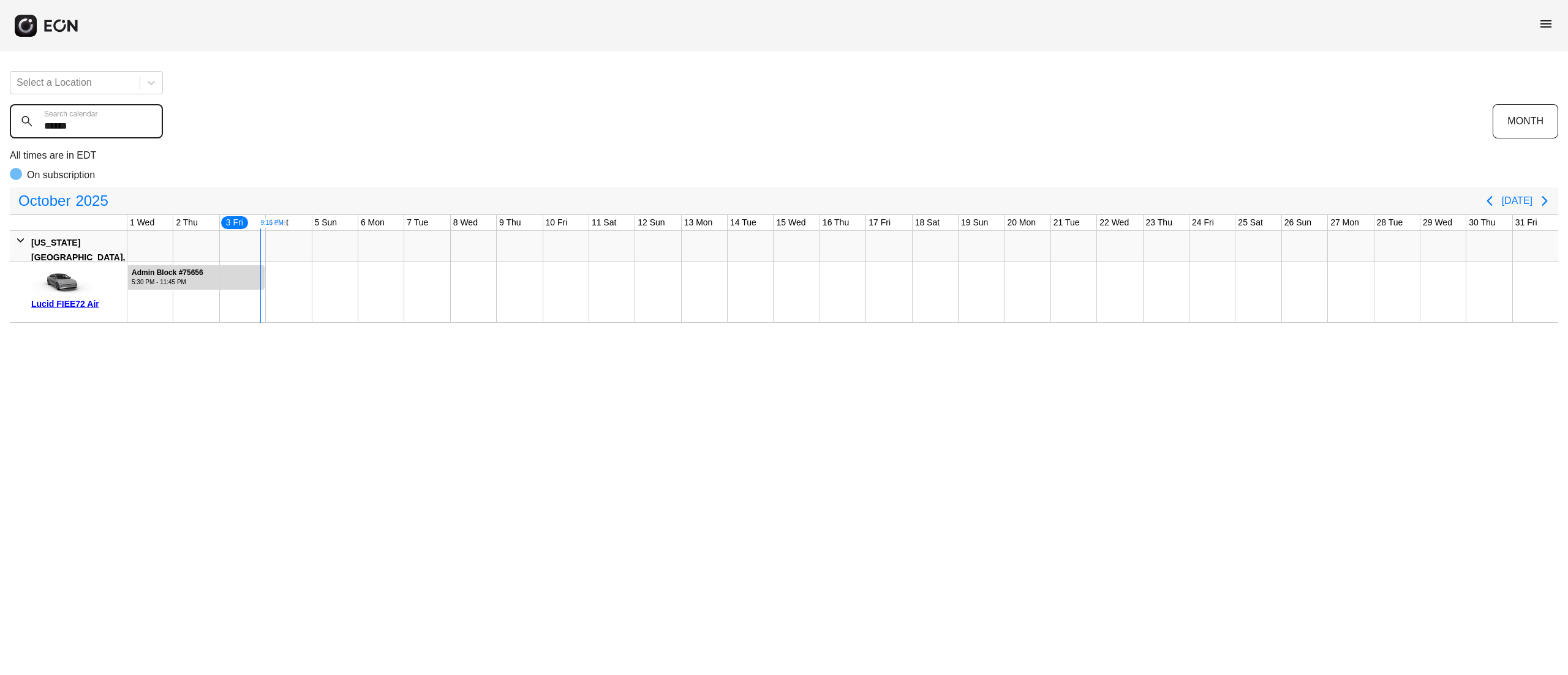
type calendar "******"
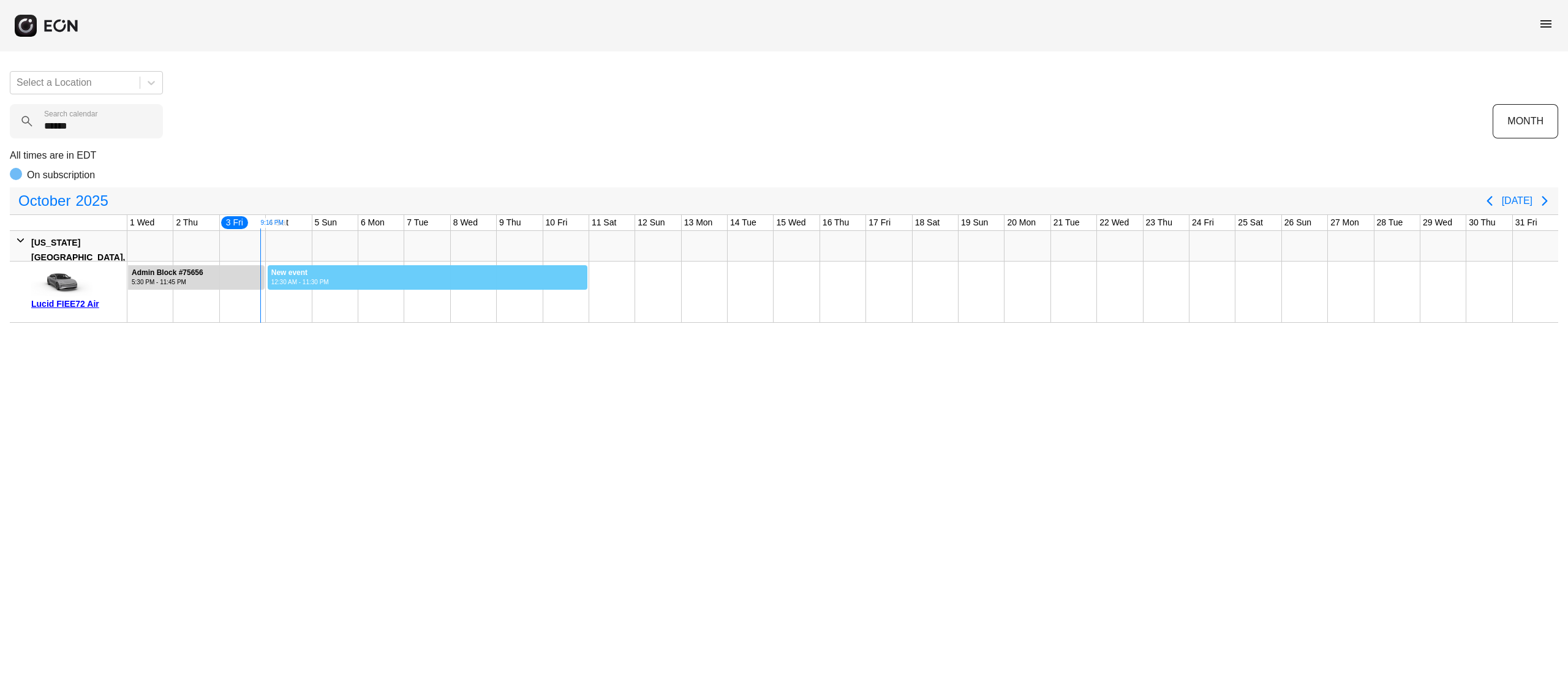
drag, startPoint x: 267, startPoint y: 281, endPoint x: 588, endPoint y: 307, distance: 322.1
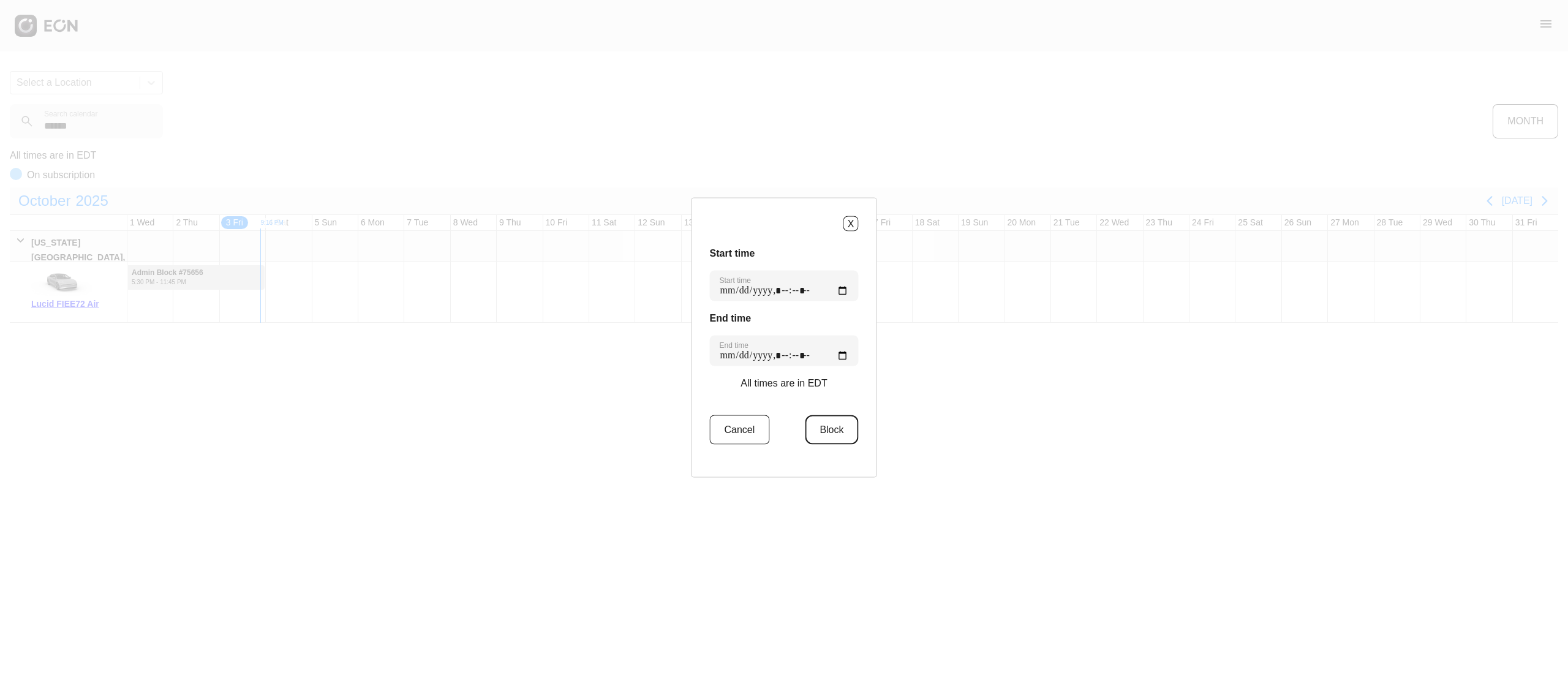
click at [824, 438] on button "Block" at bounding box center [832, 430] width 54 height 30
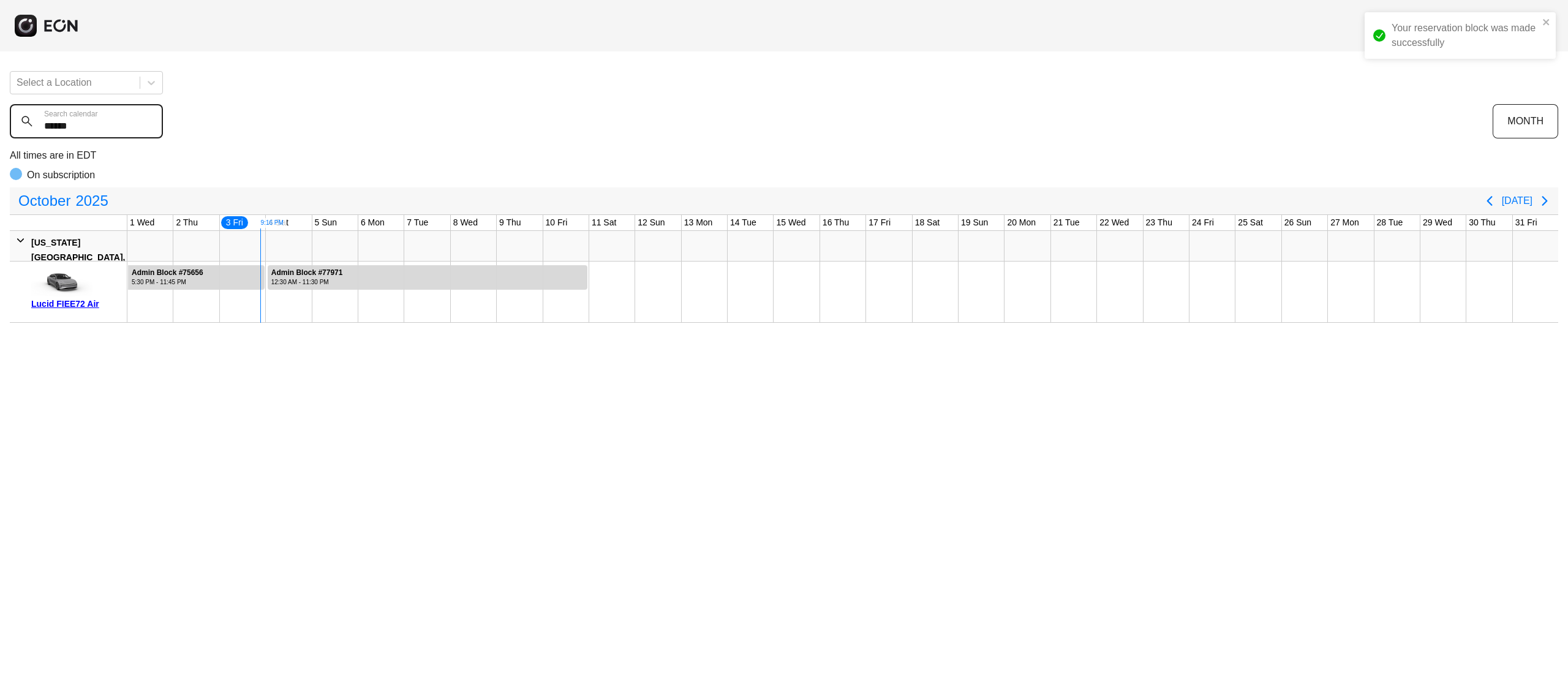
drag, startPoint x: 104, startPoint y: 118, endPoint x: 0, endPoint y: 119, distance: 104.0
click at [0, 119] on div "Your reservation block was made successfully Select a Location ****** Search ca…" at bounding box center [784, 192] width 1568 height 261
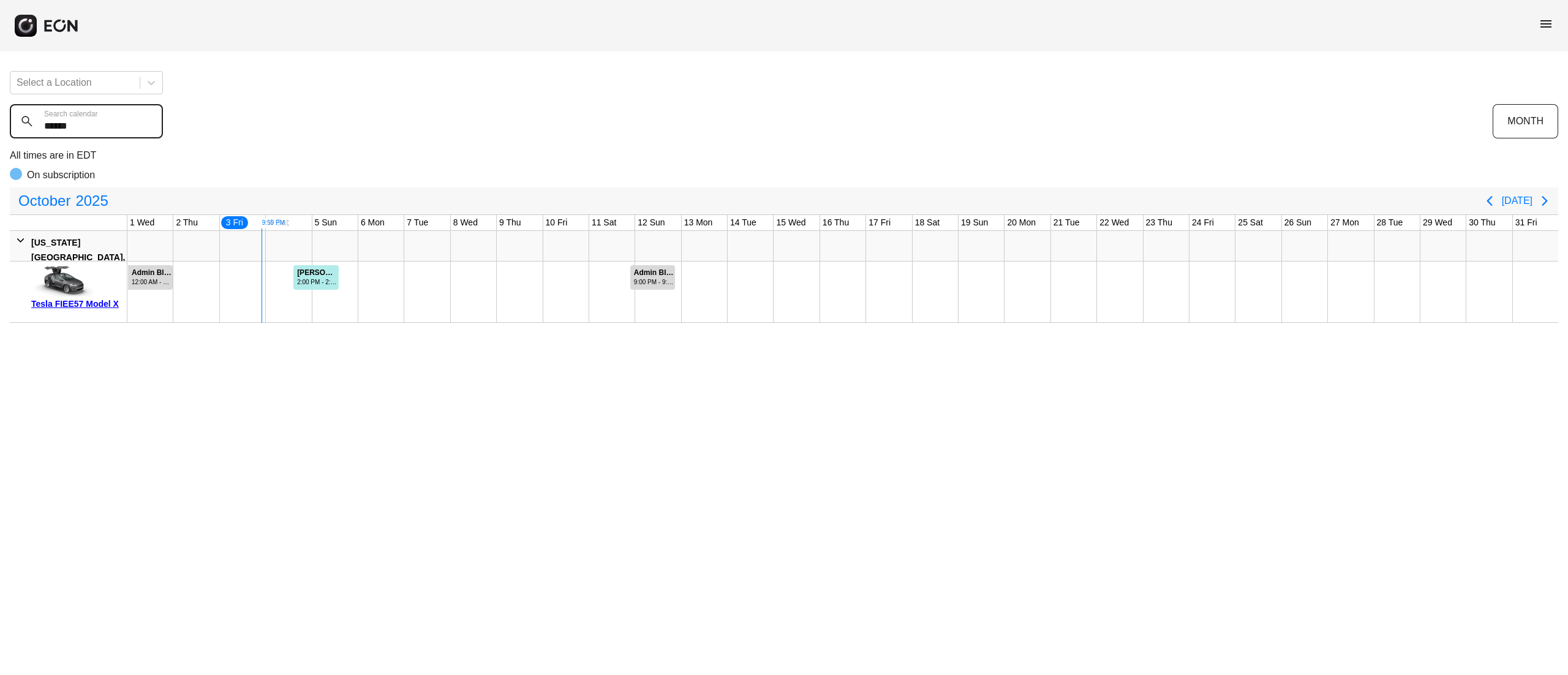
type calendar "******"
drag, startPoint x: 113, startPoint y: 137, endPoint x: 0, endPoint y: 125, distance: 113.6
click at [4, 129] on div "Select a Location ****** Search calendar MONTH All times are in EDT On subscrip…" at bounding box center [784, 192] width 1568 height 261
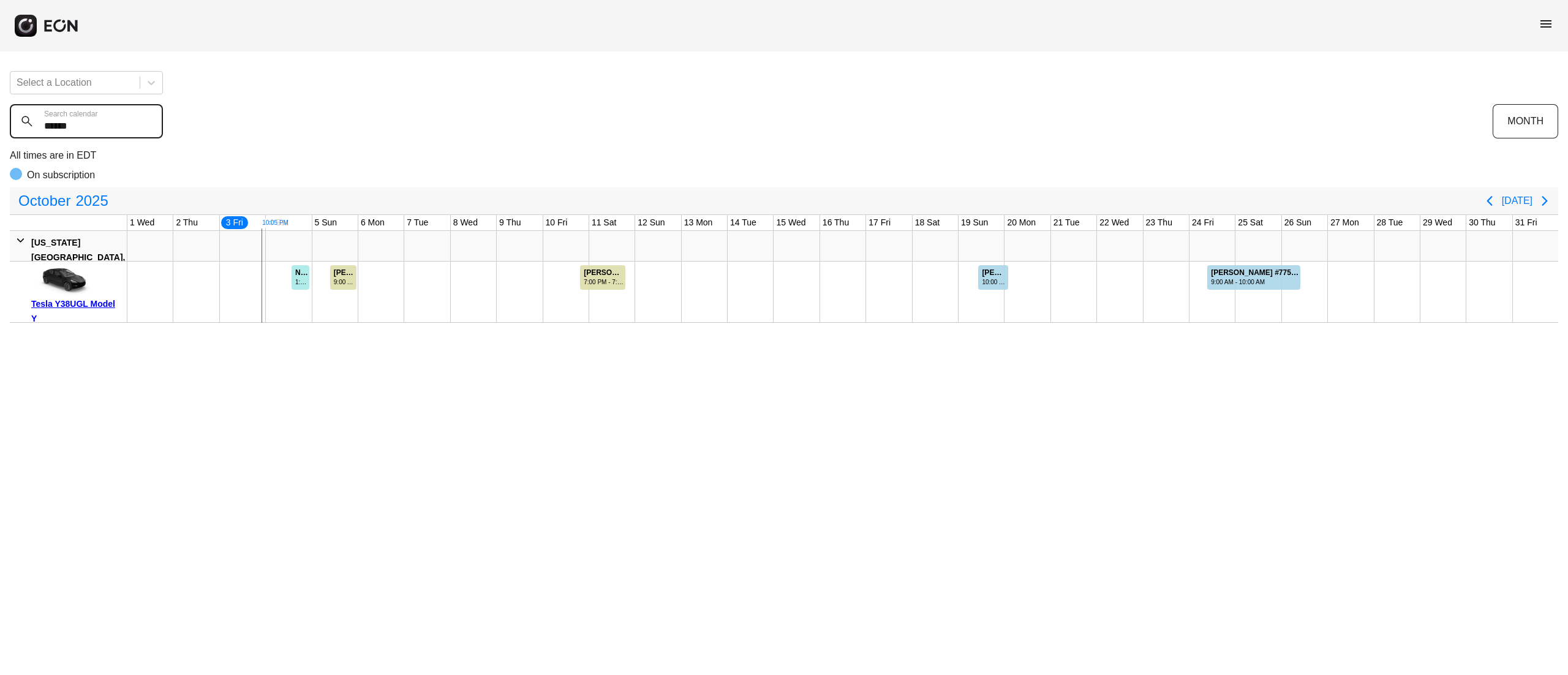
type calendar "******"
click at [305, 289] on div "NayoReboucas Reboucas #75949 1:00 PM - 11:00 PM" at bounding box center [301, 277] width 19 height 24
drag, startPoint x: 106, startPoint y: 141, endPoint x: 0, endPoint y: 125, distance: 107.2
click at [0, 125] on div "Select a Location ****** Search calendar MONTH All times are in EDT On subscrip…" at bounding box center [784, 192] width 1568 height 261
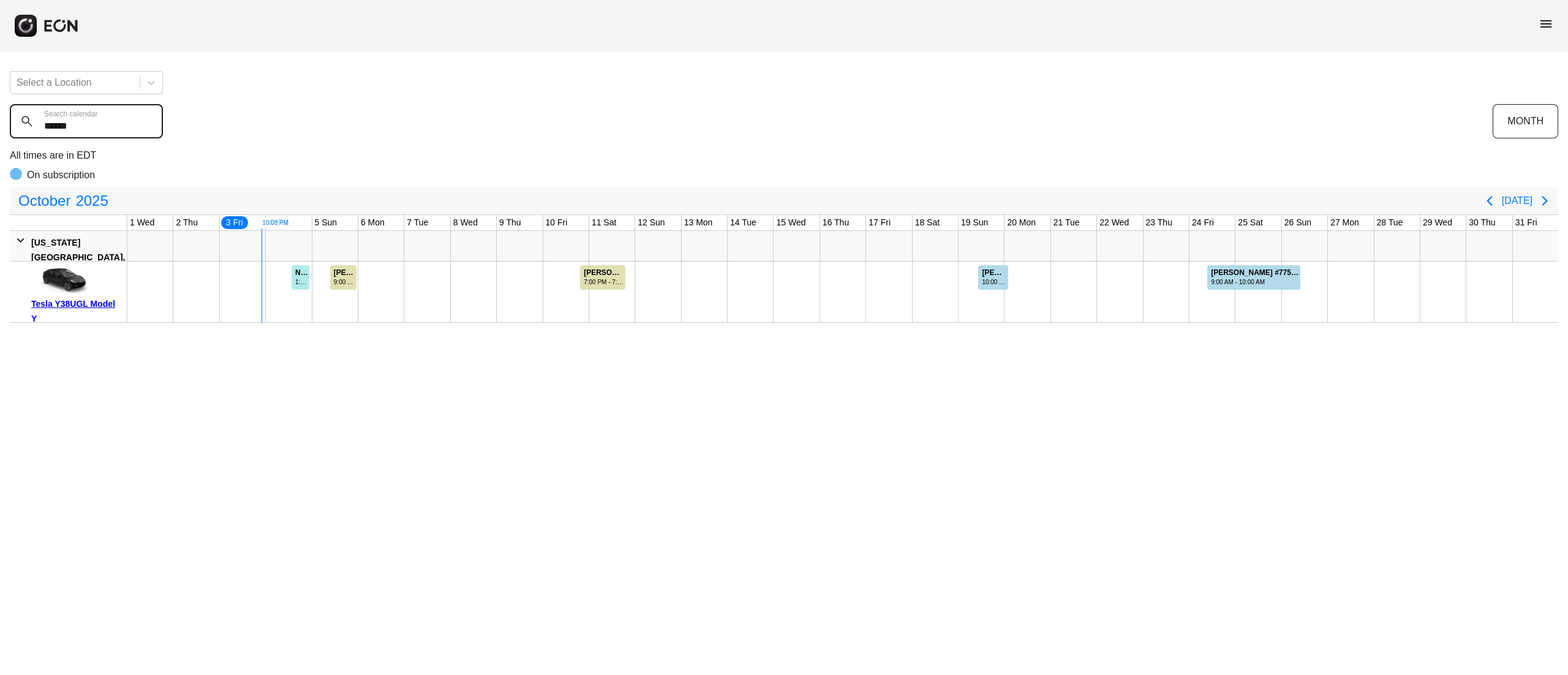
click at [88, 131] on calendar "******" at bounding box center [86, 120] width 153 height 34
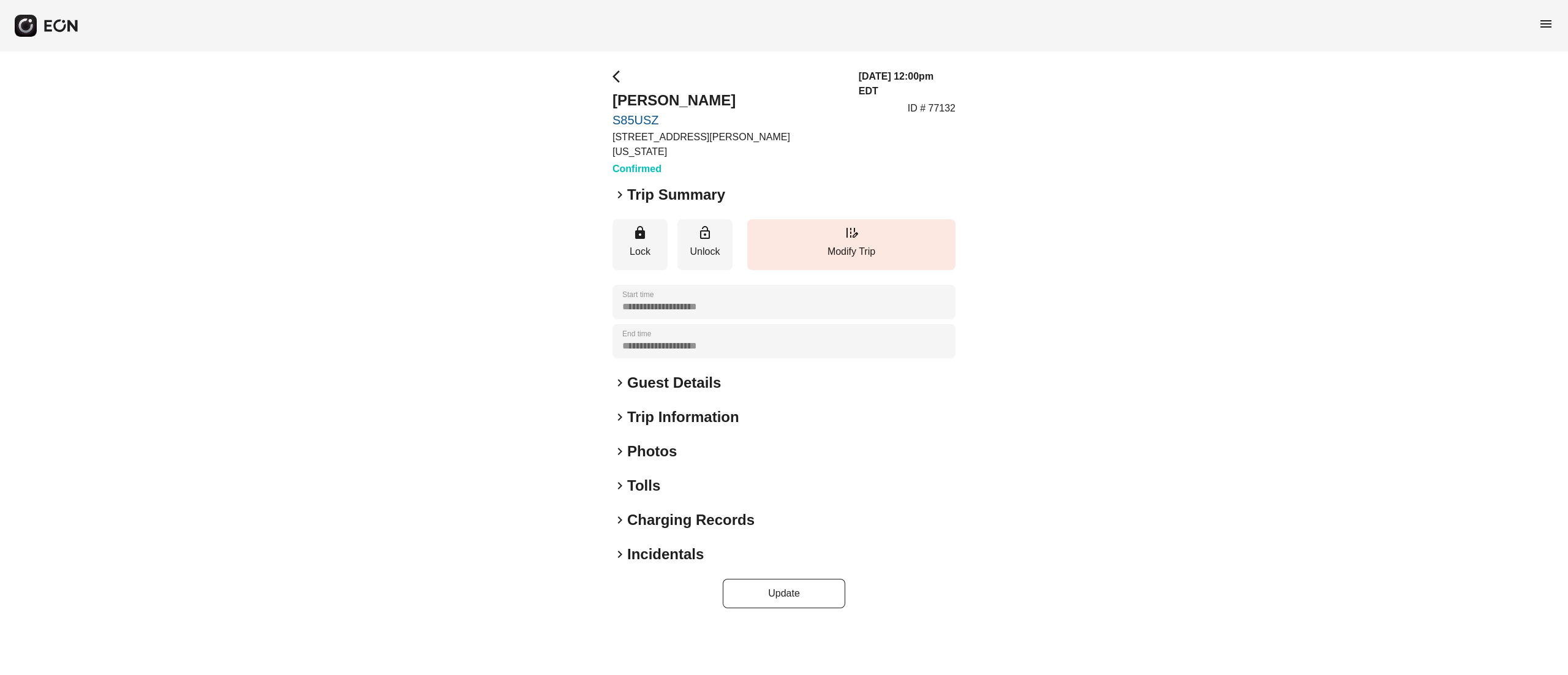
click at [945, 103] on div "[DATE] 12:00pm EDT ID # 77132" at bounding box center [907, 123] width 96 height 107
click at [949, 101] on p "ID # 77132" at bounding box center [932, 108] width 48 height 15
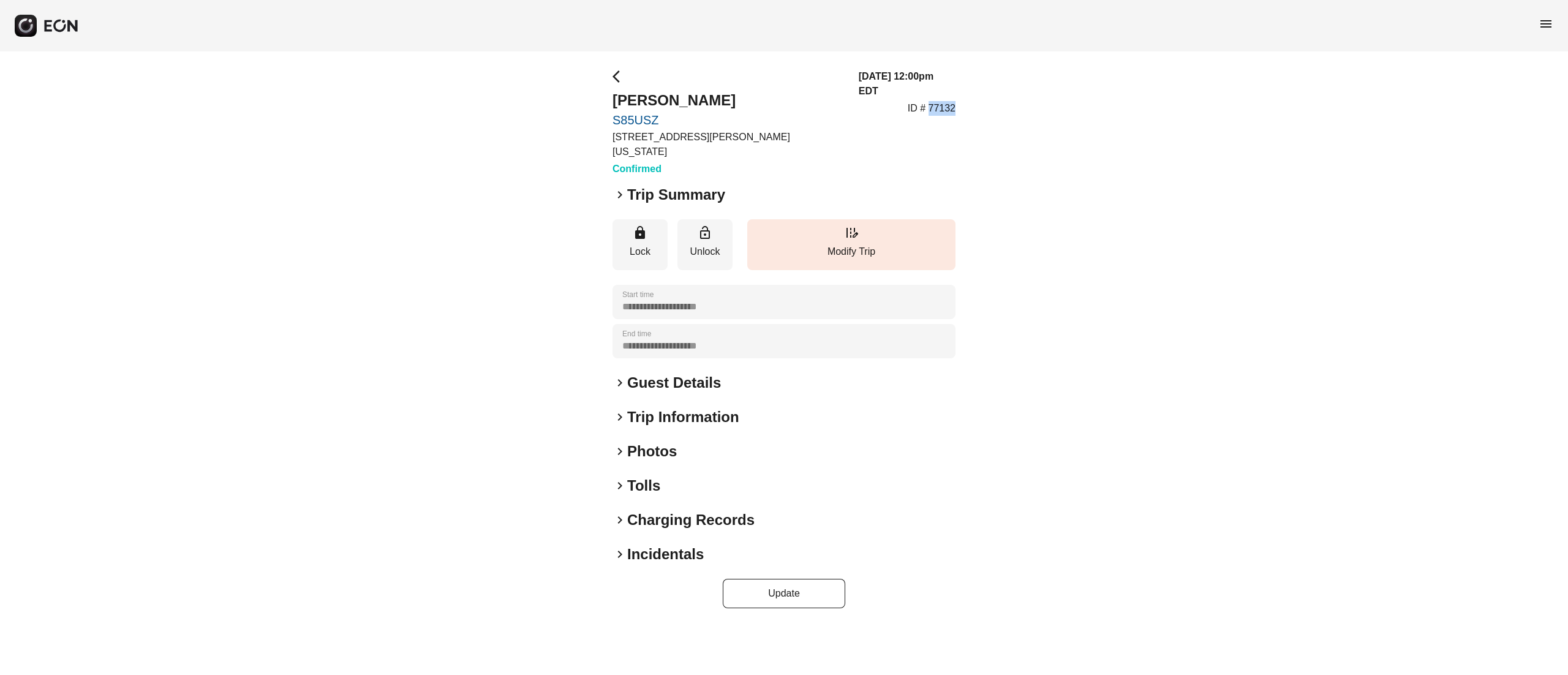
click at [949, 101] on p "ID # 77132" at bounding box center [932, 108] width 48 height 15
copy p "77132"
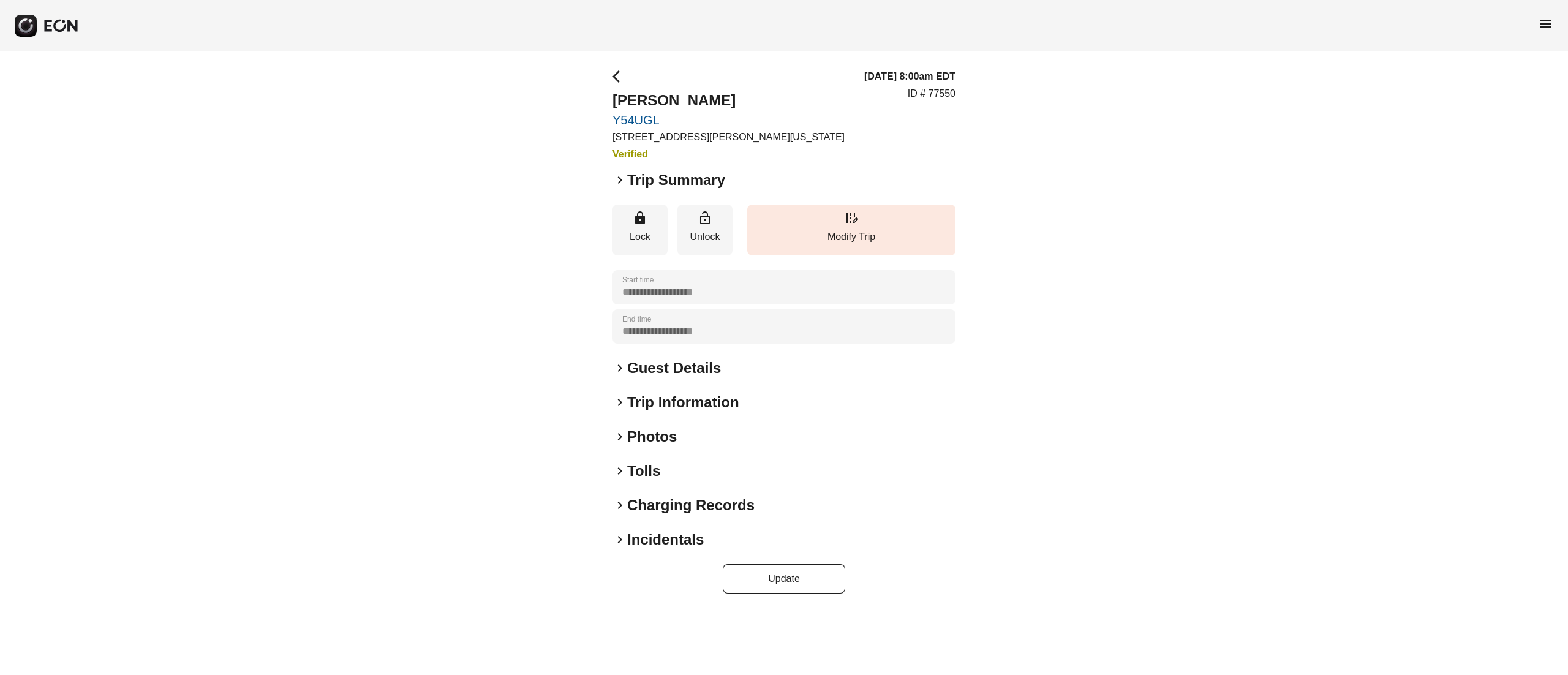
click at [953, 94] on p "ID # 77550" at bounding box center [932, 94] width 48 height 15
click at [950, 96] on p "ID # 77550" at bounding box center [932, 94] width 48 height 15
copy p "77550"
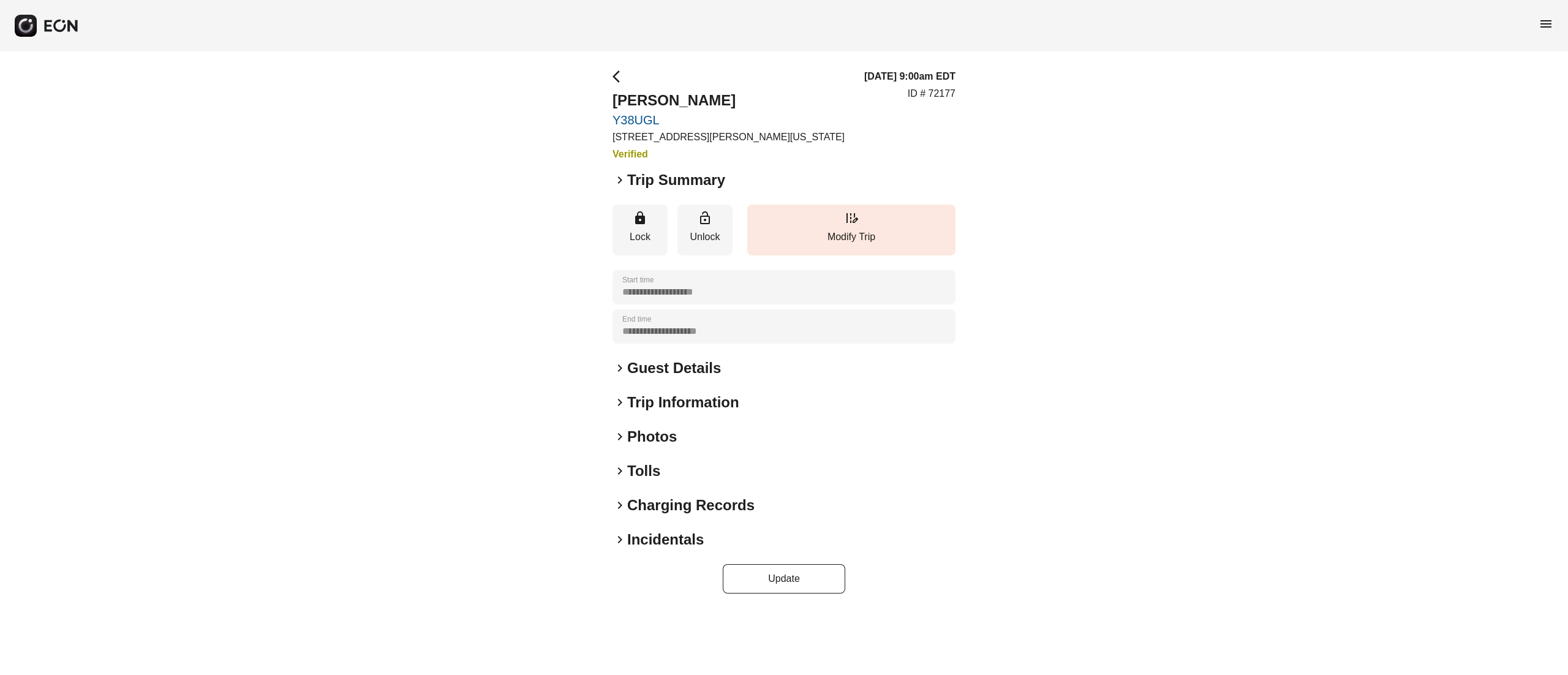
click at [942, 94] on p "ID # 72177" at bounding box center [932, 94] width 48 height 15
copy p "72177"
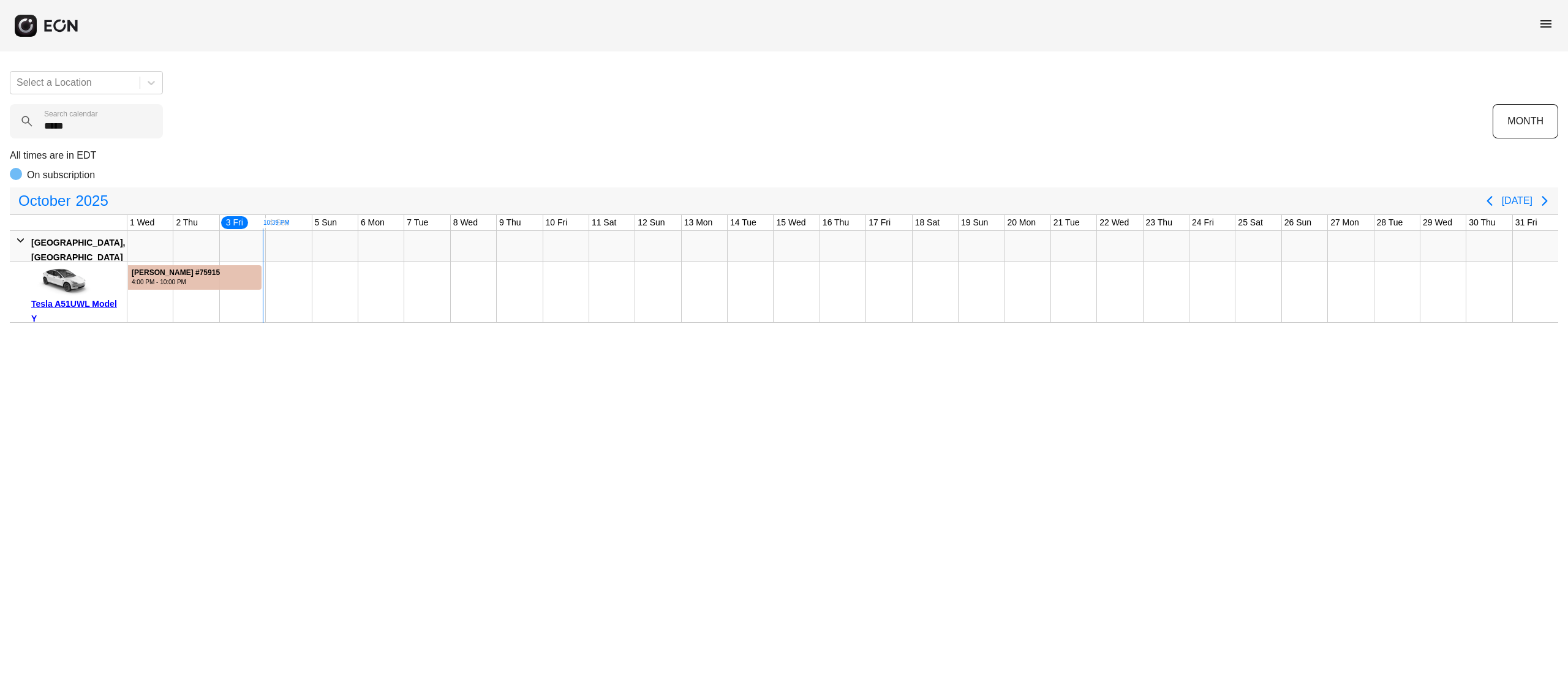
type calendar "******"
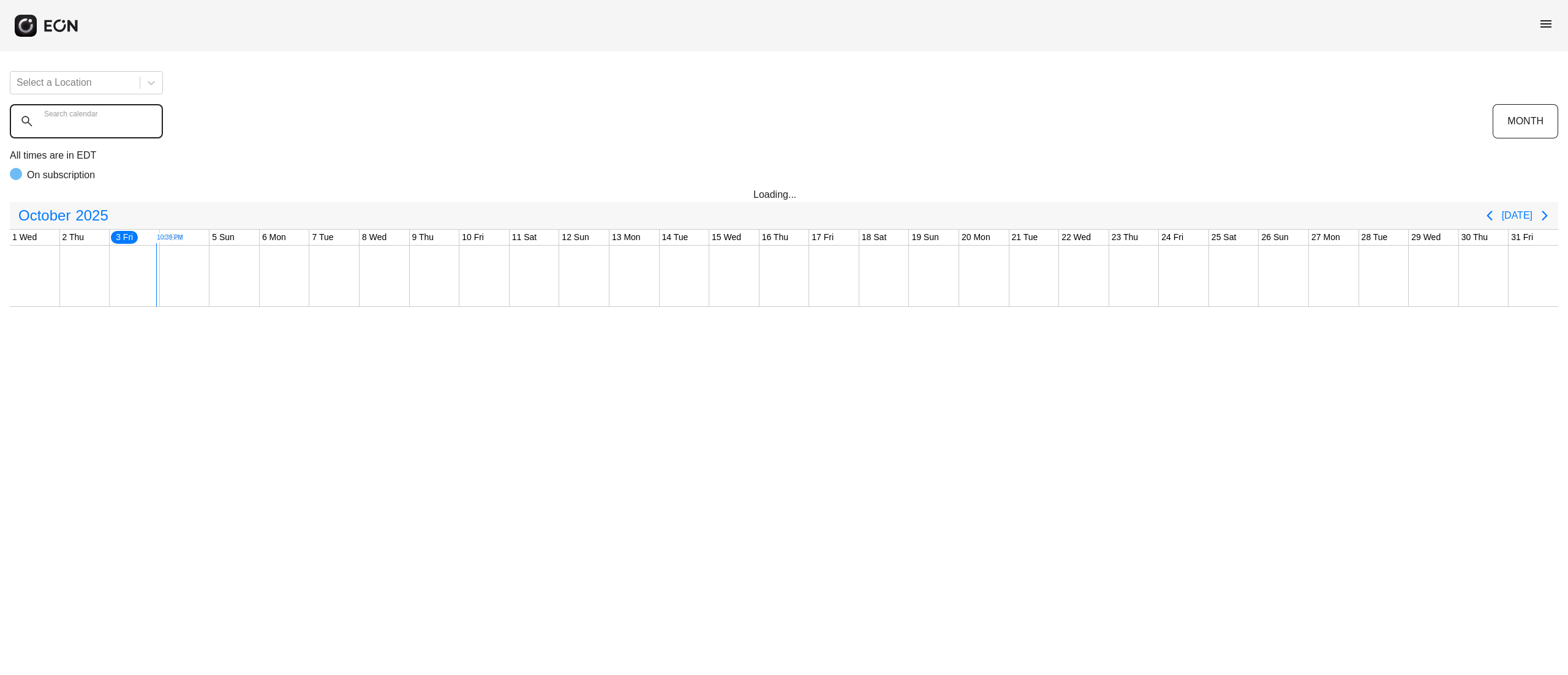
drag, startPoint x: 0, startPoint y: 0, endPoint x: 118, endPoint y: 121, distance: 169.0
click at [118, 121] on calendar "Search calendar" at bounding box center [86, 120] width 153 height 34
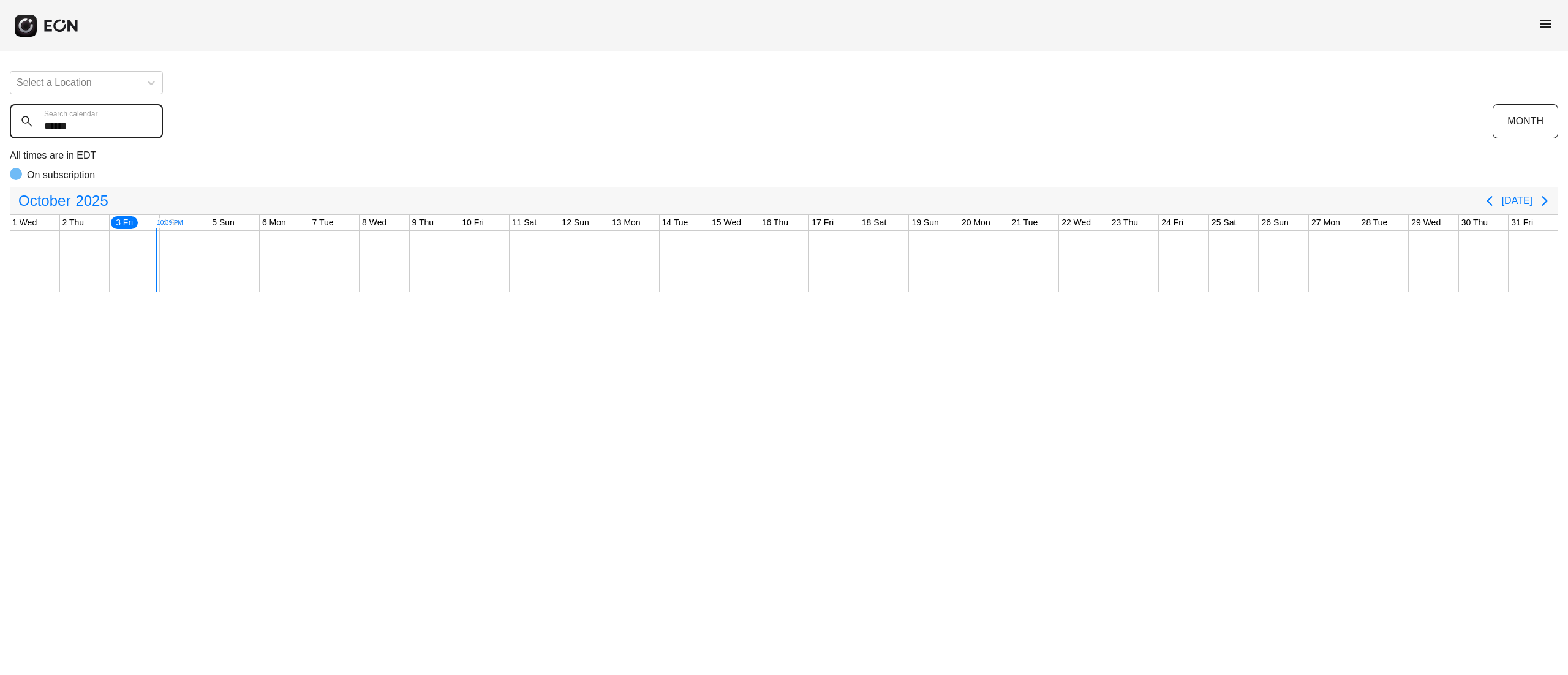
type calendar "******"
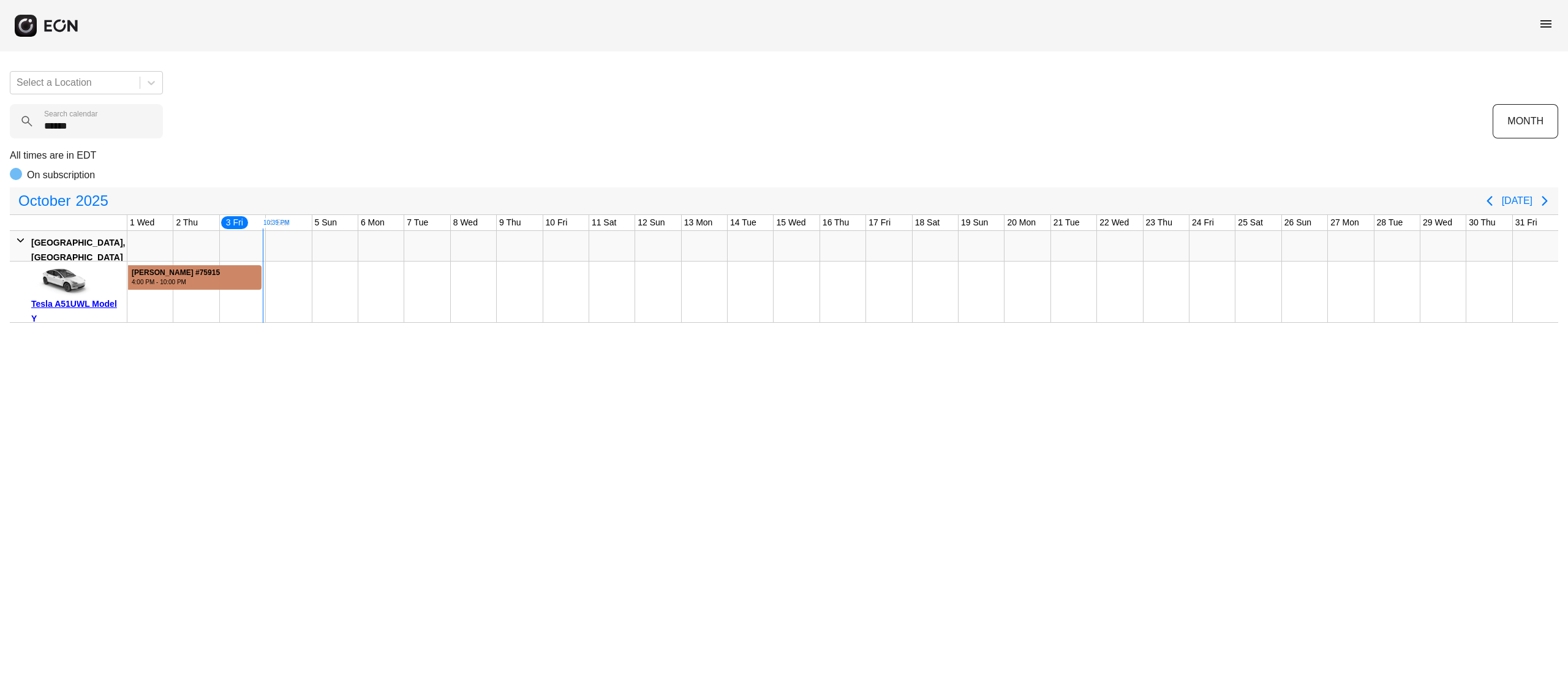
click at [172, 282] on div "4:00 PM - 10:00 PM" at bounding box center [175, 282] width 88 height 9
click at [172, 281] on div "4:00 PM - 10:00 PM" at bounding box center [175, 282] width 88 height 9
click at [201, 276] on div "salomon kouassi #75915" at bounding box center [175, 273] width 88 height 9
drag, startPoint x: 92, startPoint y: 137, endPoint x: 12, endPoint y: 136, distance: 80.0
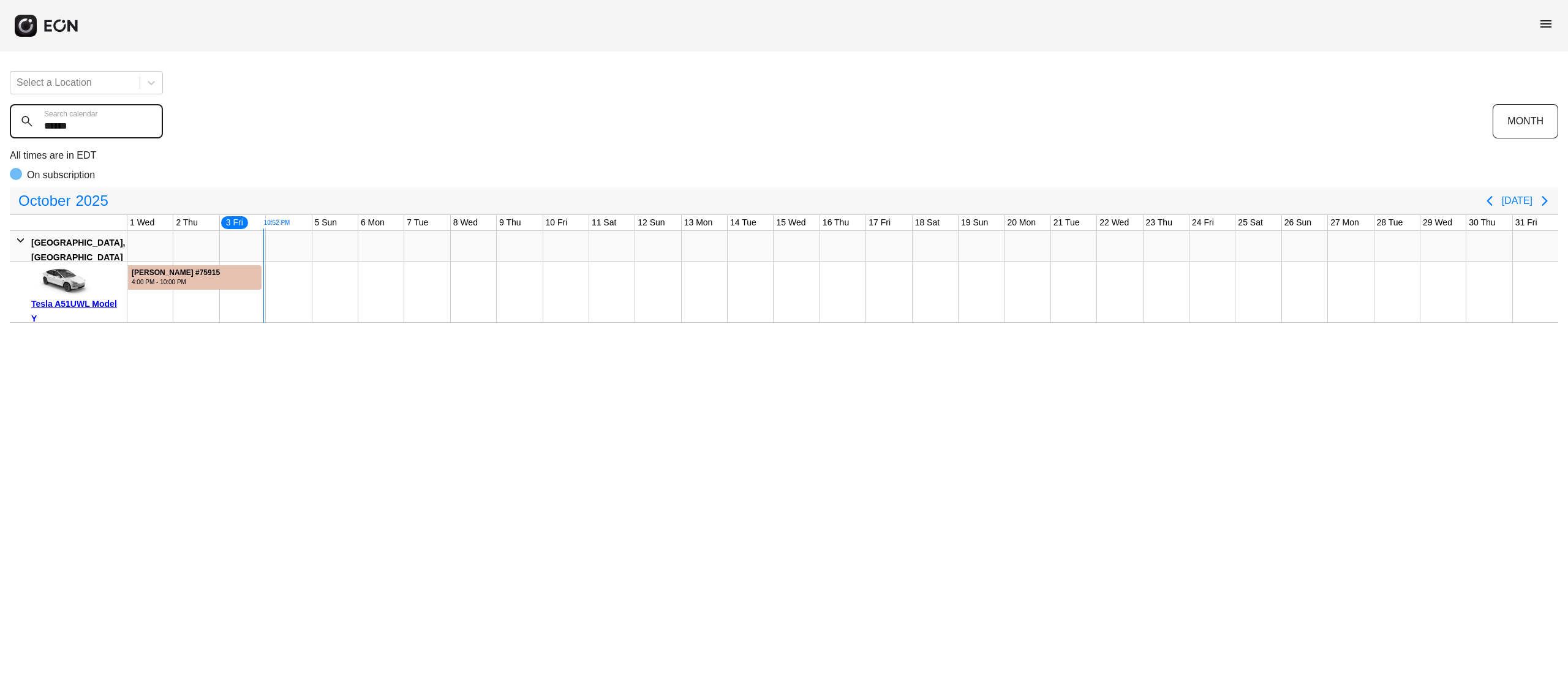
click at [12, 136] on calendar "******" at bounding box center [86, 120] width 153 height 34
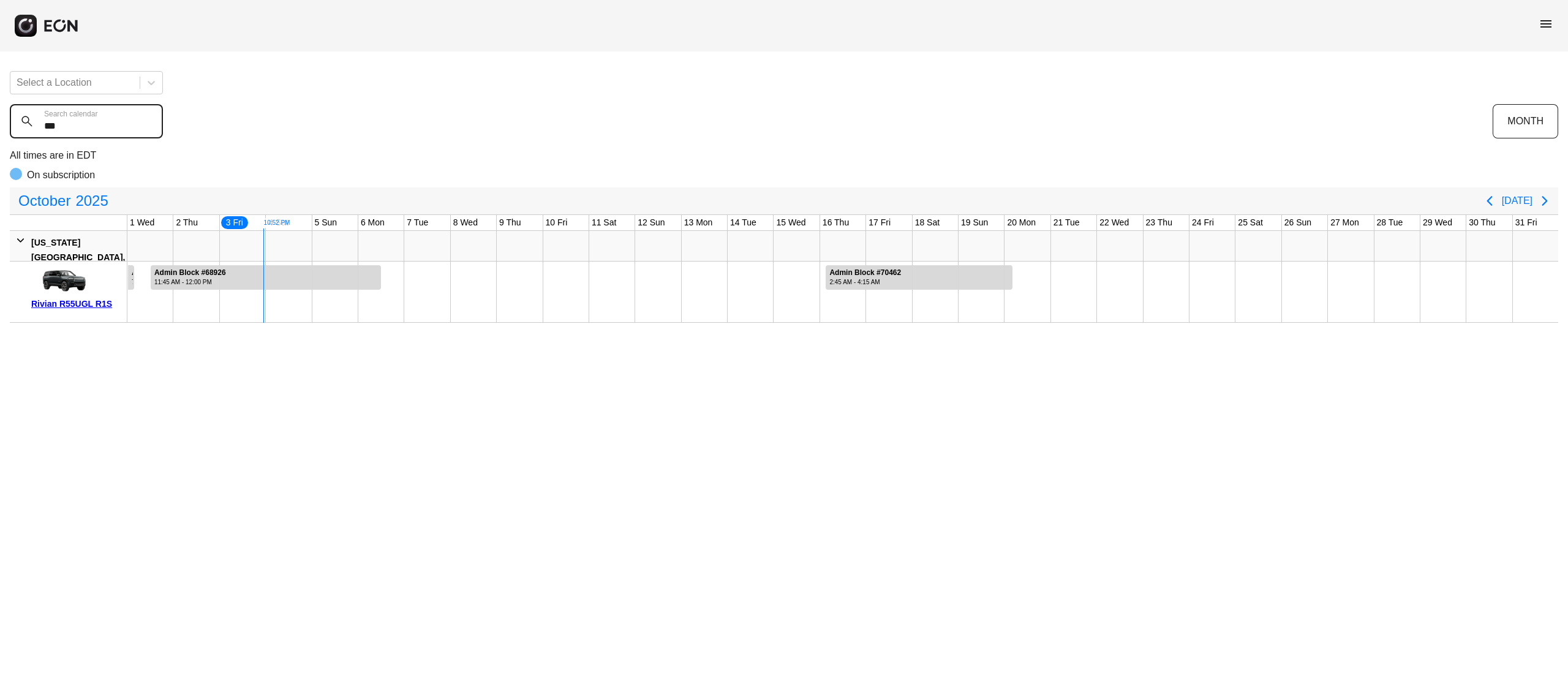
type calendar "****"
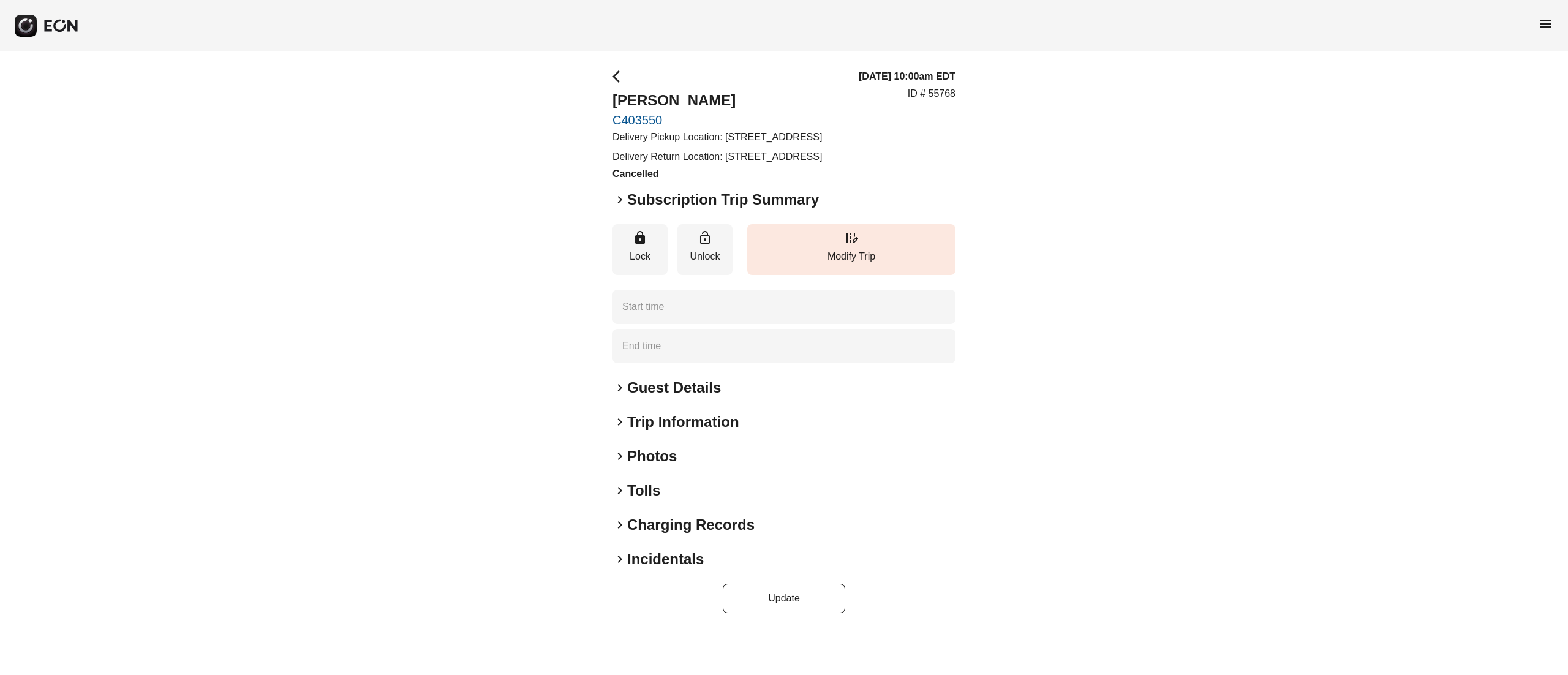
type time "**********"
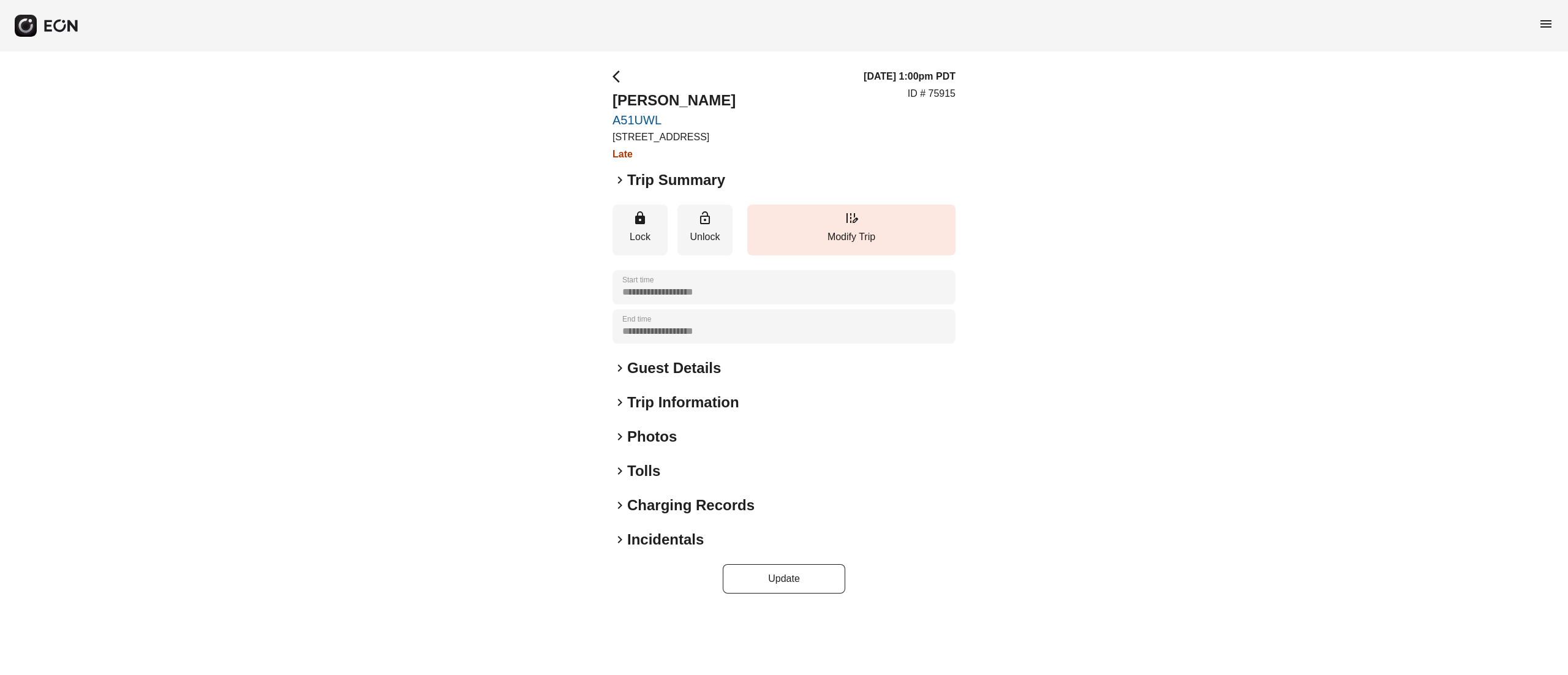
click at [662, 428] on h2 "Photos" at bounding box center [652, 436] width 50 height 19
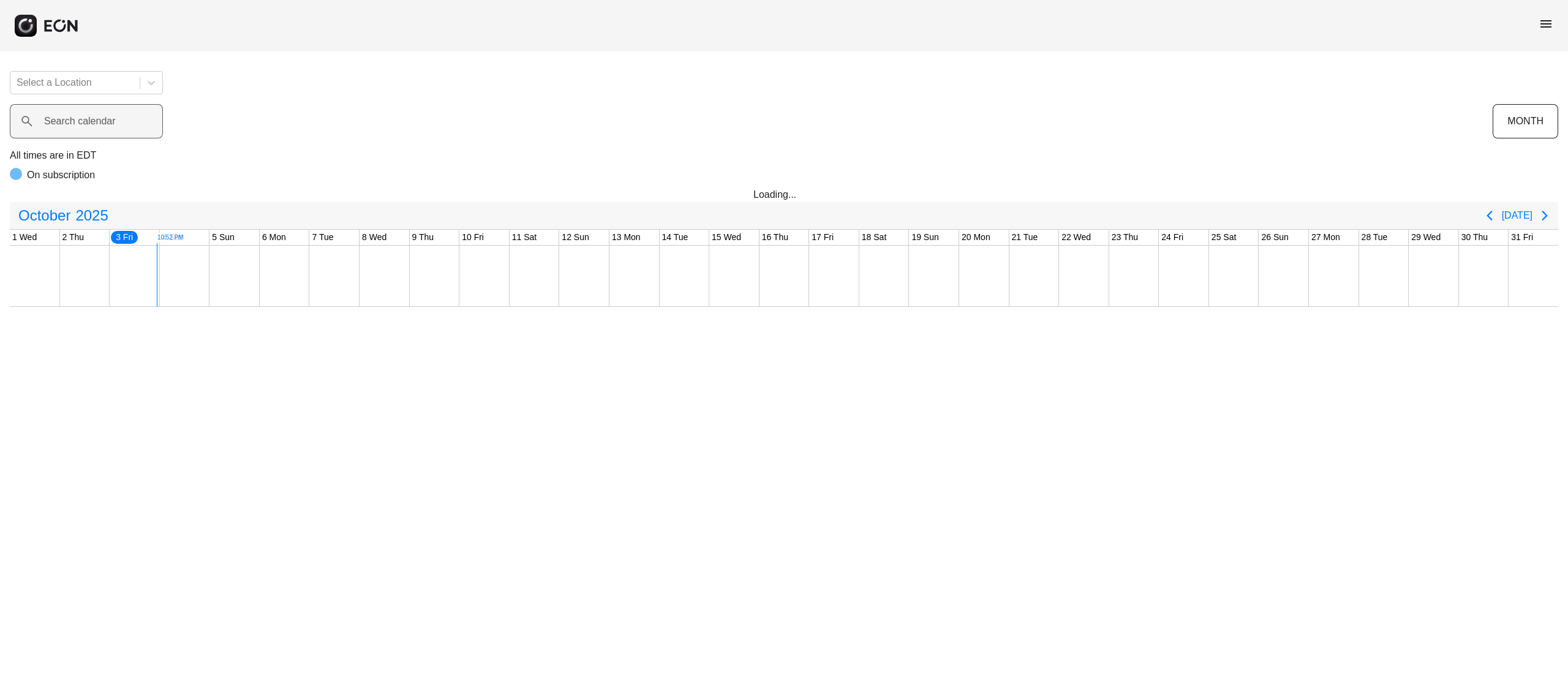
click at [110, 119] on label "Search calendar" at bounding box center [80, 121] width 71 height 15
click at [110, 119] on calendar "Search calendar" at bounding box center [86, 120] width 153 height 34
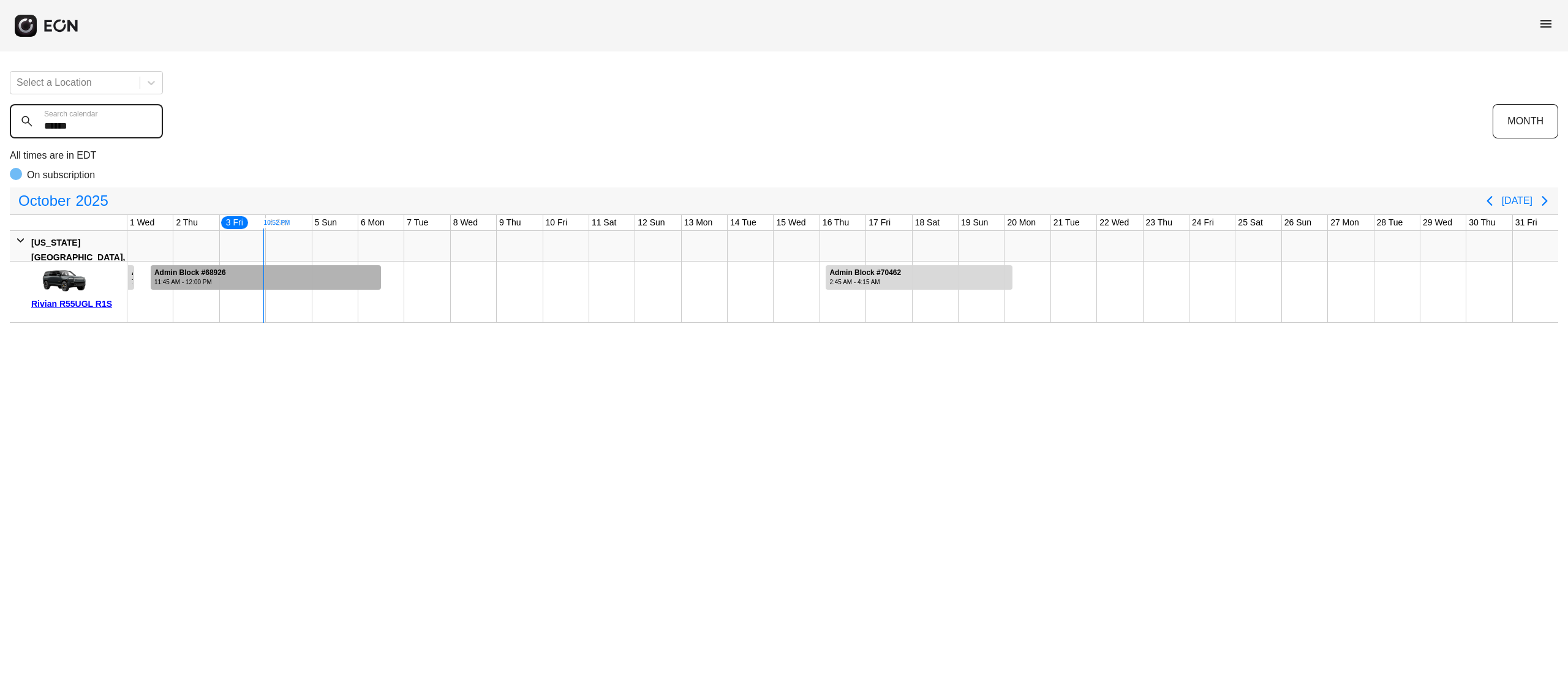
type calendar "******"
click at [269, 281] on div at bounding box center [266, 277] width 231 height 24
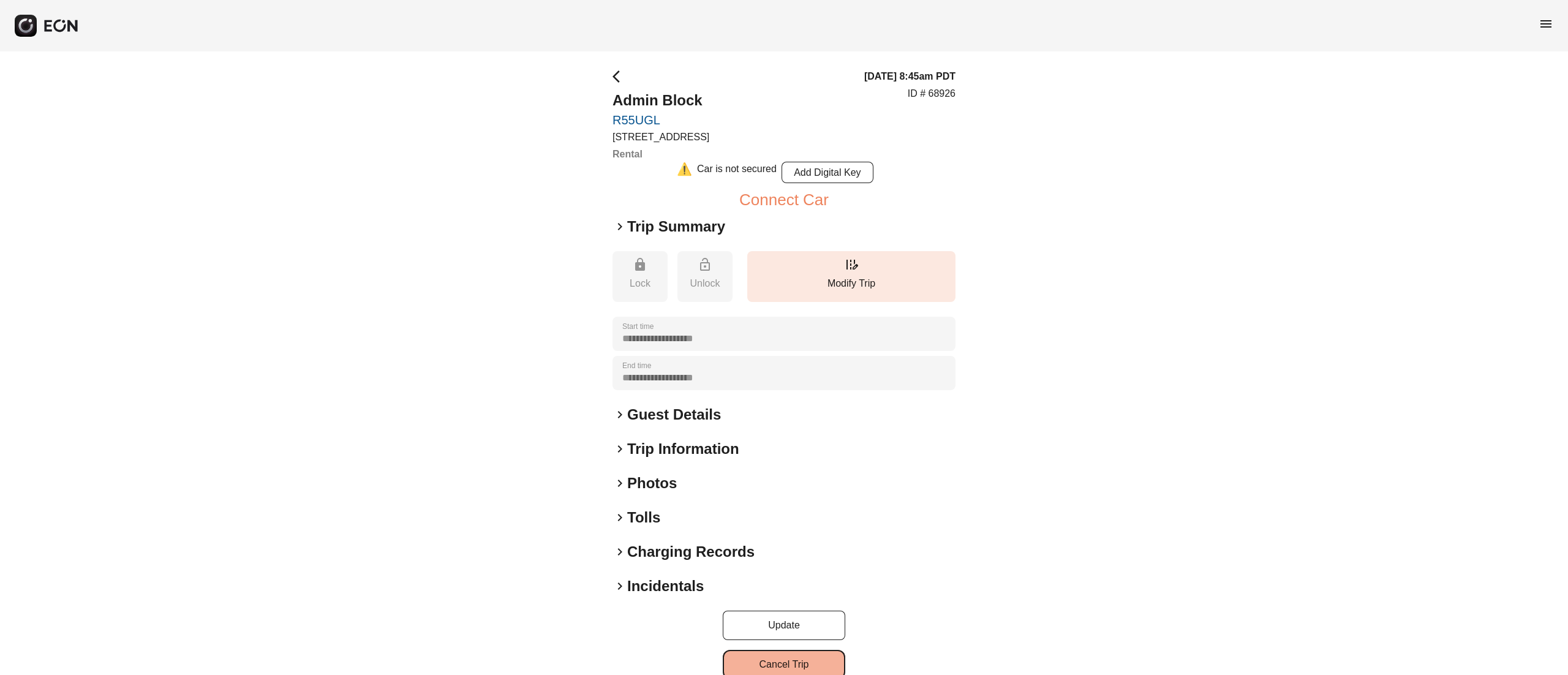
click at [793, 656] on button "Cancel Trip" at bounding box center [784, 665] width 122 height 30
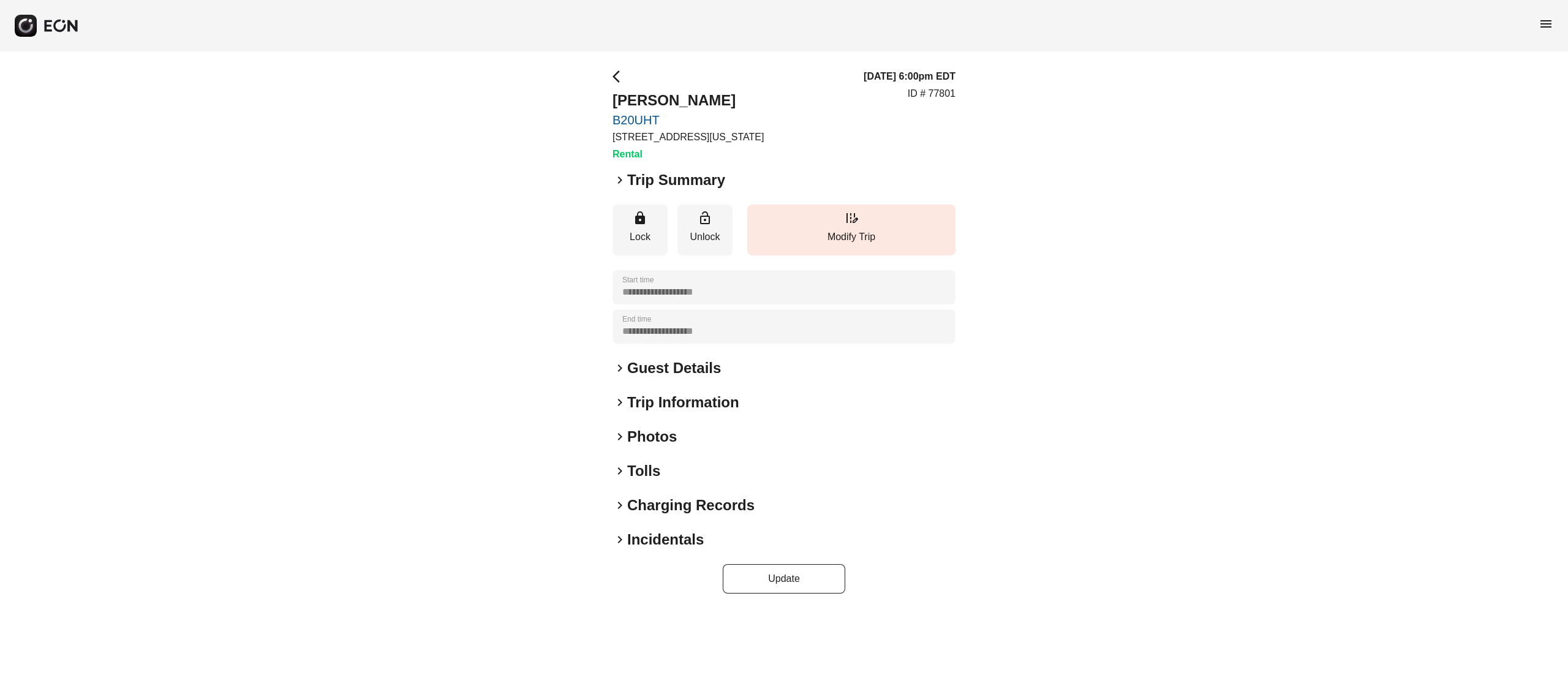
click at [658, 438] on h2 "Photos" at bounding box center [652, 436] width 50 height 19
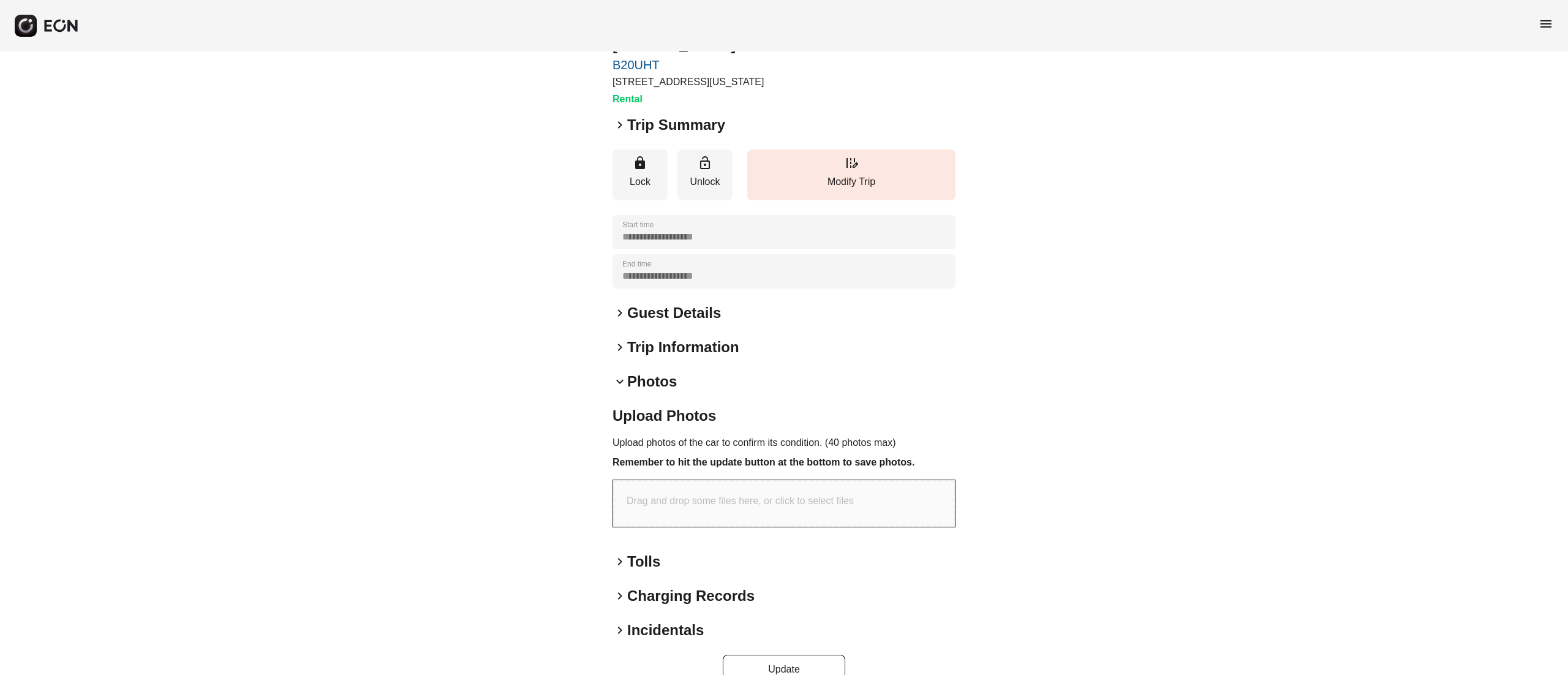
scroll to position [81, 0]
